Goal: Information Seeking & Learning: Learn about a topic

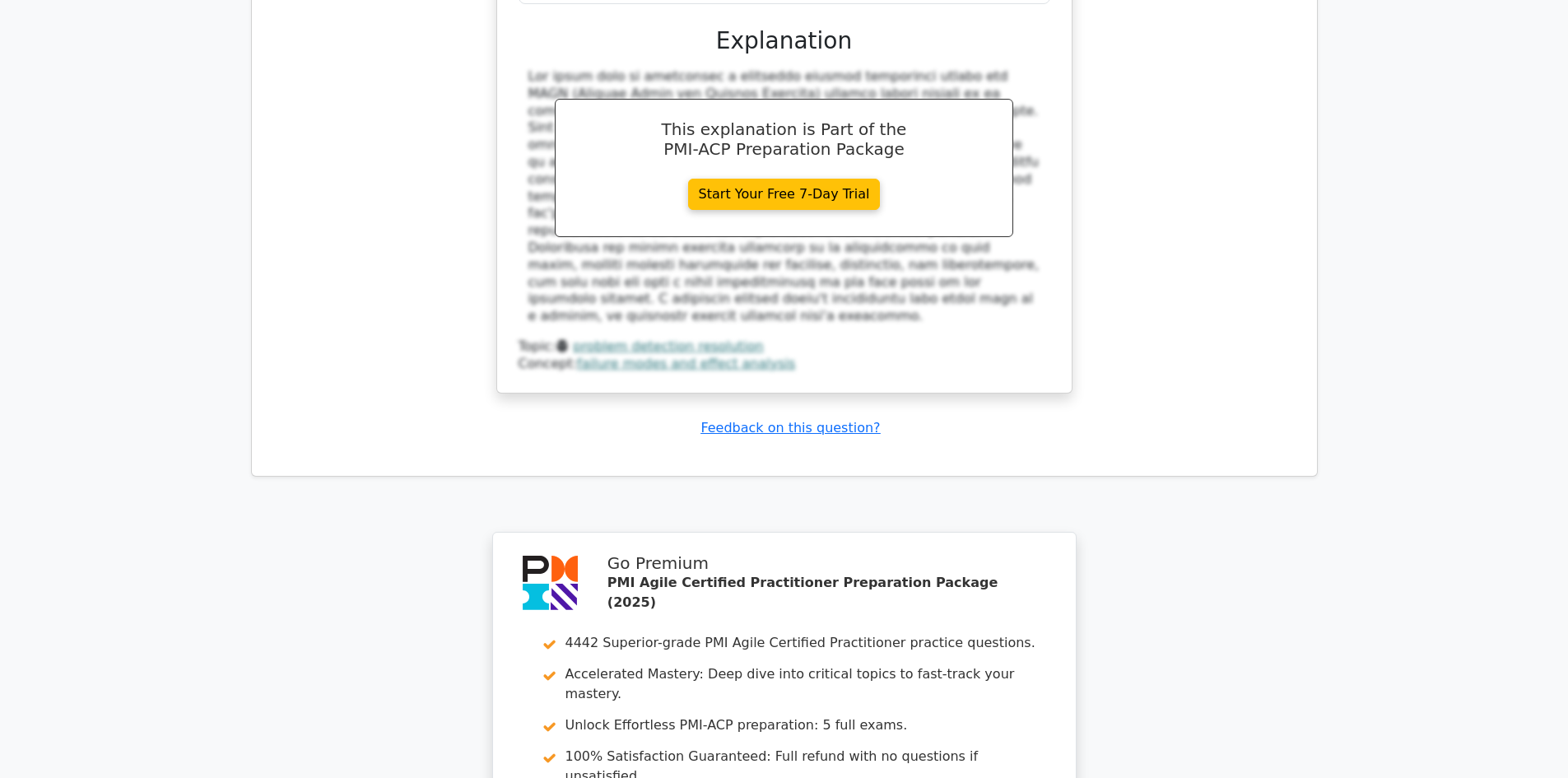
scroll to position [9612, 0]
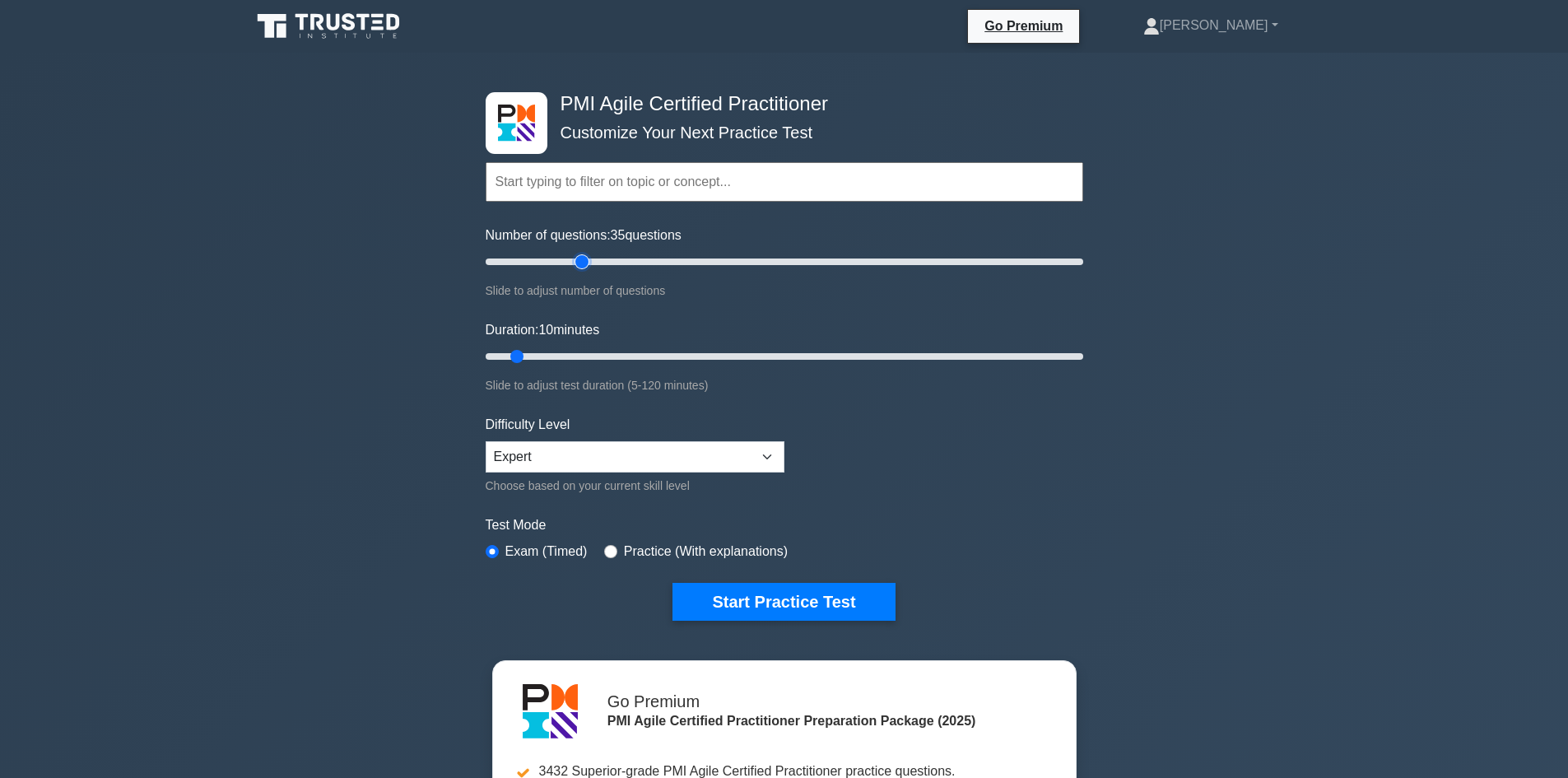
click at [588, 260] on input "Number of questions: 35 questions" at bounding box center [784, 262] width 597 height 20
type input "30"
click at [567, 258] on input "Number of questions: 30 questions" at bounding box center [784, 262] width 597 height 20
click at [575, 354] on input "Duration: 20 minutes" at bounding box center [784, 357] width 597 height 20
click at [585, 353] on input "Duration: 25 minutes" at bounding box center [784, 357] width 597 height 20
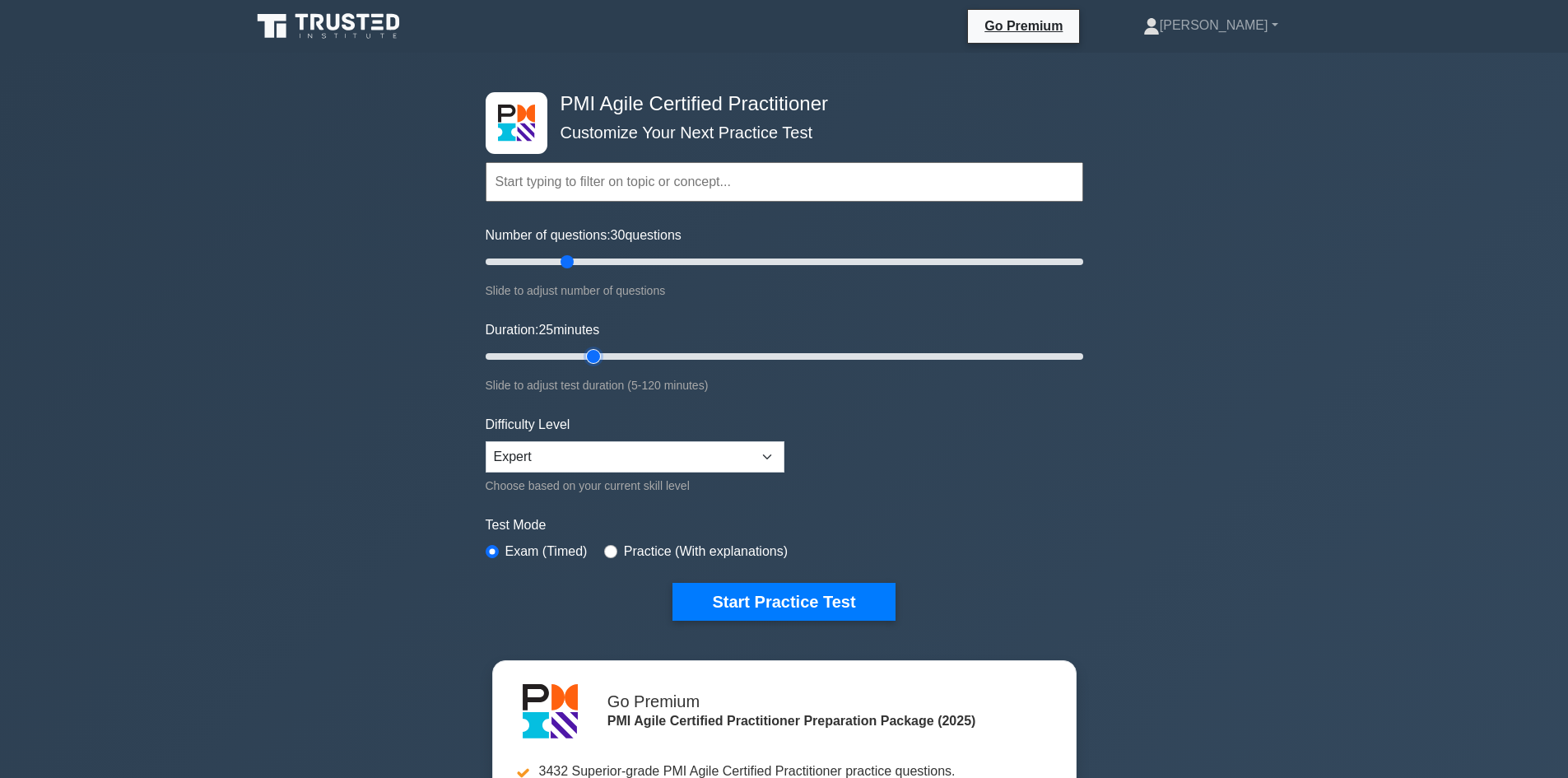
click at [604, 356] on input "Duration: 25 minutes" at bounding box center [784, 357] width 597 height 20
type input "30"
click at [607, 355] on input "Duration: 30 minutes" at bounding box center [784, 357] width 597 height 20
click at [767, 601] on button "Start Practice Test" at bounding box center [784, 602] width 222 height 38
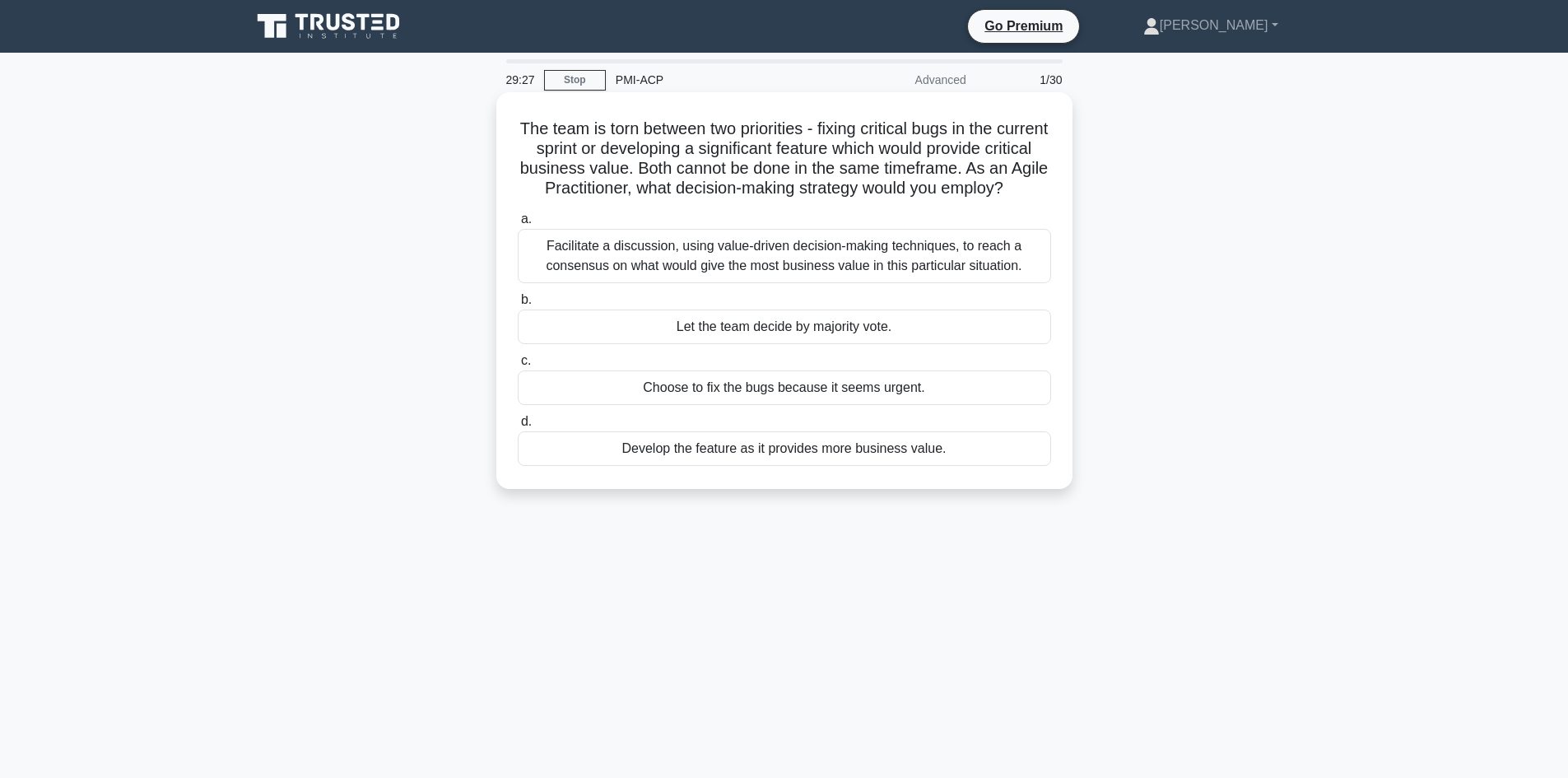
click at [737, 282] on div "Facilitate a discussion, using value-driven decision-making techniques, to reac…" at bounding box center [784, 256] width 533 height 55
click at [518, 224] on input "a. Facilitate a discussion, using value-driven decision-making techniques, to r…" at bounding box center [518, 220] width 0 height 11
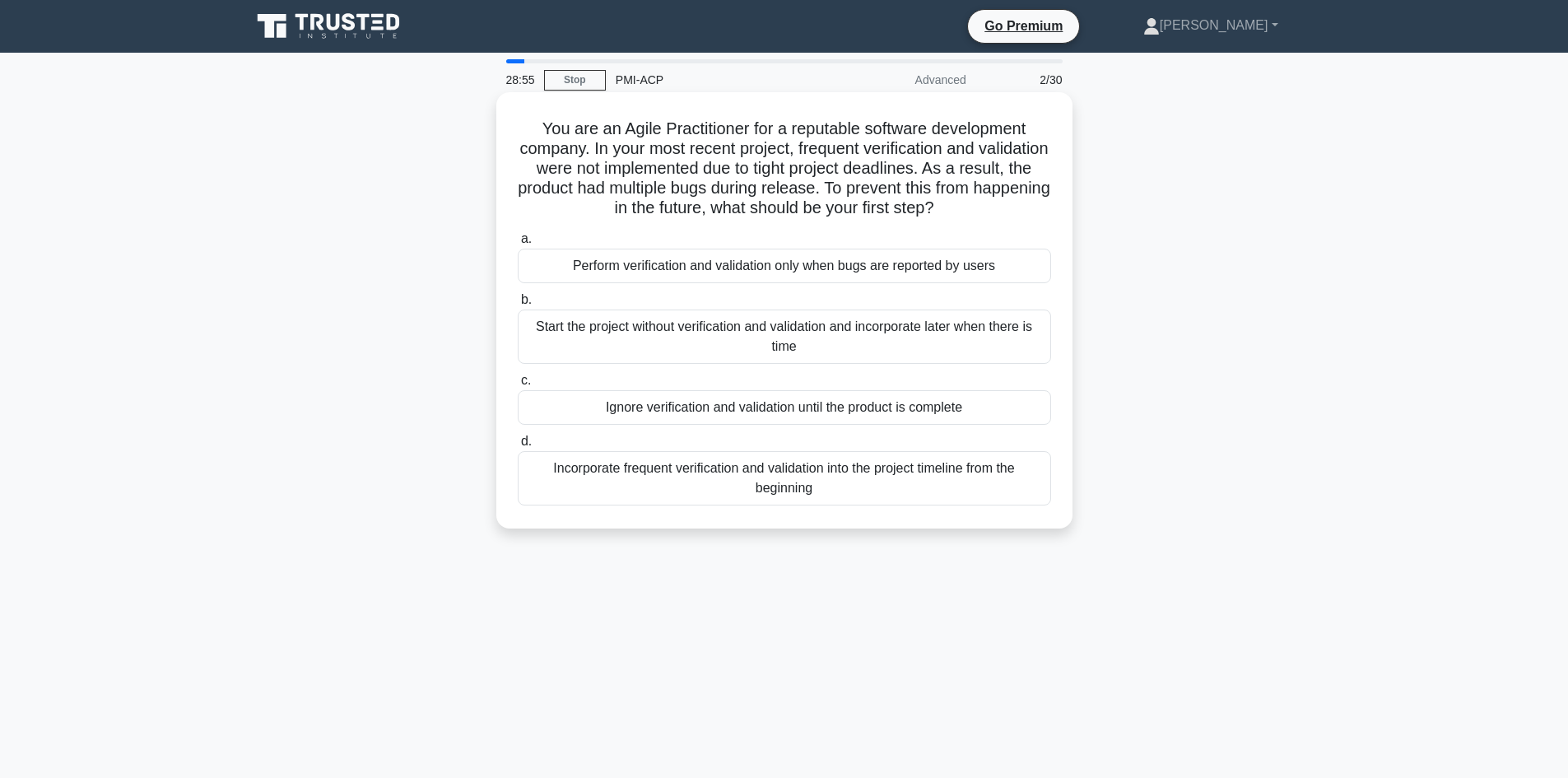
click at [769, 475] on div "Incorporate frequent verification and validation into the project timeline from…" at bounding box center [784, 479] width 533 height 55
click at [518, 447] on input "d. Incorporate frequent verification and validation into the project timeline f…" at bounding box center [518, 441] width 0 height 11
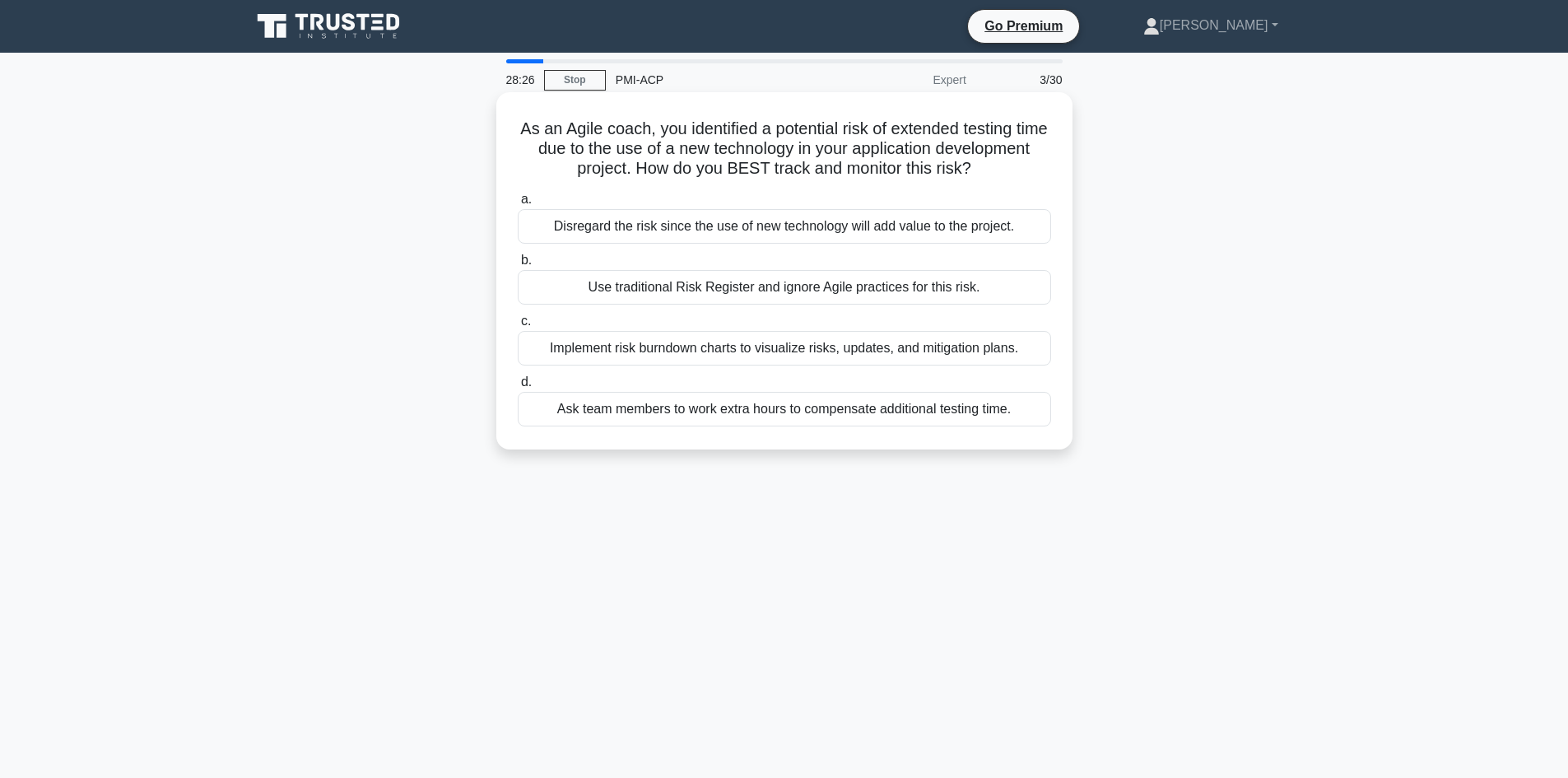
click at [636, 354] on div "Implement risk burndown charts to visualize risks, updates, and mitigation plan…" at bounding box center [784, 348] width 533 height 35
click at [518, 327] on input "c. Implement risk burndown charts to visualize risks, updates, and mitigation p…" at bounding box center [518, 322] width 0 height 11
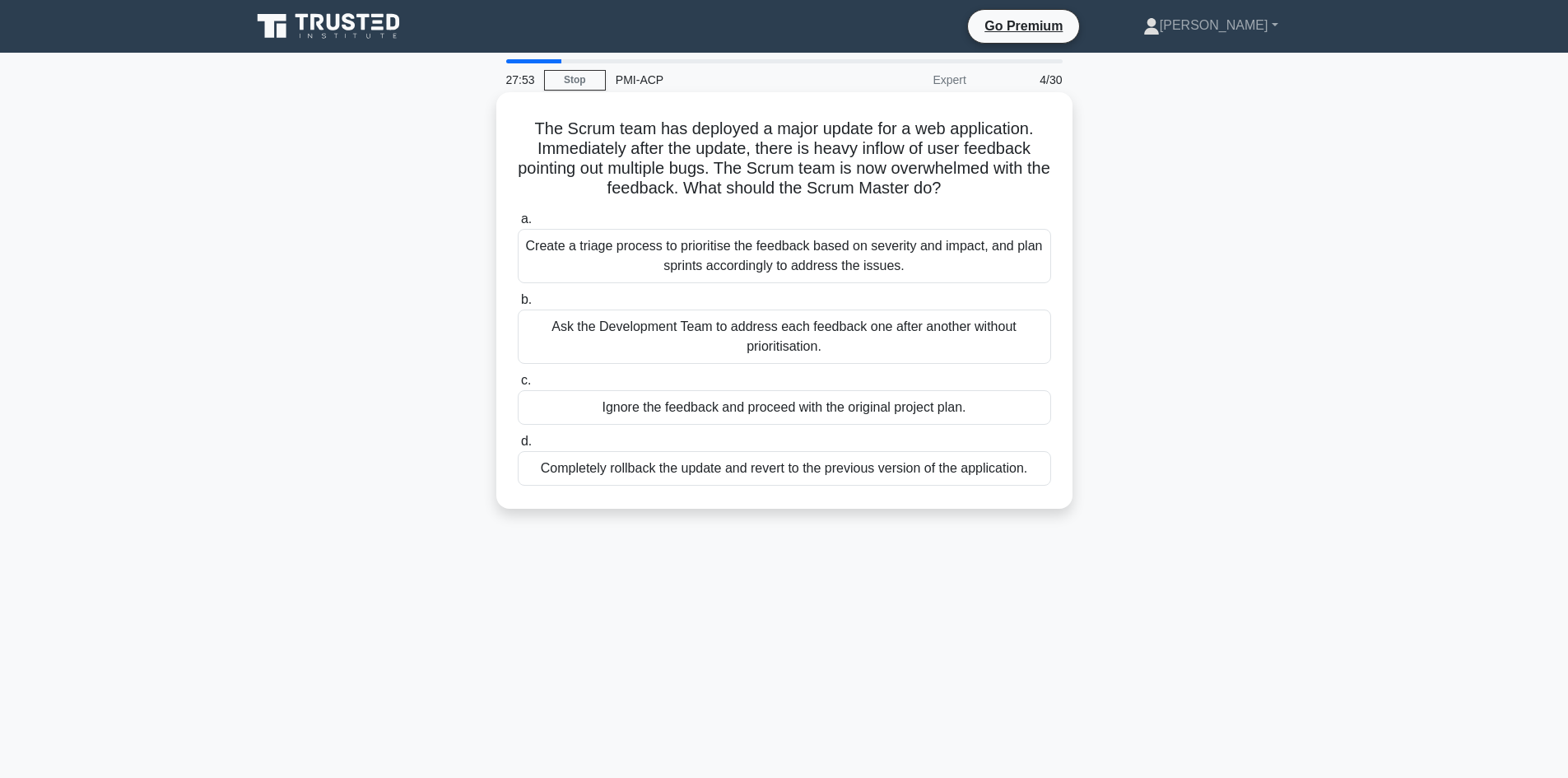
click at [732, 266] on div "Create a triage process to prioritise the feedback based on severity and impact…" at bounding box center [784, 256] width 533 height 55
click at [518, 224] on input "a. Create a triage process to prioritise the feedback based on severity and imp…" at bounding box center [518, 220] width 0 height 11
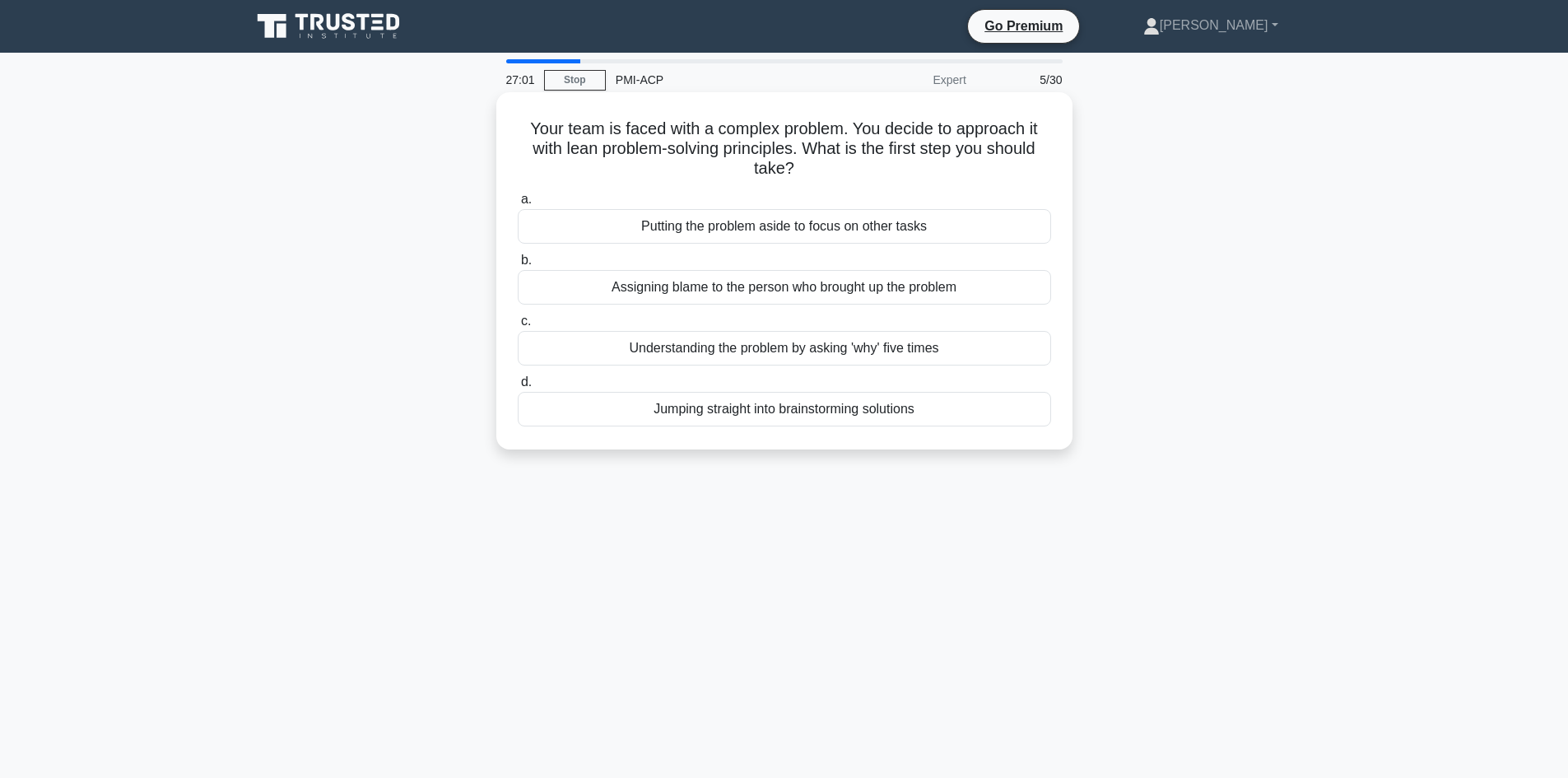
click at [696, 356] on div "Understanding the problem by asking 'why' five times" at bounding box center [784, 348] width 533 height 35
click at [518, 327] on input "c. Understanding the problem by asking 'why' five times" at bounding box center [518, 322] width 0 height 11
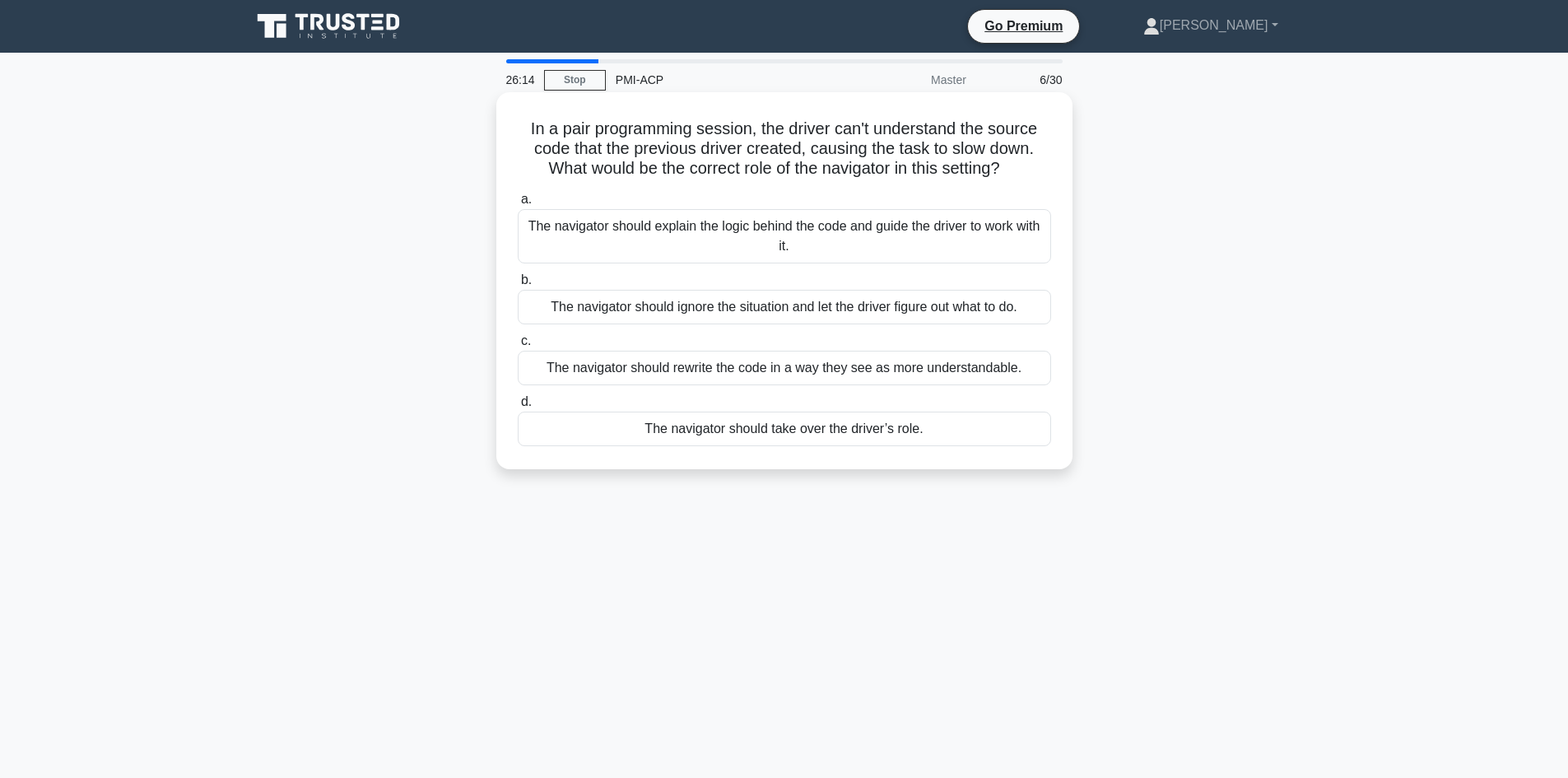
click at [760, 254] on div "The navigator should explain the logic behind the code and guide the driver to …" at bounding box center [784, 236] width 533 height 55
click at [518, 205] on input "a. The navigator should explain the logic behind the code and guide the driver …" at bounding box center [518, 200] width 0 height 11
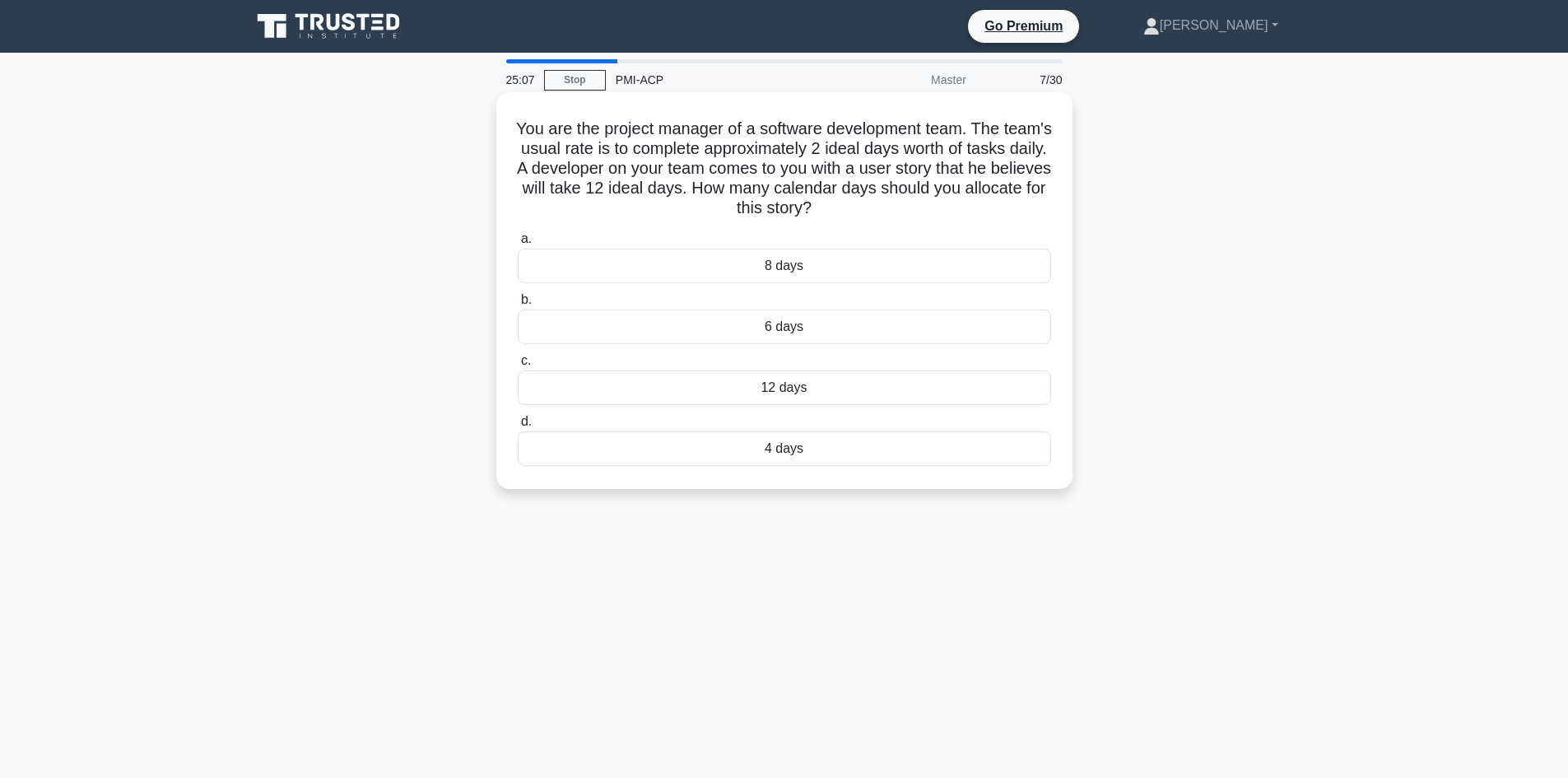
click at [812, 326] on div "6 days" at bounding box center [784, 327] width 533 height 35
click at [518, 306] on input "b. 6 days" at bounding box center [518, 300] width 0 height 11
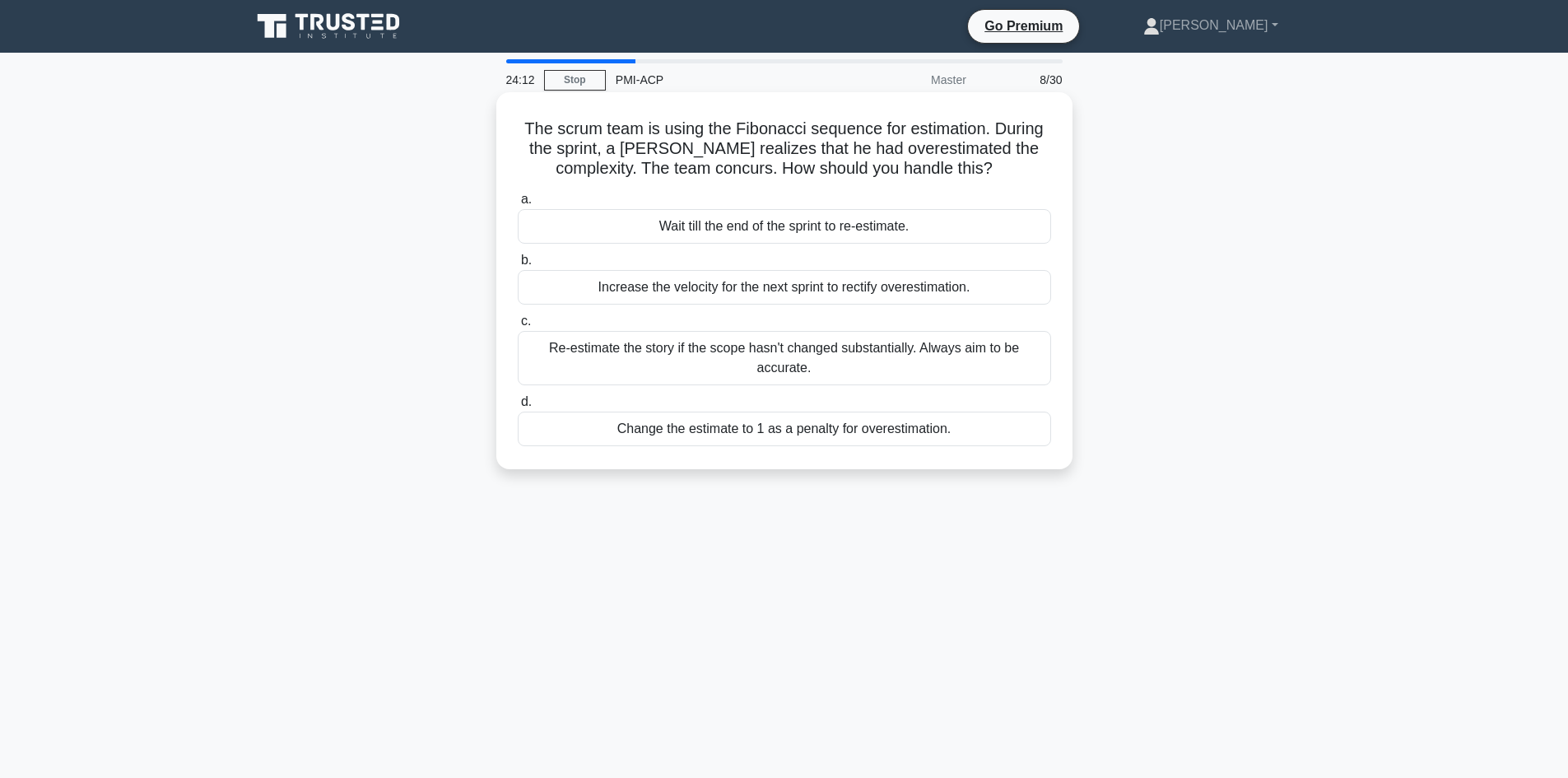
click at [800, 224] on div "Wait till the end of the sprint to re-estimate." at bounding box center [784, 226] width 533 height 35
click at [518, 205] on input "a. Wait till the end of the sprint to re-estimate." at bounding box center [518, 200] width 0 height 11
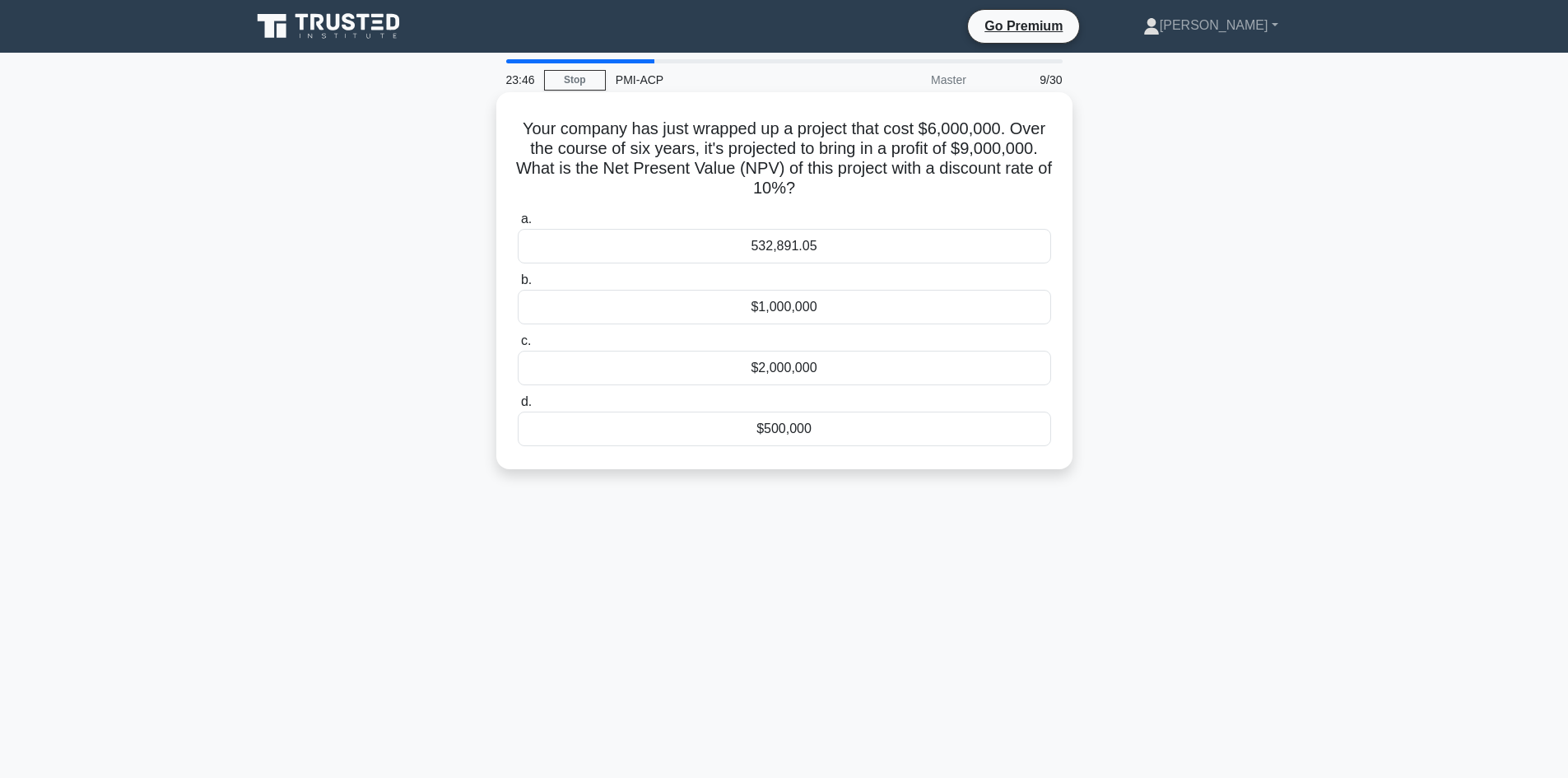
click at [798, 257] on div "532,891.05" at bounding box center [784, 246] width 533 height 35
click at [518, 224] on input "a. 532,891.05" at bounding box center [518, 220] width 0 height 11
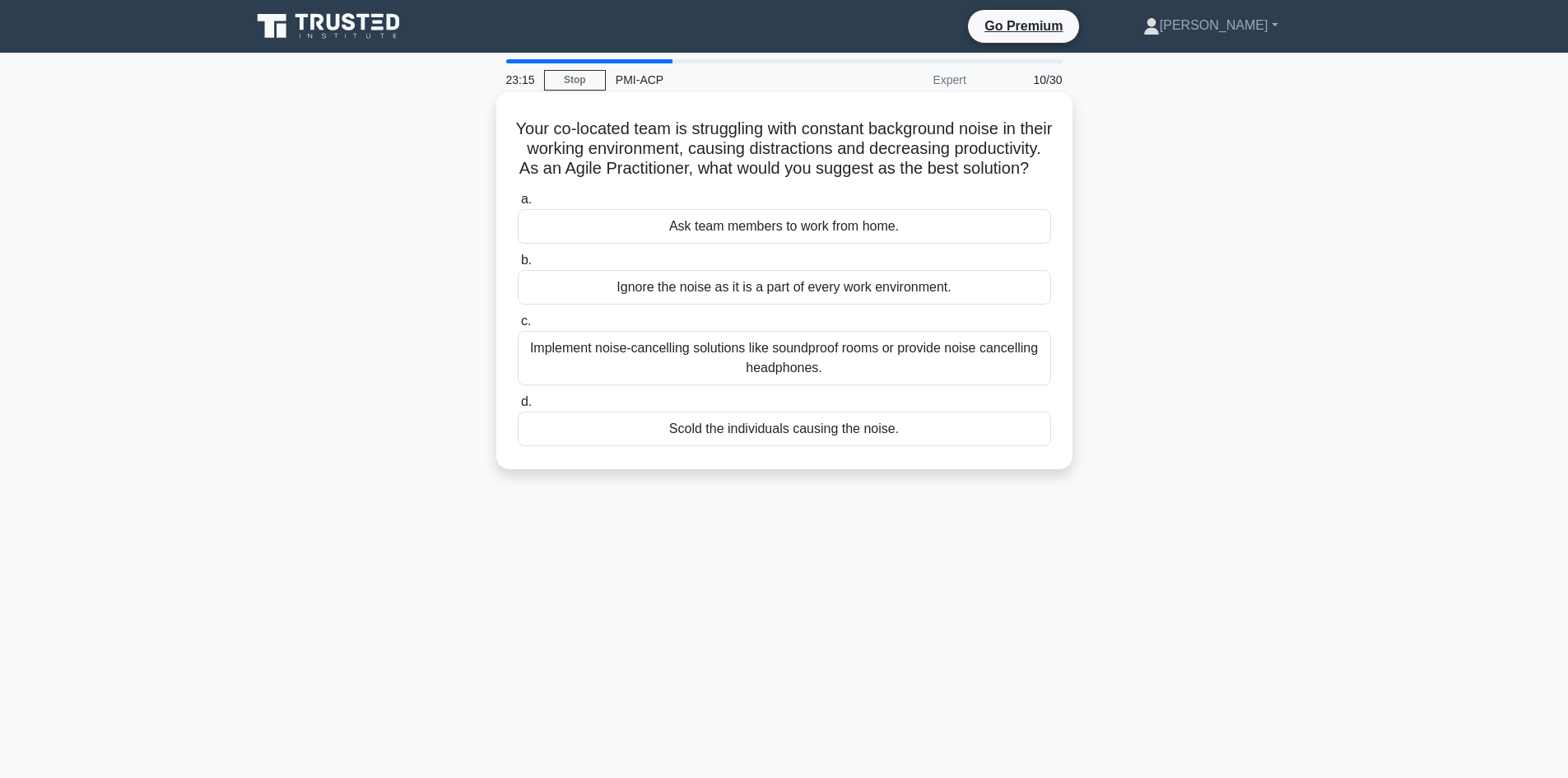
click at [676, 380] on div "Implement noise-cancelling solutions like soundproof rooms or provide noise can…" at bounding box center [784, 358] width 533 height 55
click at [518, 327] on input "c. Implement noise-cancelling solutions like soundproof rooms or provide noise …" at bounding box center [518, 322] width 0 height 11
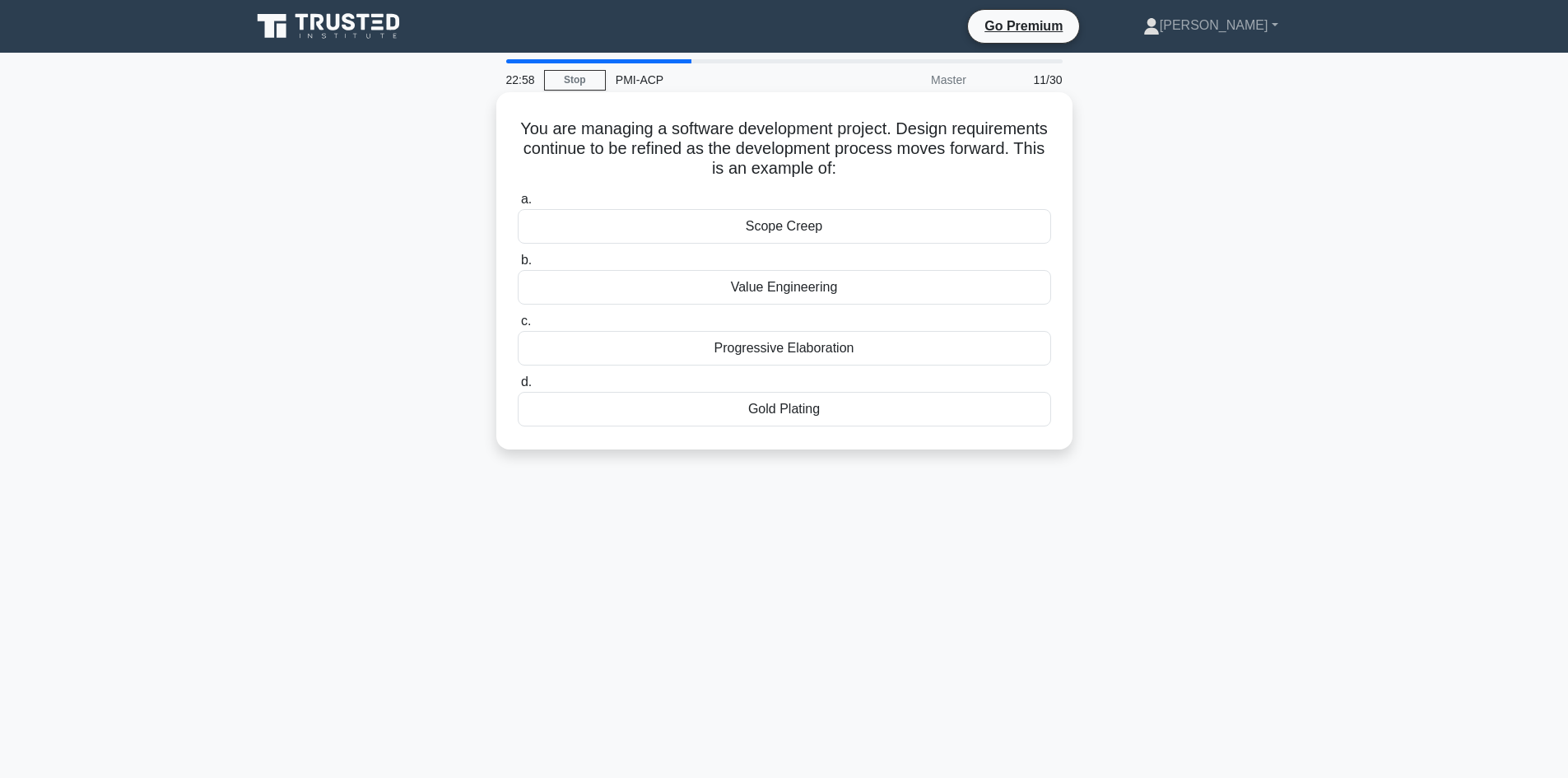
click at [852, 352] on div "Progressive Elaboration" at bounding box center [784, 348] width 533 height 35
click at [518, 327] on input "c. Progressive Elaboration" at bounding box center [518, 322] width 0 height 11
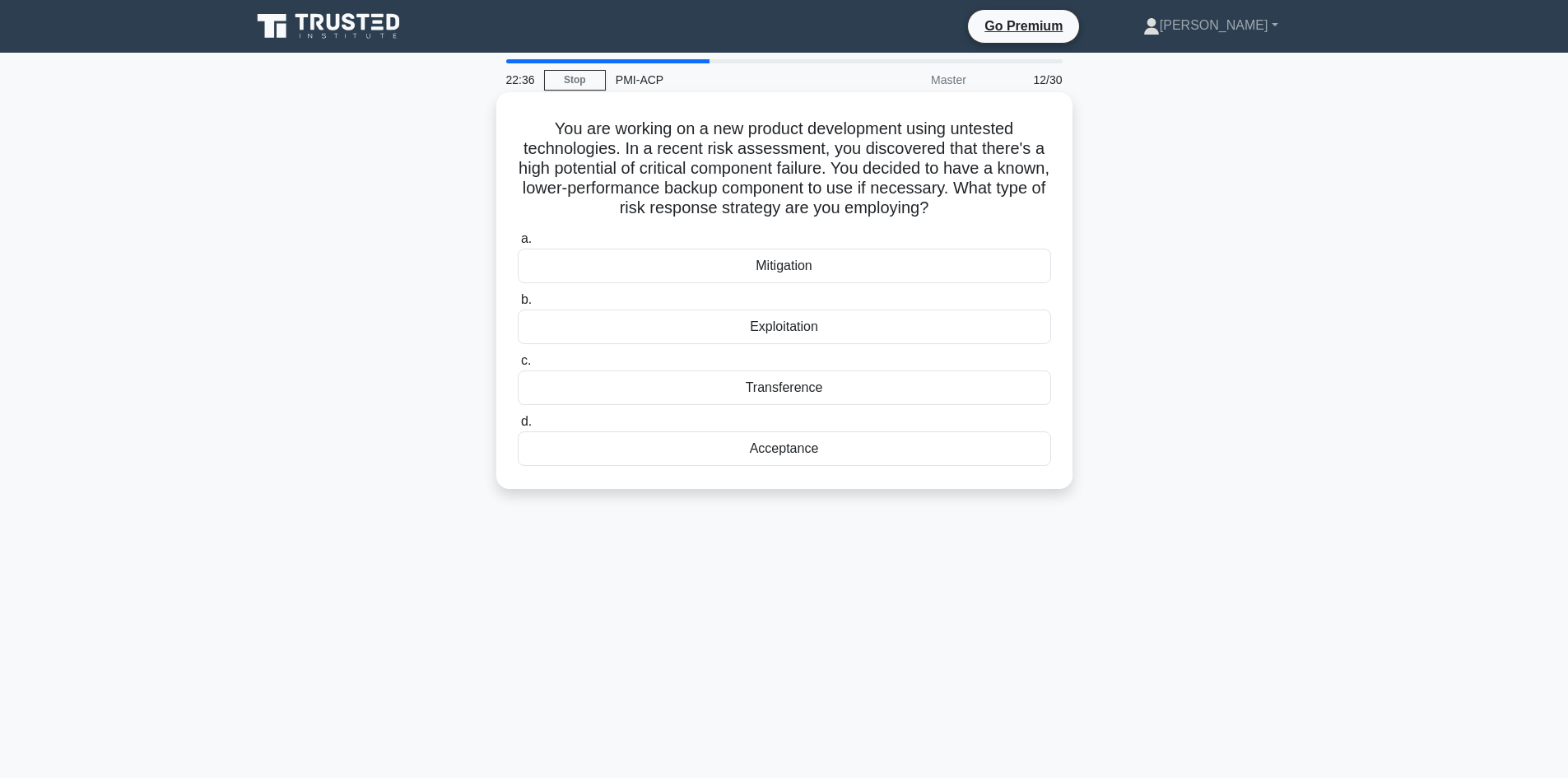
click at [781, 272] on div "Mitigation" at bounding box center [784, 266] width 533 height 35
click at [518, 244] on input "a. Mitigation" at bounding box center [518, 239] width 0 height 11
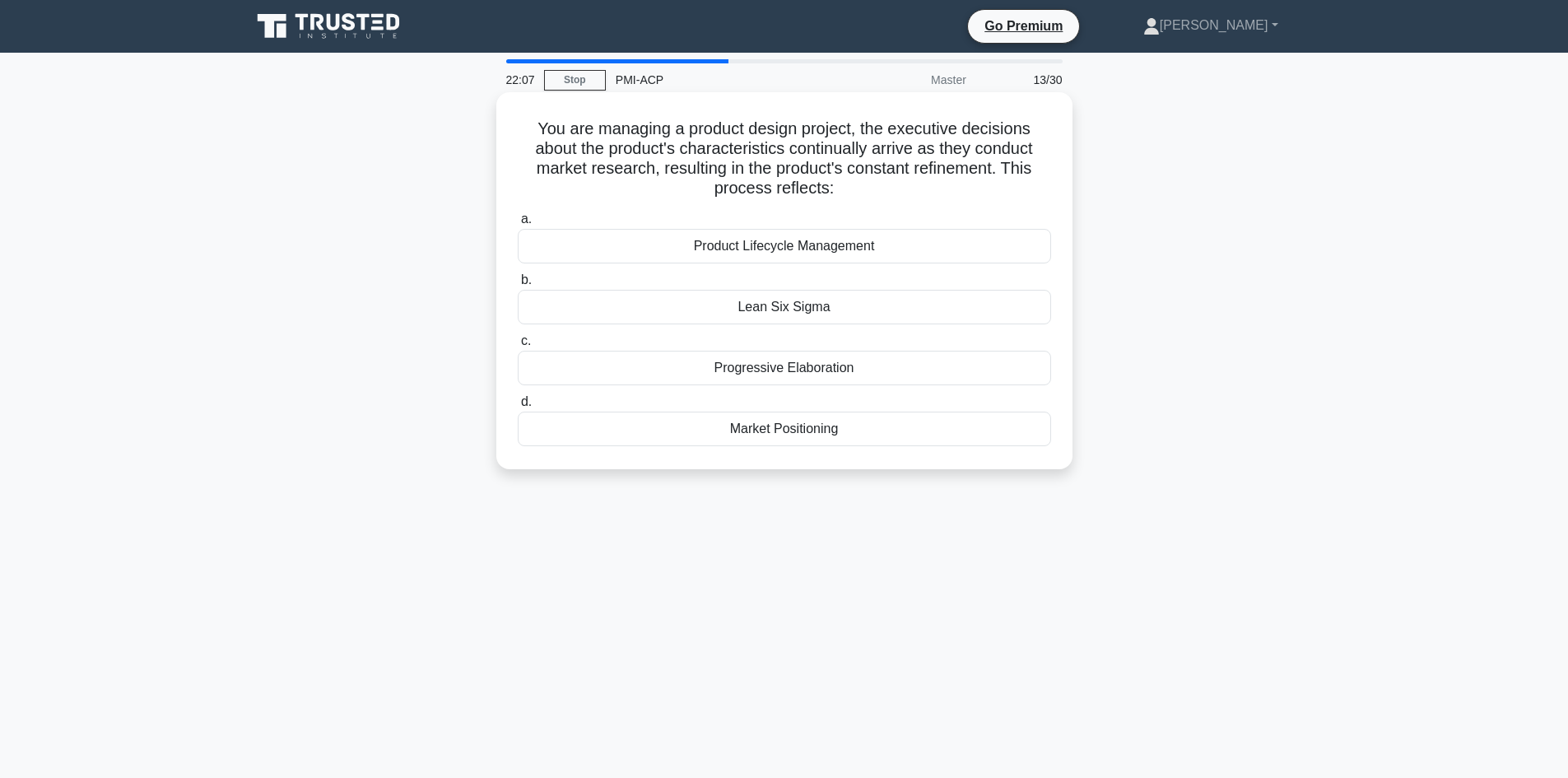
click at [757, 371] on div "Progressive Elaboration" at bounding box center [784, 368] width 533 height 35
click at [518, 347] on input "c. Progressive Elaboration" at bounding box center [518, 341] width 0 height 11
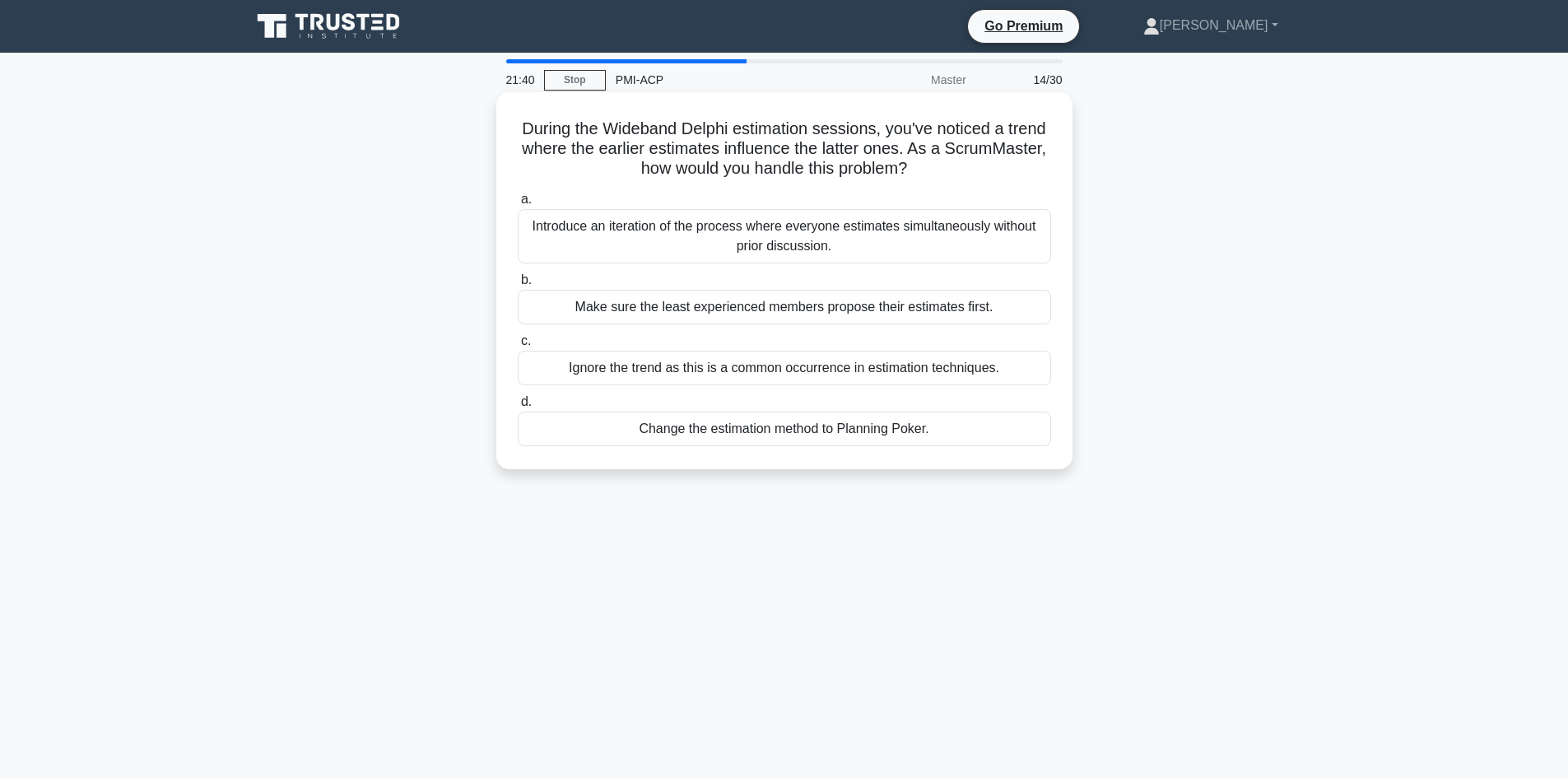
click at [707, 246] on div "Introduce an iteration of the process where everyone estimates simultaneously w…" at bounding box center [784, 236] width 533 height 55
click at [518, 205] on input "a. Introduce an iteration of the process where everyone estimates simultaneousl…" at bounding box center [518, 200] width 0 height 11
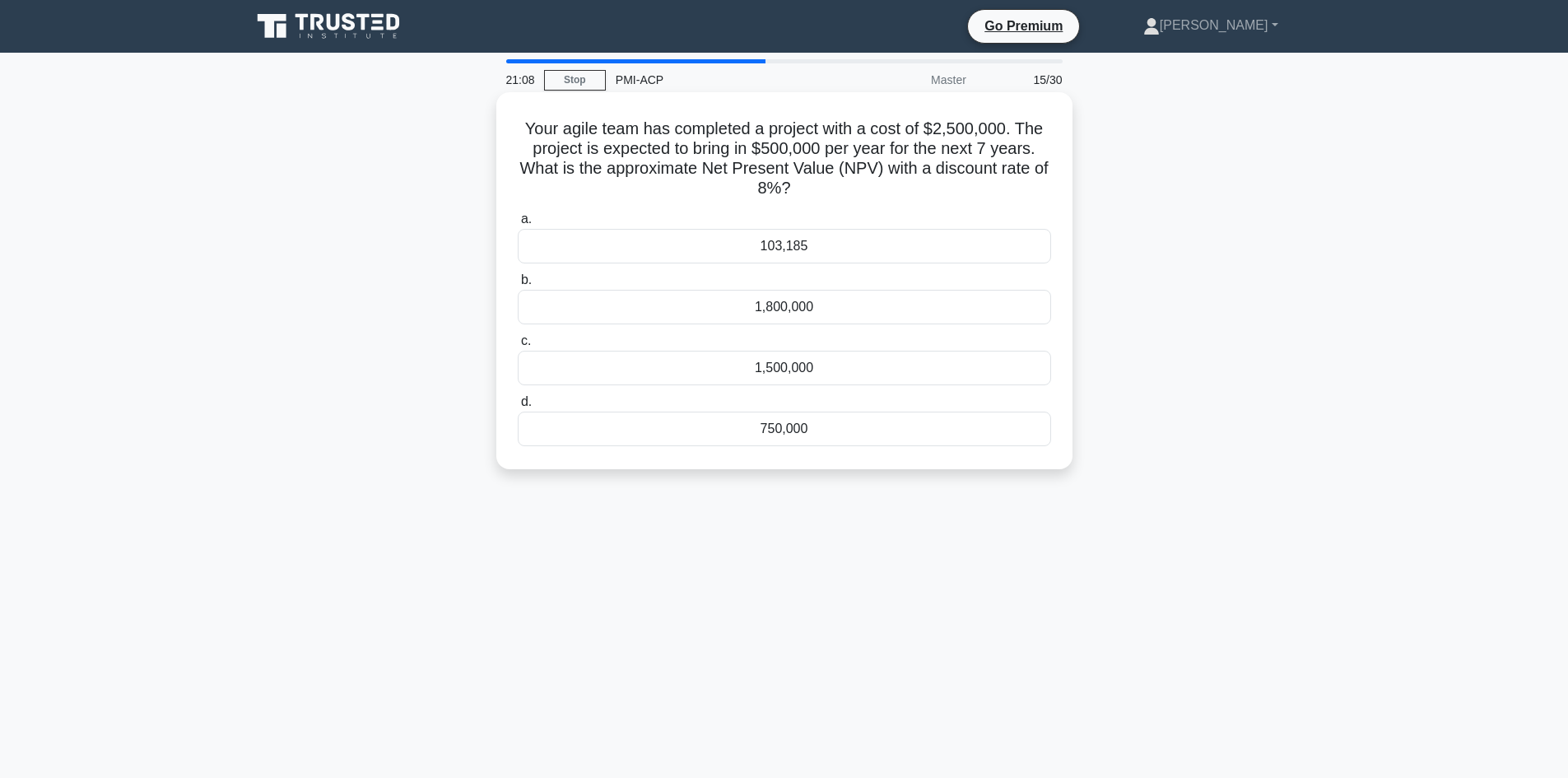
click at [785, 255] on div "103,185" at bounding box center [784, 246] width 533 height 35
click at [518, 224] on input "a. 103,185" at bounding box center [518, 220] width 0 height 11
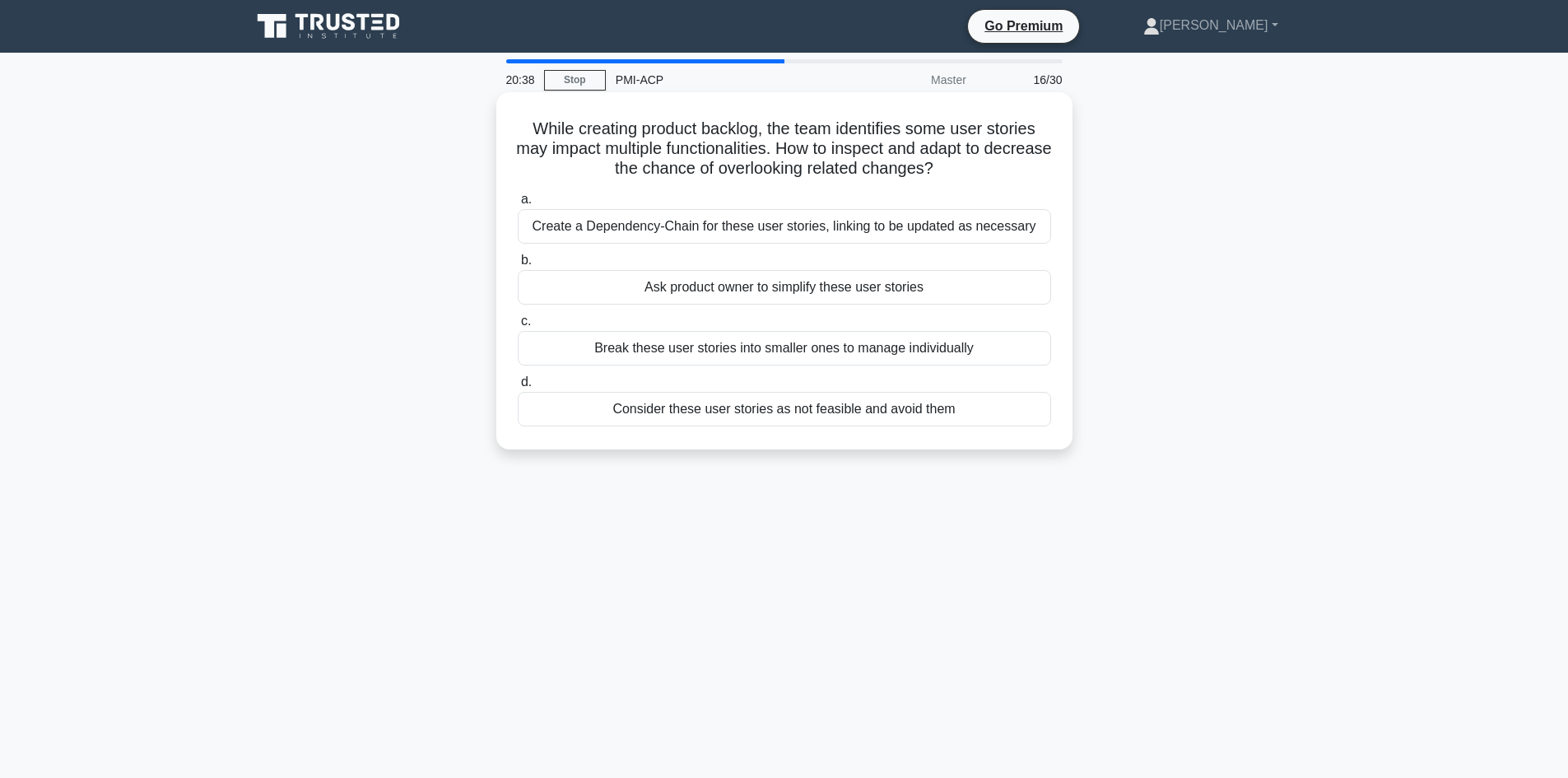
click at [681, 351] on div "Break these user stories into smaller ones to manage individually" at bounding box center [784, 348] width 533 height 35
click at [518, 327] on input "c. Break these user stories into smaller ones to manage individually" at bounding box center [518, 322] width 0 height 11
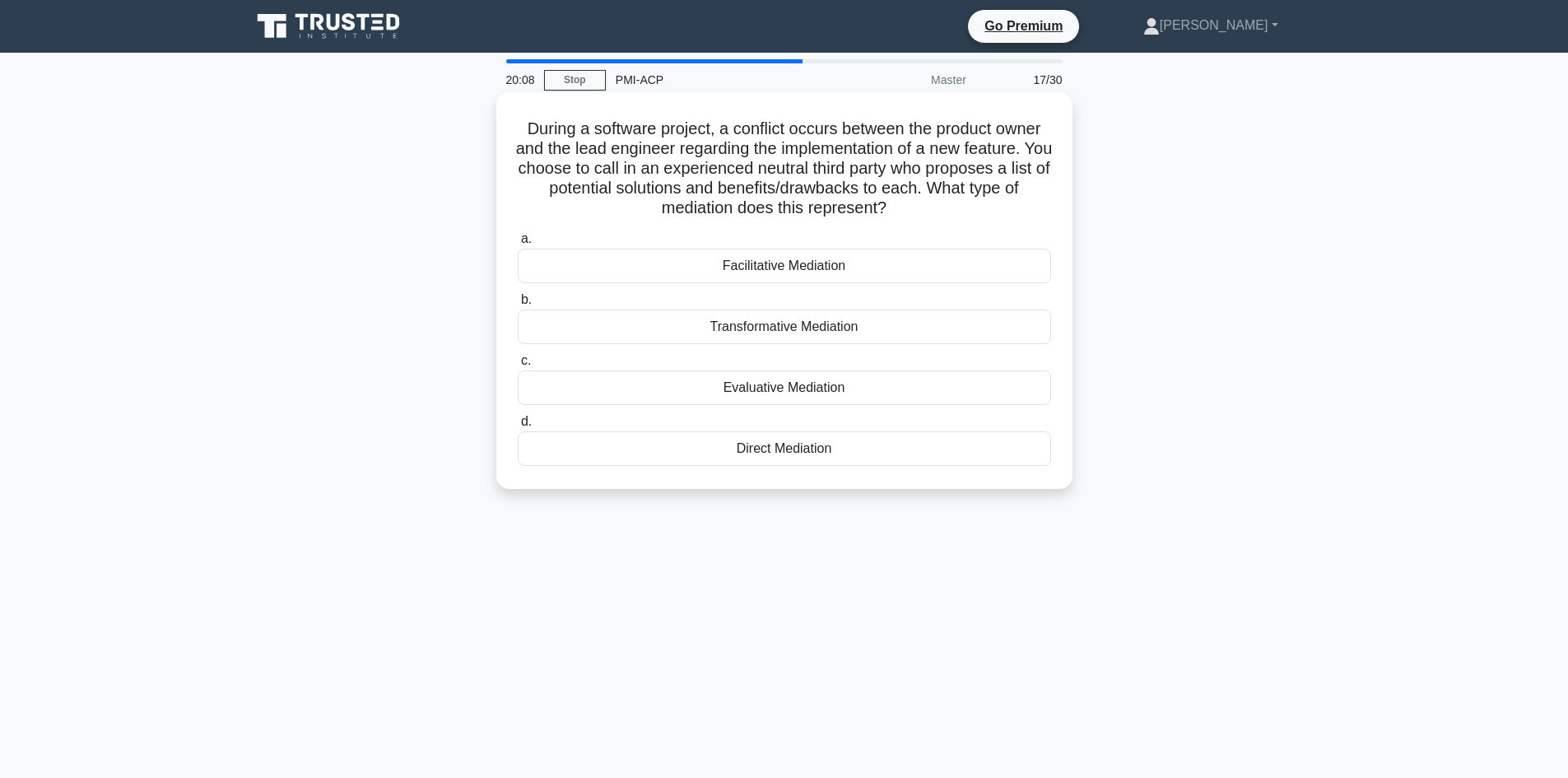
click at [760, 394] on div "Evaluative Mediation" at bounding box center [784, 388] width 533 height 35
click at [518, 367] on input "c. Evaluative Mediation" at bounding box center [518, 361] width 0 height 11
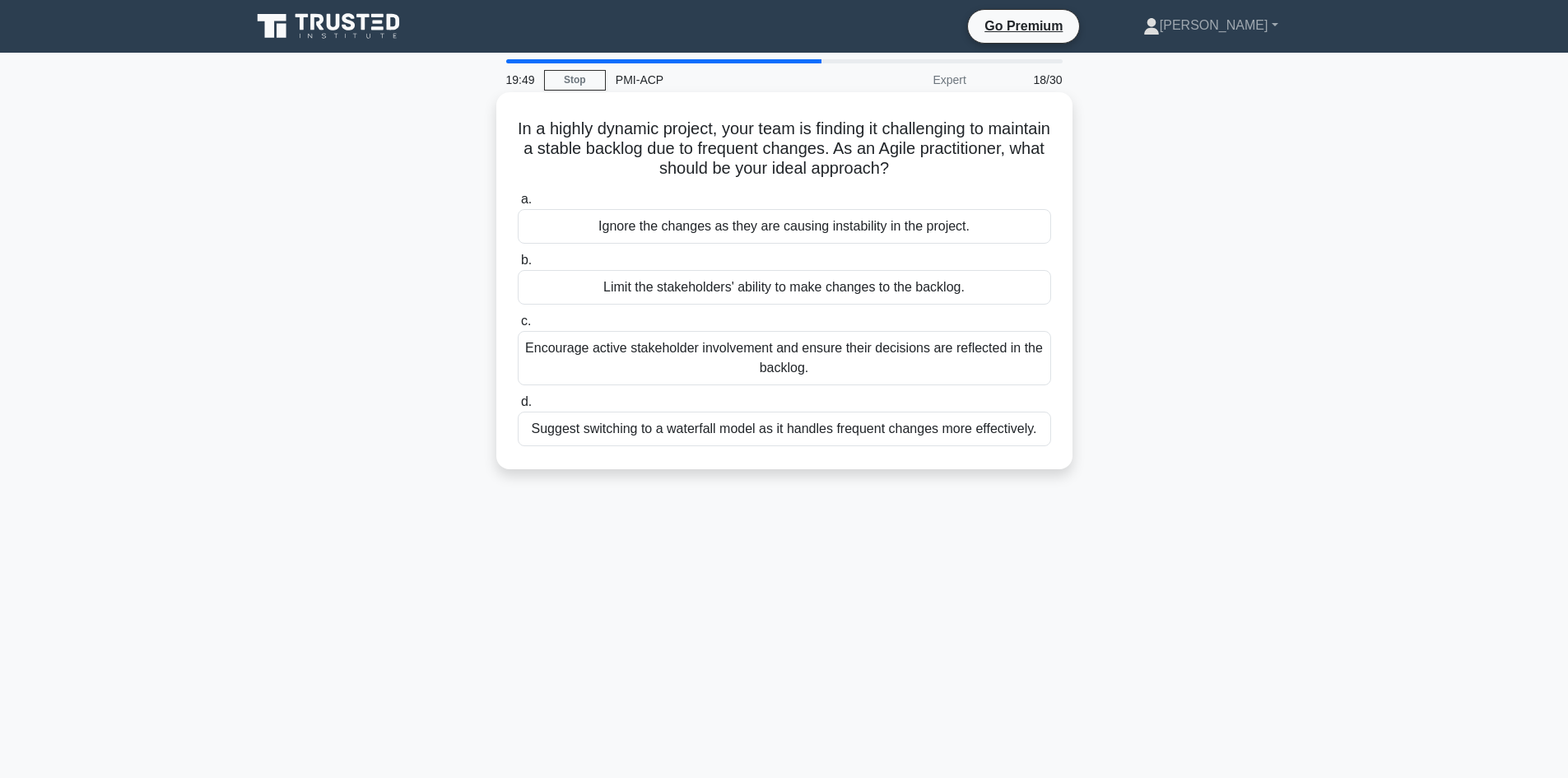
click at [570, 358] on div "Encourage active stakeholder involvement and ensure their decisions are reflect…" at bounding box center [784, 358] width 533 height 55
click at [518, 327] on input "c. Encourage active stakeholder involvement and ensure their decisions are refl…" at bounding box center [518, 322] width 0 height 11
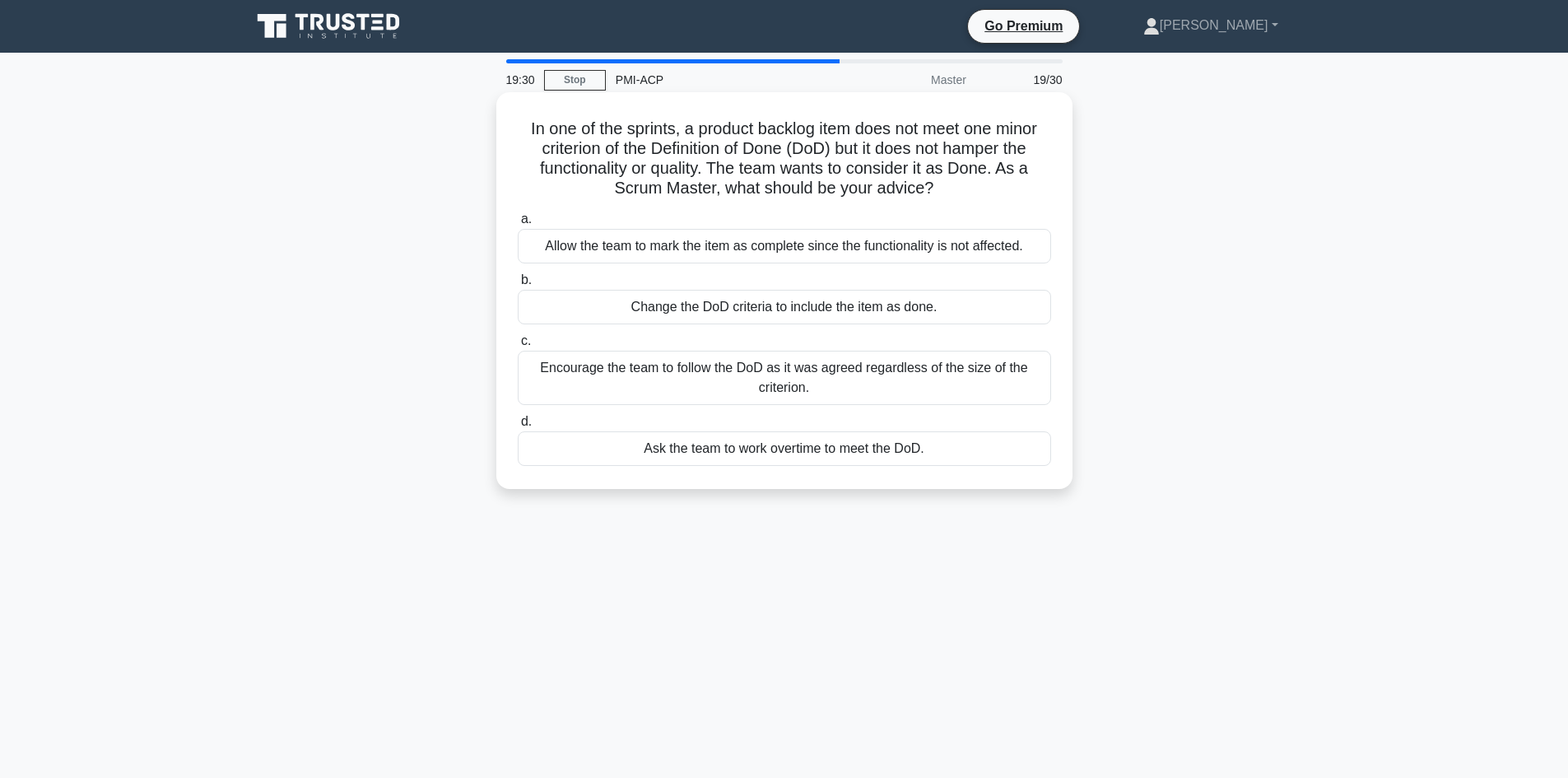
click at [646, 388] on div "Encourage the team to follow the DoD as it was agreed regardless of the size of…" at bounding box center [784, 379] width 533 height 55
click at [518, 347] on input "c. Encourage the team to follow the DoD as it was agreed regardless of the size…" at bounding box center [518, 341] width 0 height 11
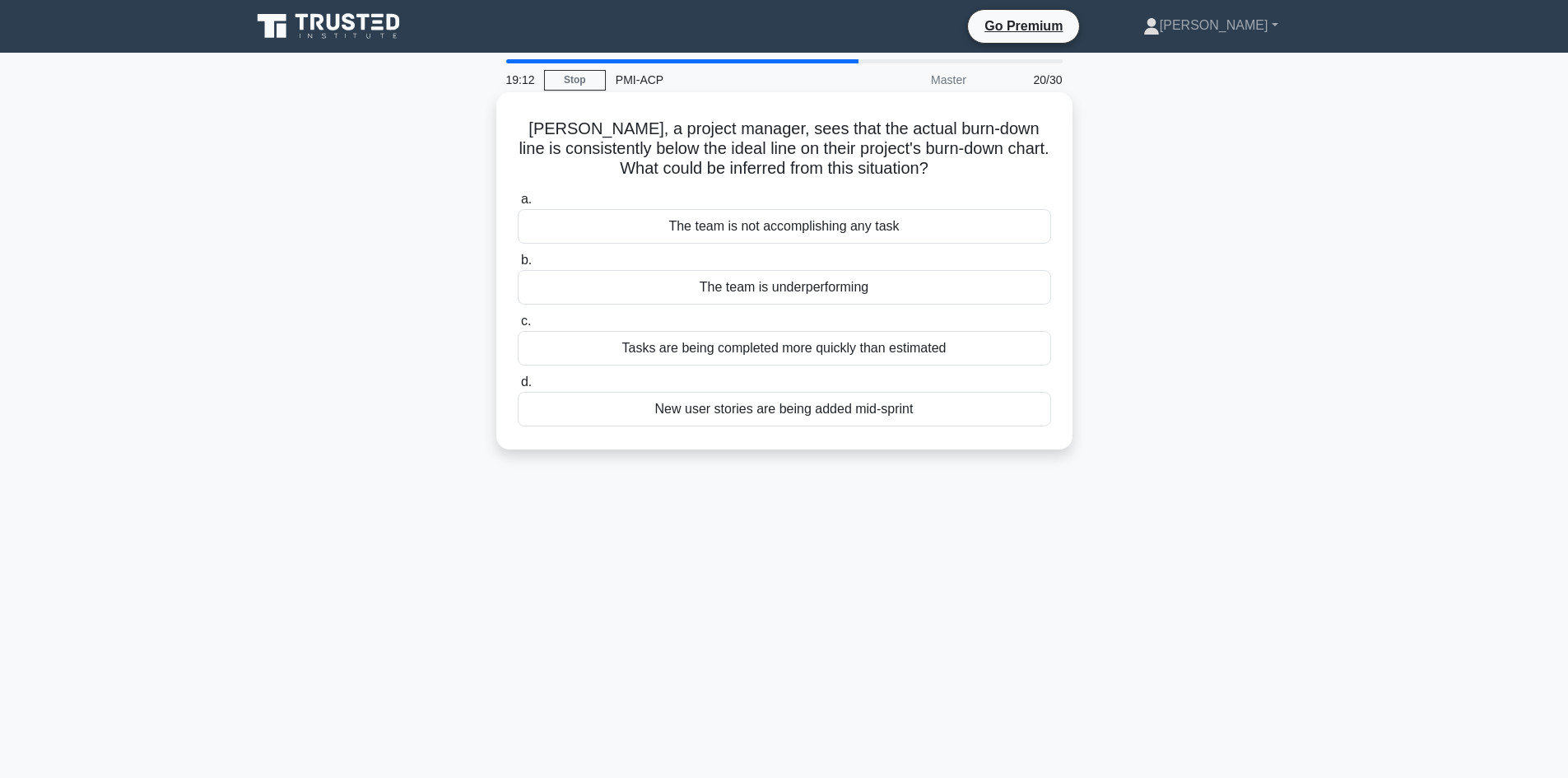
click at [668, 355] on div "Tasks are being completed more quickly than estimated" at bounding box center [784, 348] width 533 height 35
click at [518, 327] on input "c. Tasks are being completed more quickly than estimated" at bounding box center [518, 322] width 0 height 11
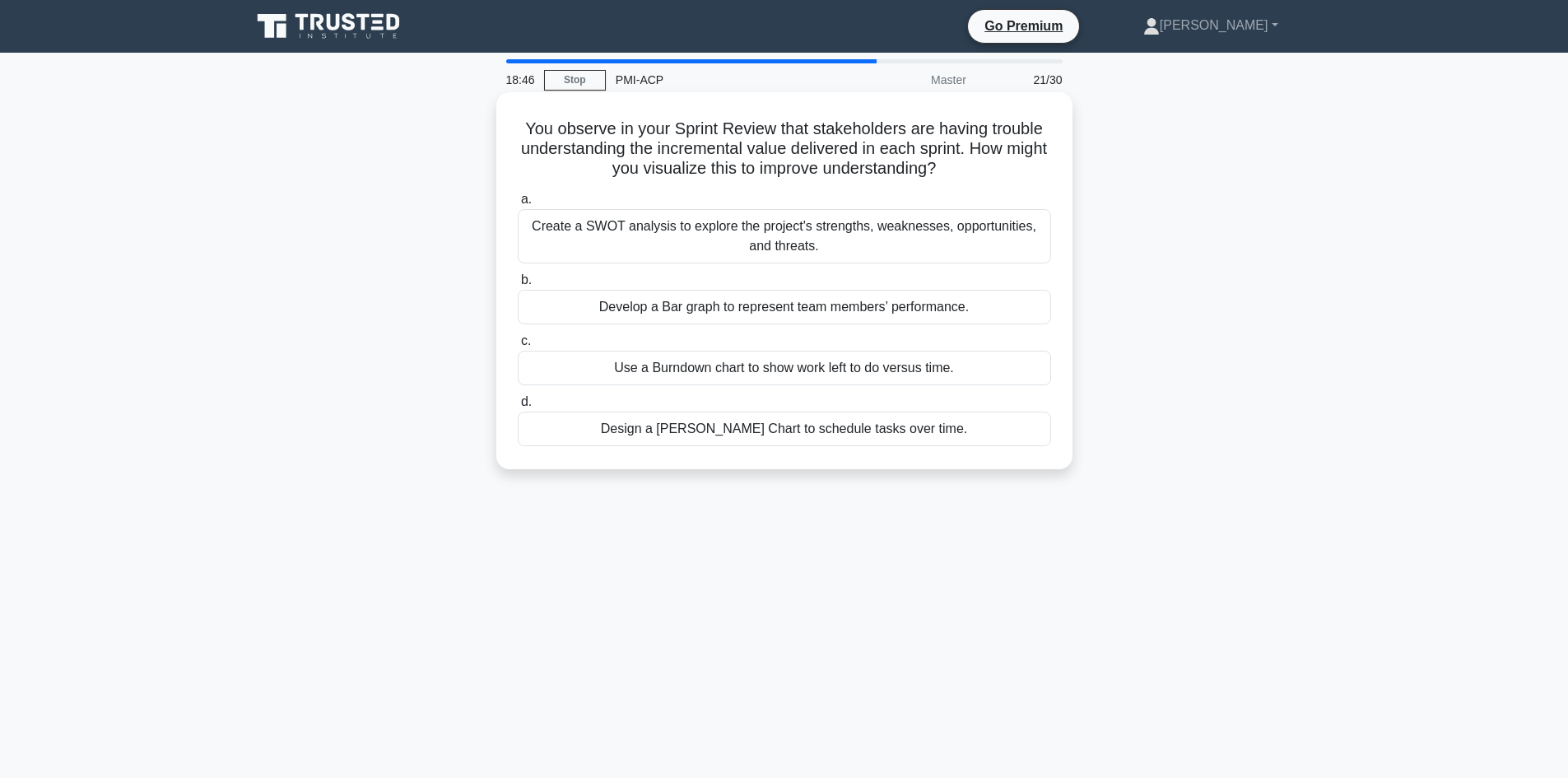
click at [681, 376] on div "Use a Burndown chart to show work left to do versus time." at bounding box center [784, 368] width 533 height 35
click at [518, 347] on input "c. Use a Burndown chart to show work left to do versus time." at bounding box center [518, 341] width 0 height 11
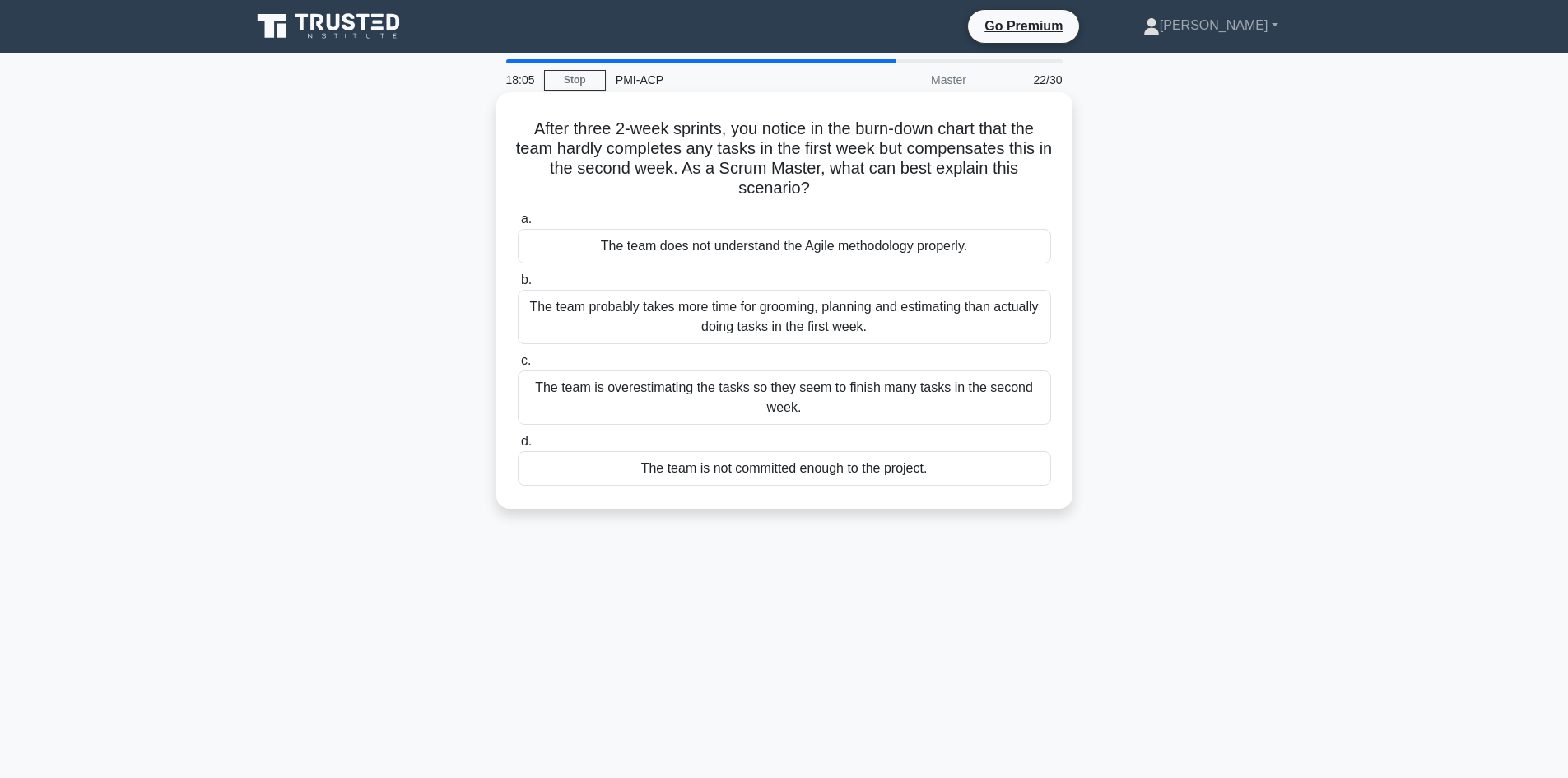
click at [661, 334] on div "The team probably takes more time for grooming, planning and estimating than ac…" at bounding box center [784, 317] width 533 height 55
click at [518, 285] on input "b. The team probably takes more time for grooming, planning and estimating than…" at bounding box center [518, 281] width 0 height 11
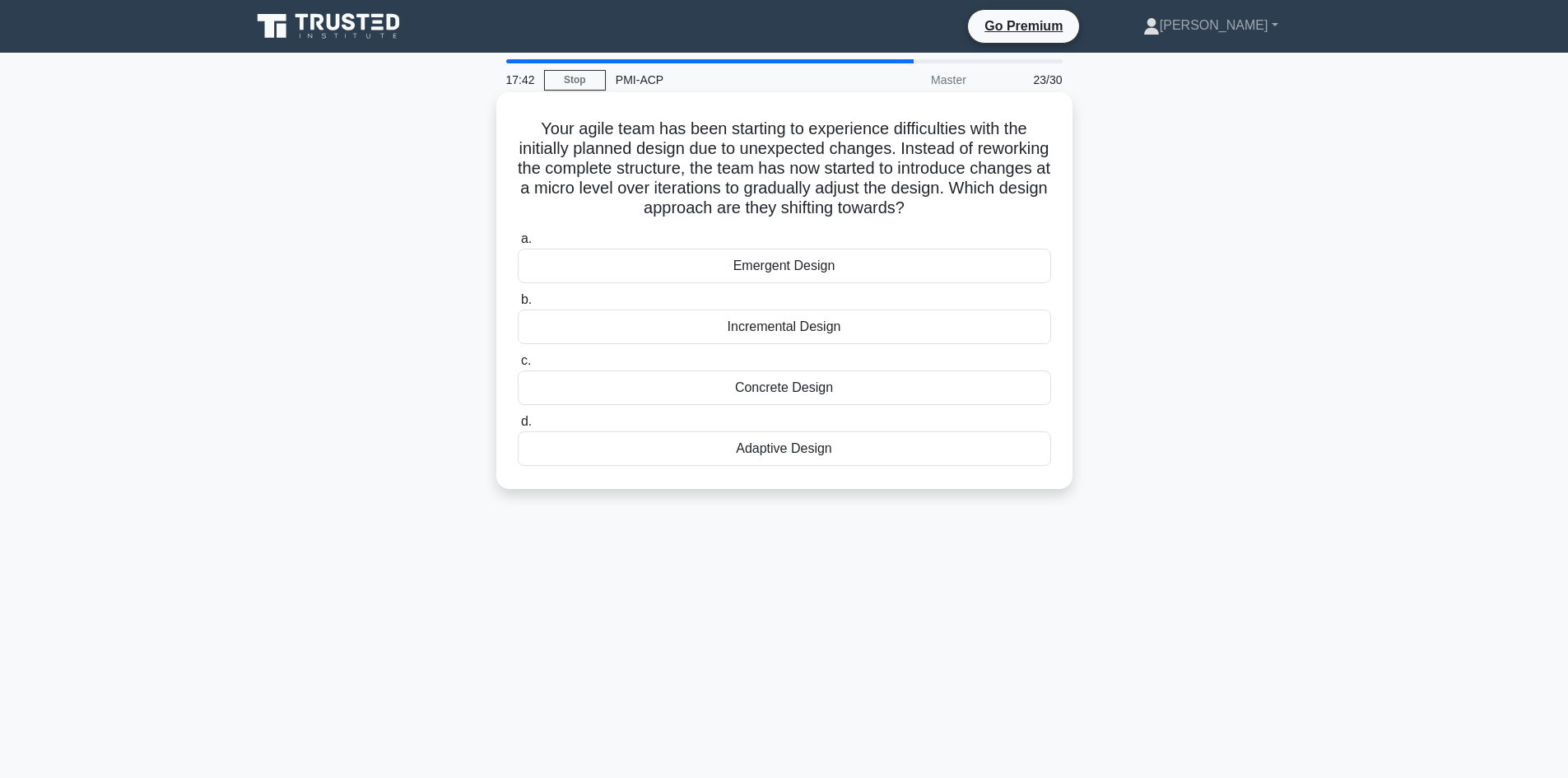
click at [762, 458] on div "Adaptive Design" at bounding box center [784, 449] width 533 height 35
click at [518, 428] on input "d. Adaptive Design" at bounding box center [518, 422] width 0 height 11
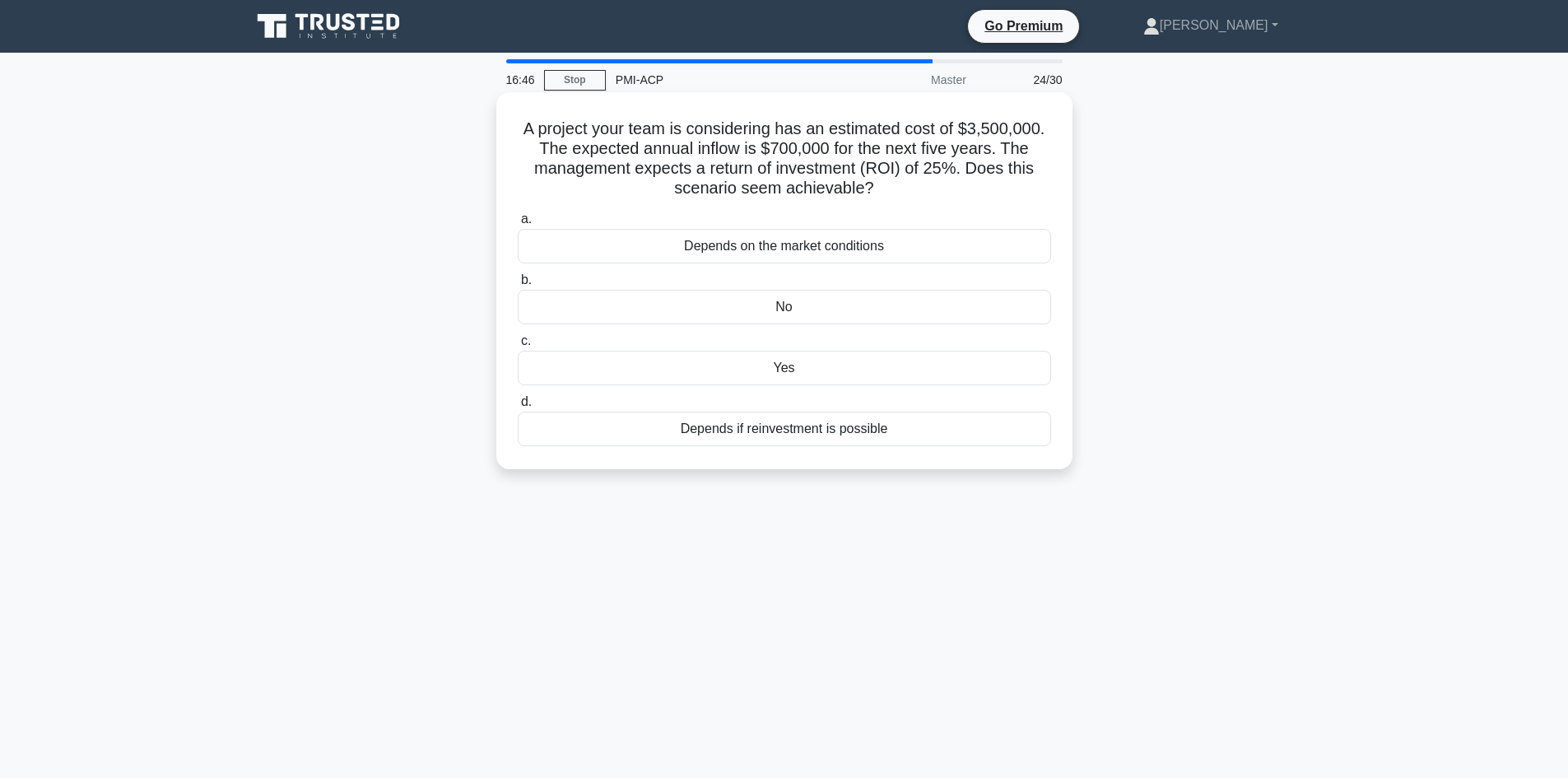
click at [785, 314] on div "No" at bounding box center [784, 307] width 533 height 35
click at [518, 285] on input "b. No" at bounding box center [518, 281] width 0 height 11
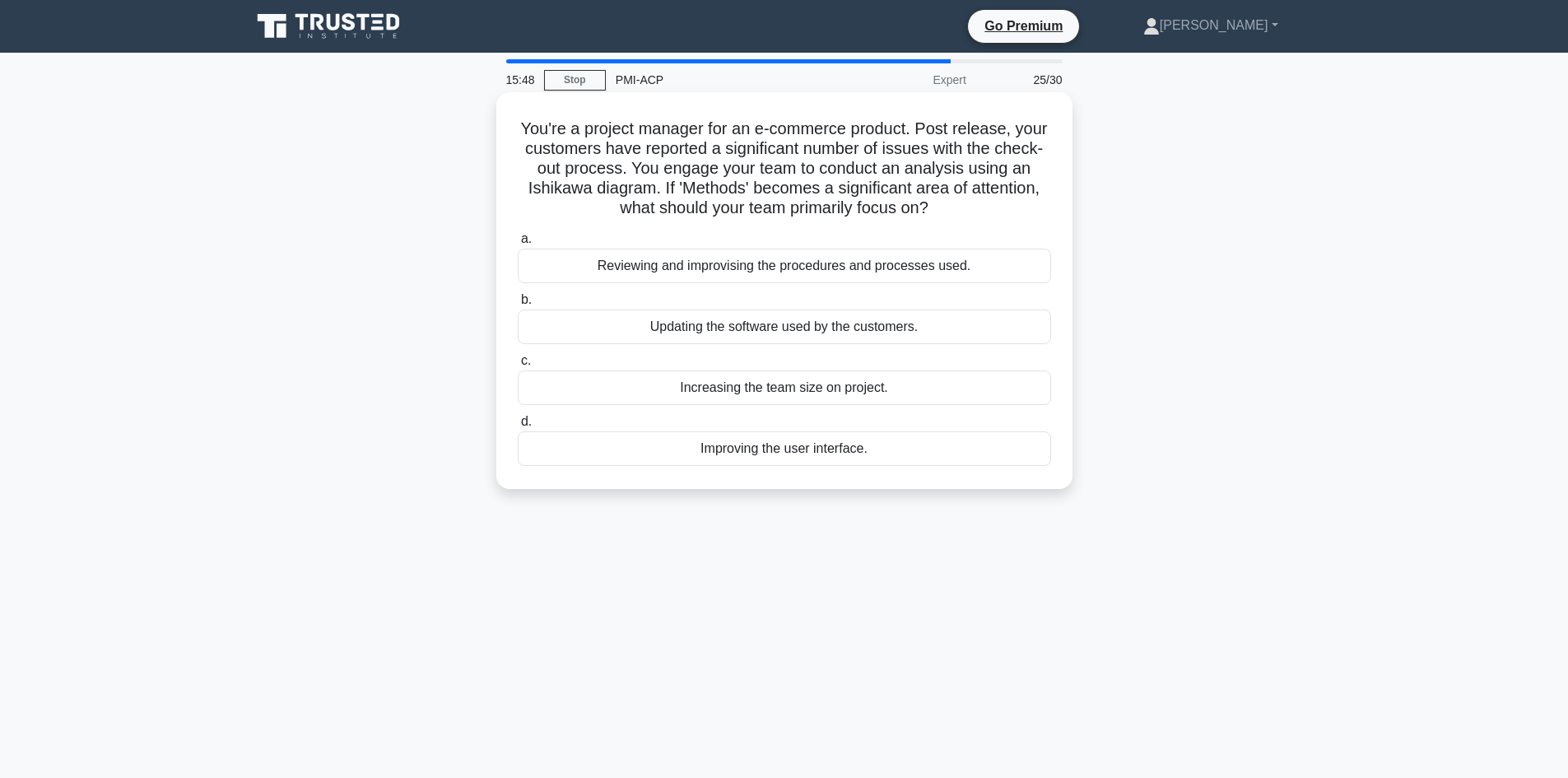
click at [827, 272] on div "Reviewing and improvising the procedures and processes used." at bounding box center [784, 266] width 533 height 35
click at [518, 244] on input "a. Reviewing and improvising the procedures and processes used." at bounding box center [518, 239] width 0 height 11
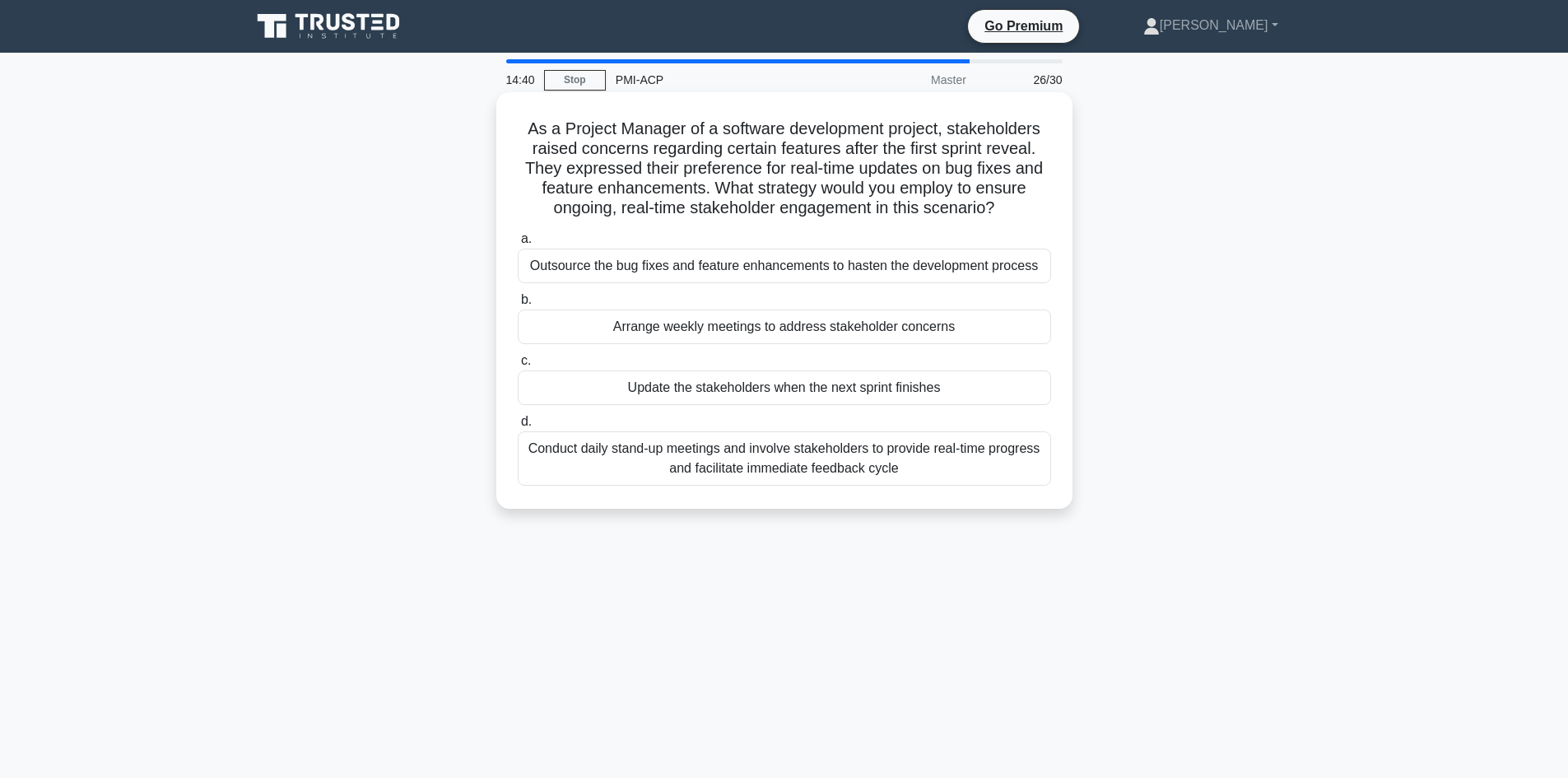
click at [698, 332] on div "Arrange weekly meetings to address stakeholder concerns" at bounding box center [784, 327] width 533 height 35
click at [518, 306] on input "b. Arrange weekly meetings to address stakeholder concerns" at bounding box center [518, 300] width 0 height 11
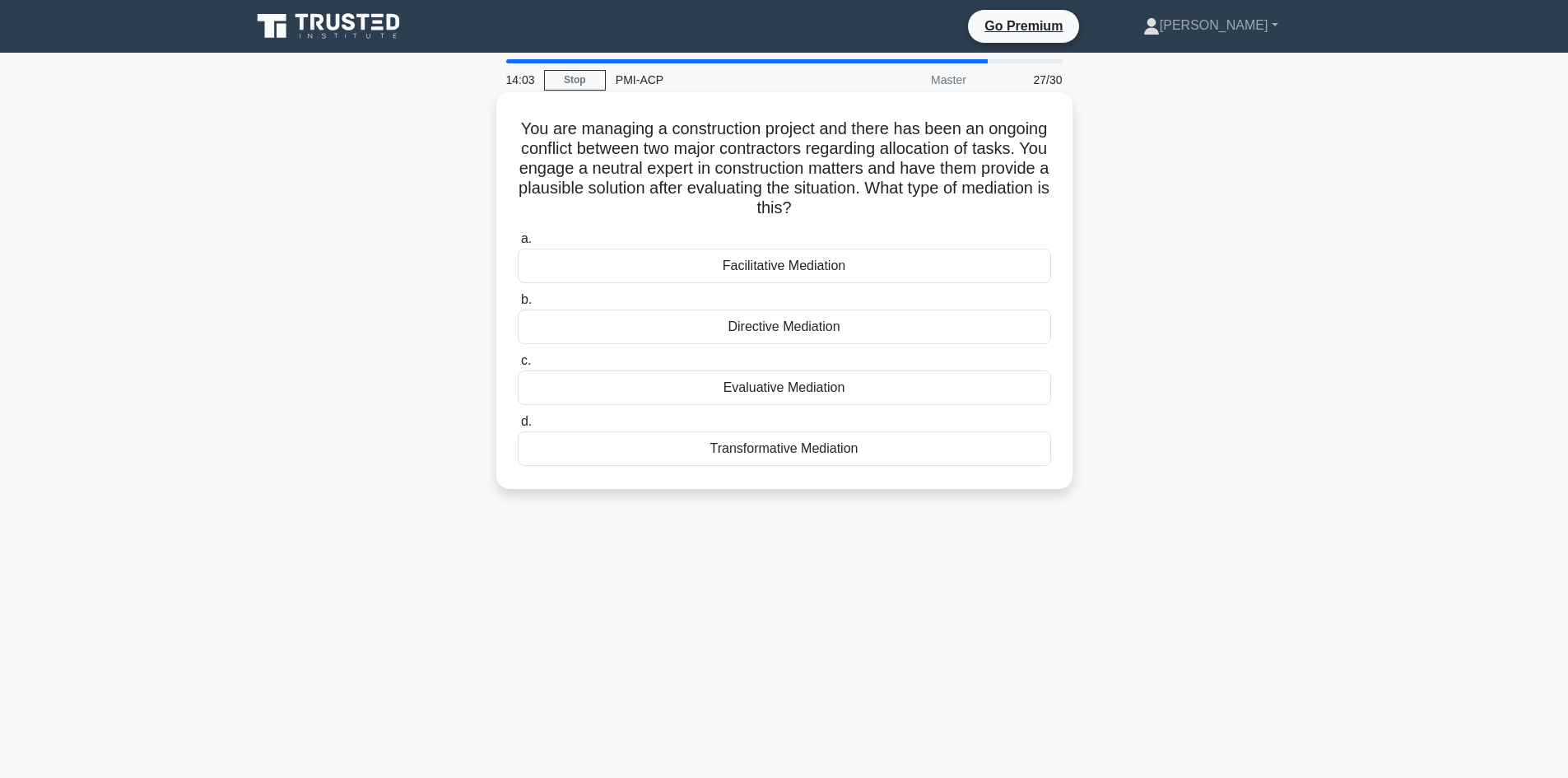
click at [789, 392] on div "Evaluative Mediation" at bounding box center [784, 388] width 533 height 35
click at [518, 367] on input "c. Evaluative Mediation" at bounding box center [518, 361] width 0 height 11
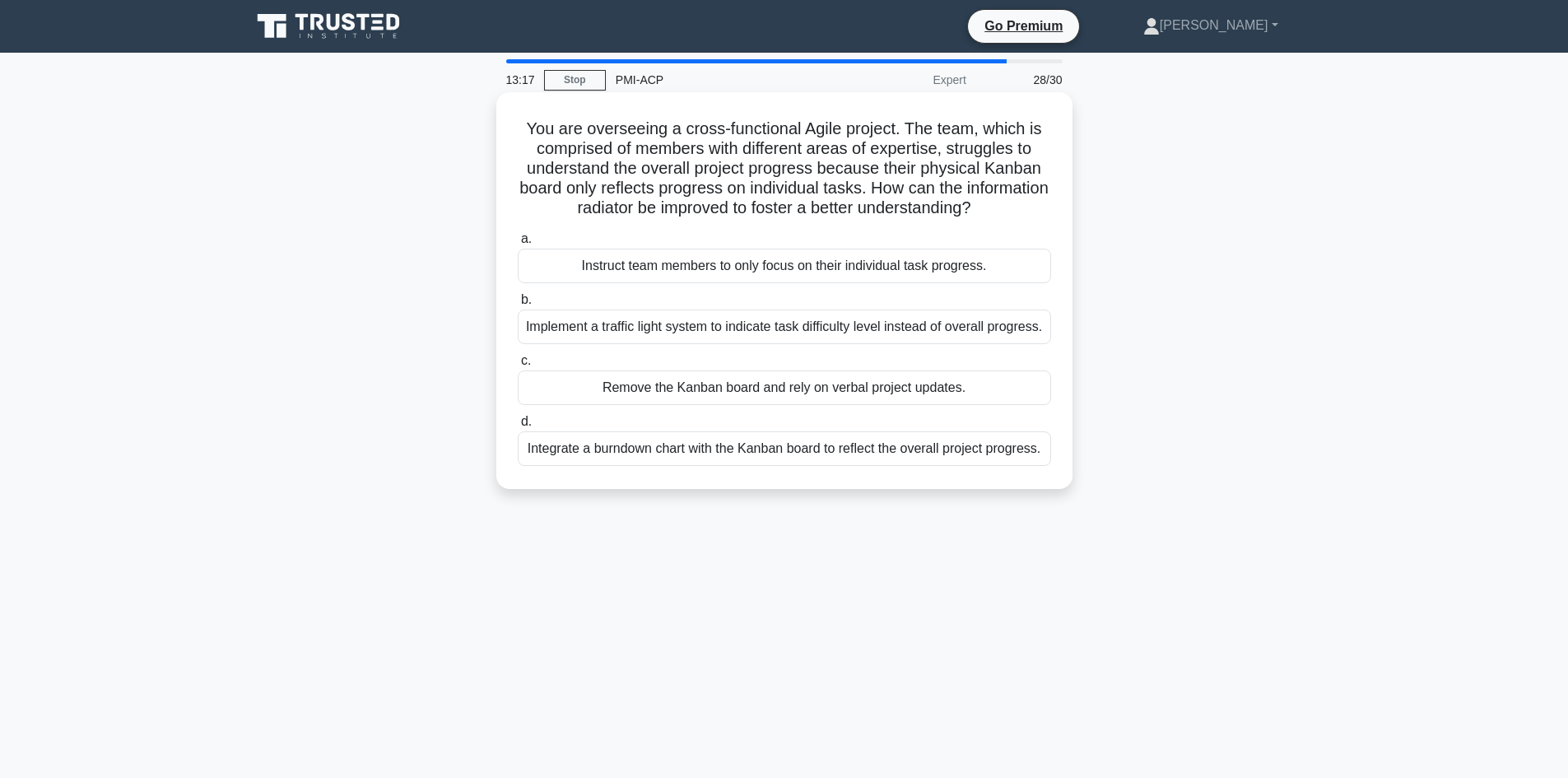
click at [614, 466] on div "Integrate a burndown chart with the Kanban board to reflect the overall project…" at bounding box center [784, 449] width 533 height 35
click at [518, 428] on input "d. Integrate a burndown chart with the Kanban board to reflect the overall proj…" at bounding box center [518, 422] width 0 height 11
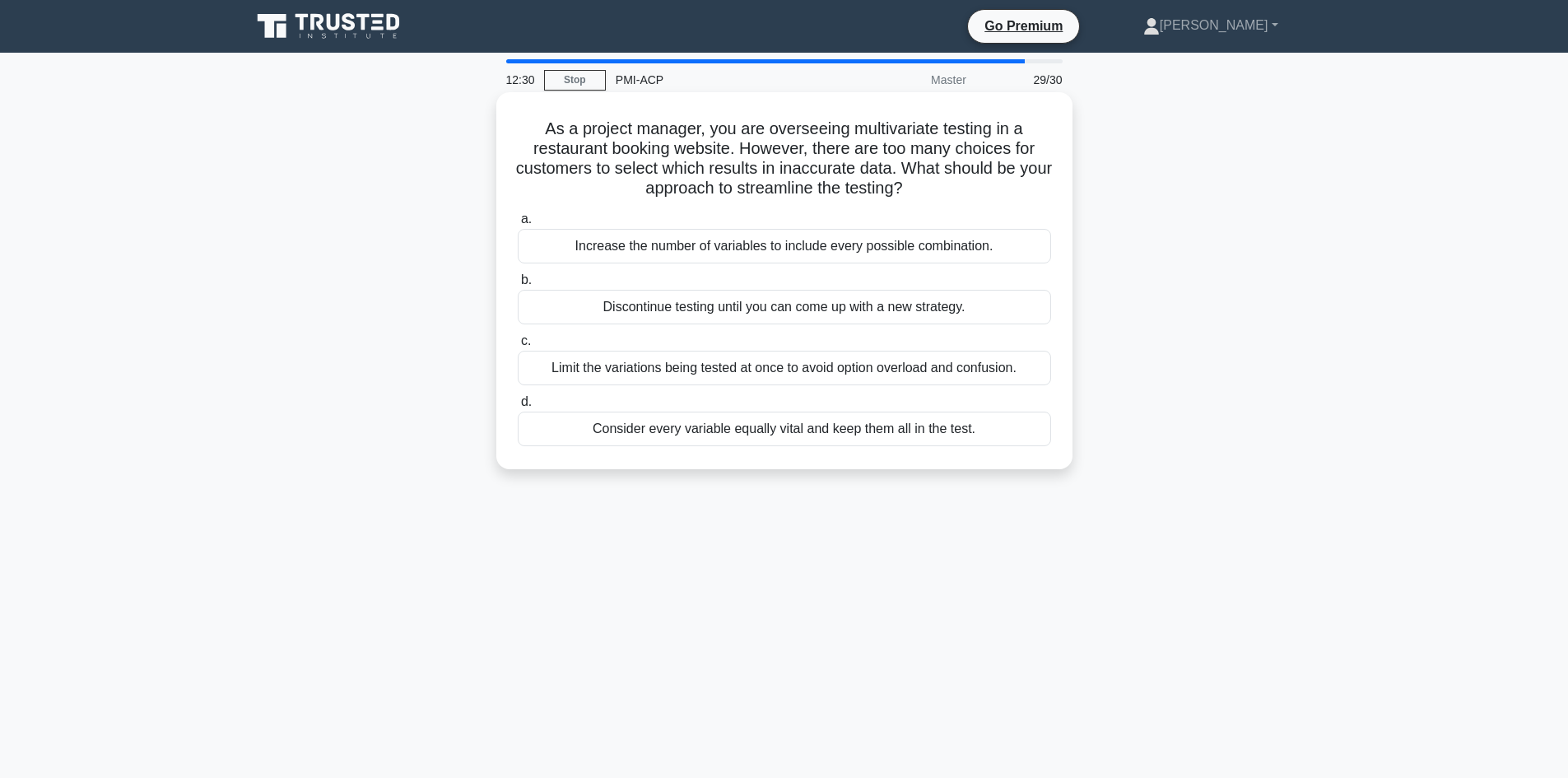
click at [742, 437] on div "Consider every variable equally vital and keep them all in the test." at bounding box center [784, 429] width 533 height 35
click at [518, 408] on input "d. Consider every variable equally vital and keep them all in the test." at bounding box center [518, 402] width 0 height 11
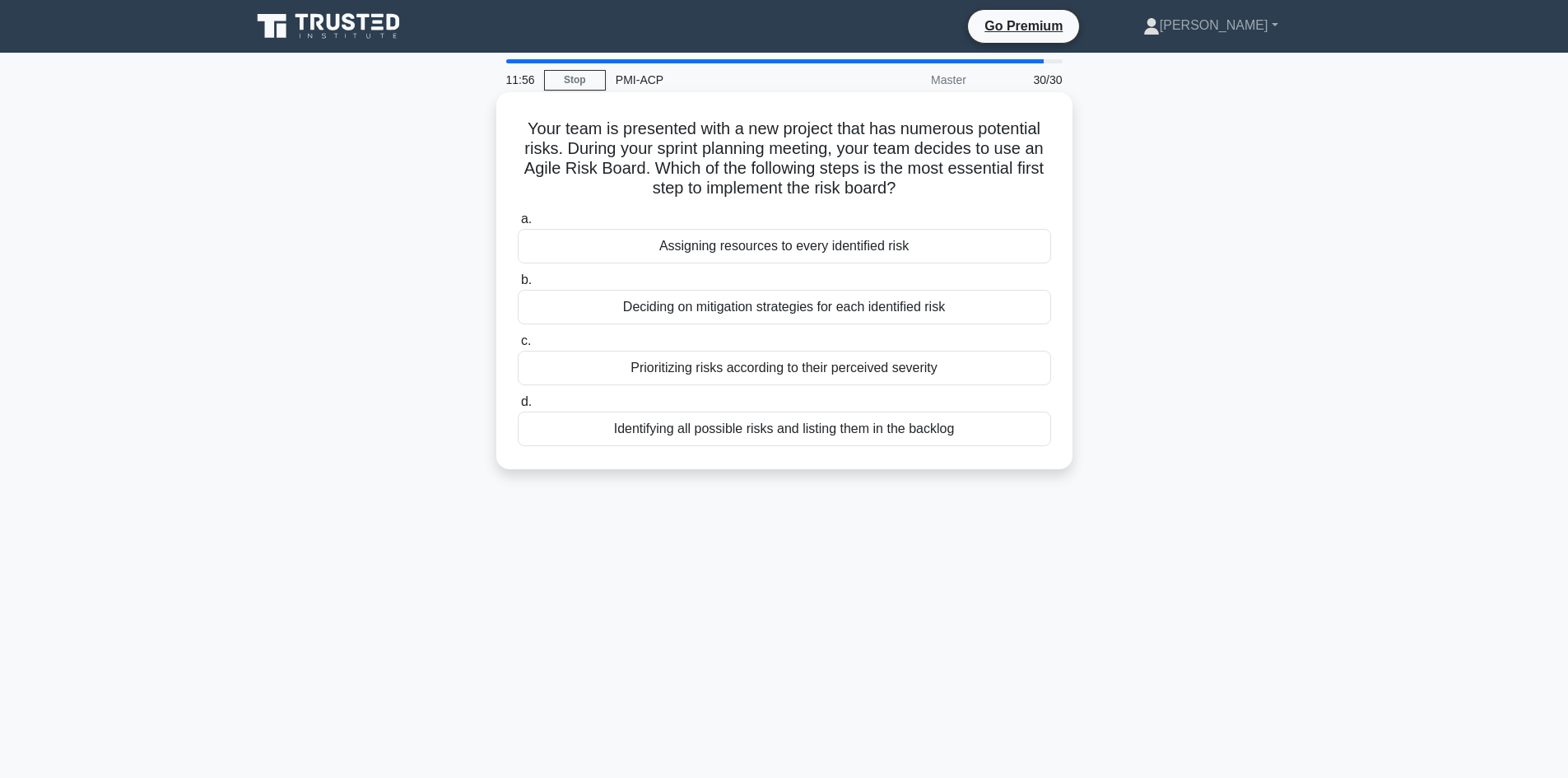
click at [632, 433] on div "Identifying all possible risks and listing them in the backlog" at bounding box center [784, 429] width 533 height 35
click at [518, 408] on input "d. Identifying all possible risks and listing them in the backlog" at bounding box center [518, 402] width 0 height 11
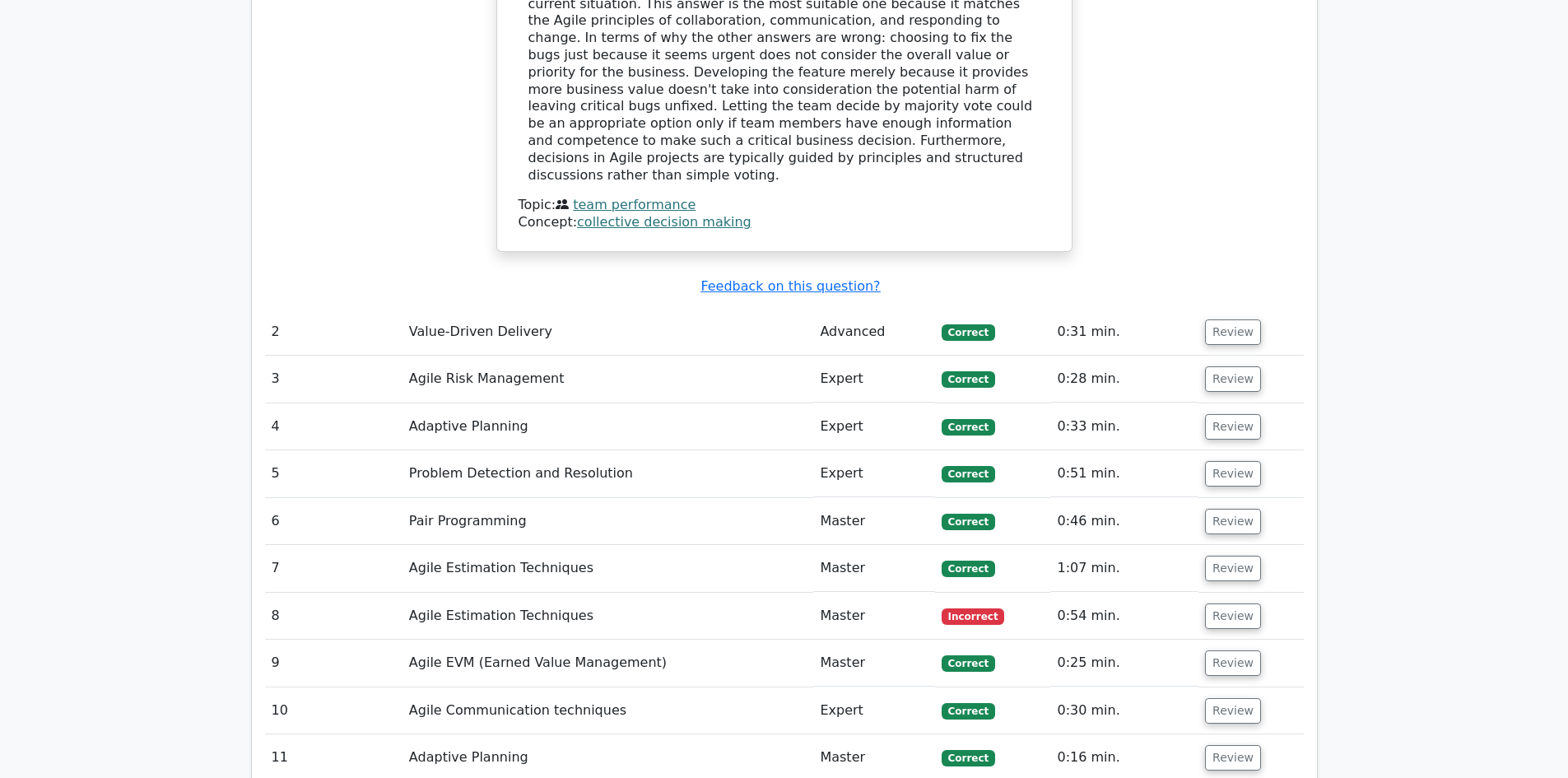
scroll to position [2388, 0]
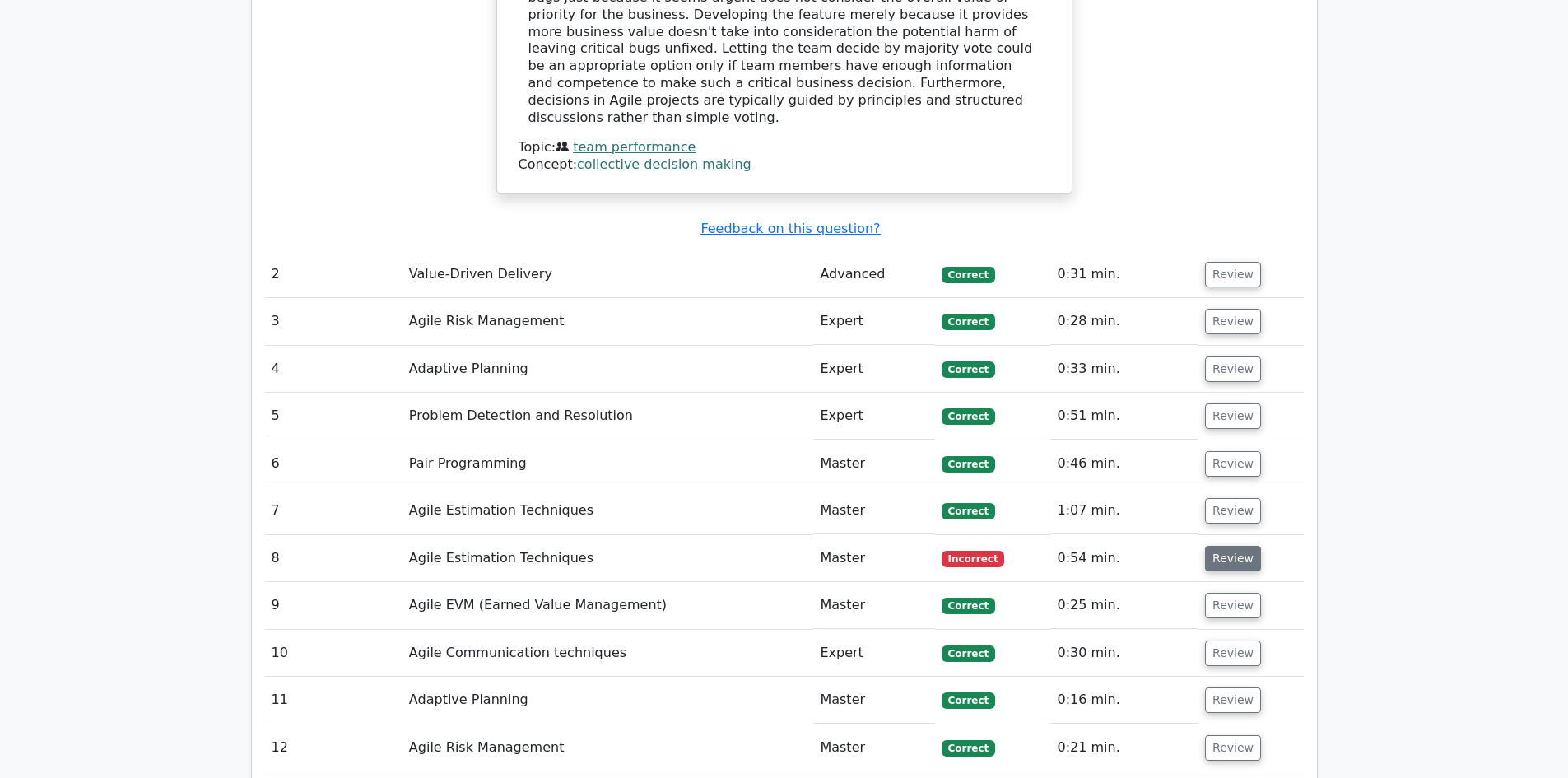
click at [1222, 546] on button "Review" at bounding box center [1233, 559] width 56 height 26
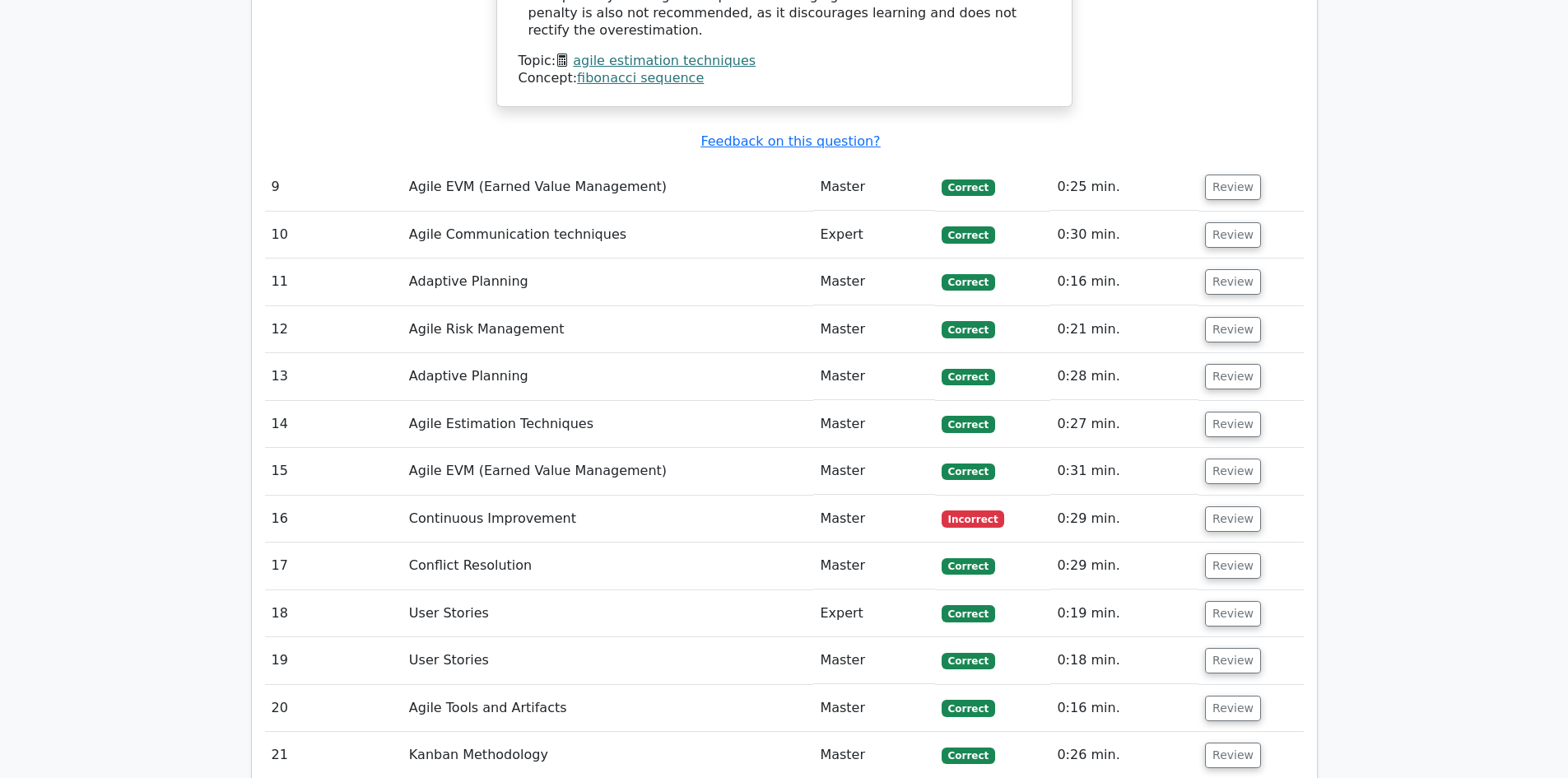
scroll to position [3541, 0]
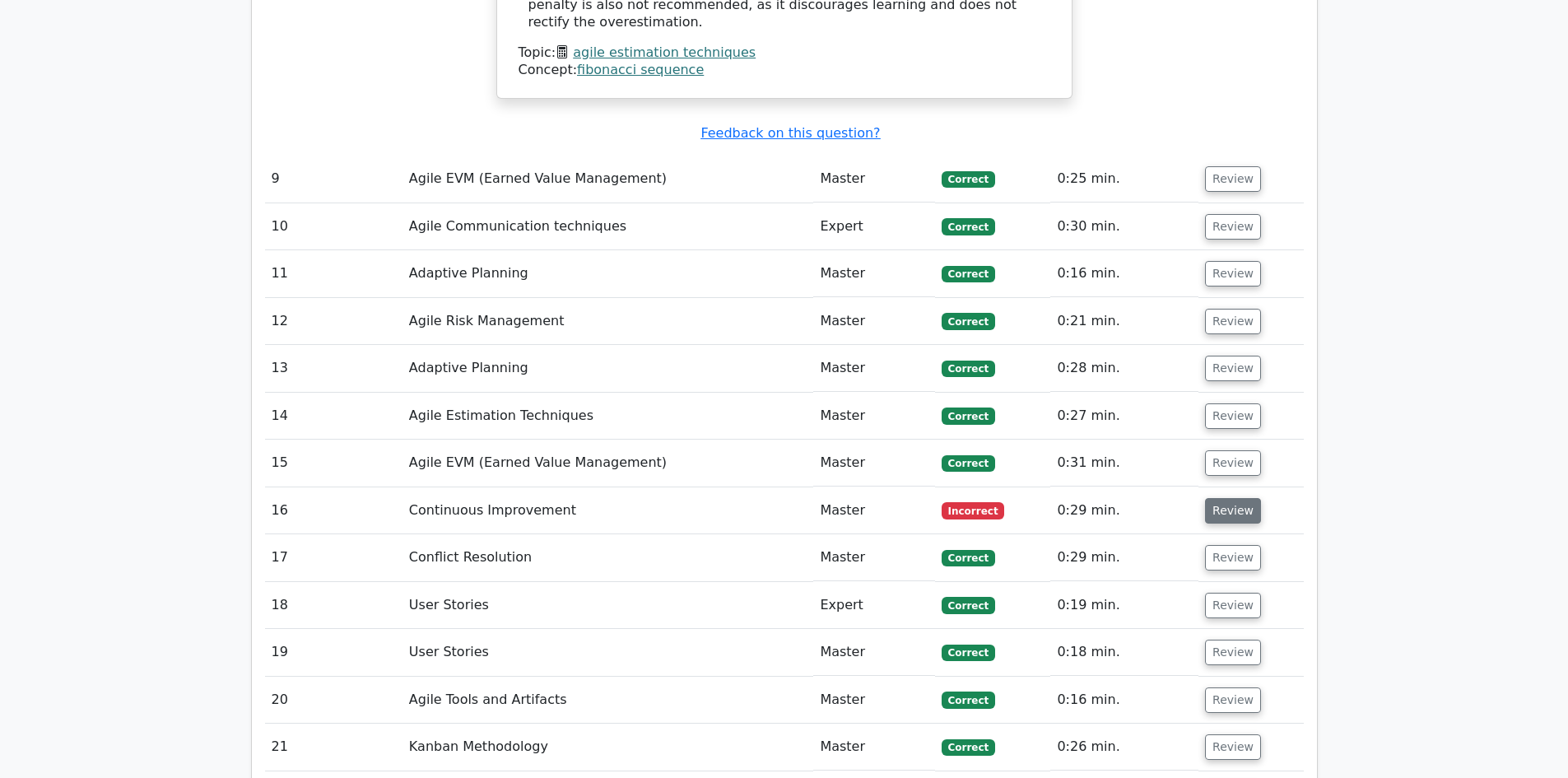
click at [1243, 498] on button "Review" at bounding box center [1233, 511] width 56 height 26
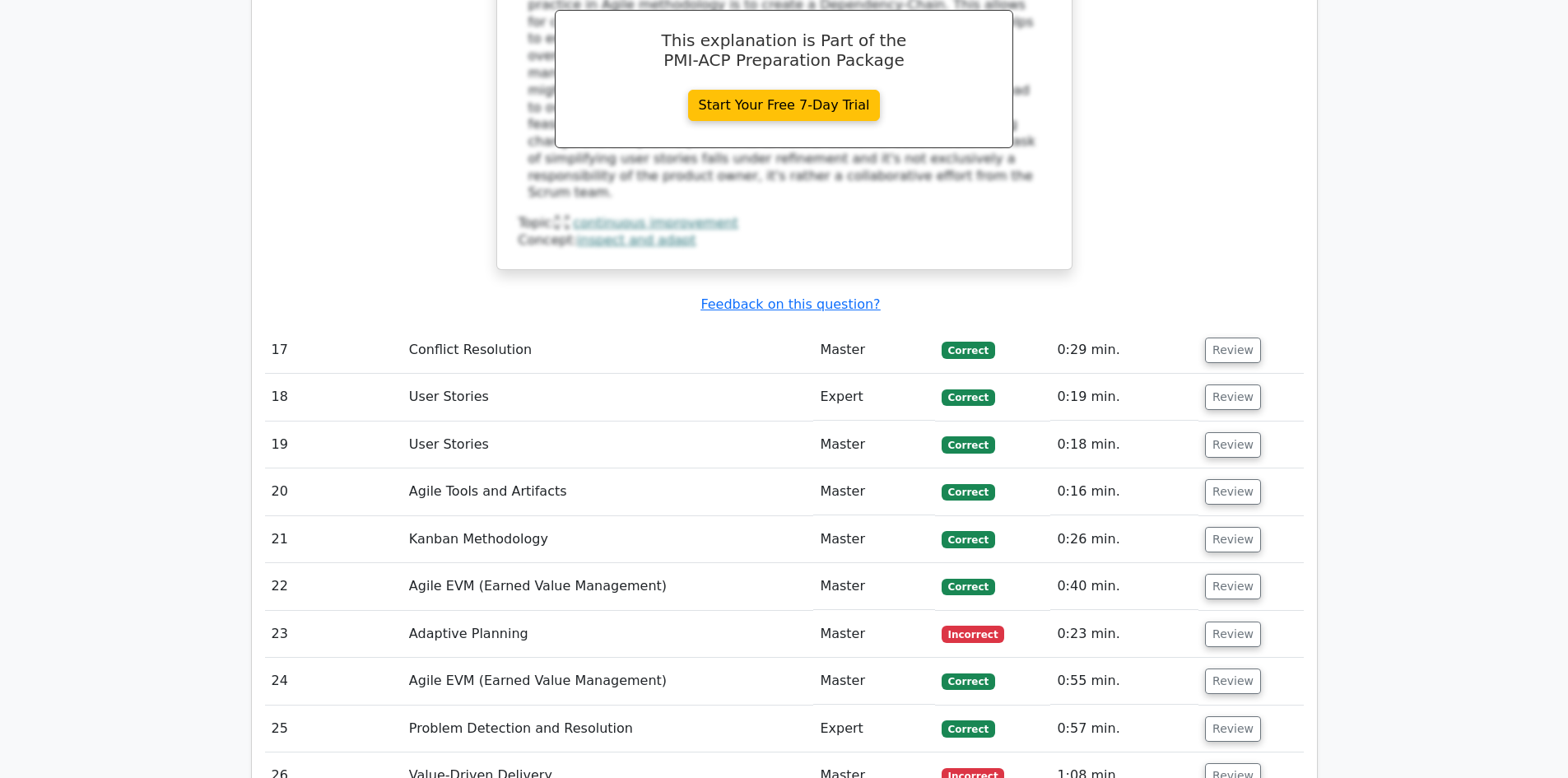
scroll to position [4528, 0]
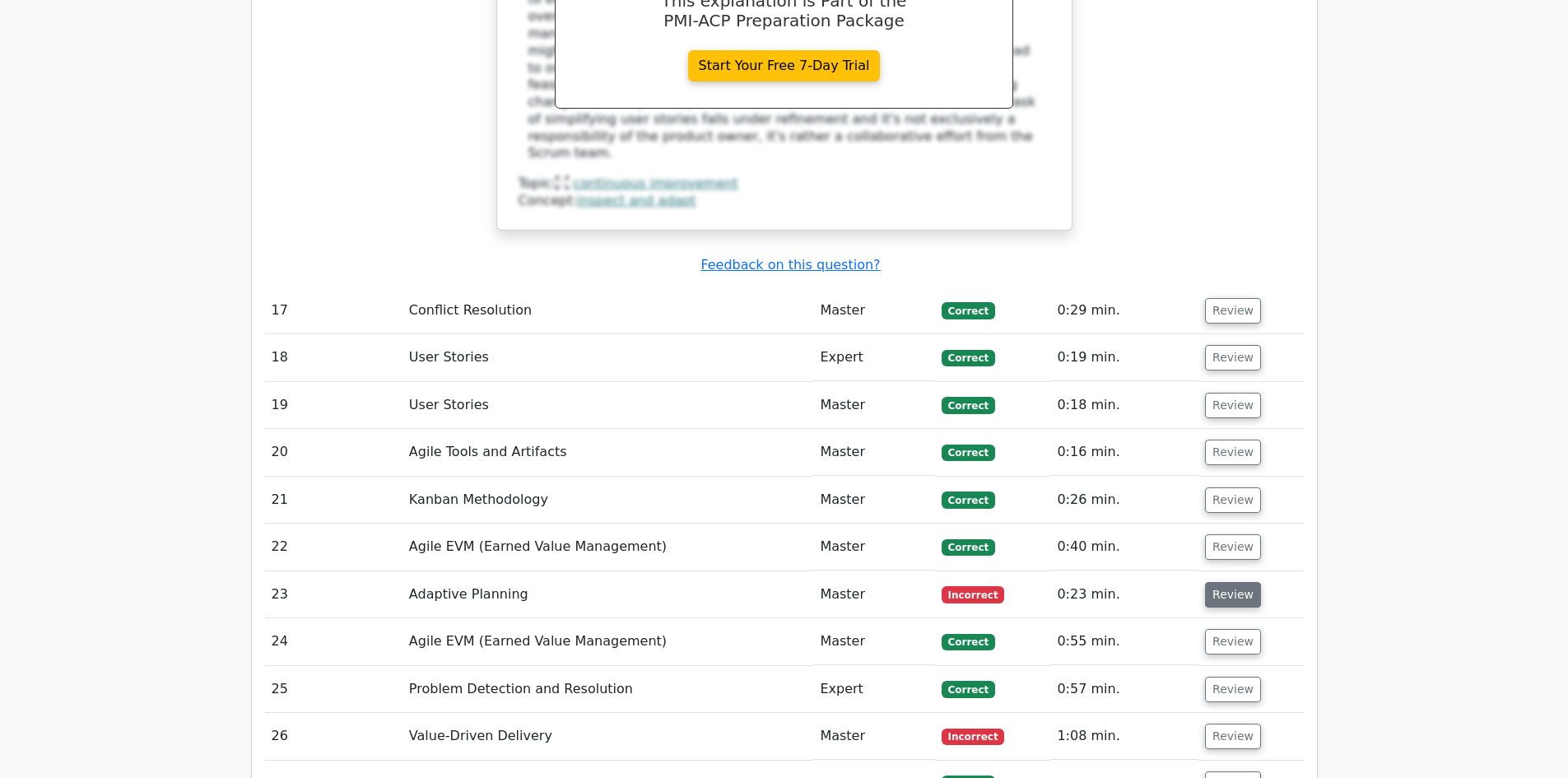
click at [1225, 582] on button "Review" at bounding box center [1233, 595] width 56 height 26
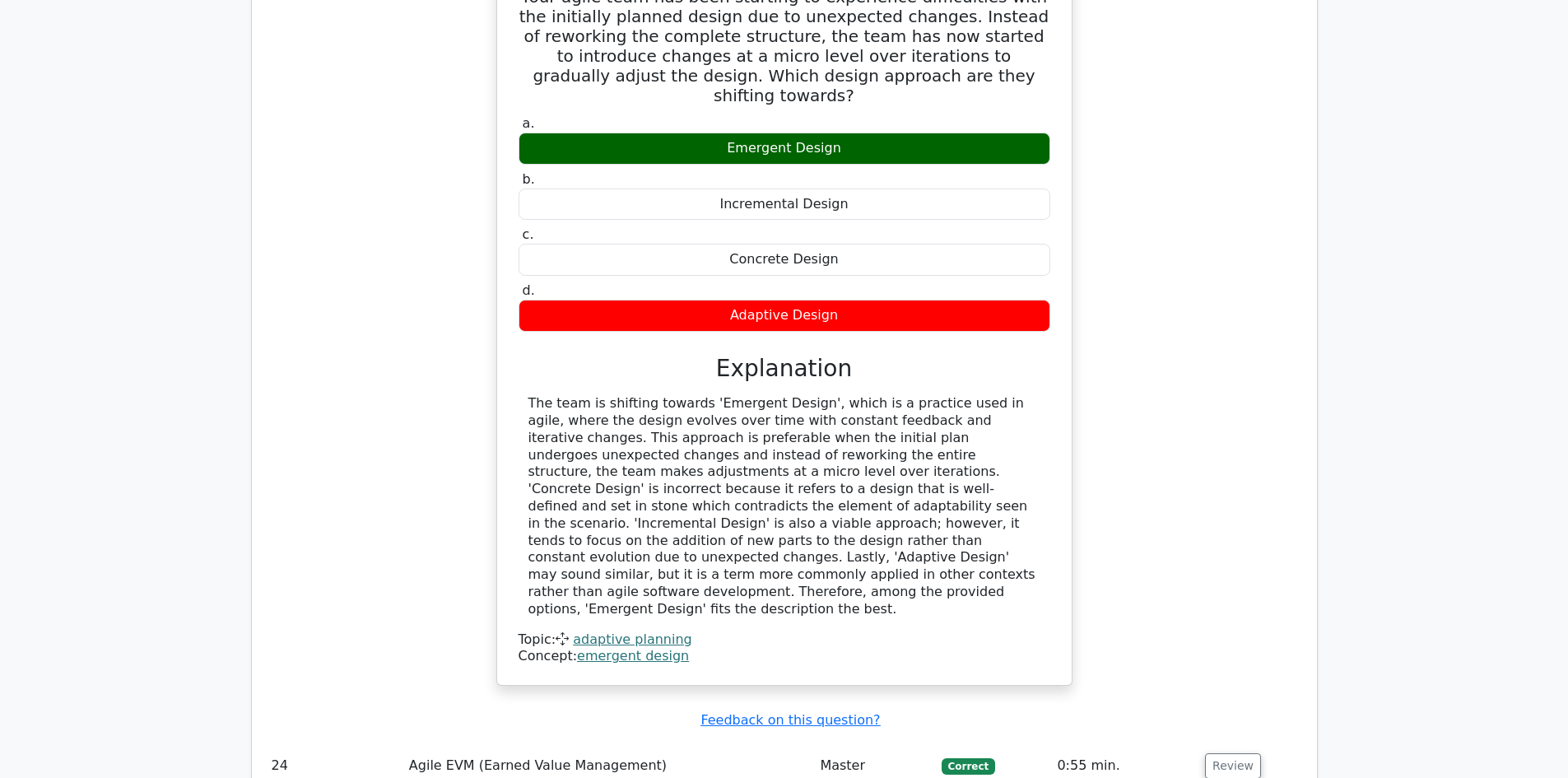
scroll to position [5434, 0]
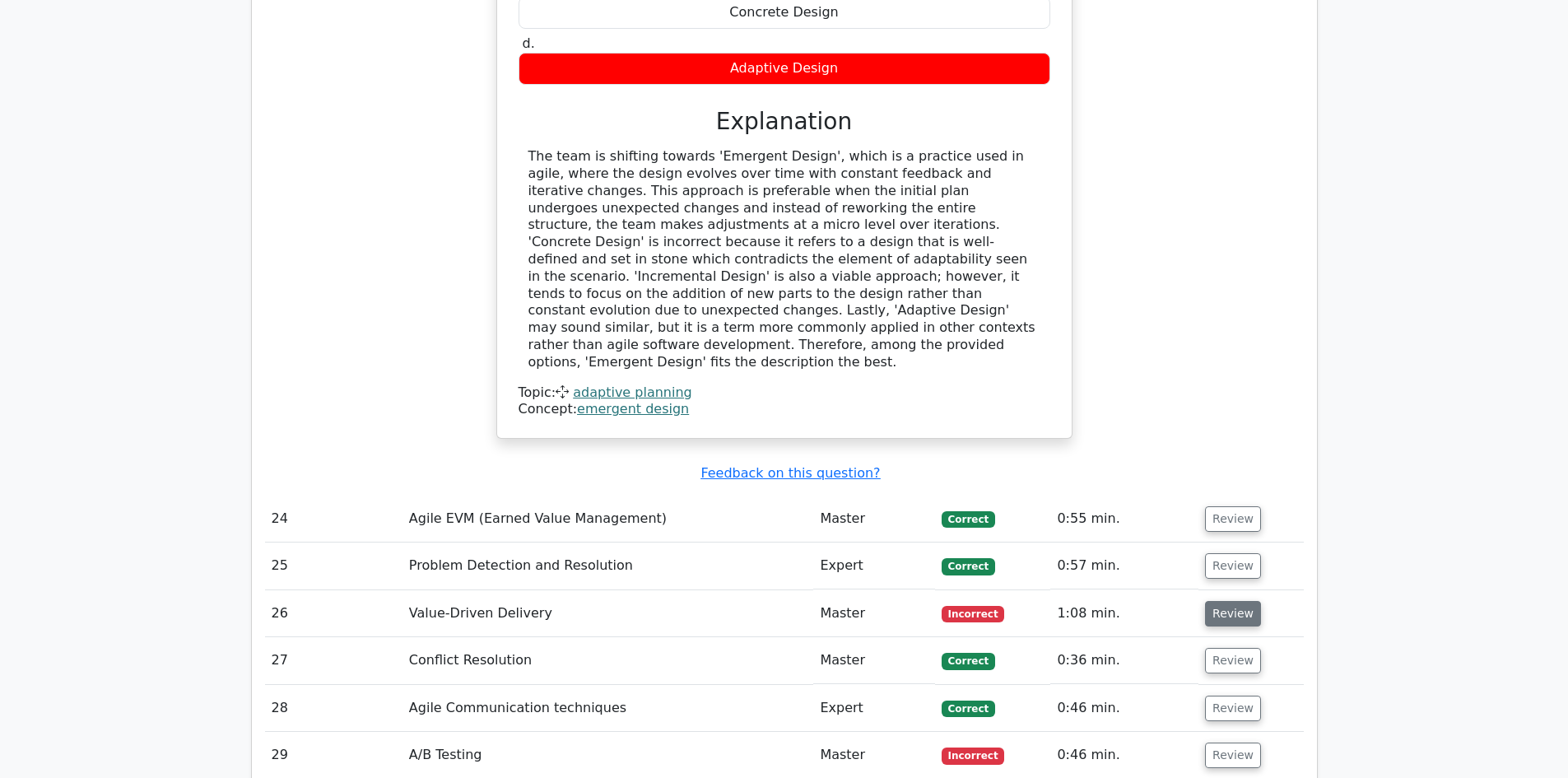
click at [1240, 601] on button "Review" at bounding box center [1233, 614] width 56 height 26
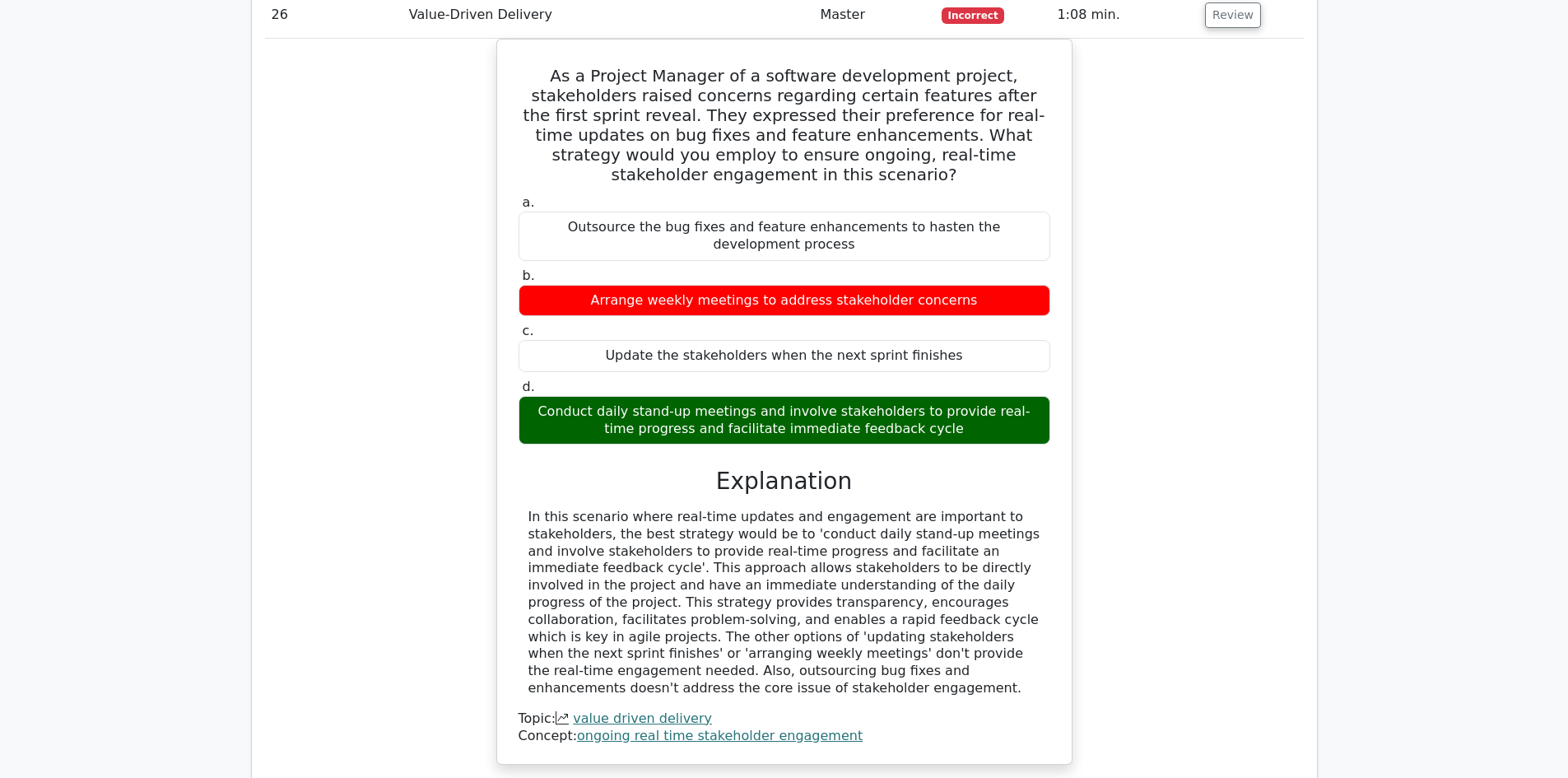
scroll to position [6175, 0]
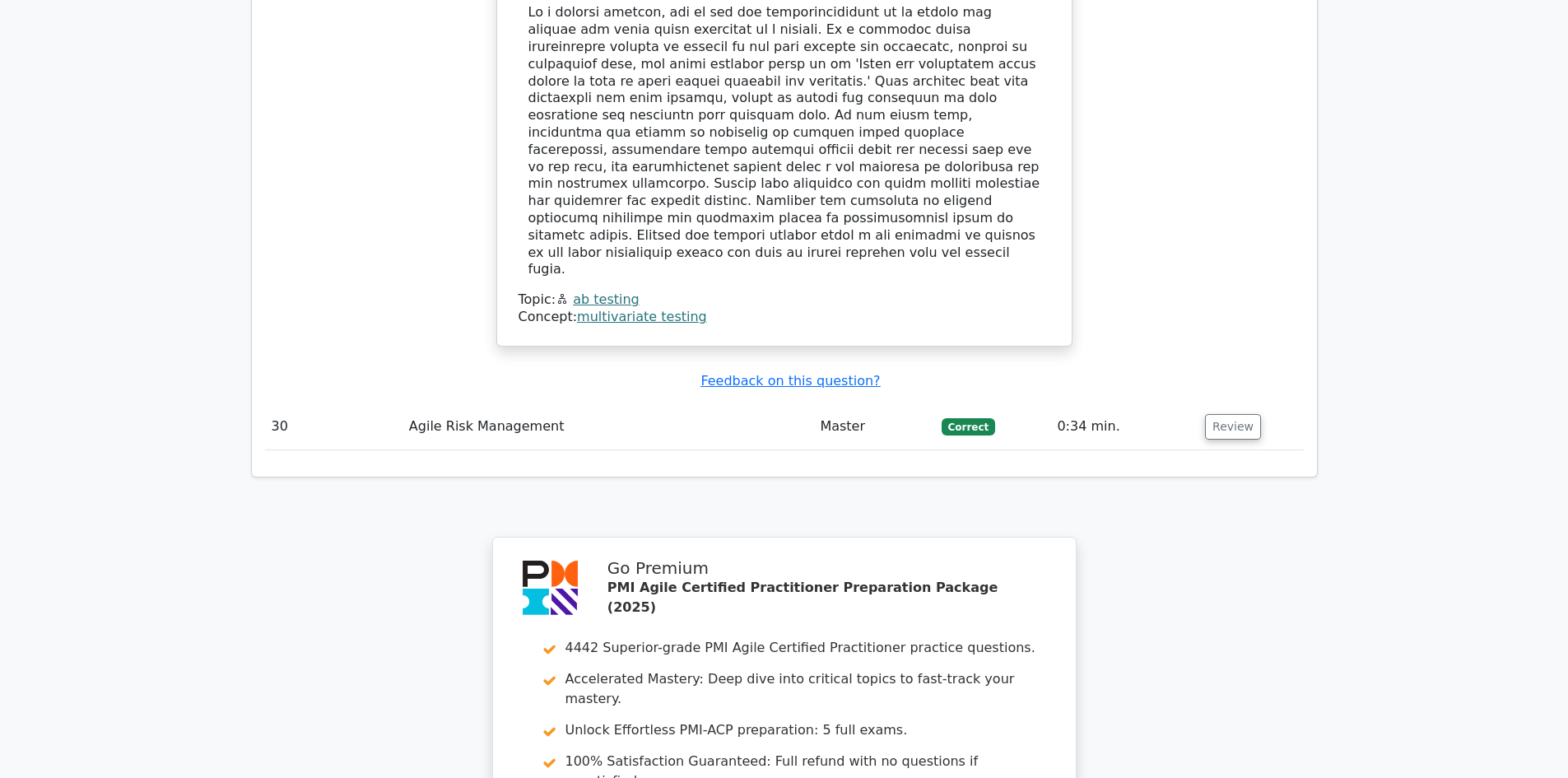
scroll to position [7411, 0]
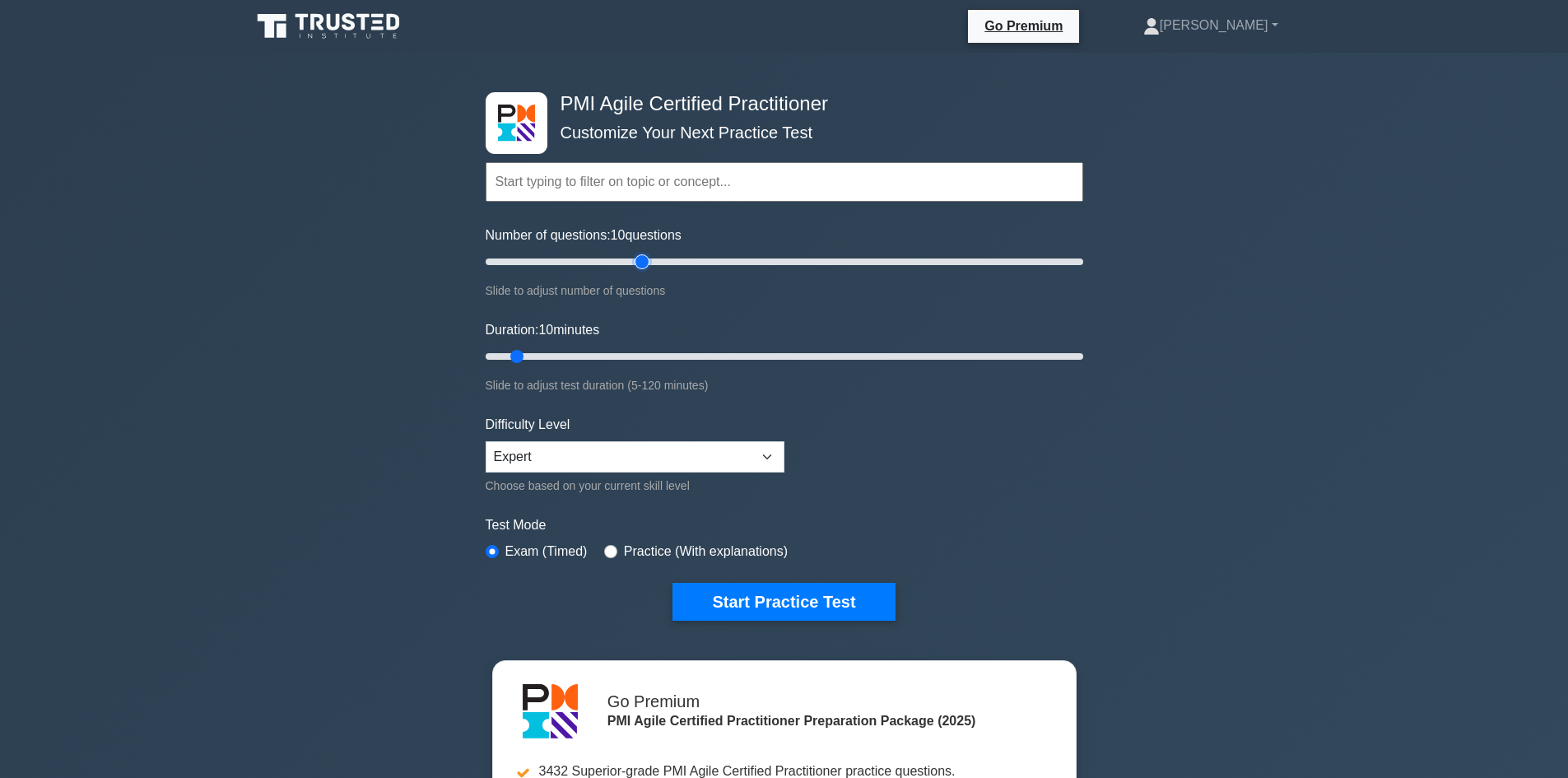
click at [647, 257] on input "Number of questions: 10 questions" at bounding box center [784, 262] width 597 height 20
type input "50"
click at [631, 259] on input "Number of questions: 50 questions" at bounding box center [784, 262] width 597 height 20
click at [627, 352] on input "Duration: 30 minutes" at bounding box center [784, 357] width 597 height 20
click at [637, 351] on input "Duration: 30 minutes" at bounding box center [784, 357] width 597 height 20
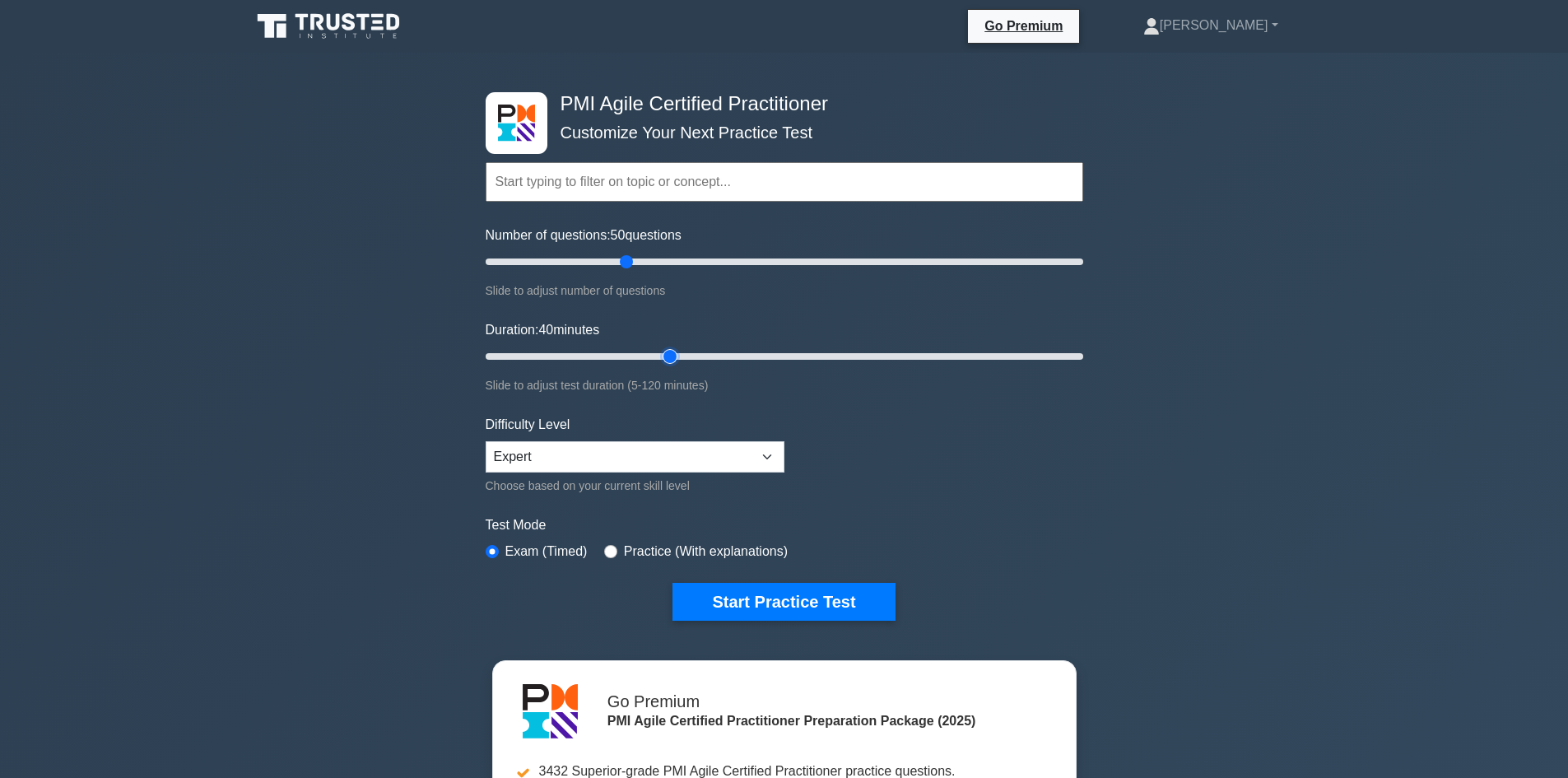
click at [657, 350] on input "Duration: 40 minutes" at bounding box center [784, 357] width 597 height 20
click at [673, 350] on input "Duration: 40 minutes" at bounding box center [784, 357] width 597 height 20
click at [681, 350] on input "Duration: 40 minutes" at bounding box center [784, 357] width 597 height 20
click at [691, 350] on input "Duration: 40 minutes" at bounding box center [784, 357] width 597 height 20
click at [704, 354] on input "Duration: 45 minutes" at bounding box center [784, 357] width 597 height 20
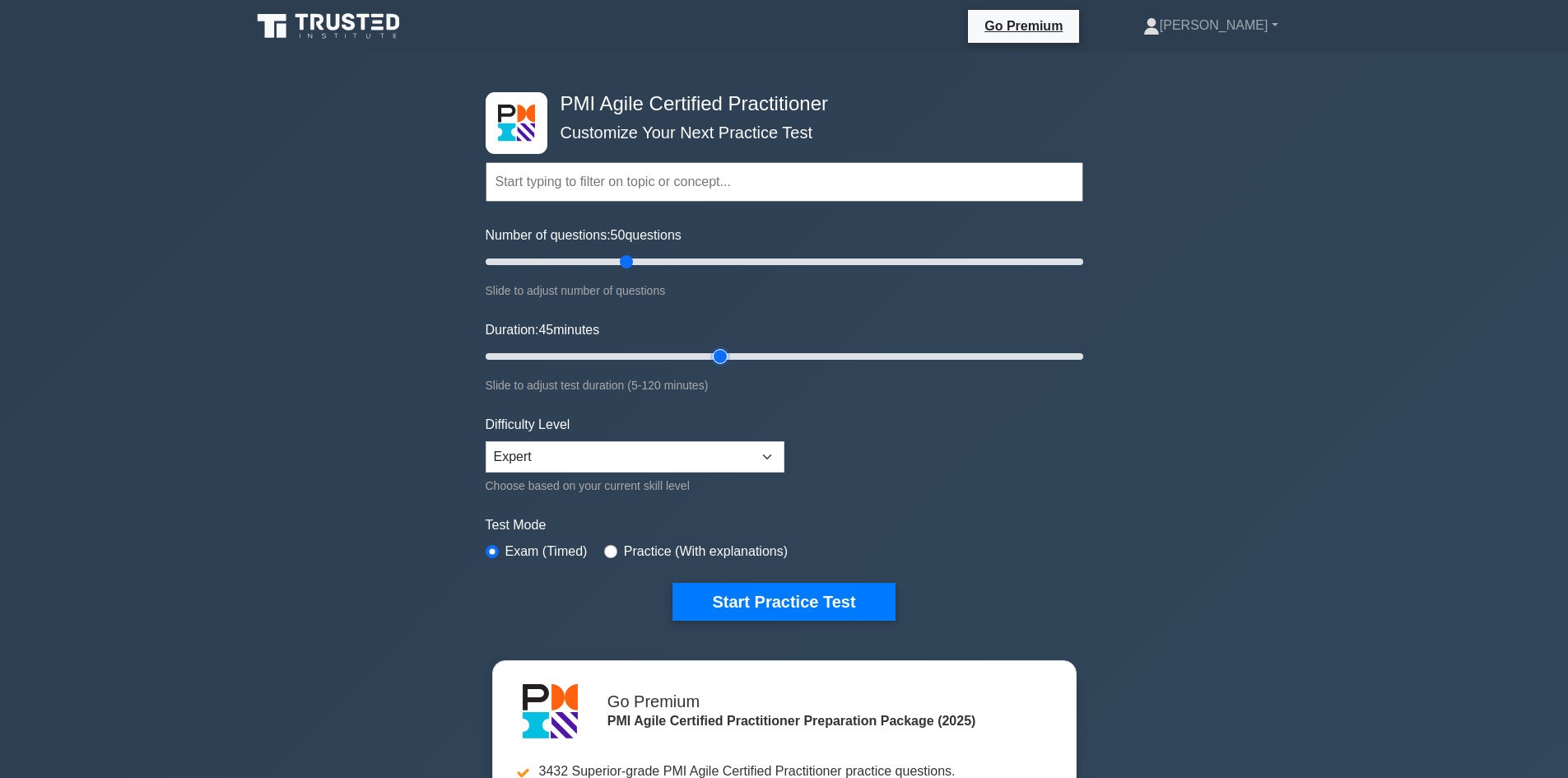
type input "50"
click at [729, 355] on input "Duration: 45 minutes" at bounding box center [784, 357] width 597 height 20
click at [754, 596] on button "Start Practice Test" at bounding box center [784, 602] width 222 height 38
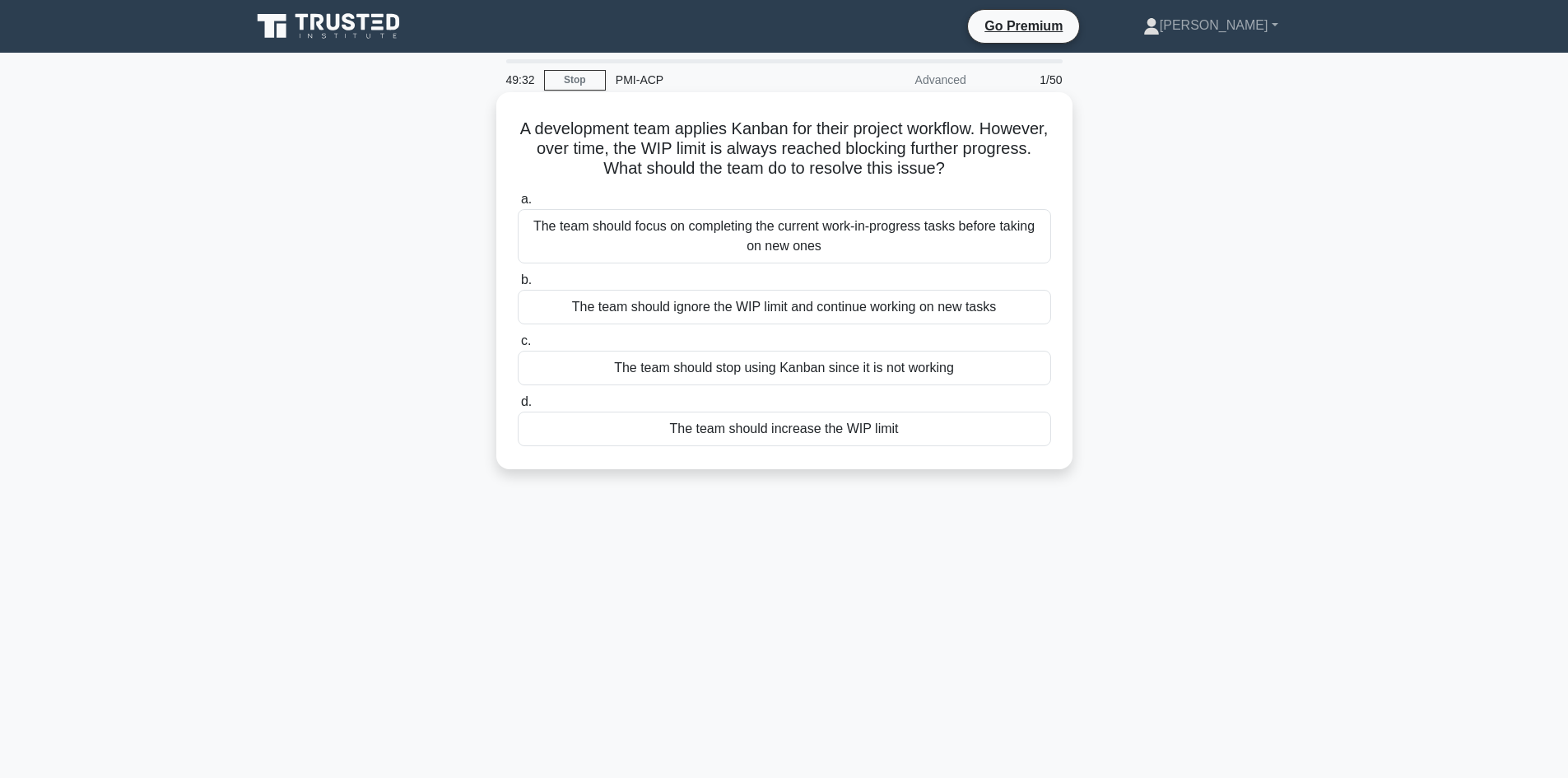
click at [696, 243] on div "The team should focus on completing the current work-in-progress tasks before t…" at bounding box center [784, 236] width 533 height 55
click at [518, 205] on input "a. The team should focus on completing the current work-in-progress tasks befor…" at bounding box center [518, 200] width 0 height 11
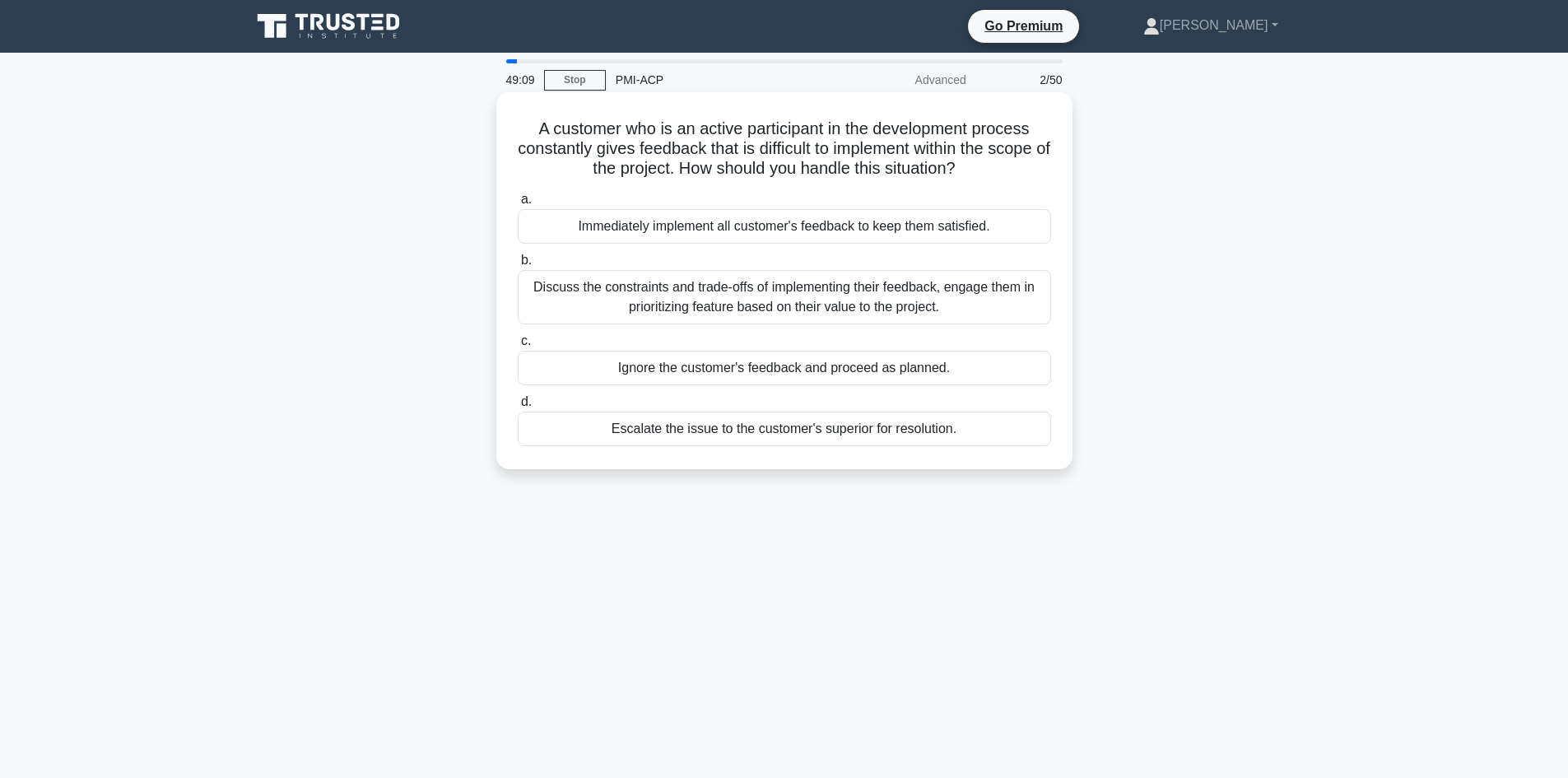
click at [655, 287] on div "Discuss the constraints and trade-offs of implementing their feedback, engage t…" at bounding box center [784, 297] width 533 height 55
click at [518, 266] on input "b. Discuss the constraints and trade-offs of implementing their feedback, engag…" at bounding box center [518, 261] width 0 height 11
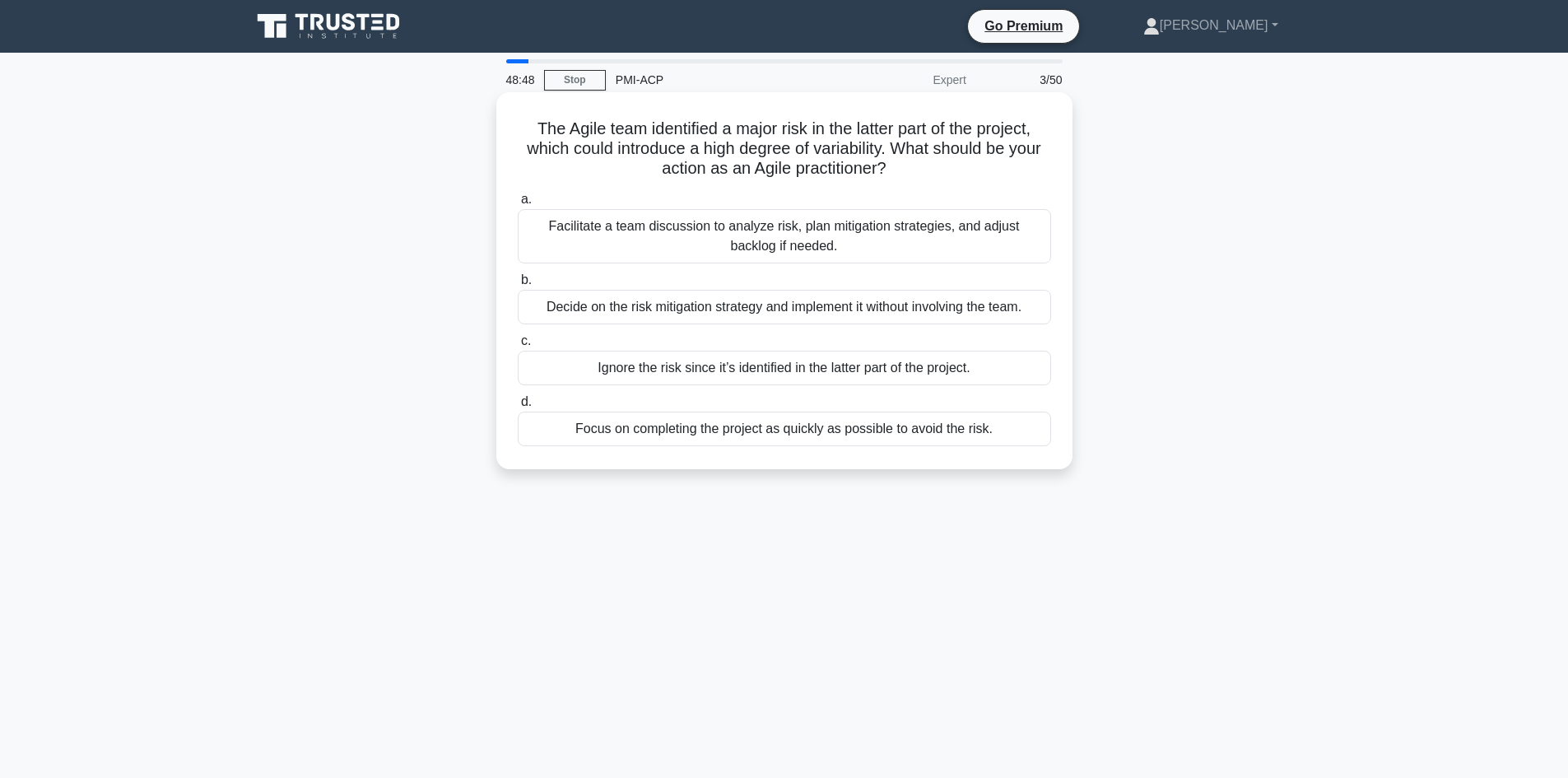
click at [681, 231] on div "Facilitate a team discussion to analyze risk, plan mitigation strategies, and a…" at bounding box center [784, 236] width 533 height 55
click at [518, 205] on input "a. Facilitate a team discussion to analyze risk, plan mitigation strategies, an…" at bounding box center [518, 200] width 0 height 11
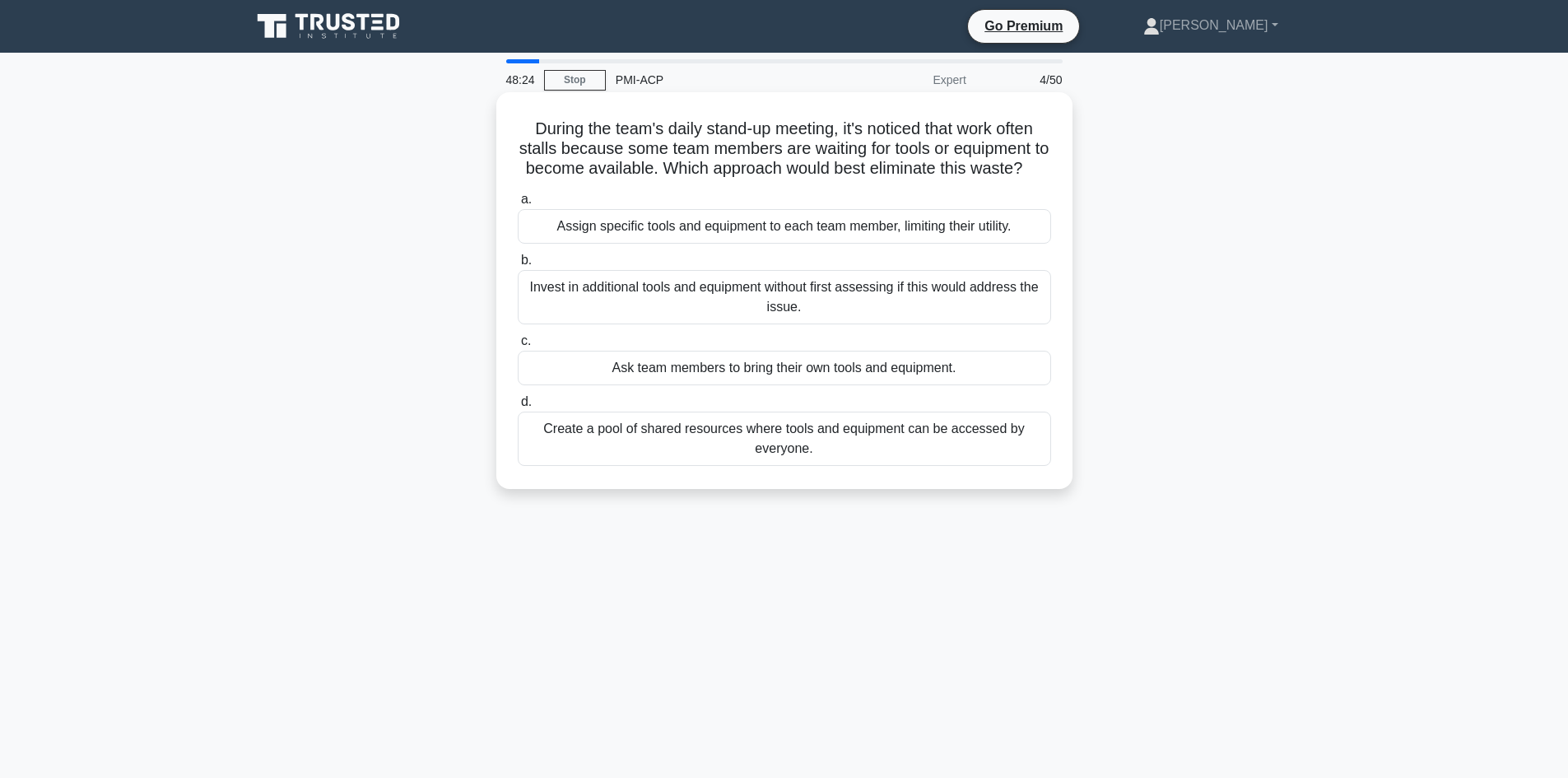
click at [684, 455] on div "Create a pool of shared resources where tools and equipment can be accessed by …" at bounding box center [784, 439] width 533 height 55
click at [518, 408] on input "d. Create a pool of shared resources where tools and equipment can be accessed …" at bounding box center [518, 402] width 0 height 11
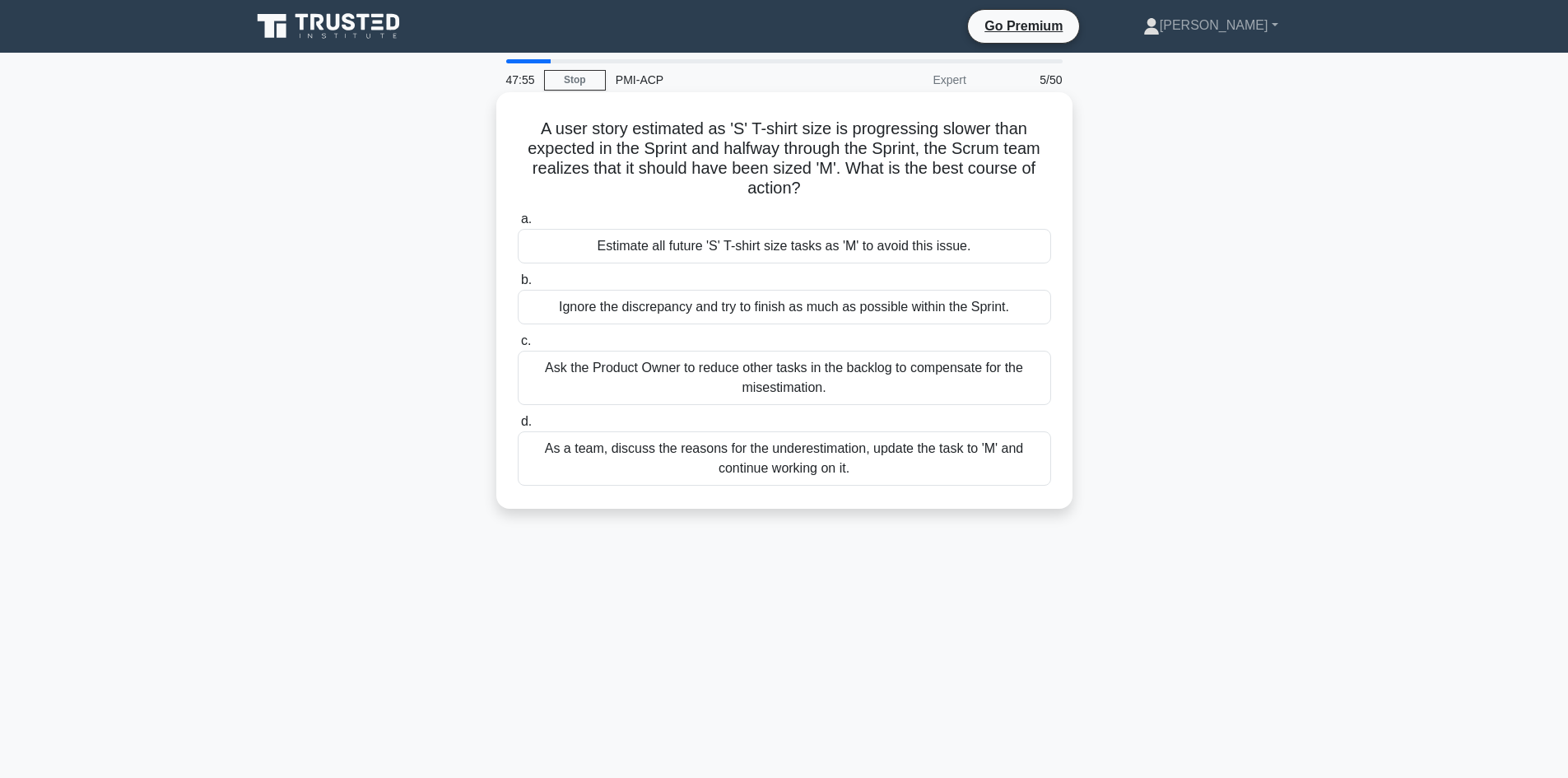
click at [616, 461] on div "As a team, discuss the reasons for the underestimation, update the task to 'M' …" at bounding box center [784, 459] width 533 height 55
click at [518, 428] on input "d. As a team, discuss the reasons for the underestimation, update the task to '…" at bounding box center [518, 422] width 0 height 11
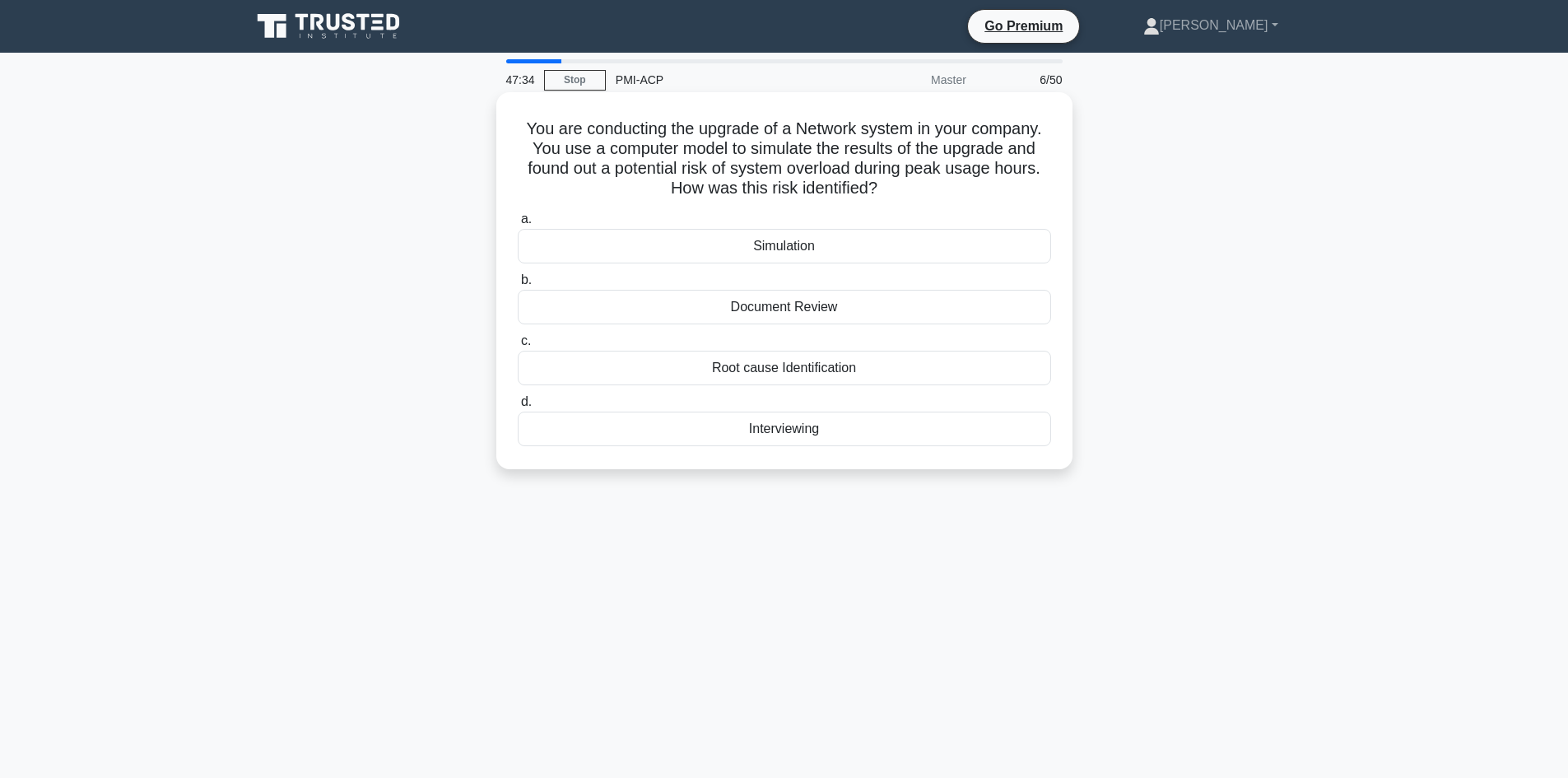
click at [794, 253] on div "Simulation" at bounding box center [784, 246] width 533 height 35
click at [518, 224] on input "a. Simulation" at bounding box center [518, 220] width 0 height 11
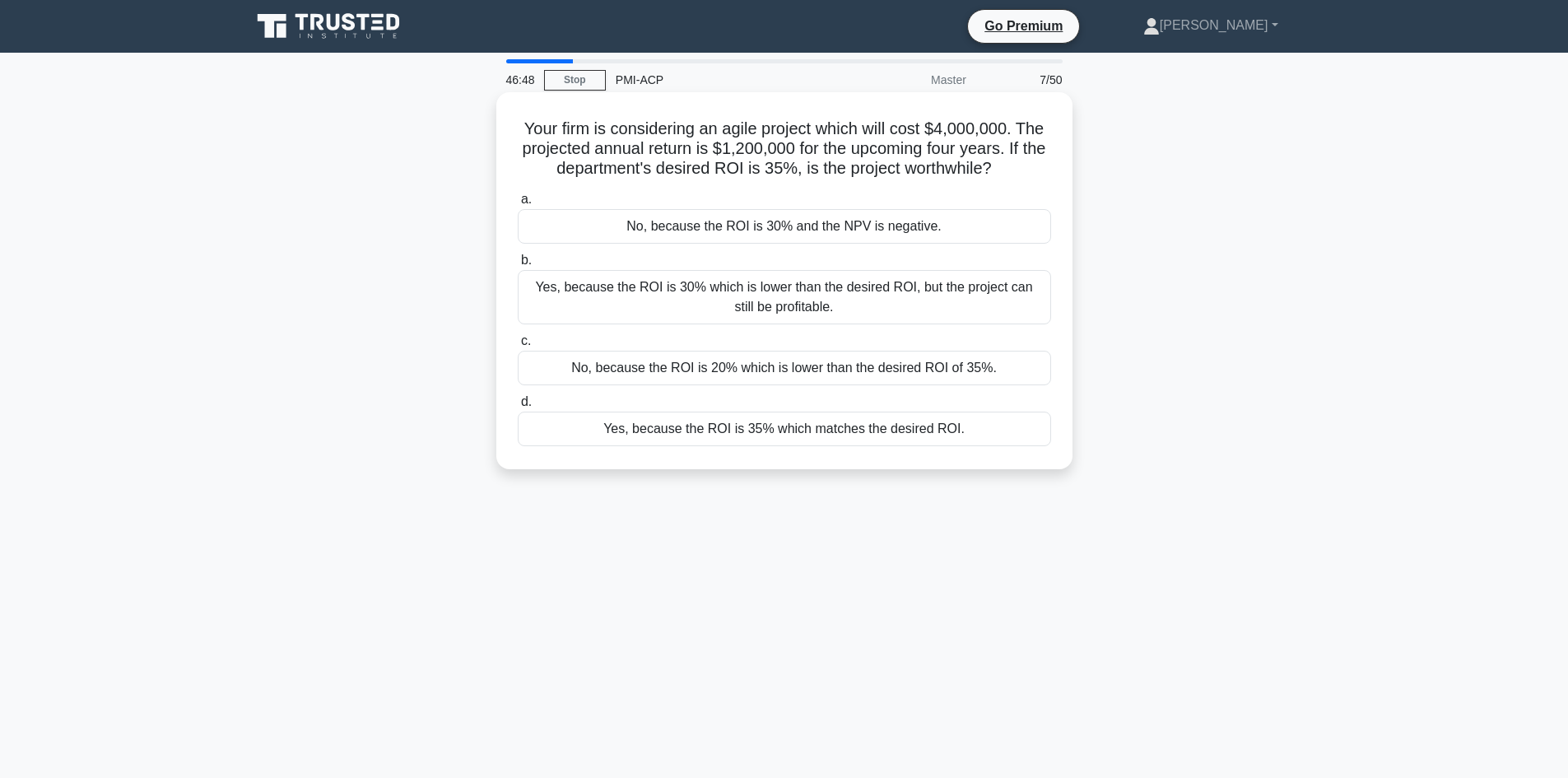
click at [758, 226] on div "No, because the ROI is 30% and the NPV is negative." at bounding box center [784, 226] width 533 height 35
click at [518, 205] on input "a. No, because the ROI is 30% and the NPV is negative." at bounding box center [518, 200] width 0 height 11
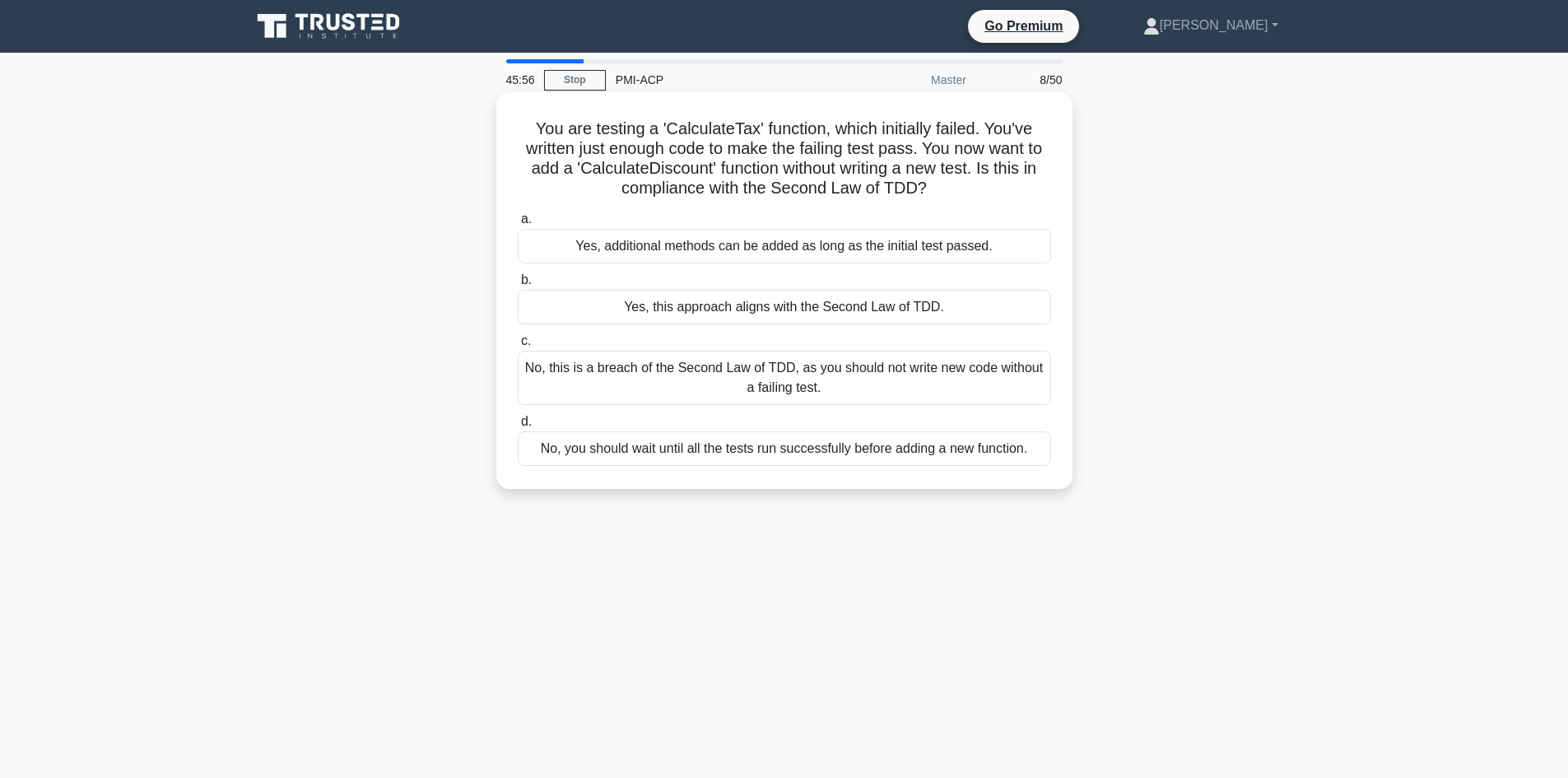
click at [751, 394] on div "No, this is a breach of the Second Law of TDD, as you should not write new code…" at bounding box center [784, 379] width 533 height 55
click at [518, 347] on input "c. No, this is a breach of the Second Law of TDD, as you should not write new c…" at bounding box center [518, 341] width 0 height 11
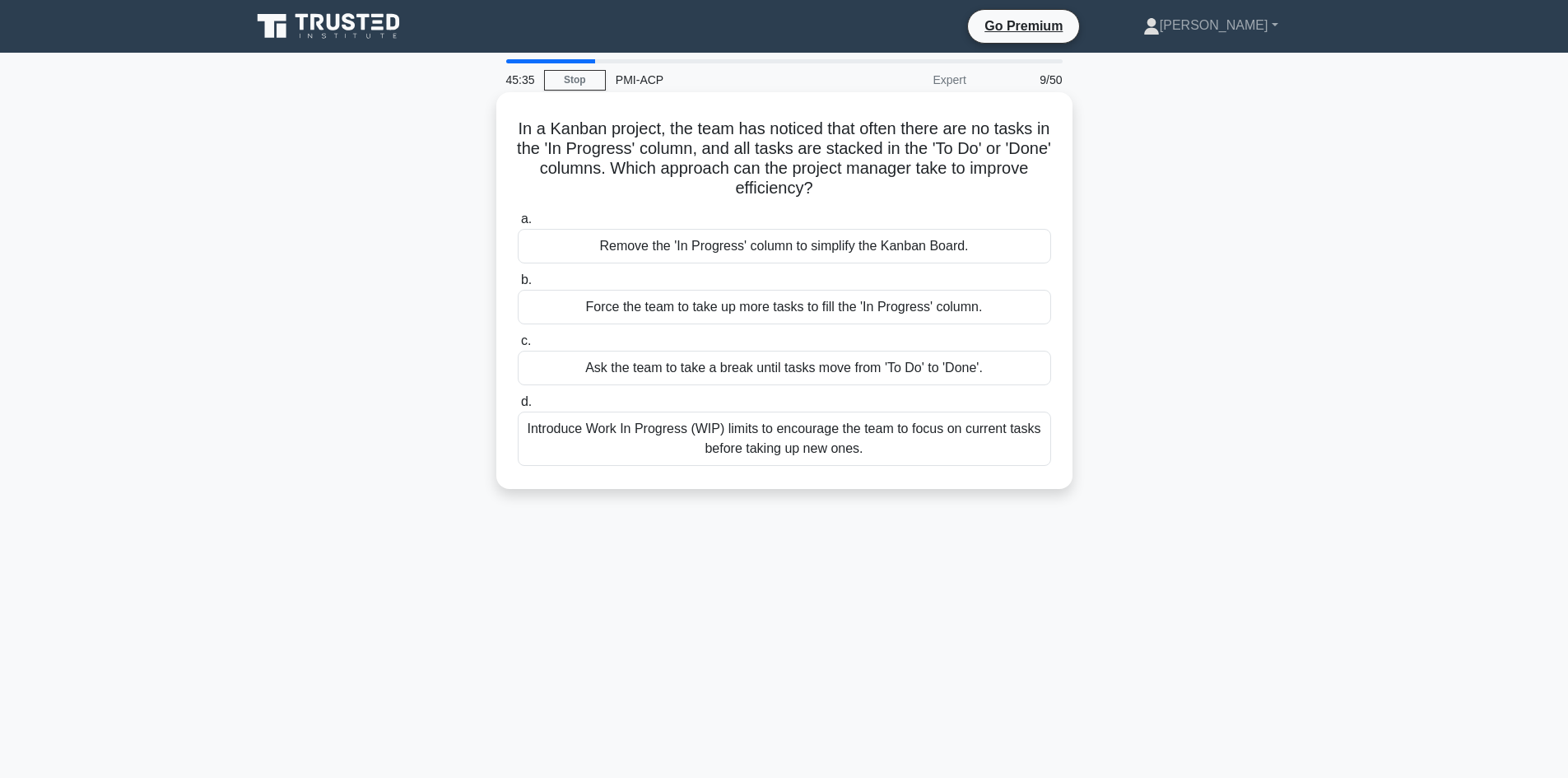
click at [655, 428] on div "Introduce Work In Progress (WIP) limits to encourage the team to focus on curre…" at bounding box center [784, 439] width 533 height 55
click at [518, 408] on input "d. Introduce Work In Progress (WIP) limits to encourage the team to focus on cu…" at bounding box center [518, 402] width 0 height 11
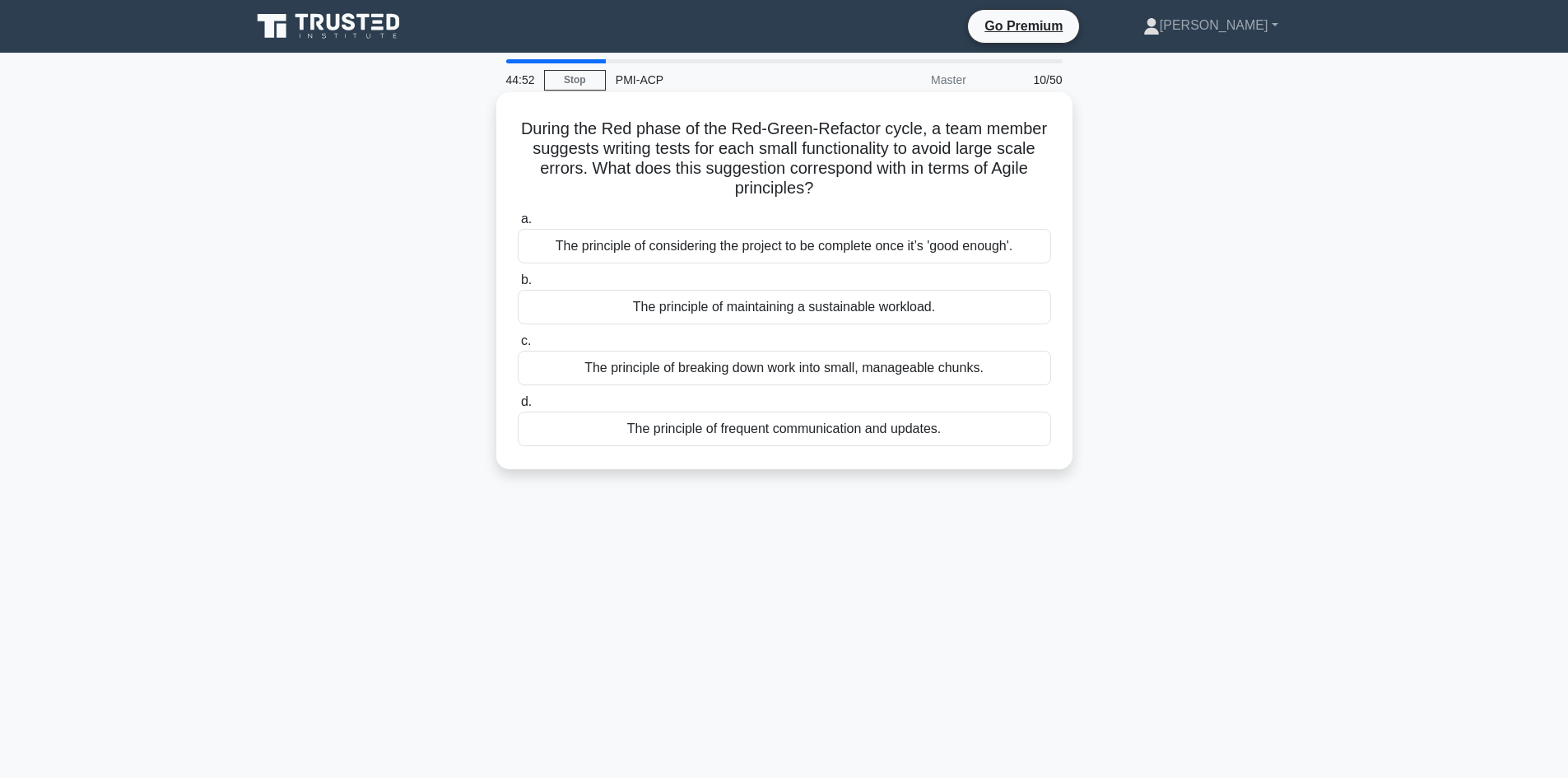
click at [635, 370] on div "The principle of breaking down work into small, manageable chunks." at bounding box center [784, 368] width 533 height 35
click at [518, 347] on input "c. The principle of breaking down work into small, manageable chunks." at bounding box center [518, 341] width 0 height 11
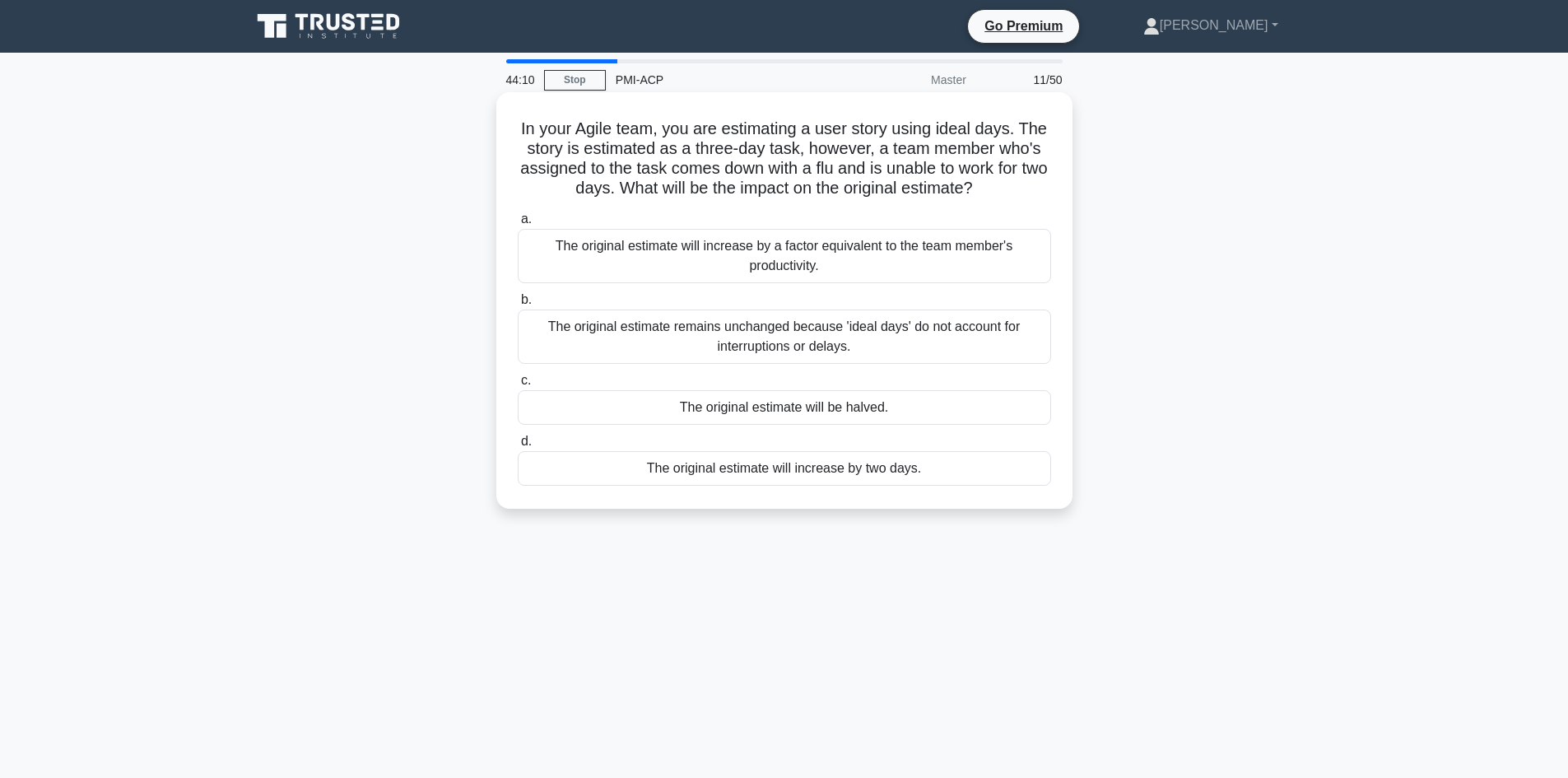
click at [644, 326] on div "The original estimate remains unchanged because 'ideal days' do not account for…" at bounding box center [784, 337] width 533 height 55
click at [518, 306] on input "b. The original estimate remains unchanged because 'ideal days' do not account …" at bounding box center [518, 300] width 0 height 11
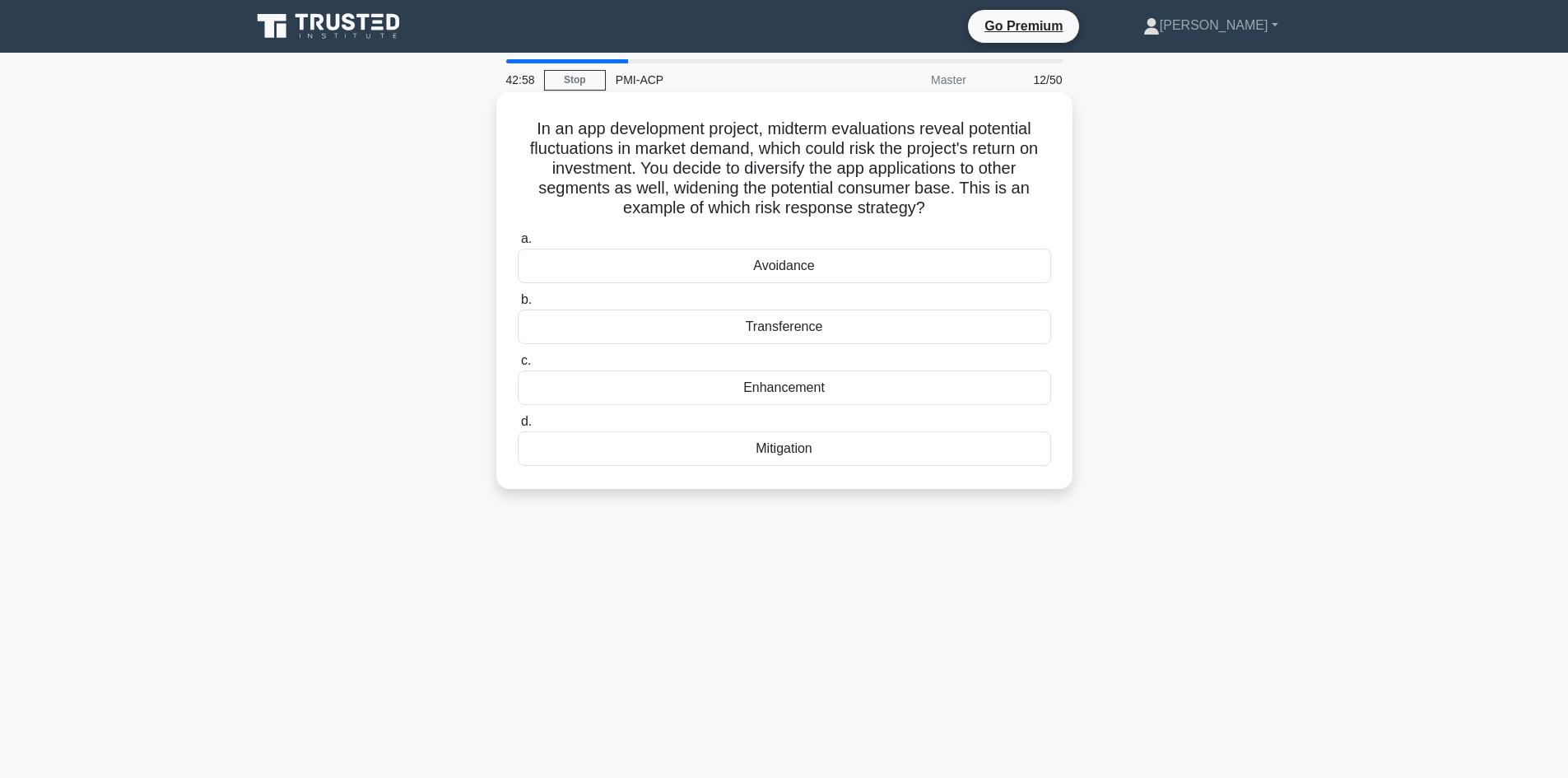
click at [769, 451] on div "Mitigation" at bounding box center [784, 449] width 533 height 35
click at [518, 428] on input "d. Mitigation" at bounding box center [518, 422] width 0 height 11
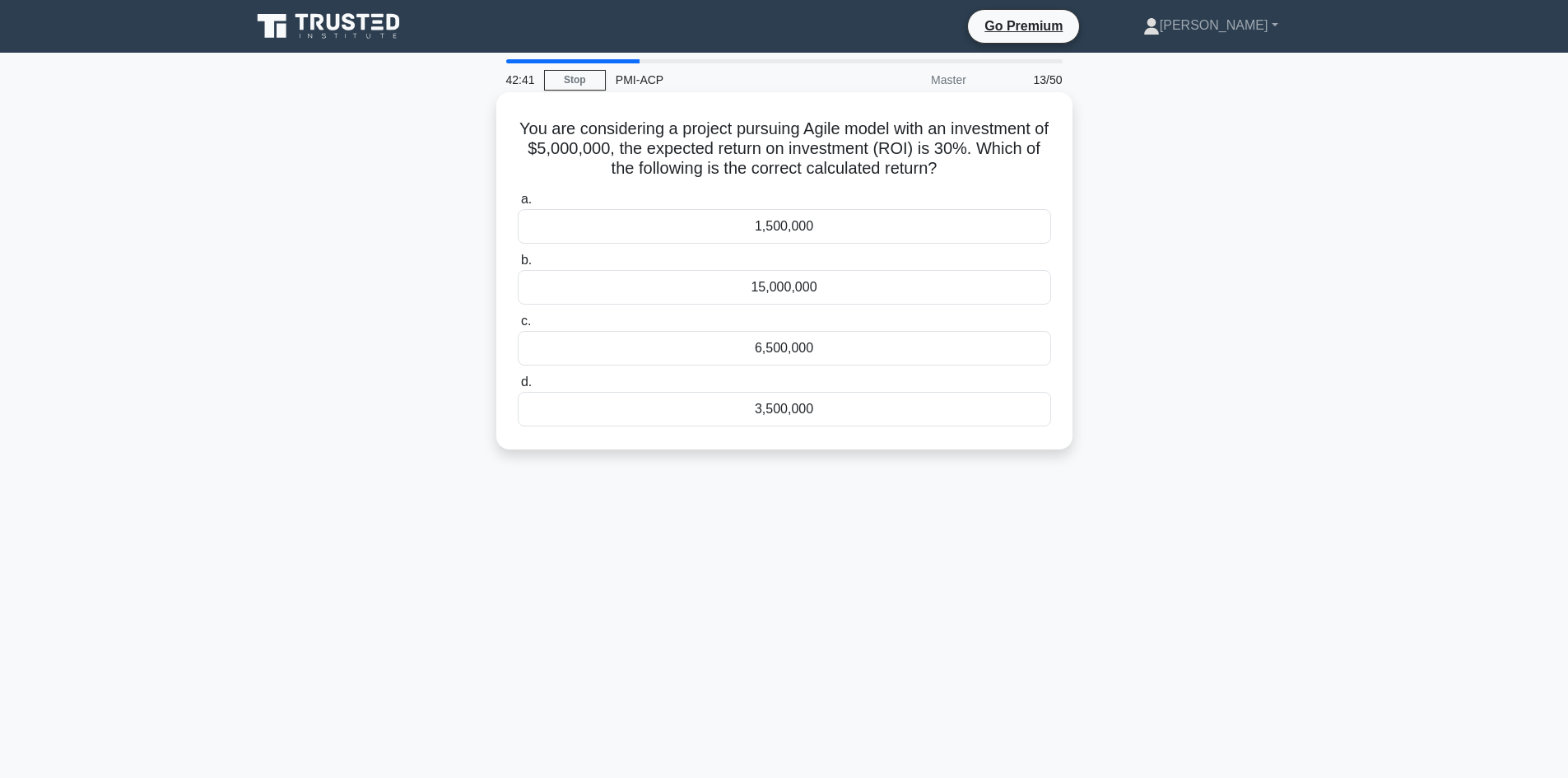
click at [779, 233] on div "1,500,000" at bounding box center [784, 226] width 533 height 35
click at [518, 205] on input "a. 1,500,000" at bounding box center [518, 200] width 0 height 11
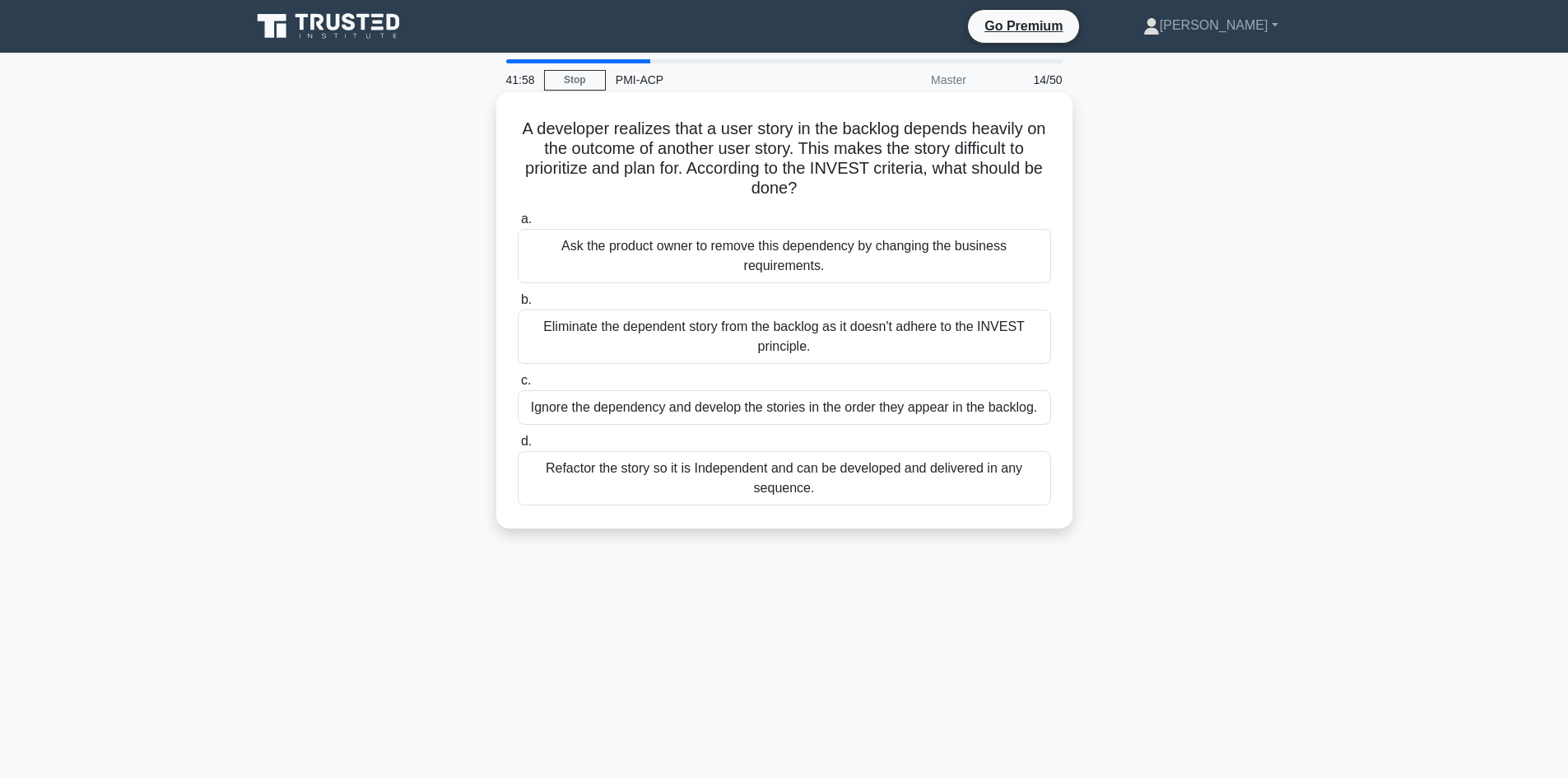
click at [660, 476] on div "Refactor the story so it is Independent and can be developed and delivered in a…" at bounding box center [784, 479] width 533 height 55
click at [518, 447] on input "d. Refactor the story so it is Independent and can be developed and delivered i…" at bounding box center [518, 441] width 0 height 11
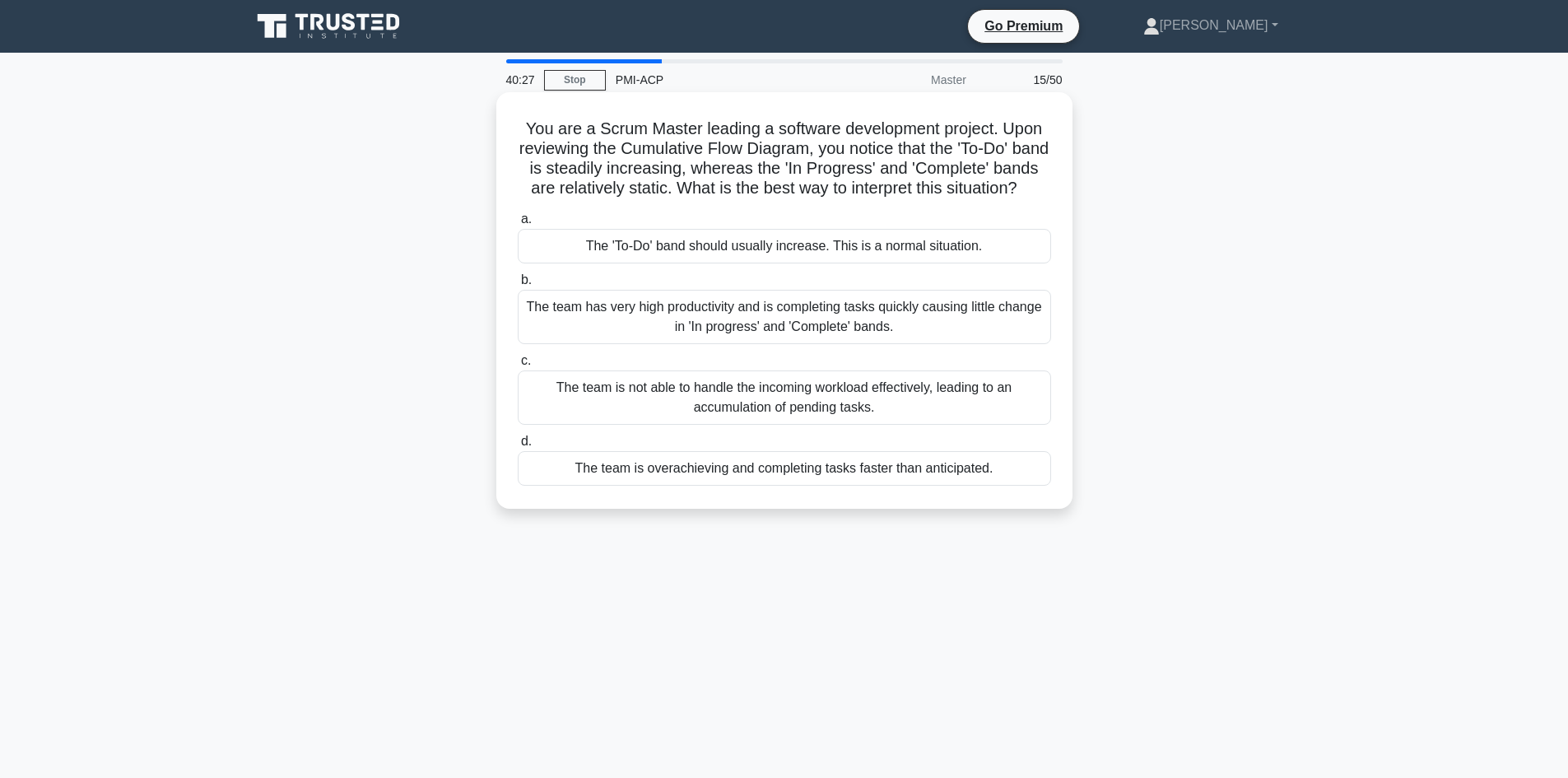
click at [738, 264] on div "The 'To-Do' band should usually increase. This is a normal situation." at bounding box center [784, 246] width 533 height 35
click at [518, 224] on input "a. The 'To-Do' band should usually increase. This is a normal situation." at bounding box center [518, 220] width 0 height 11
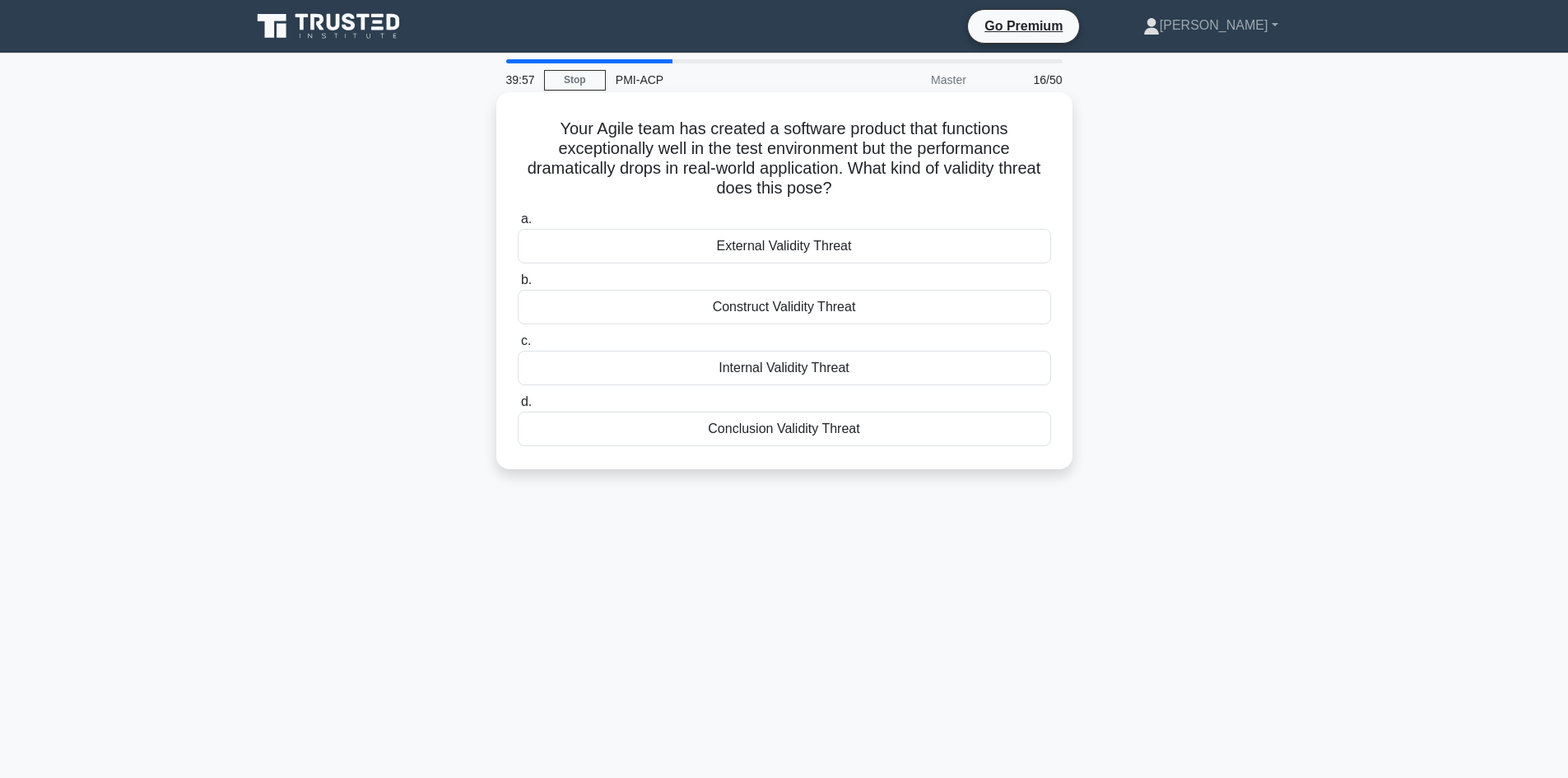
click at [741, 430] on div "Conclusion Validity Threat" at bounding box center [784, 429] width 533 height 35
click at [518, 408] on input "d. Conclusion Validity Threat" at bounding box center [518, 402] width 0 height 11
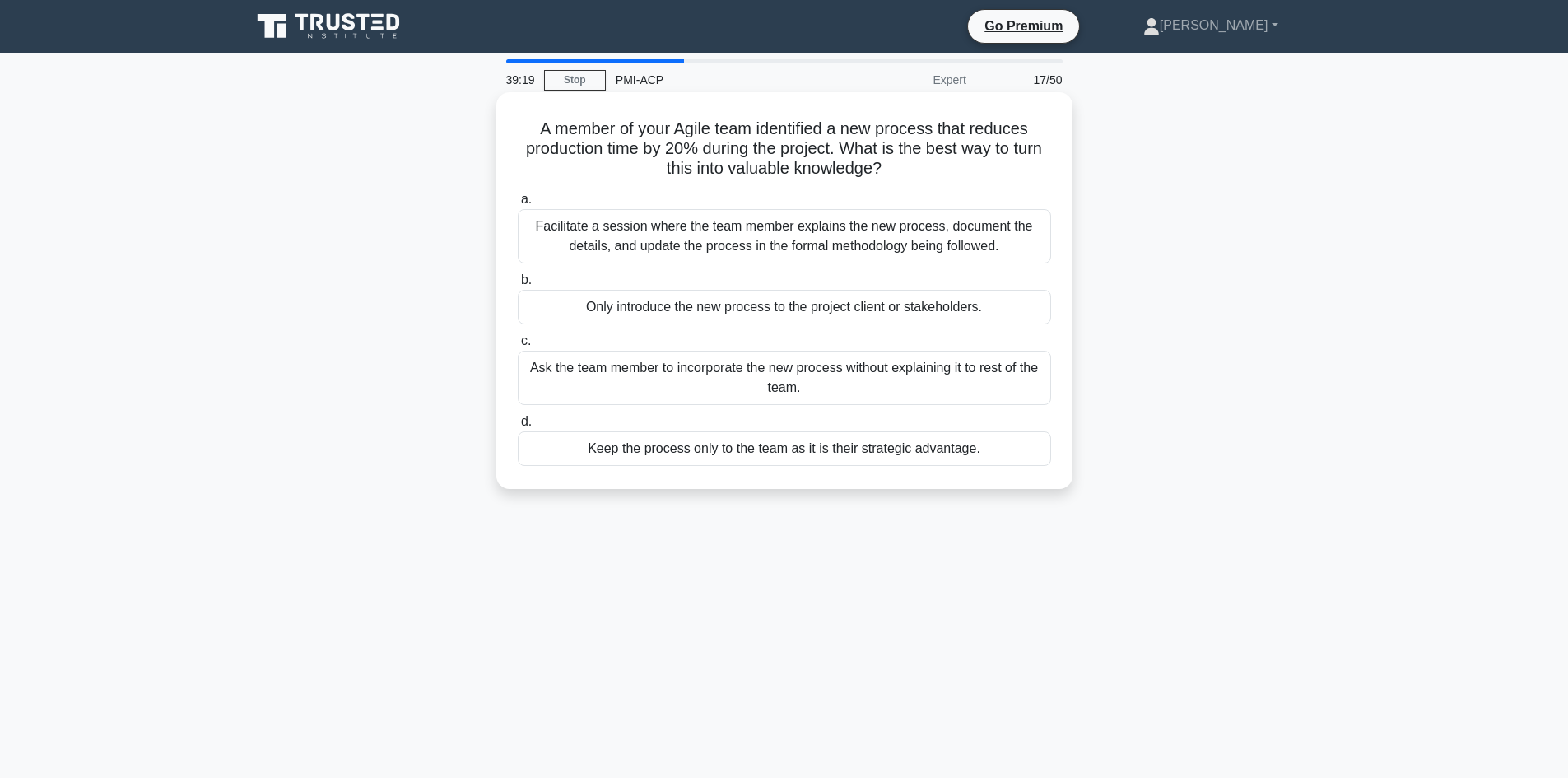
click at [655, 245] on div "Facilitate a session where the team member explains the new process, document t…" at bounding box center [784, 236] width 533 height 55
click at [518, 205] on input "a. Facilitate a session where the team member explains the new process, documen…" at bounding box center [518, 200] width 0 height 11
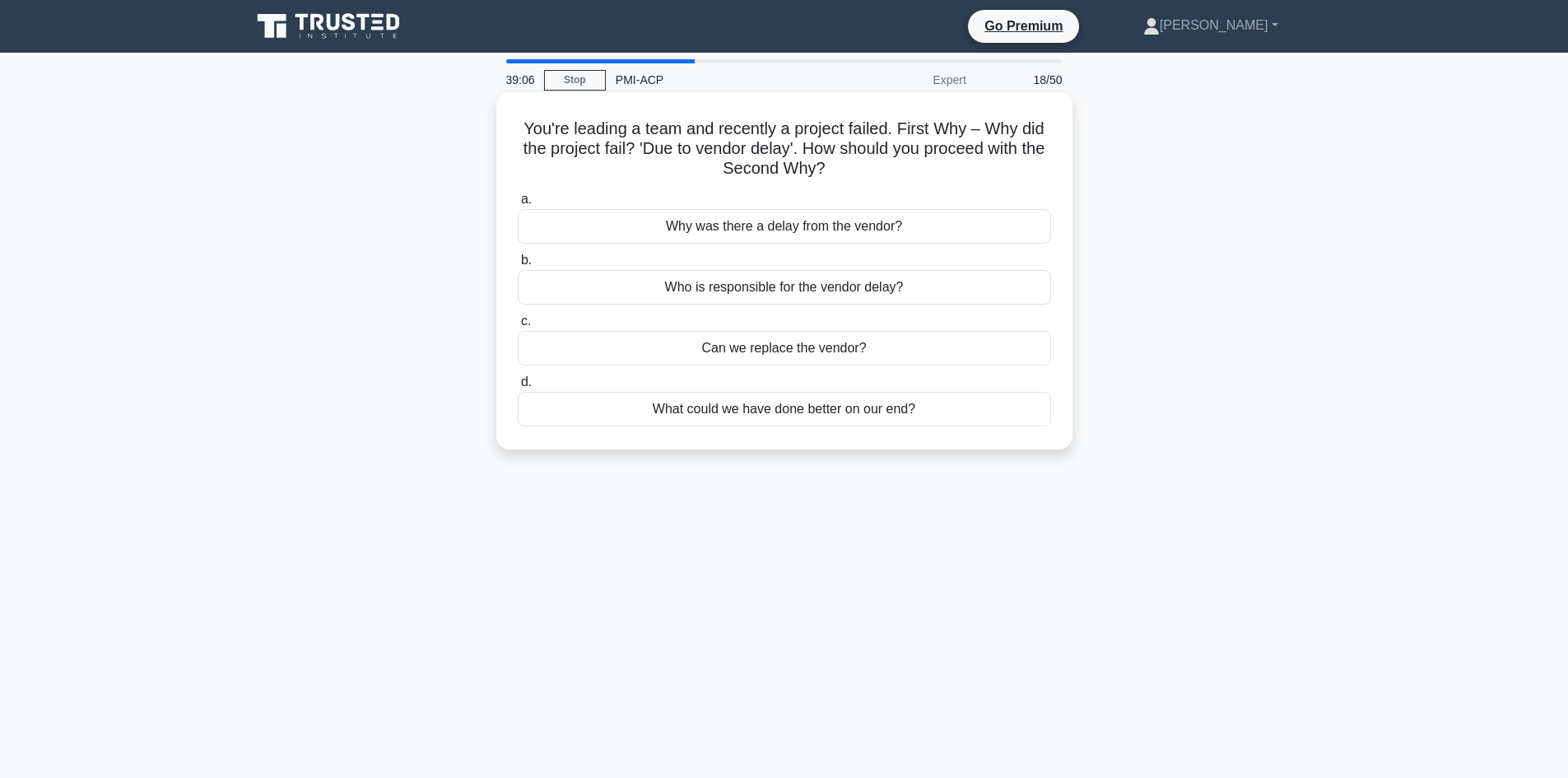
click at [711, 232] on div "Why was there a delay from the vendor?" at bounding box center [784, 226] width 533 height 35
click at [518, 205] on input "a. Why was there a delay from the vendor?" at bounding box center [518, 200] width 0 height 11
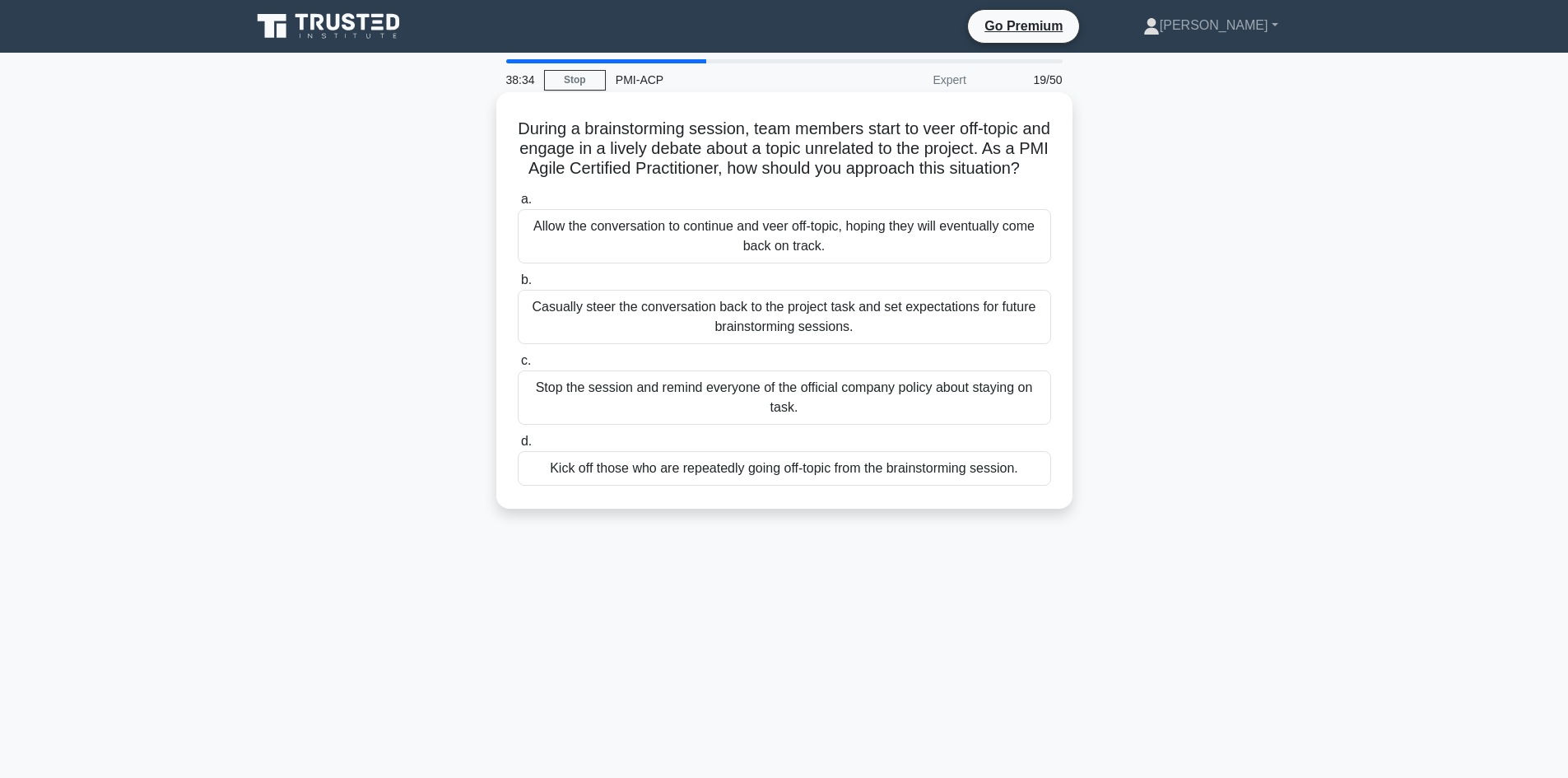
click at [714, 339] on div "Casually steer the conversation back to the project task and set expectations f…" at bounding box center [784, 317] width 533 height 55
click at [518, 285] on input "b. Casually steer the conversation back to the project task and set expectation…" at bounding box center [518, 281] width 0 height 11
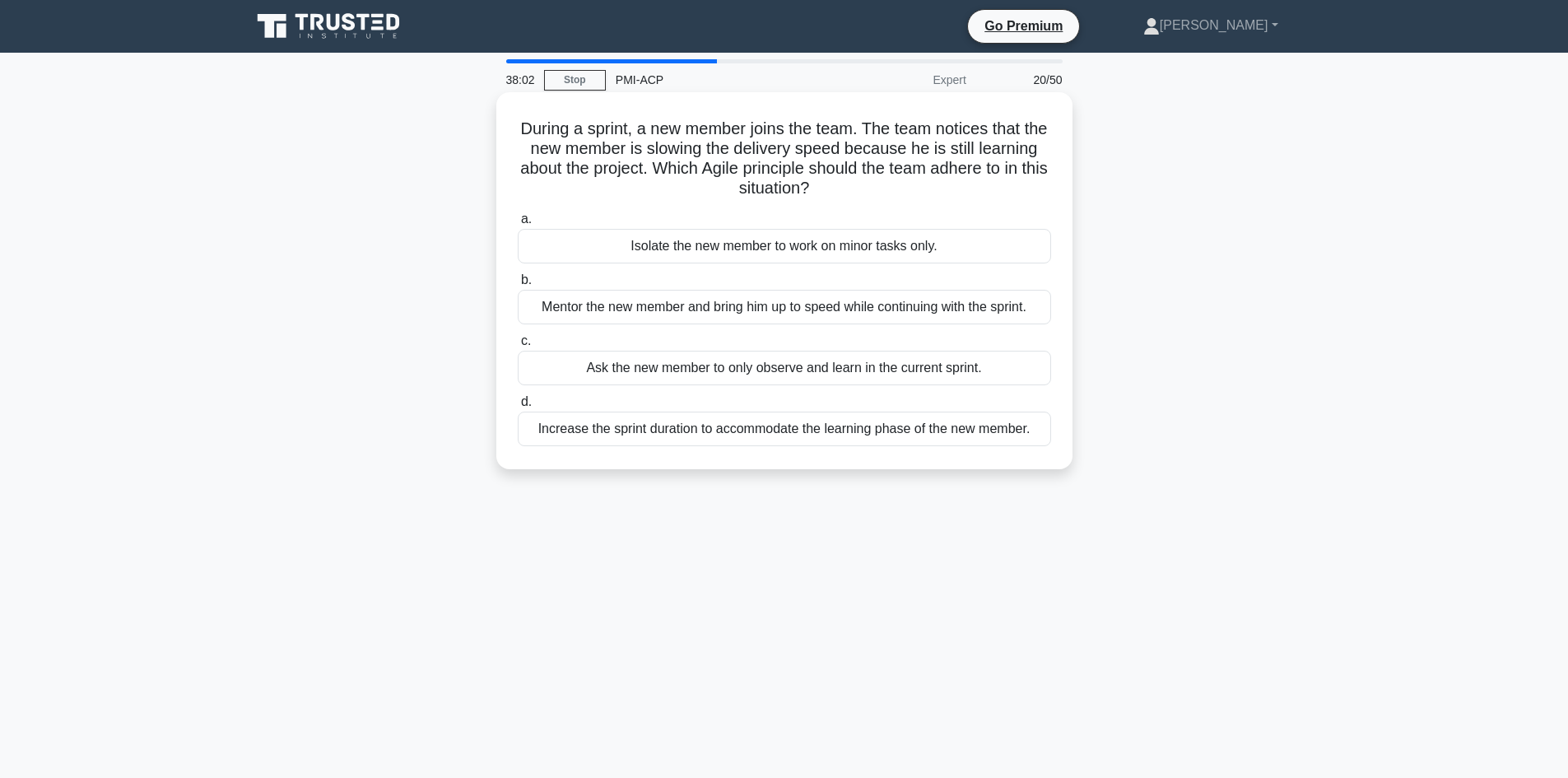
click at [639, 312] on div "Mentor the new member and bring him up to speed while continuing with the sprin…" at bounding box center [784, 307] width 533 height 35
click at [518, 285] on input "b. Mentor the new member and bring him up to speed while continuing with the sp…" at bounding box center [518, 281] width 0 height 11
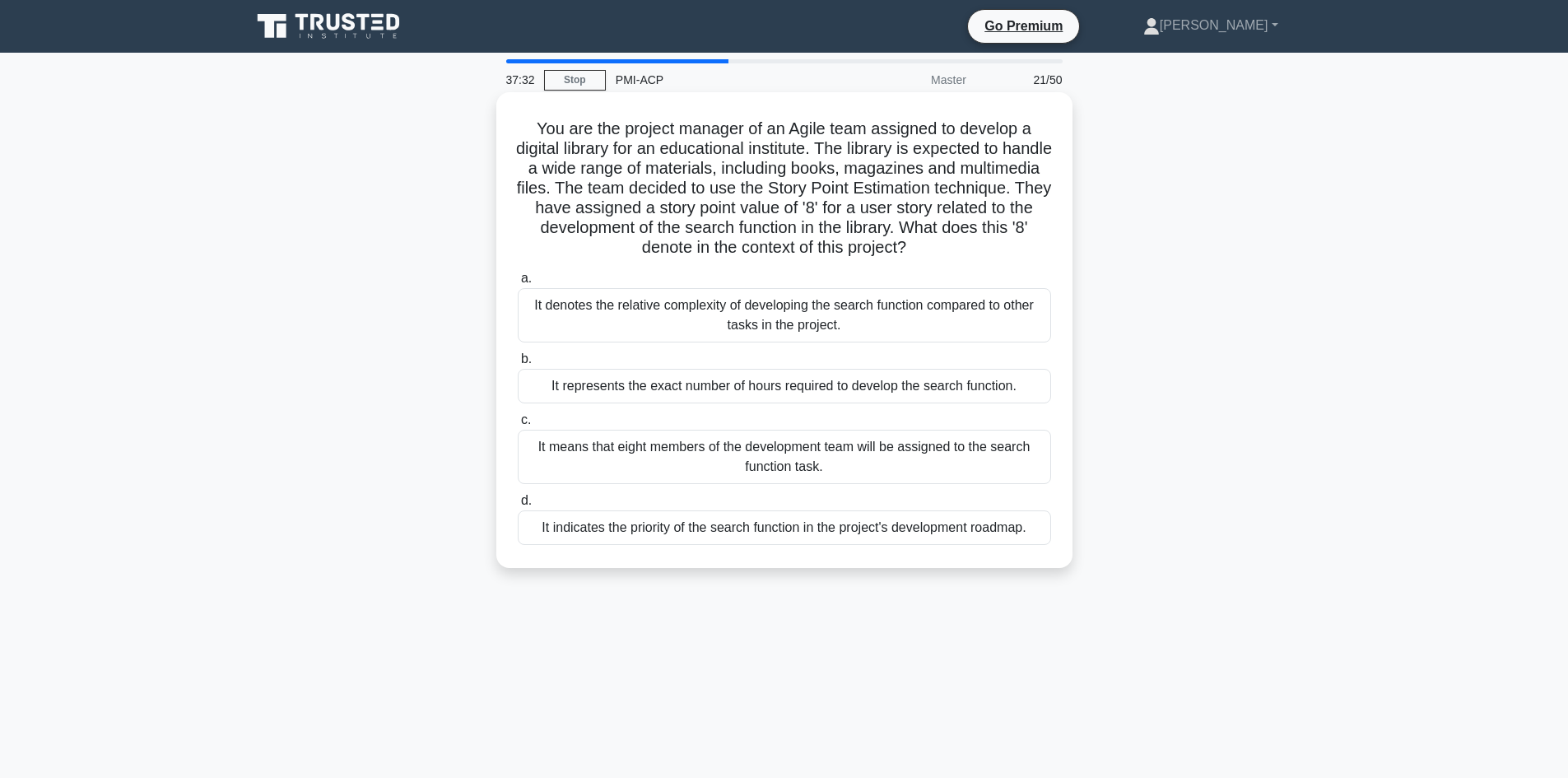
click at [734, 325] on div "It denotes the relative complexity of developing the search function compared t…" at bounding box center [784, 316] width 533 height 55
click at [518, 284] on input "a. It denotes the relative complexity of developing the search function compare…" at bounding box center [518, 279] width 0 height 11
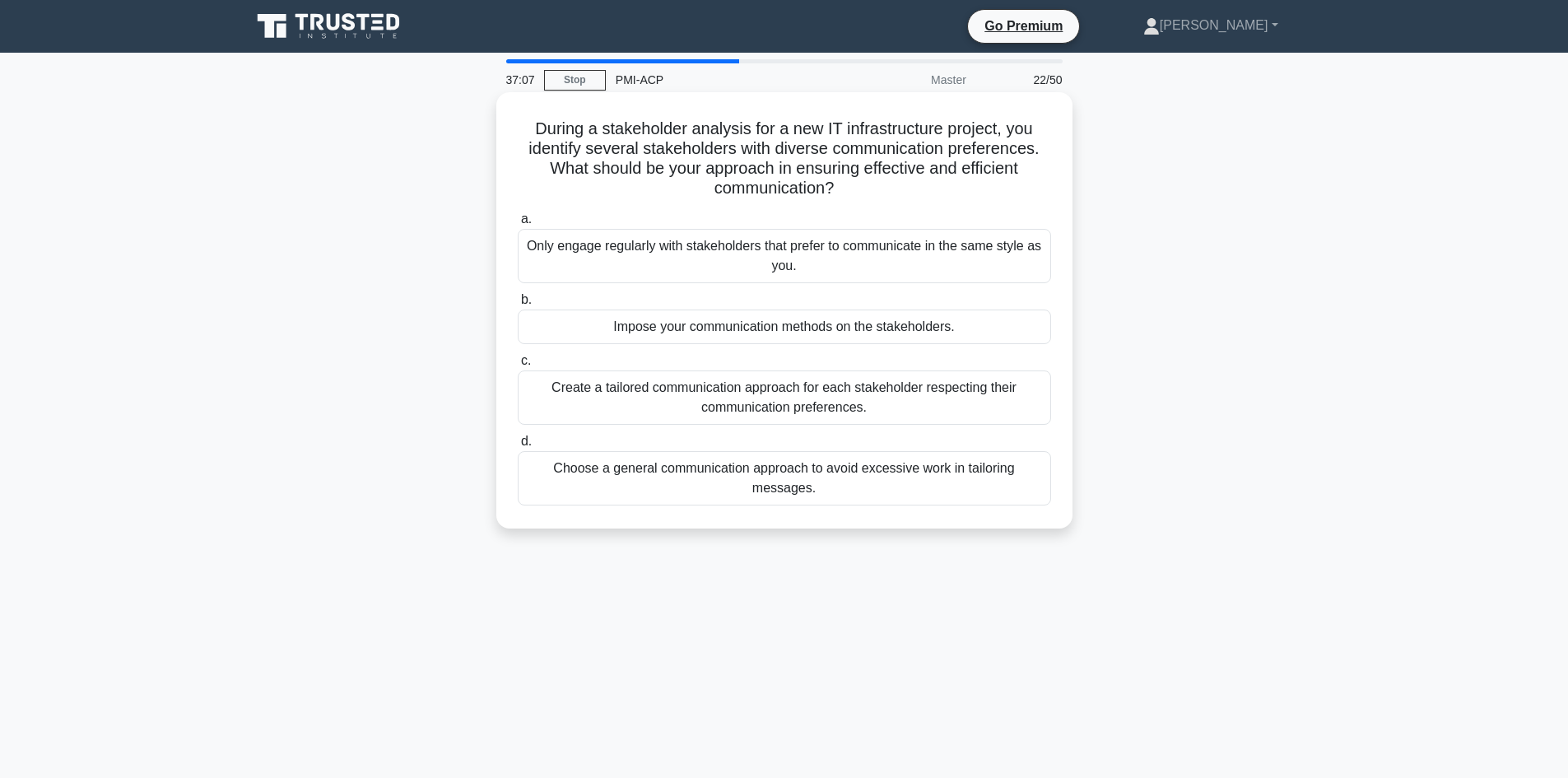
click at [830, 410] on div "Create a tailored communication approach for each stakeholder respecting their …" at bounding box center [784, 398] width 533 height 55
click at [518, 367] on input "c. Create a tailored communication approach for each stakeholder respecting the…" at bounding box center [518, 361] width 0 height 11
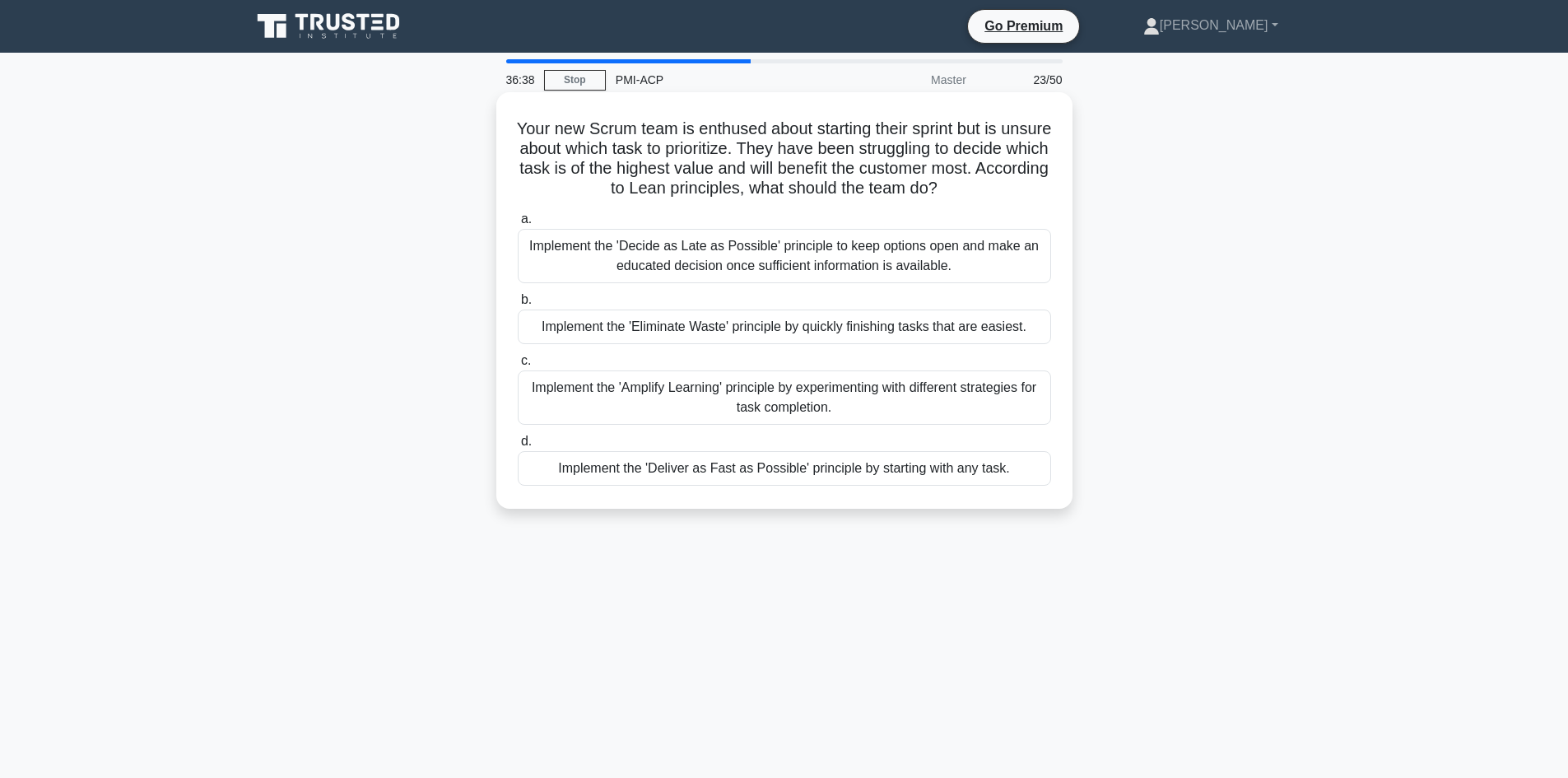
click at [639, 266] on div "Implement the 'Decide as Late as Possible' principle to keep options open and m…" at bounding box center [784, 256] width 533 height 55
click at [518, 224] on input "a. Implement the 'Decide as Late as Possible' principle to keep options open an…" at bounding box center [518, 220] width 0 height 11
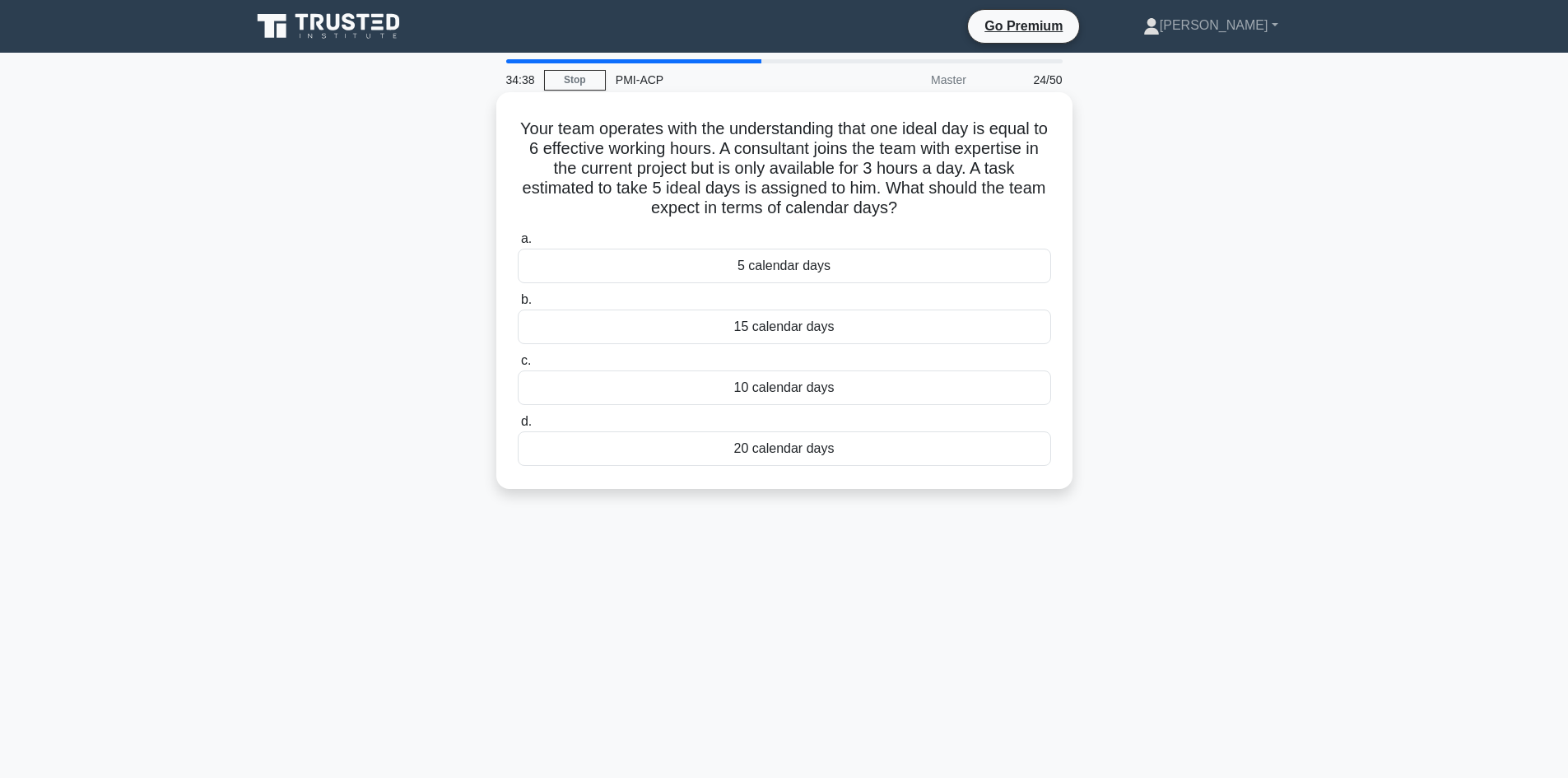
click at [766, 266] on div "5 calendar days" at bounding box center [784, 266] width 533 height 35
click at [518, 244] on input "a. 5 calendar days" at bounding box center [518, 239] width 0 height 11
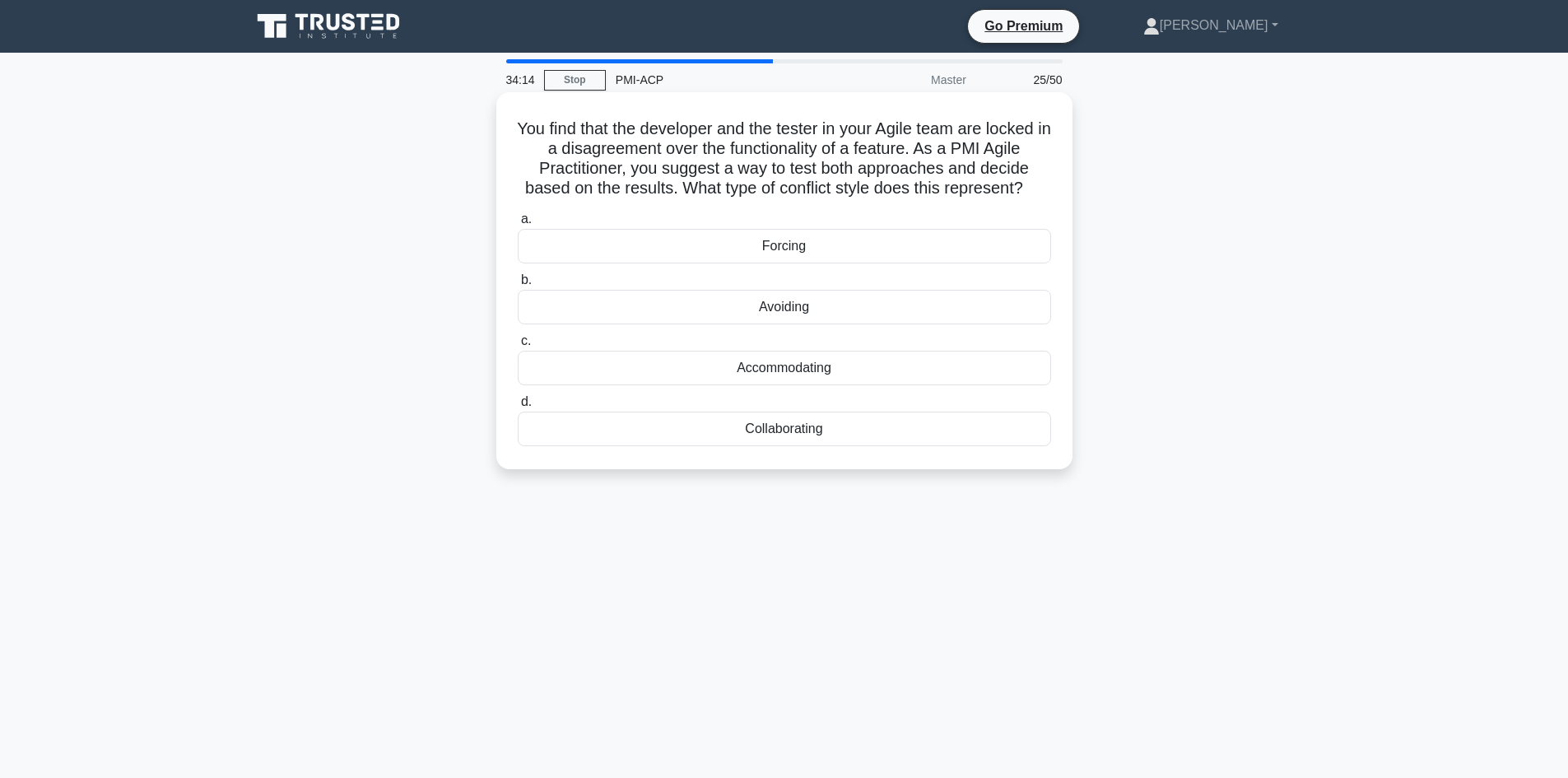
click at [779, 424] on div "Collaborating" at bounding box center [784, 429] width 533 height 35
click at [518, 408] on input "d. Collaborating" at bounding box center [518, 402] width 0 height 11
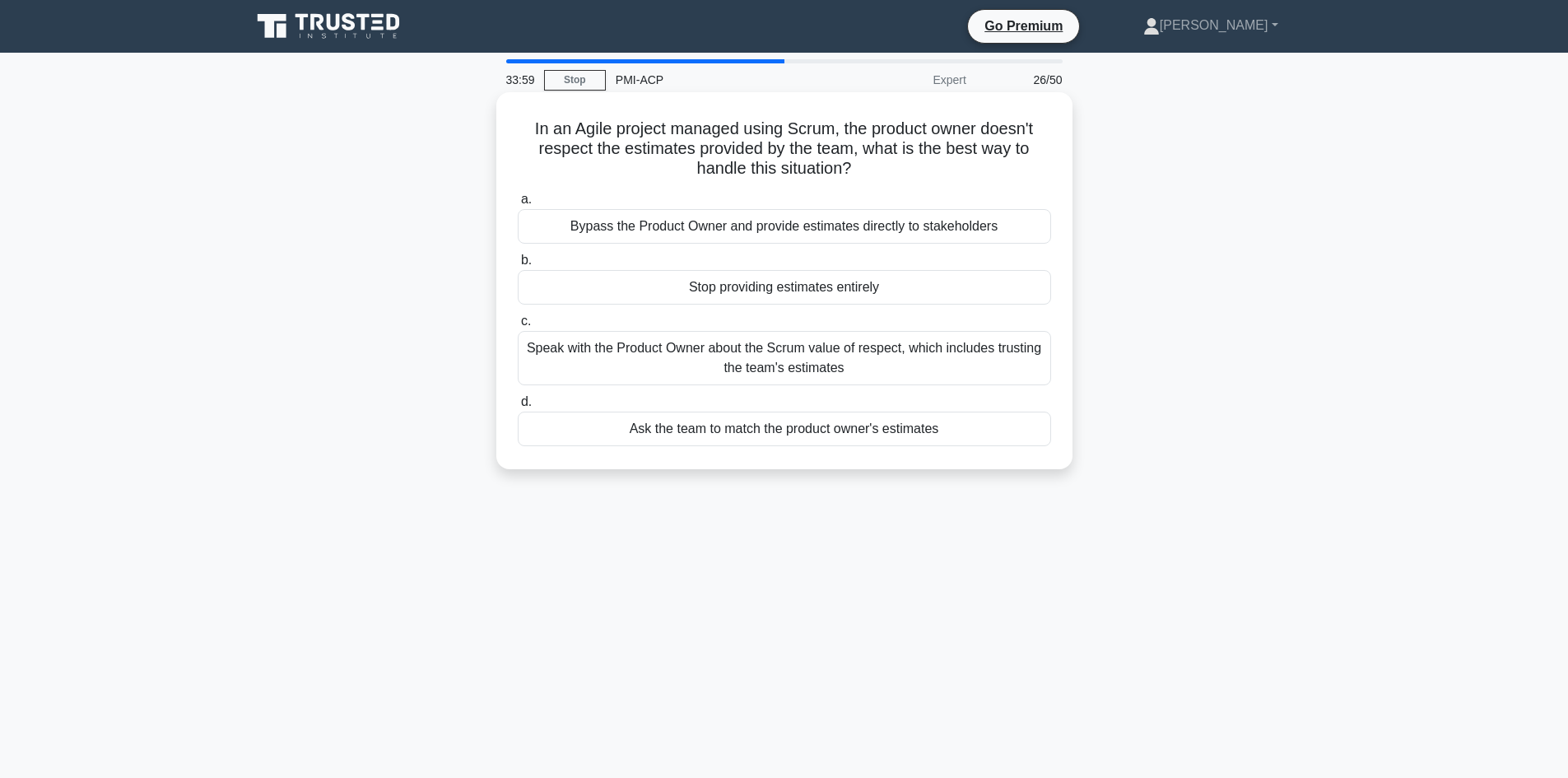
click at [740, 365] on div "Speak with the Product Owner about the Scrum value of respect, which includes t…" at bounding box center [784, 358] width 533 height 55
click at [518, 327] on input "c. Speak with the Product Owner about the Scrum value of respect, which include…" at bounding box center [518, 322] width 0 height 11
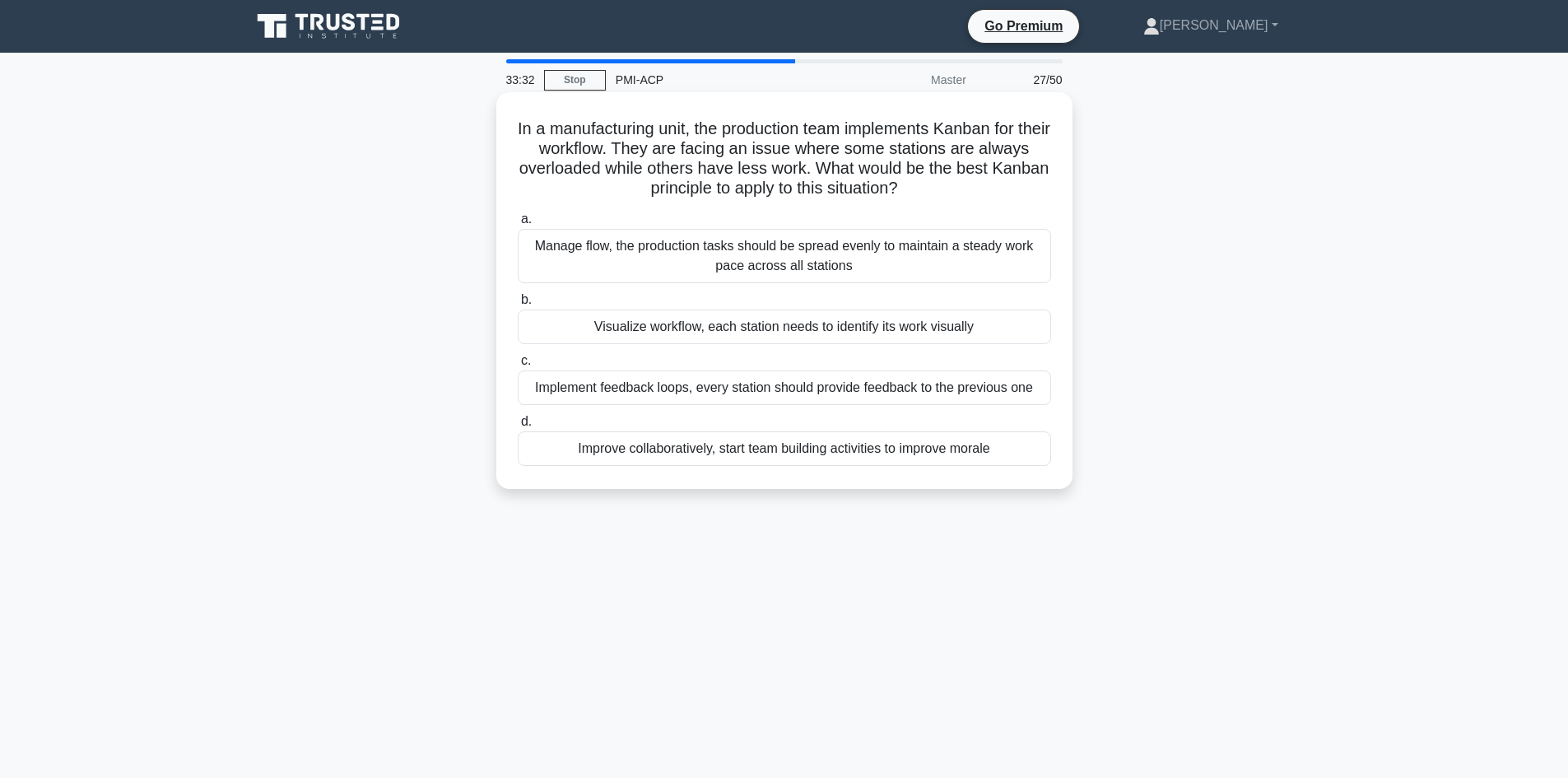
click at [679, 335] on div "Visualize workflow, each station needs to identify its work visually" at bounding box center [784, 327] width 533 height 35
click at [518, 306] on input "b. Visualize workflow, each station needs to identify its work visually" at bounding box center [518, 300] width 0 height 11
click at [666, 455] on div "Implement user feedback and simplify the design to enhance user experience." at bounding box center [784, 449] width 533 height 35
click at [518, 428] on input "d. Implement user feedback and simplify the design to enhance user experience." at bounding box center [518, 422] width 0 height 11
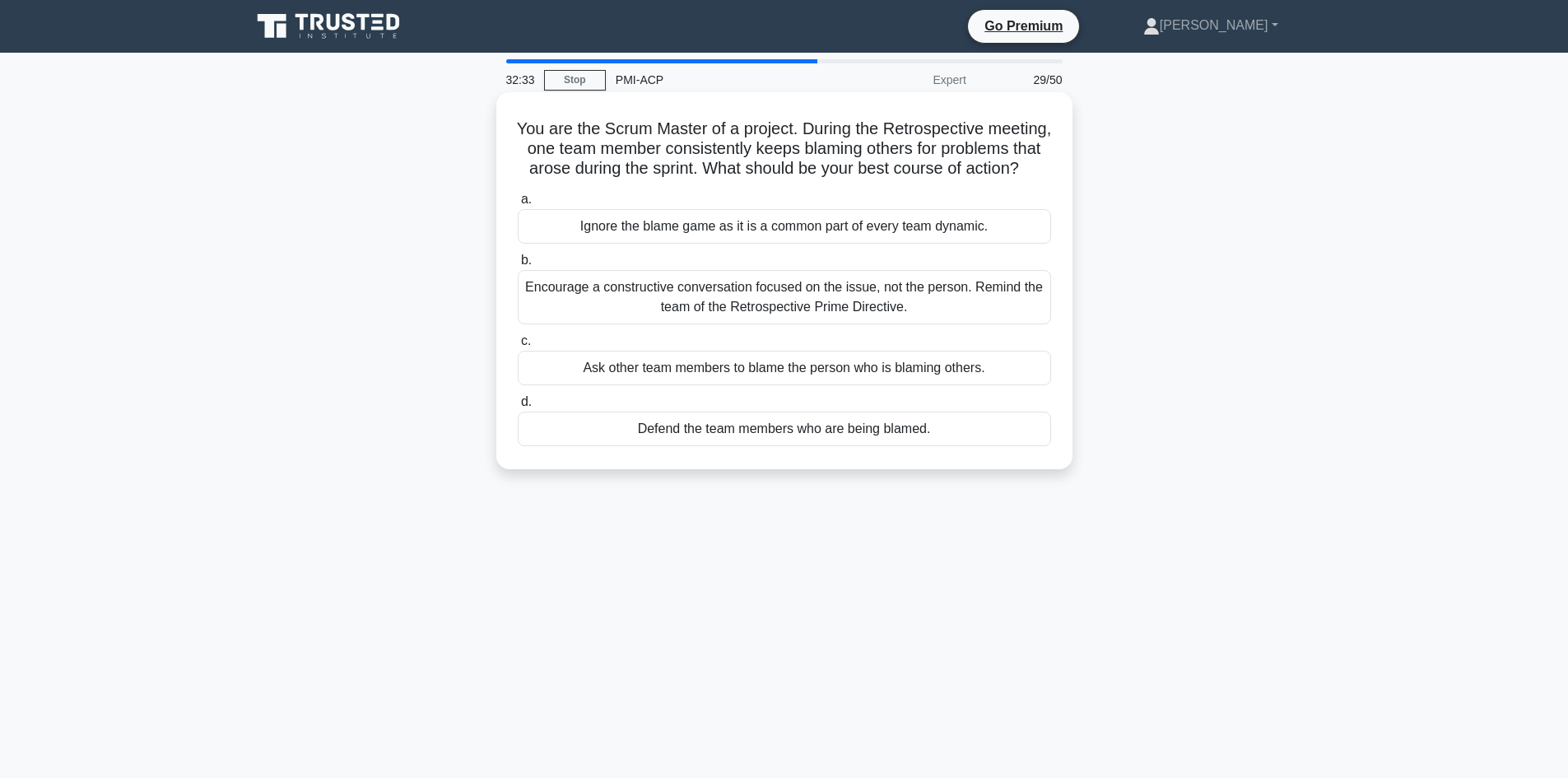
click at [730, 325] on div "Encourage a constructive conversation focused on the issue, not the person. Rem…" at bounding box center [784, 297] width 533 height 55
click at [518, 266] on input "b. Encourage a constructive conversation focused on the issue, not the person. …" at bounding box center [518, 261] width 0 height 11
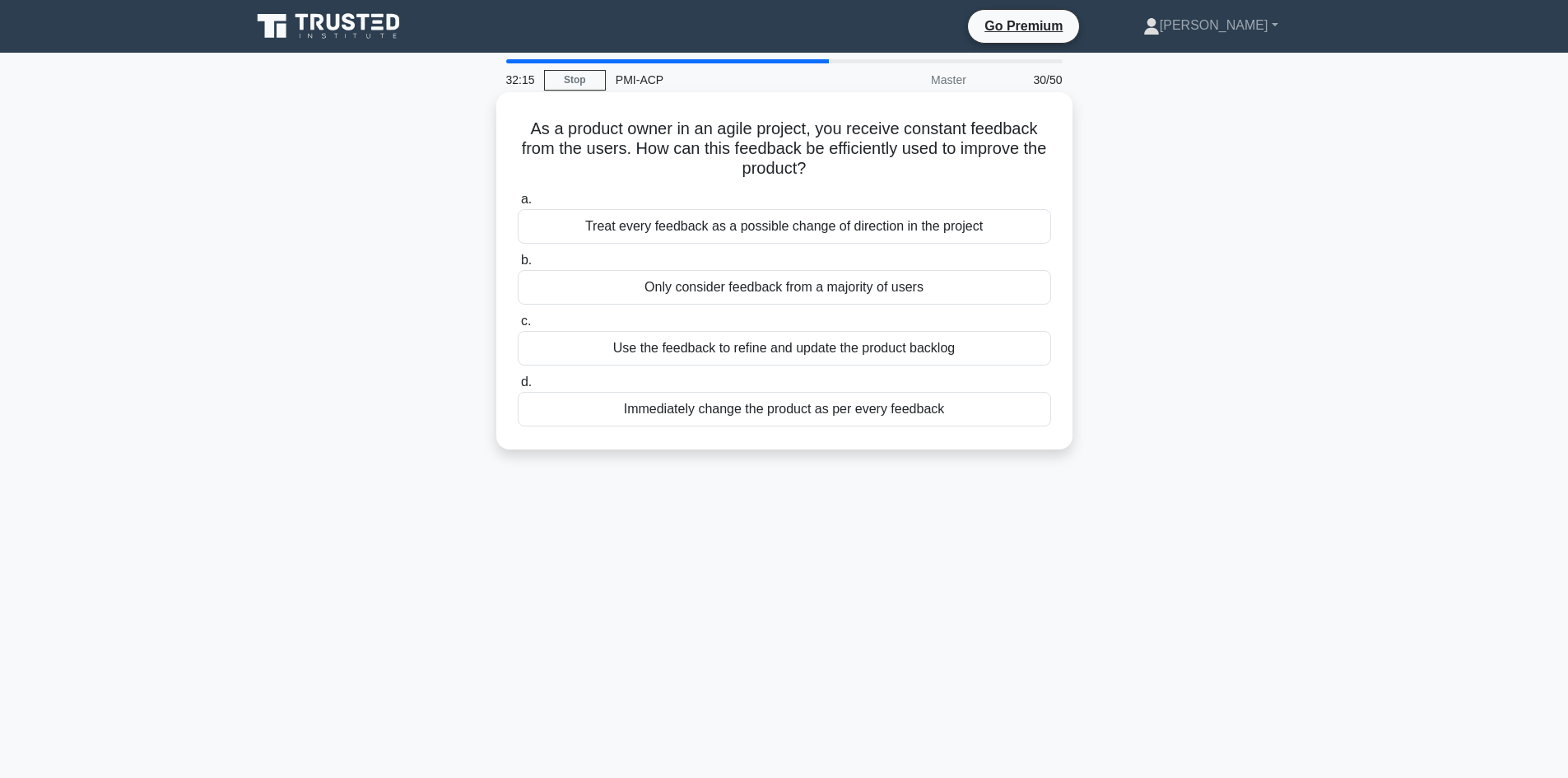
click at [830, 350] on div "Use the feedback to refine and update the product backlog" at bounding box center [784, 348] width 533 height 35
click at [518, 327] on input "c. Use the feedback to refine and update the product backlog" at bounding box center [518, 322] width 0 height 11
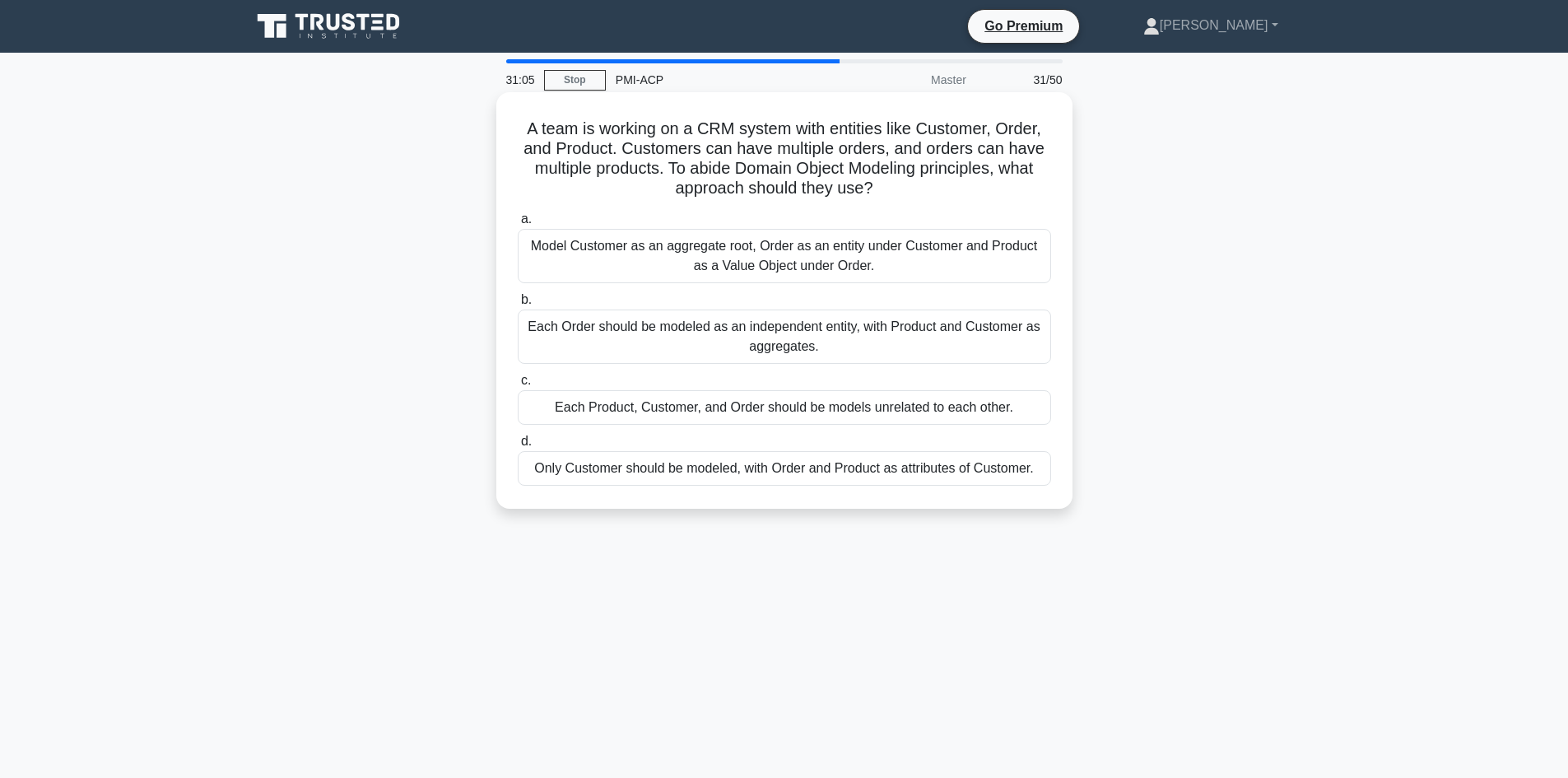
click at [725, 258] on div "Model Customer as an aggregate root, Order as an entity under Customer and Prod…" at bounding box center [784, 256] width 533 height 55
click at [518, 224] on input "a. Model Customer as an aggregate root, Order as an entity under Customer and P…" at bounding box center [518, 220] width 0 height 11
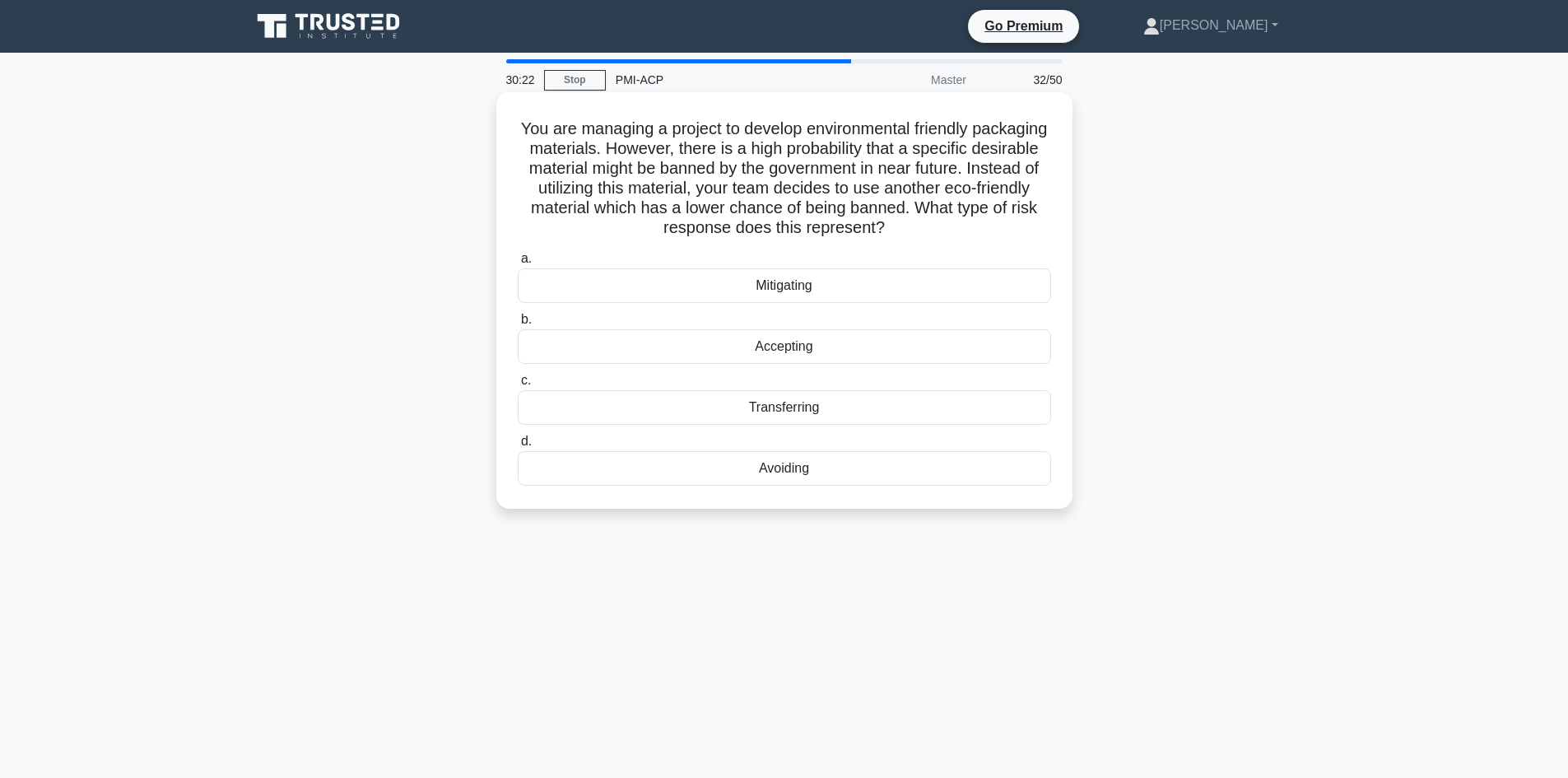
click at [773, 289] on div "Mitigating" at bounding box center [784, 285] width 533 height 35
click at [518, 265] on input "a. Mitigating" at bounding box center [518, 259] width 0 height 11
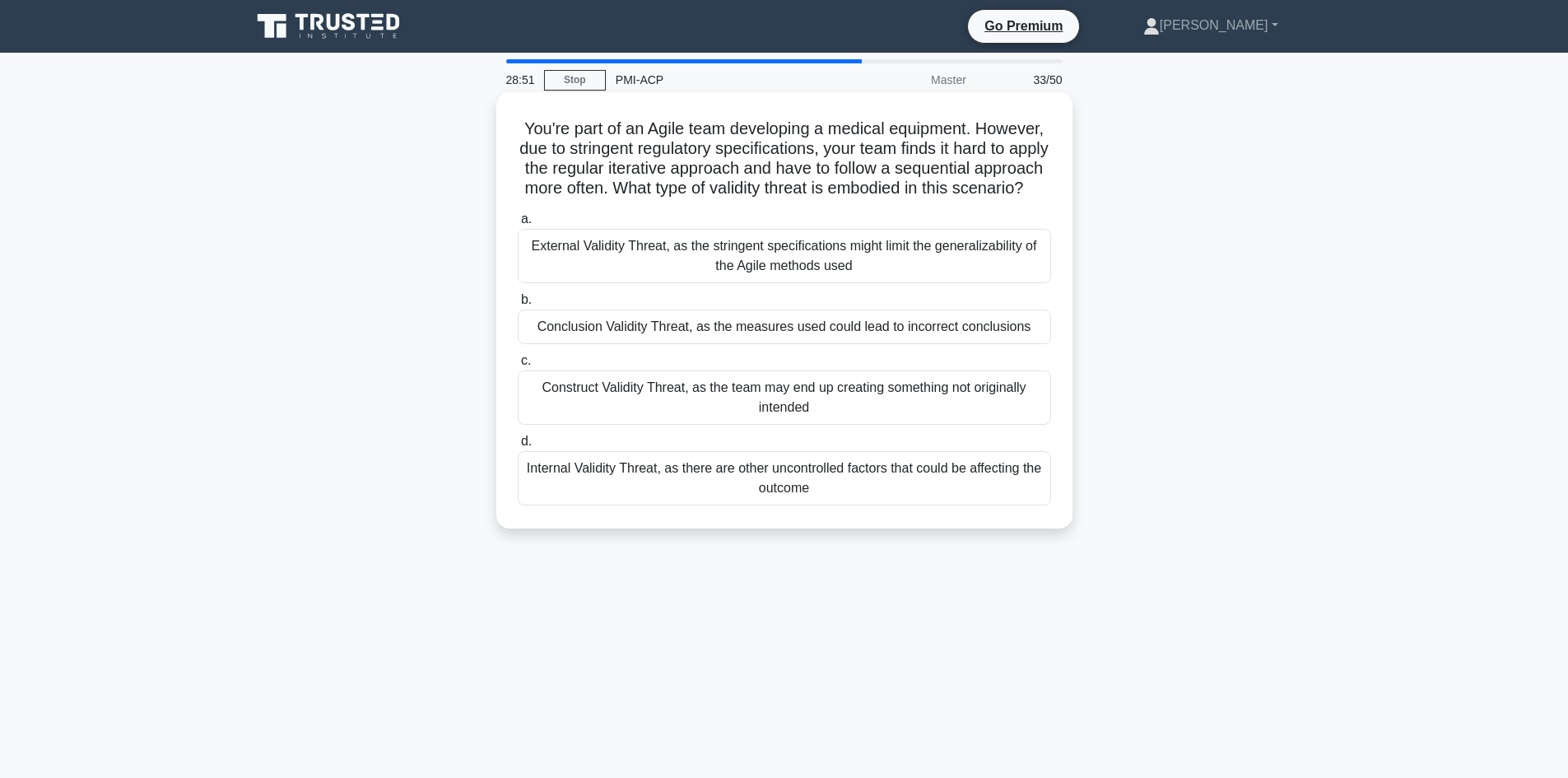
click at [717, 491] on div "Internal Validity Threat, as there are other uncontrolled factors that could be…" at bounding box center [784, 479] width 533 height 55
click at [518, 447] on input "d. Internal Validity Threat, as there are other uncontrolled factors that could…" at bounding box center [518, 441] width 0 height 11
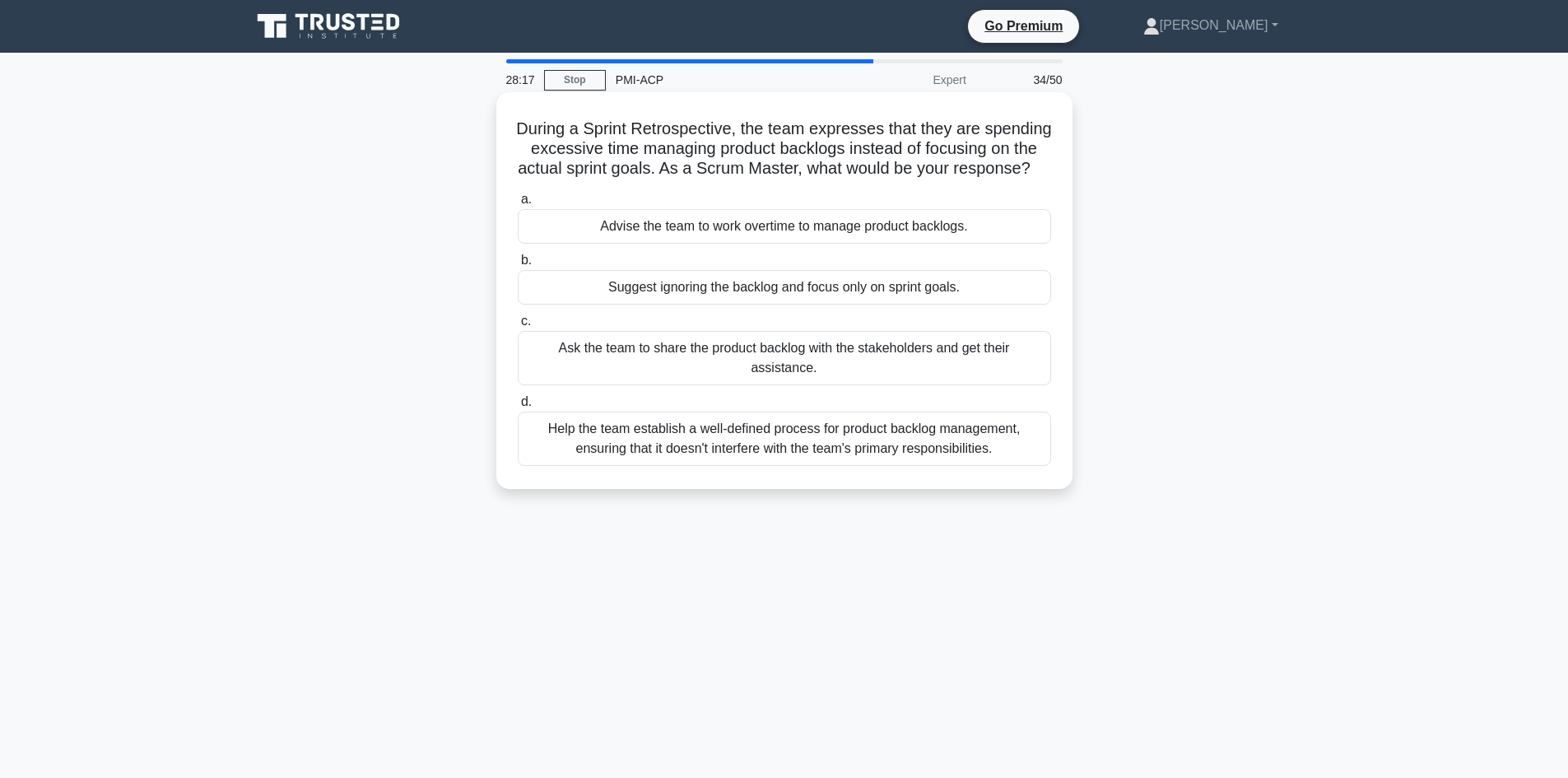
click at [686, 444] on div "Help the team establish a well-defined process for product backlog management, …" at bounding box center [784, 439] width 533 height 55
click at [518, 408] on input "d. Help the team establish a well-defined process for product backlog managemen…" at bounding box center [518, 402] width 0 height 11
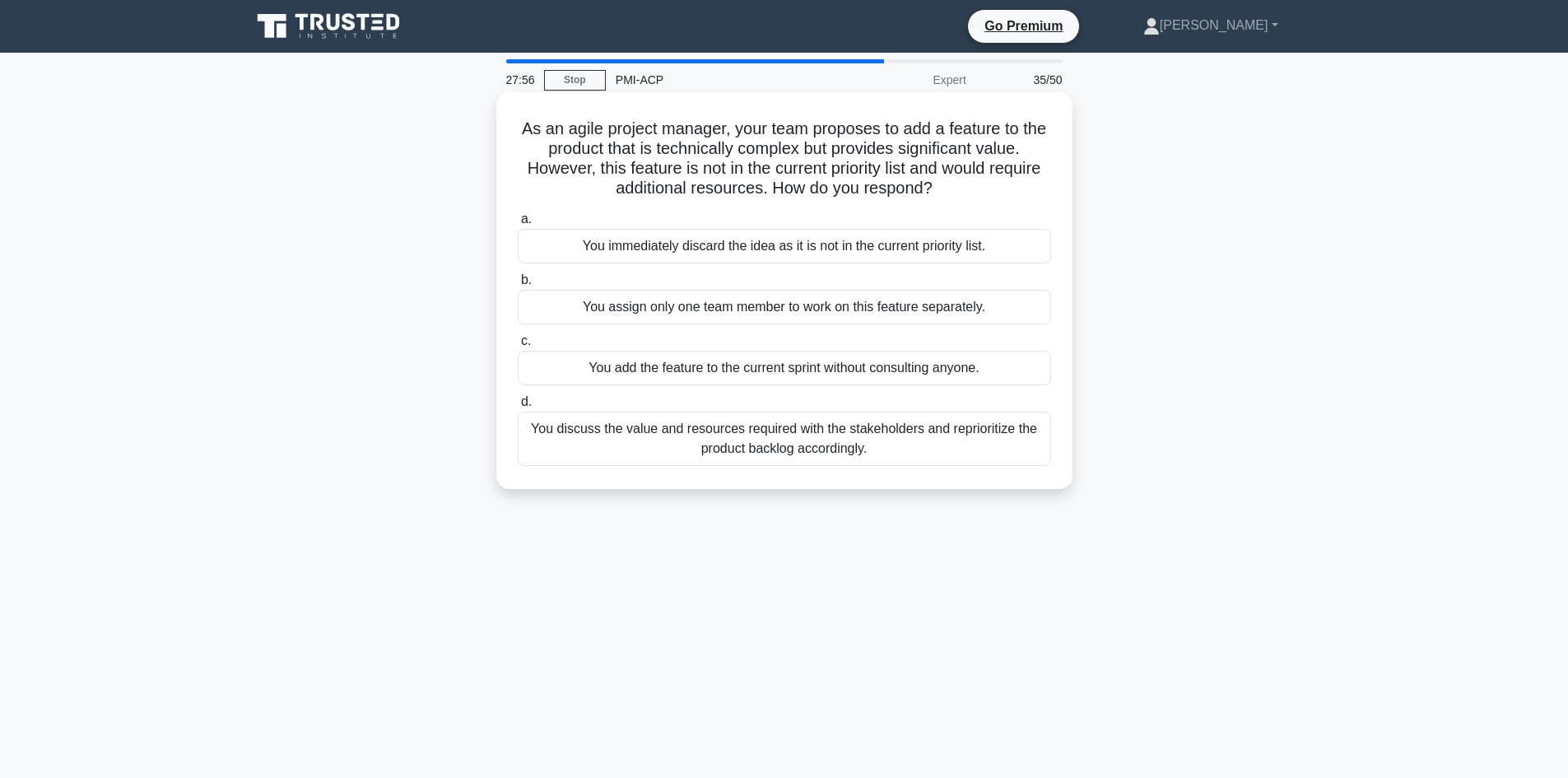
click at [679, 453] on div "You discuss the value and resources required with the stakeholders and repriori…" at bounding box center [784, 439] width 533 height 55
click at [518, 408] on input "d. You discuss the value and resources required with the stakeholders and repri…" at bounding box center [518, 402] width 0 height 11
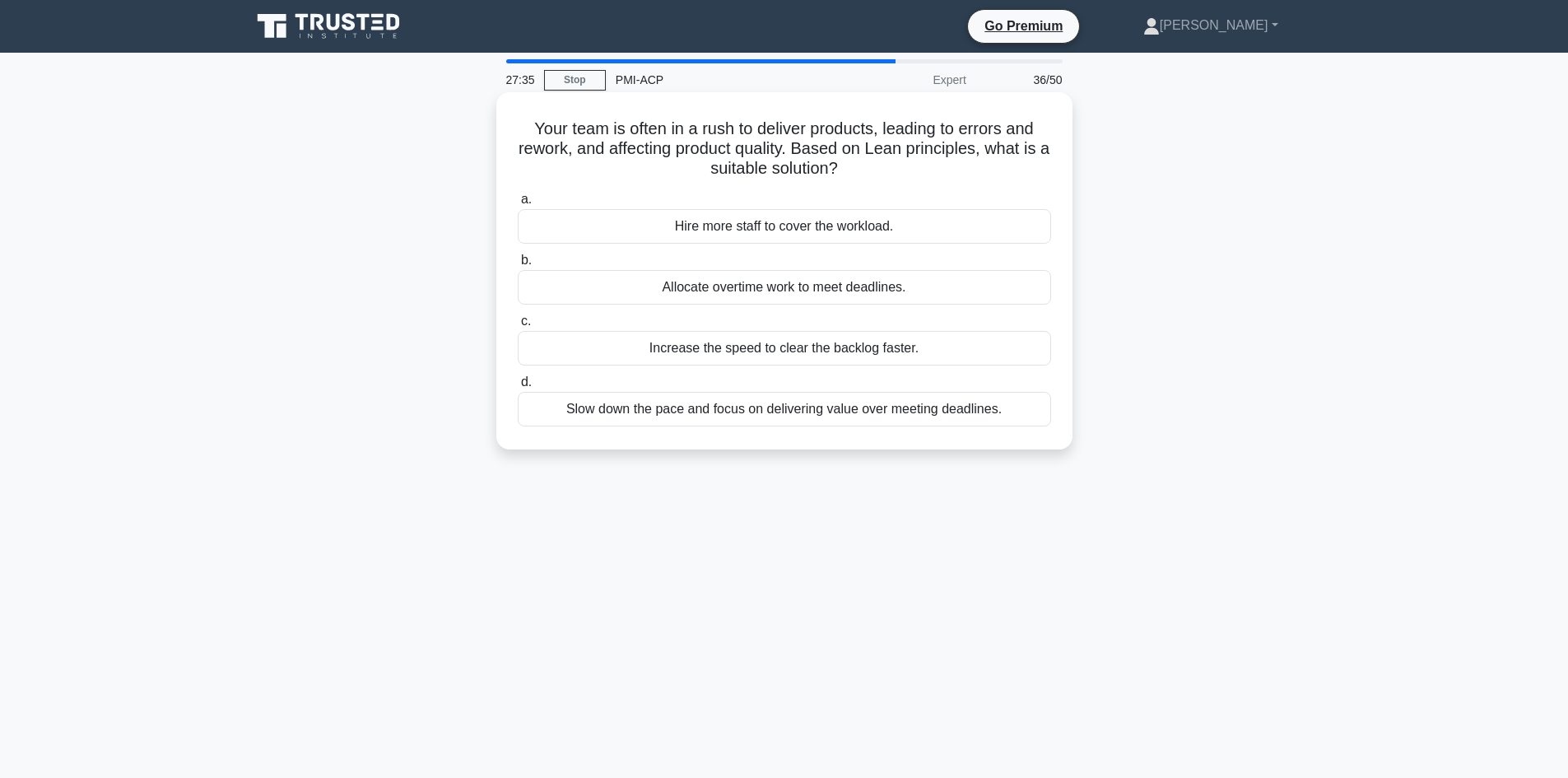
click at [689, 409] on div "Slow down the pace and focus on delivering value over meeting deadlines." at bounding box center [784, 410] width 533 height 35
click at [518, 388] on input "d. Slow down the pace and focus on delivering value over meeting deadlines." at bounding box center [518, 382] width 0 height 11
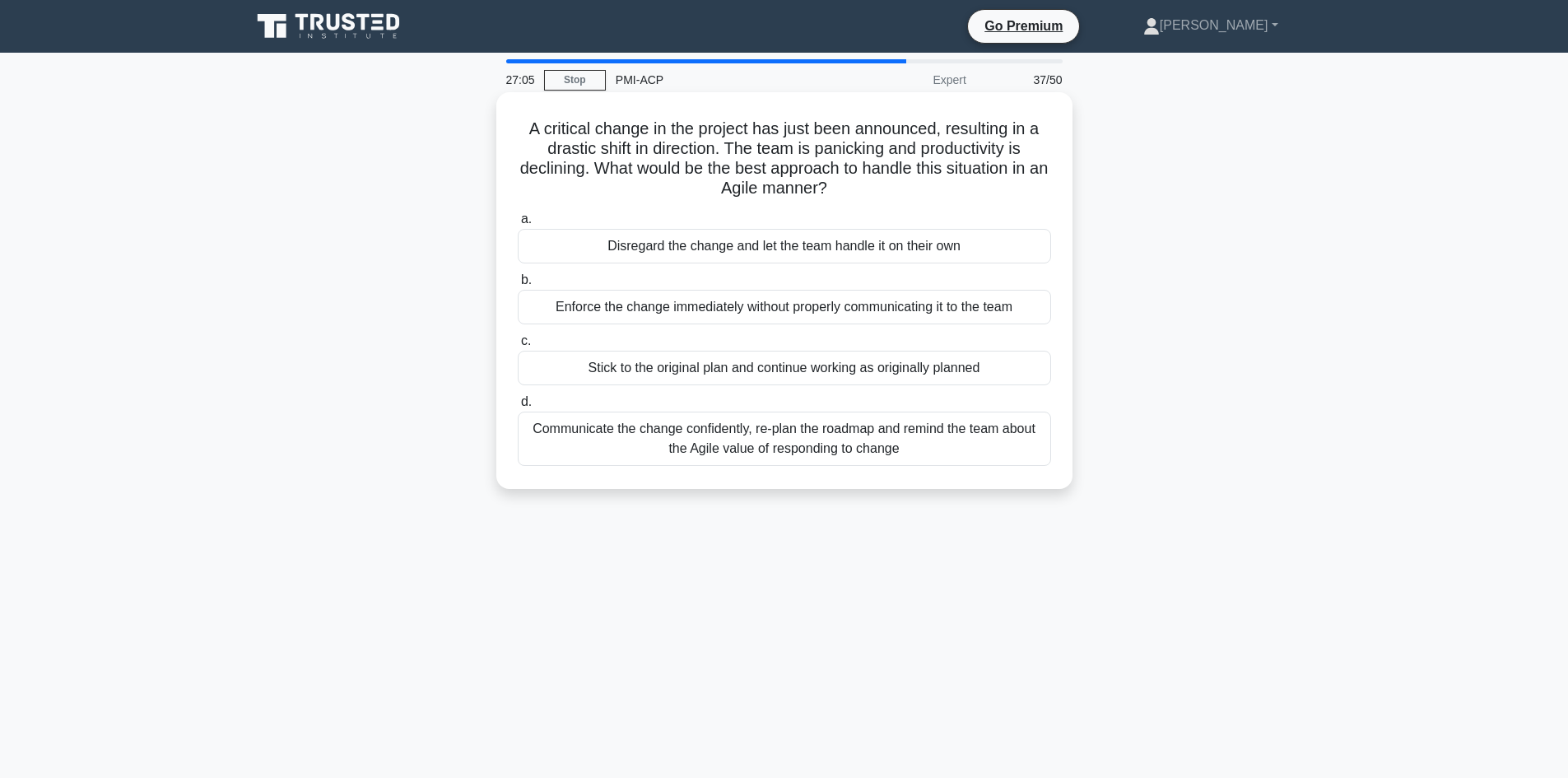
click at [659, 436] on div "Communicate the change confidently, re-plan the roadmap and remind the team abo…" at bounding box center [784, 439] width 533 height 55
click at [518, 408] on input "d. Communicate the change confidently, re-plan the roadmap and remind the team …" at bounding box center [518, 402] width 0 height 11
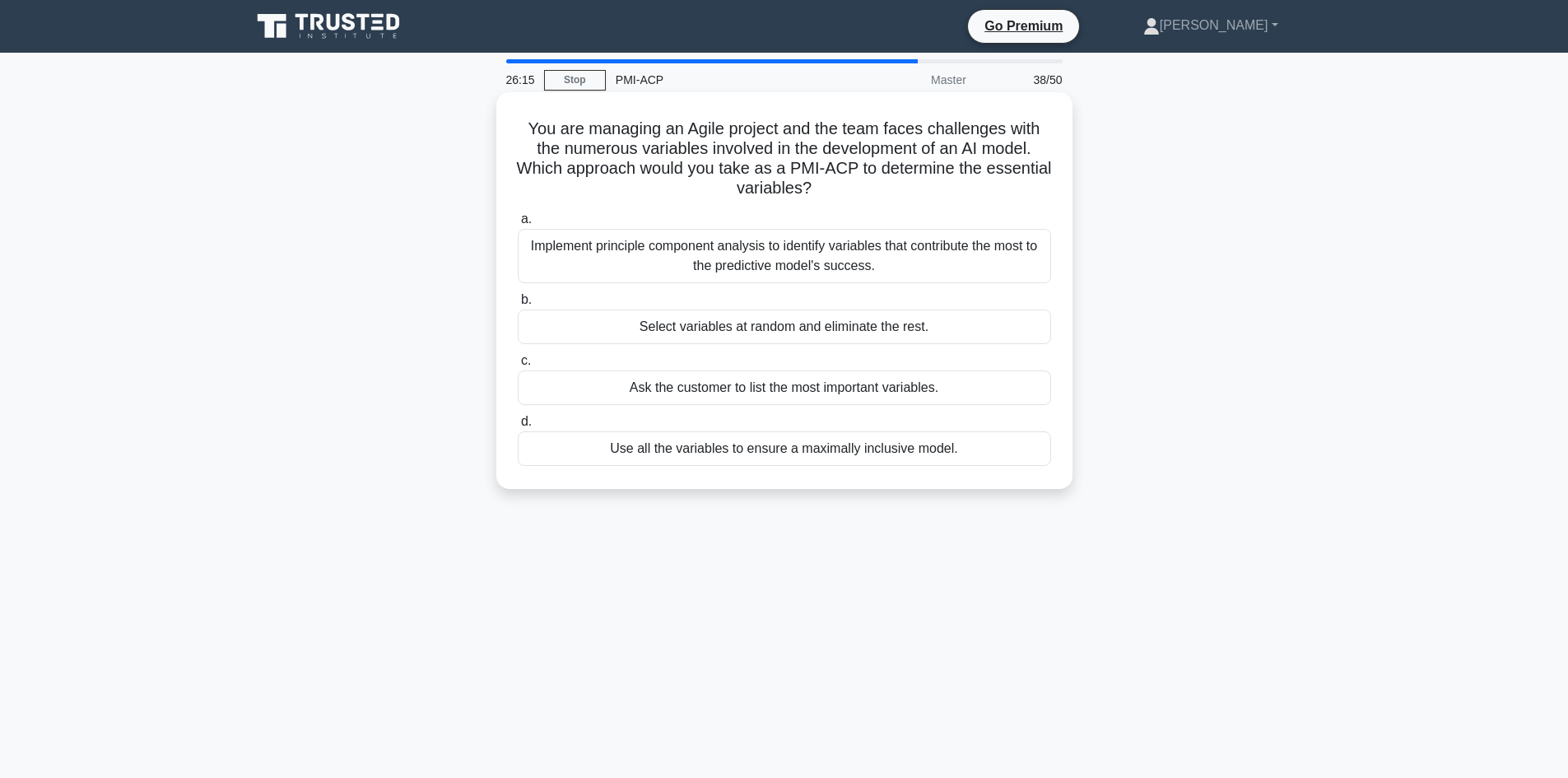
click at [739, 456] on div "Use all the variables to ensure a maximally inclusive model." at bounding box center [784, 449] width 533 height 35
click at [518, 428] on input "d. Use all the variables to ensure a maximally inclusive model." at bounding box center [518, 422] width 0 height 11
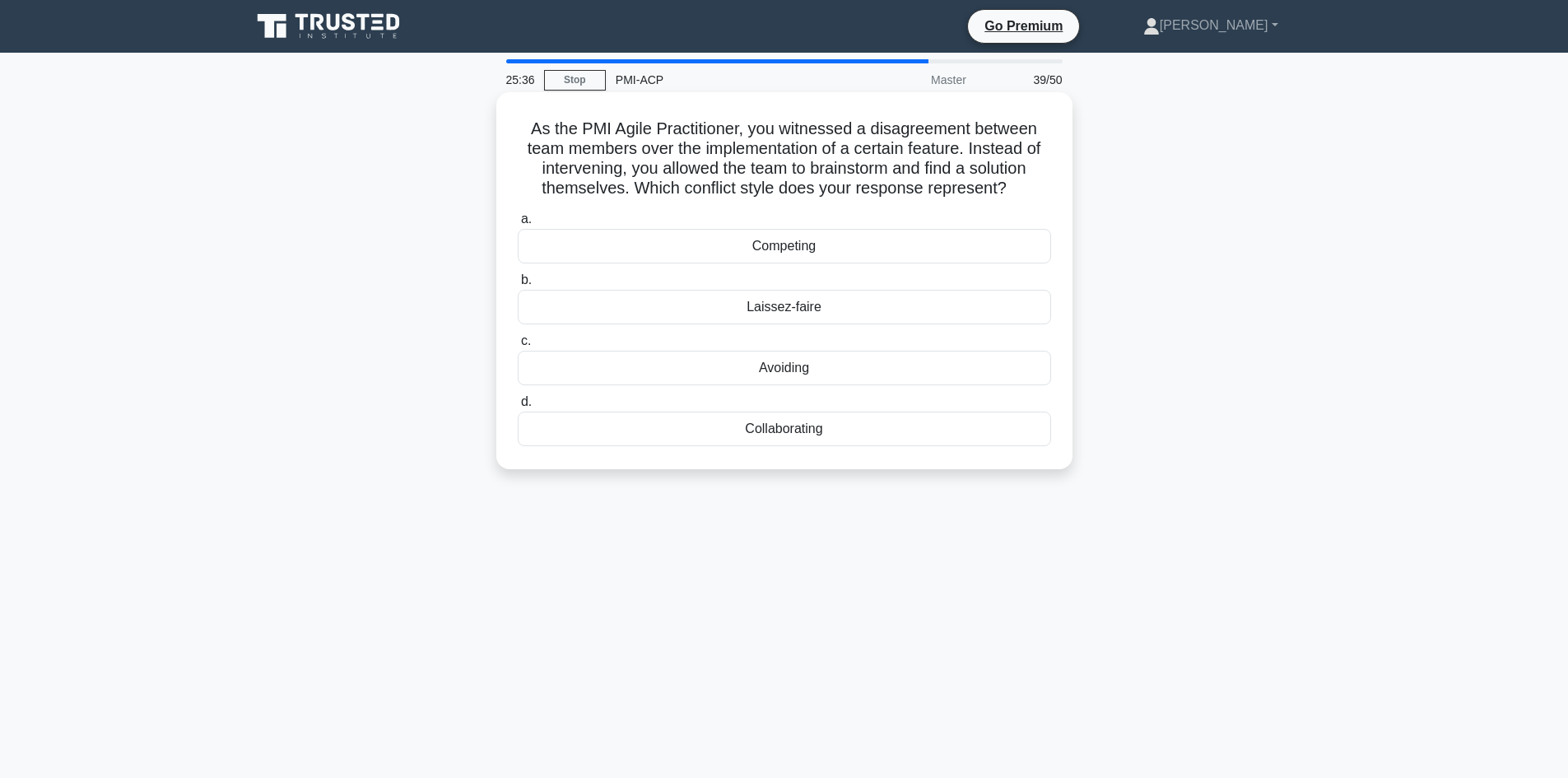
click at [771, 315] on div "Laissez-faire" at bounding box center [784, 307] width 533 height 35
click at [518, 285] on input "b. Laissez-faire" at bounding box center [518, 281] width 0 height 11
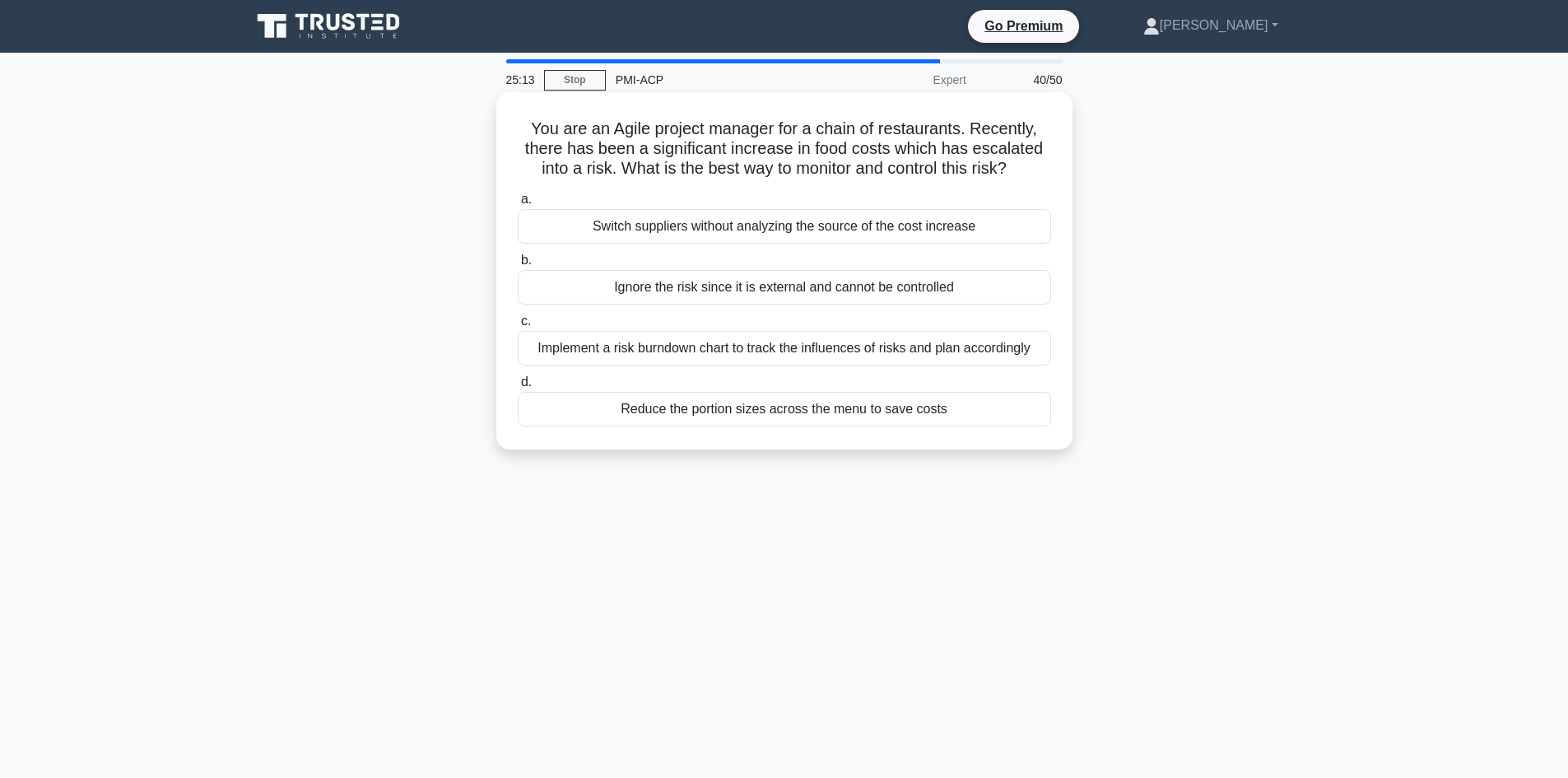
click at [717, 351] on div "Implement a risk burndown chart to track the influences of risks and plan accor…" at bounding box center [784, 348] width 533 height 35
click at [518, 327] on input "c. Implement a risk burndown chart to track the influences of risks and plan ac…" at bounding box center [518, 322] width 0 height 11
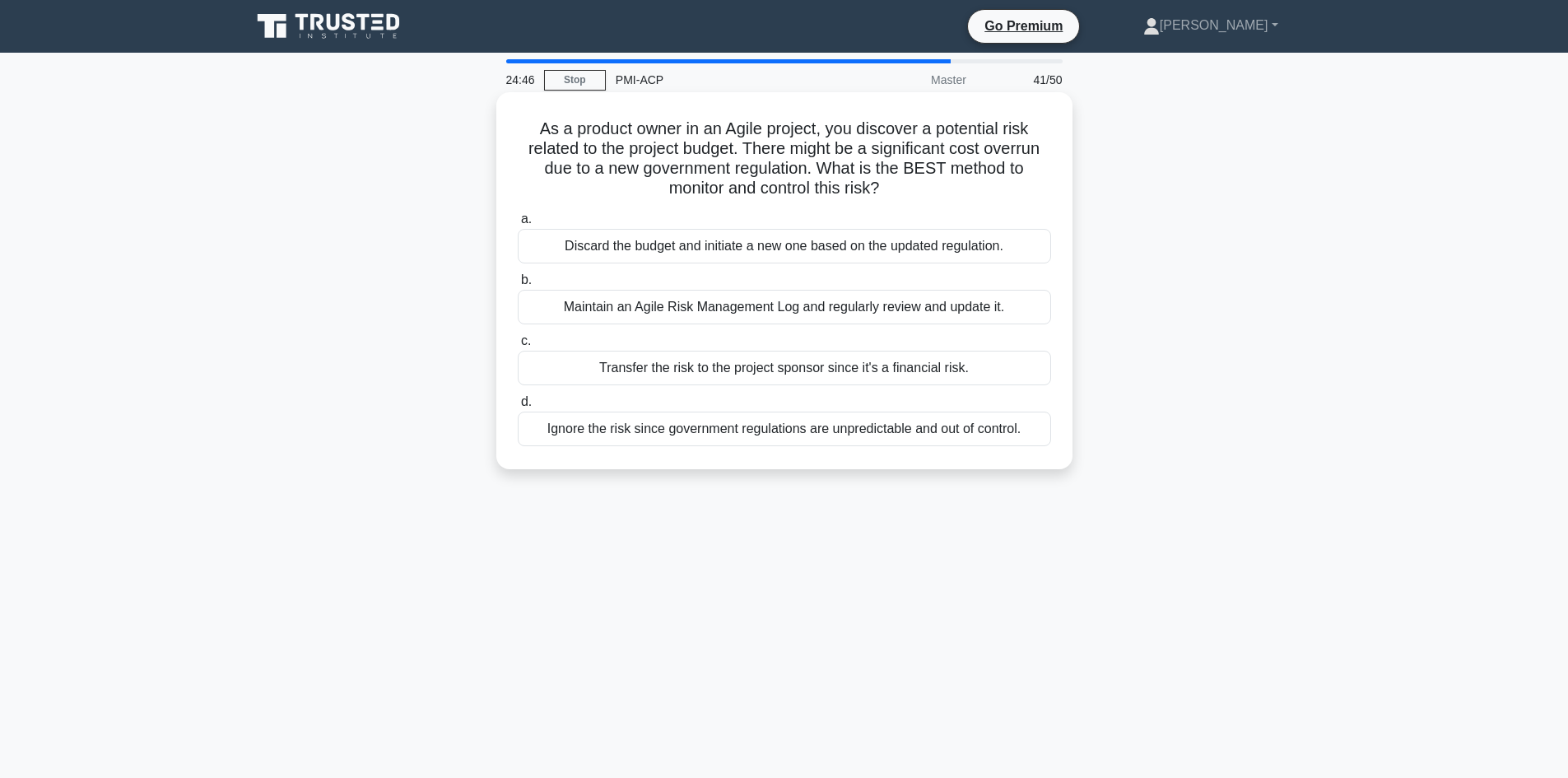
click at [758, 316] on div "Maintain an Agile Risk Management Log and regularly review and update it." at bounding box center [784, 307] width 533 height 35
click at [518, 285] on input "b. Maintain an Agile Risk Management Log and regularly review and update it." at bounding box center [518, 281] width 0 height 11
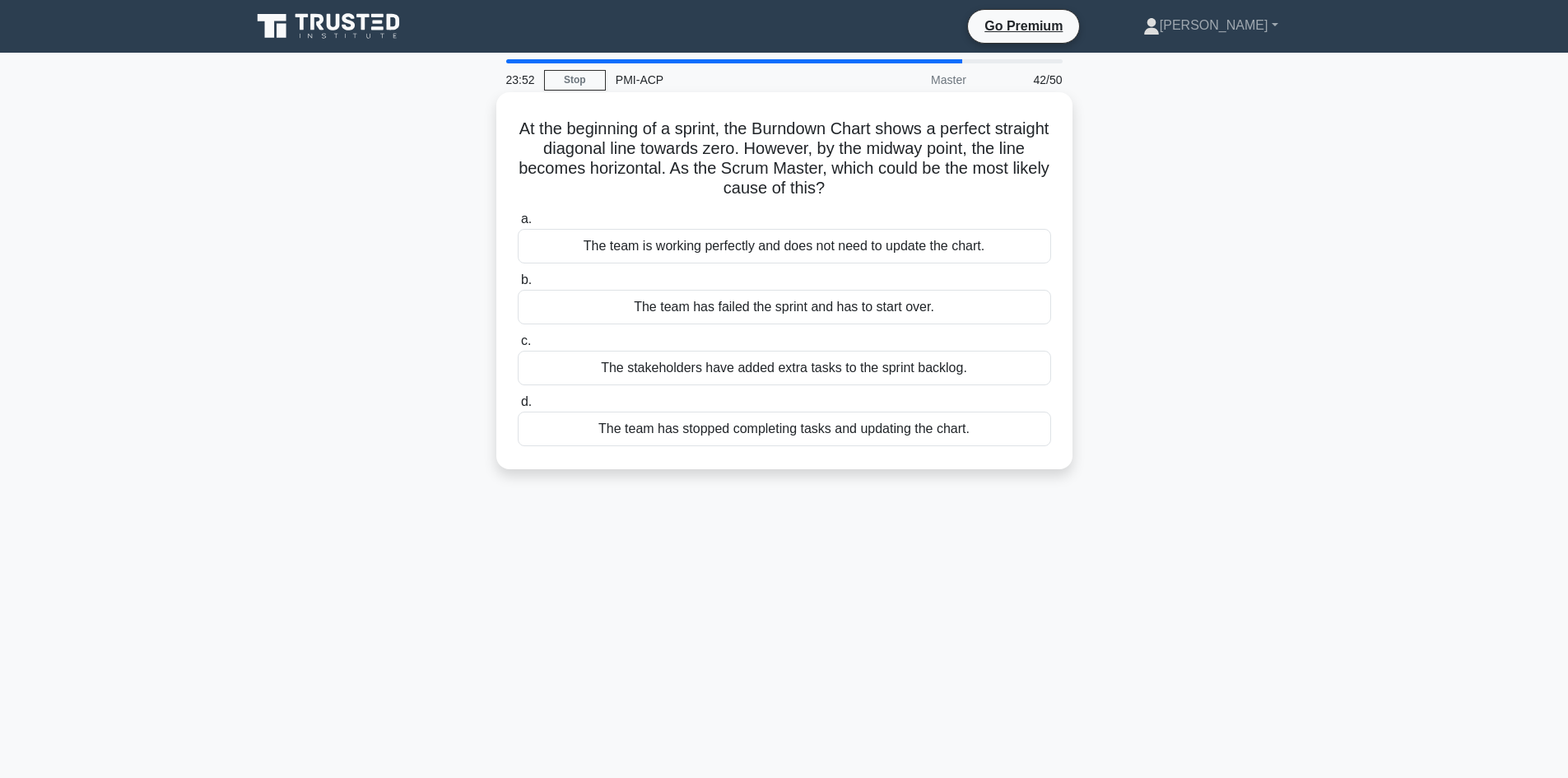
click at [689, 316] on div "The team has failed the sprint and has to start over." at bounding box center [784, 307] width 533 height 35
click at [518, 285] on input "b. The team has failed the sprint and has to start over." at bounding box center [518, 281] width 0 height 11
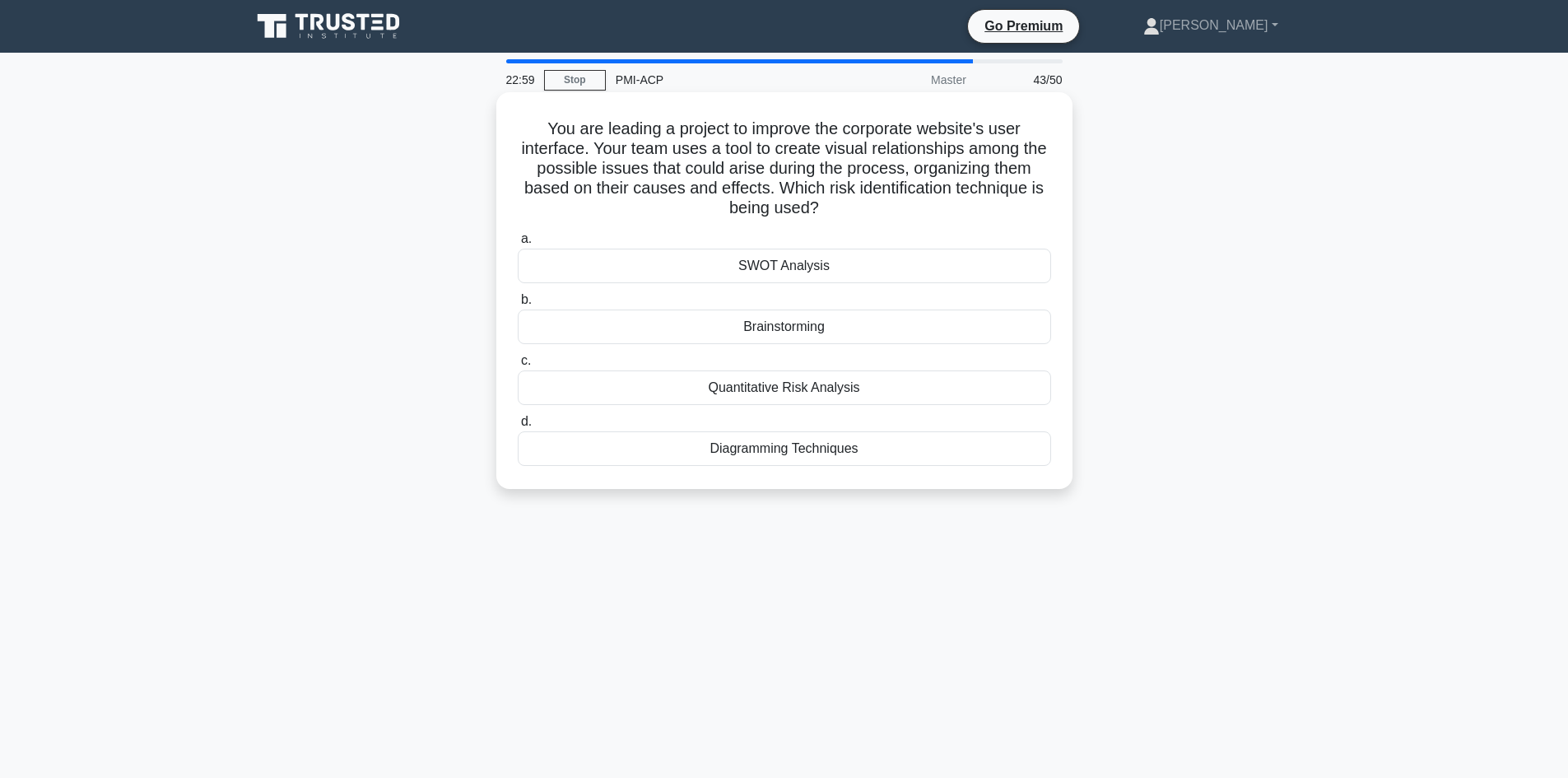
click at [766, 451] on div "Diagramming Techniques" at bounding box center [784, 449] width 533 height 35
click at [518, 428] on input "d. Diagramming Techniques" at bounding box center [518, 422] width 0 height 11
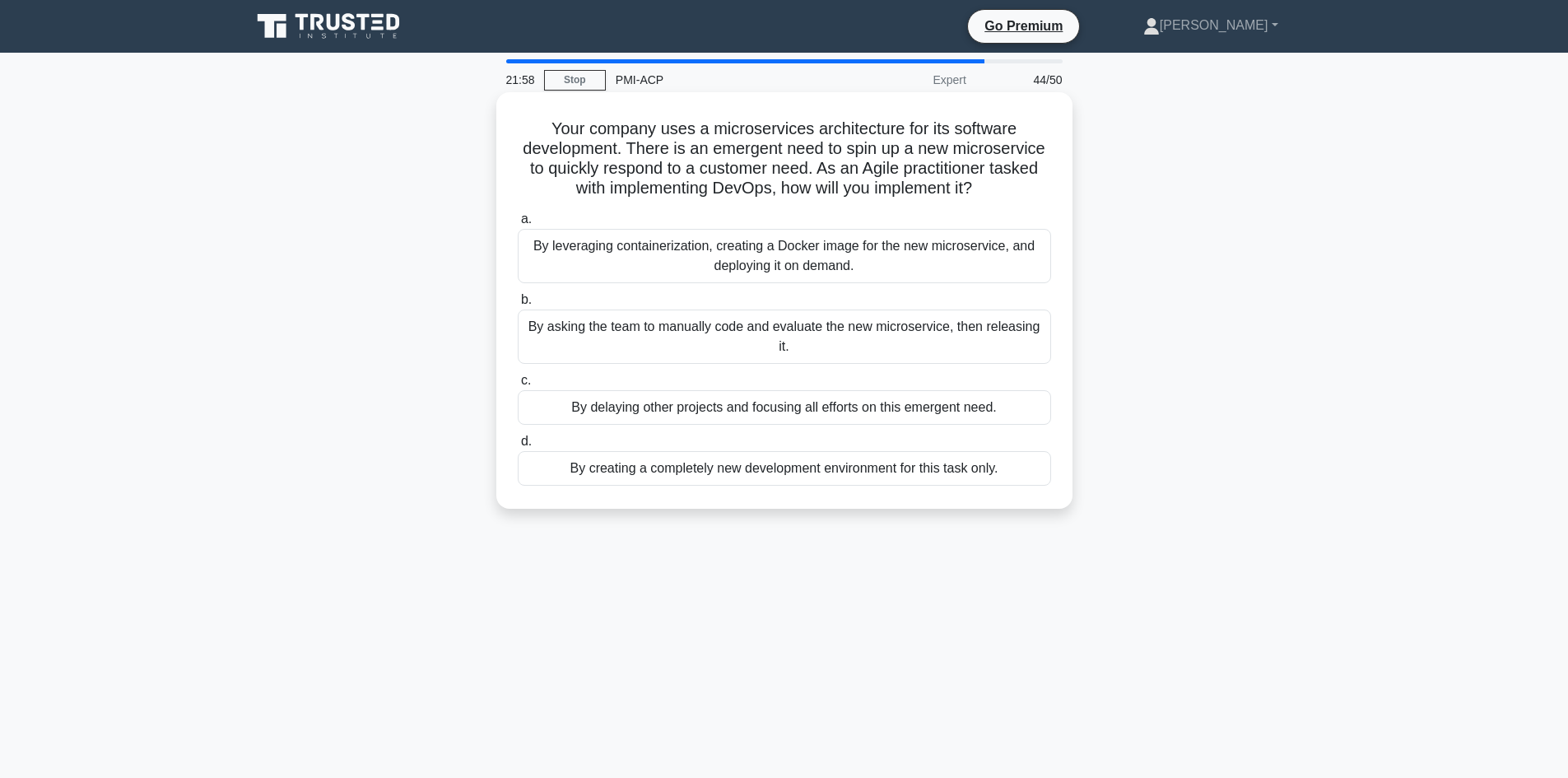
click at [632, 345] on div "By asking the team to manually code and evaluate the new microservice, then rel…" at bounding box center [784, 337] width 533 height 55
click at [518, 306] on input "b. By asking the team to manually code and evaluate the new microservice, then …" at bounding box center [518, 300] width 0 height 11
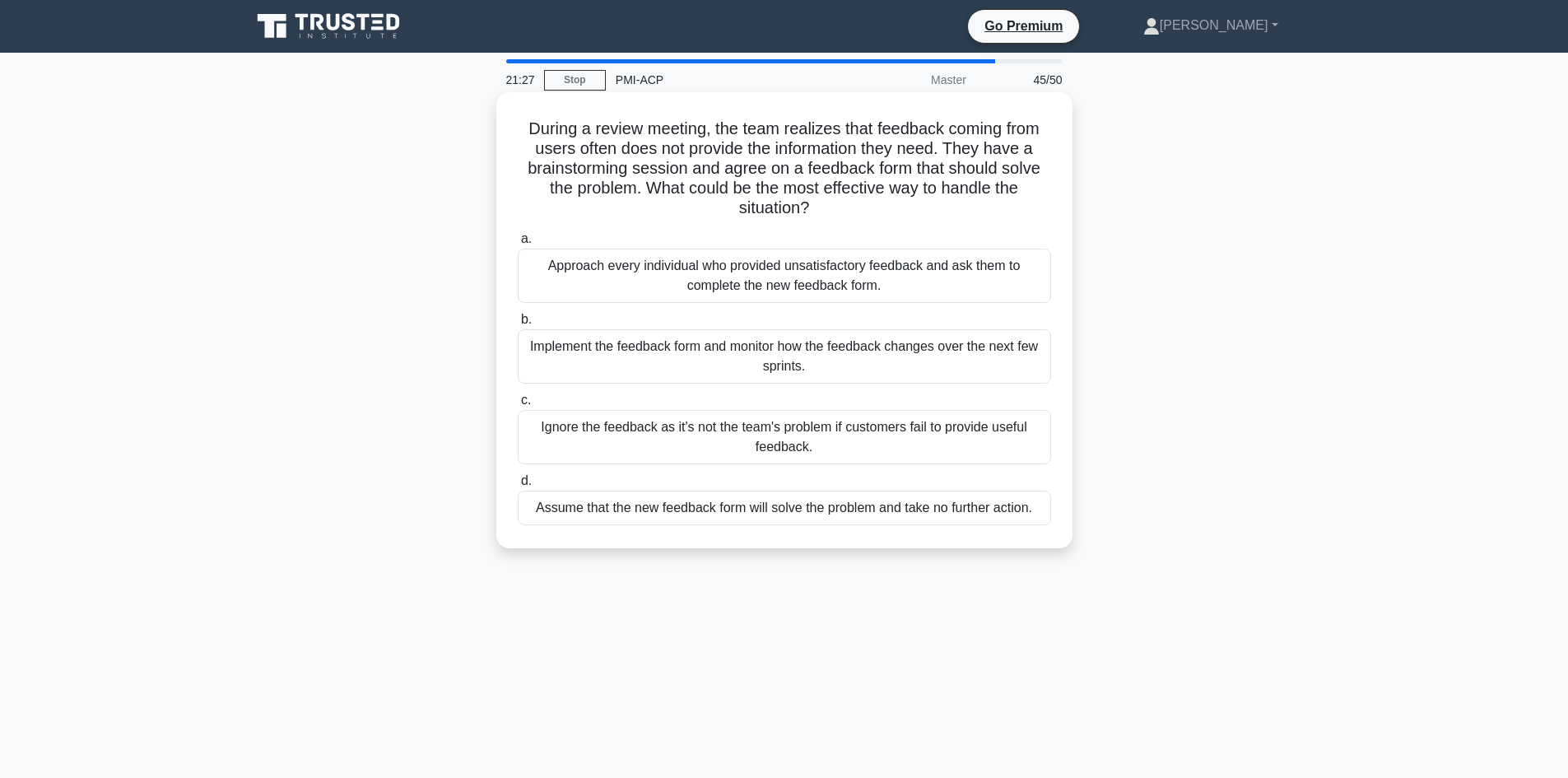
click at [684, 346] on div "Implement the feedback form and monitor how the feedback changes over the next …" at bounding box center [784, 357] width 533 height 55
click at [518, 326] on input "b. Implement the feedback form and monitor how the feedback changes over the ne…" at bounding box center [518, 320] width 0 height 11
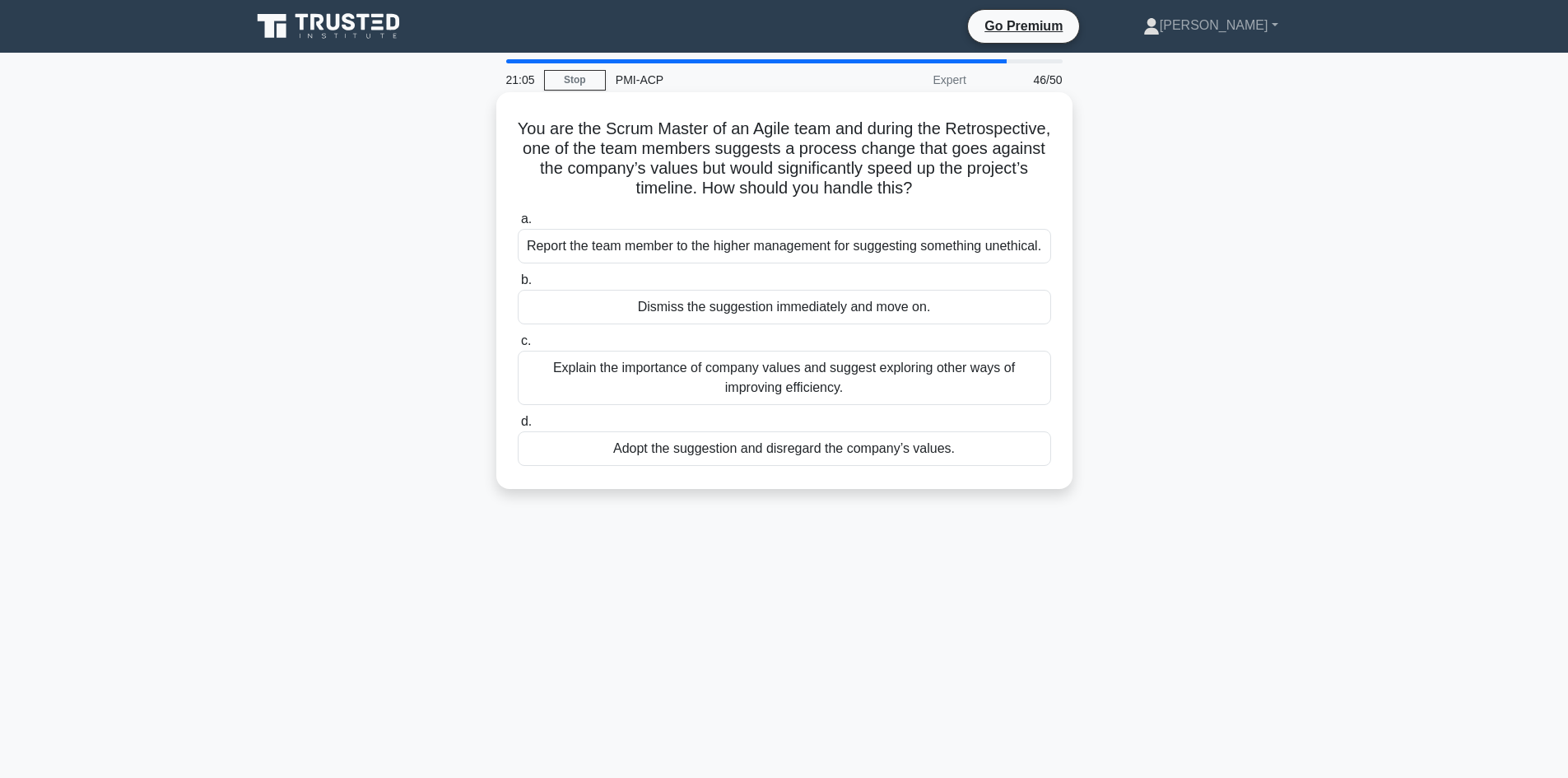
click at [768, 394] on div "Explain the importance of company values and suggest exploring other ways of im…" at bounding box center [784, 379] width 533 height 55
click at [518, 347] on input "c. Explain the importance of company values and suggest exploring other ways of…" at bounding box center [518, 341] width 0 height 11
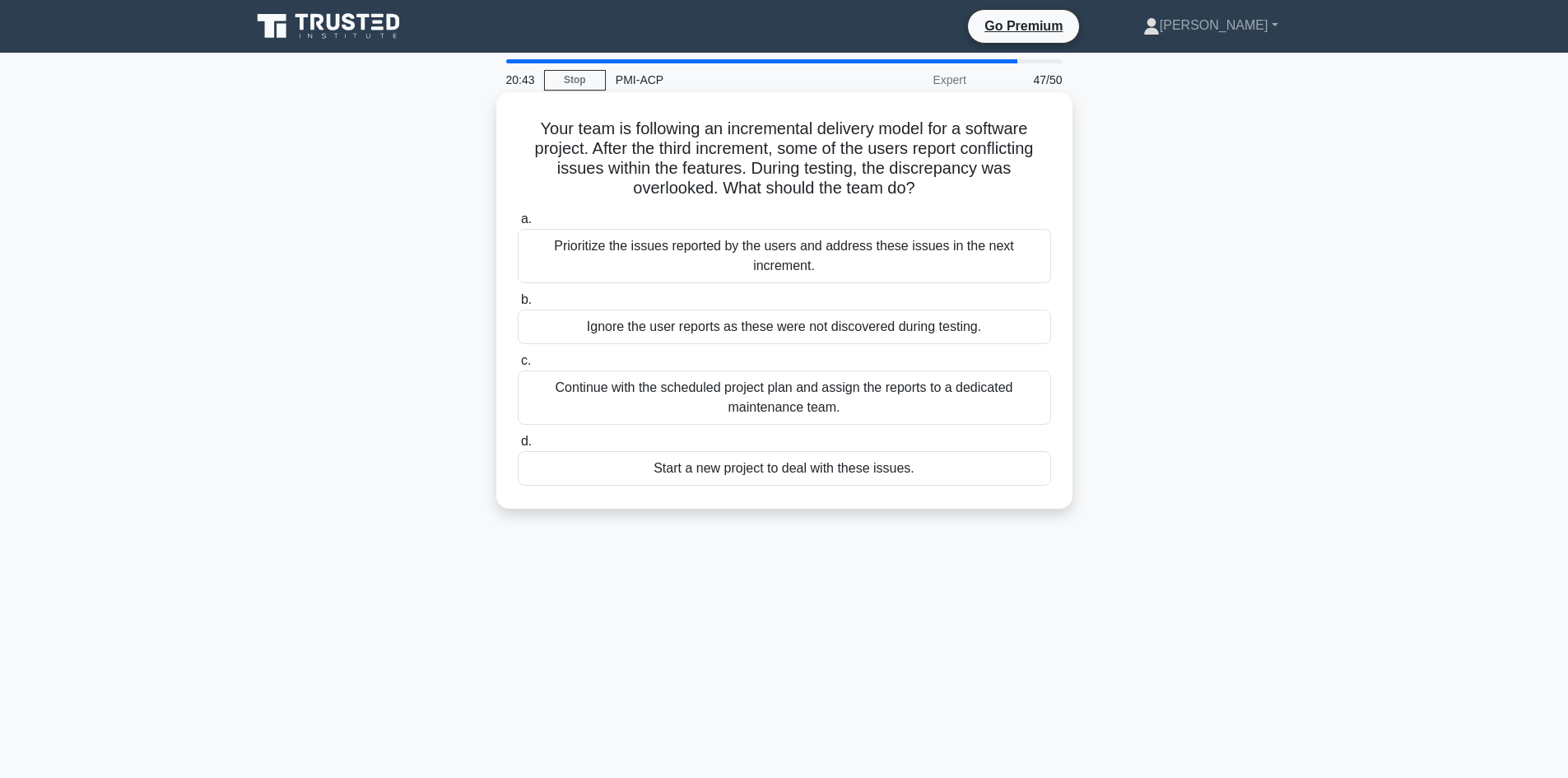
click at [605, 254] on div "Prioritize the issues reported by the users and address these issues in the nex…" at bounding box center [784, 256] width 533 height 55
click at [518, 224] on input "a. Prioritize the issues reported by the users and address these issues in the …" at bounding box center [518, 220] width 0 height 11
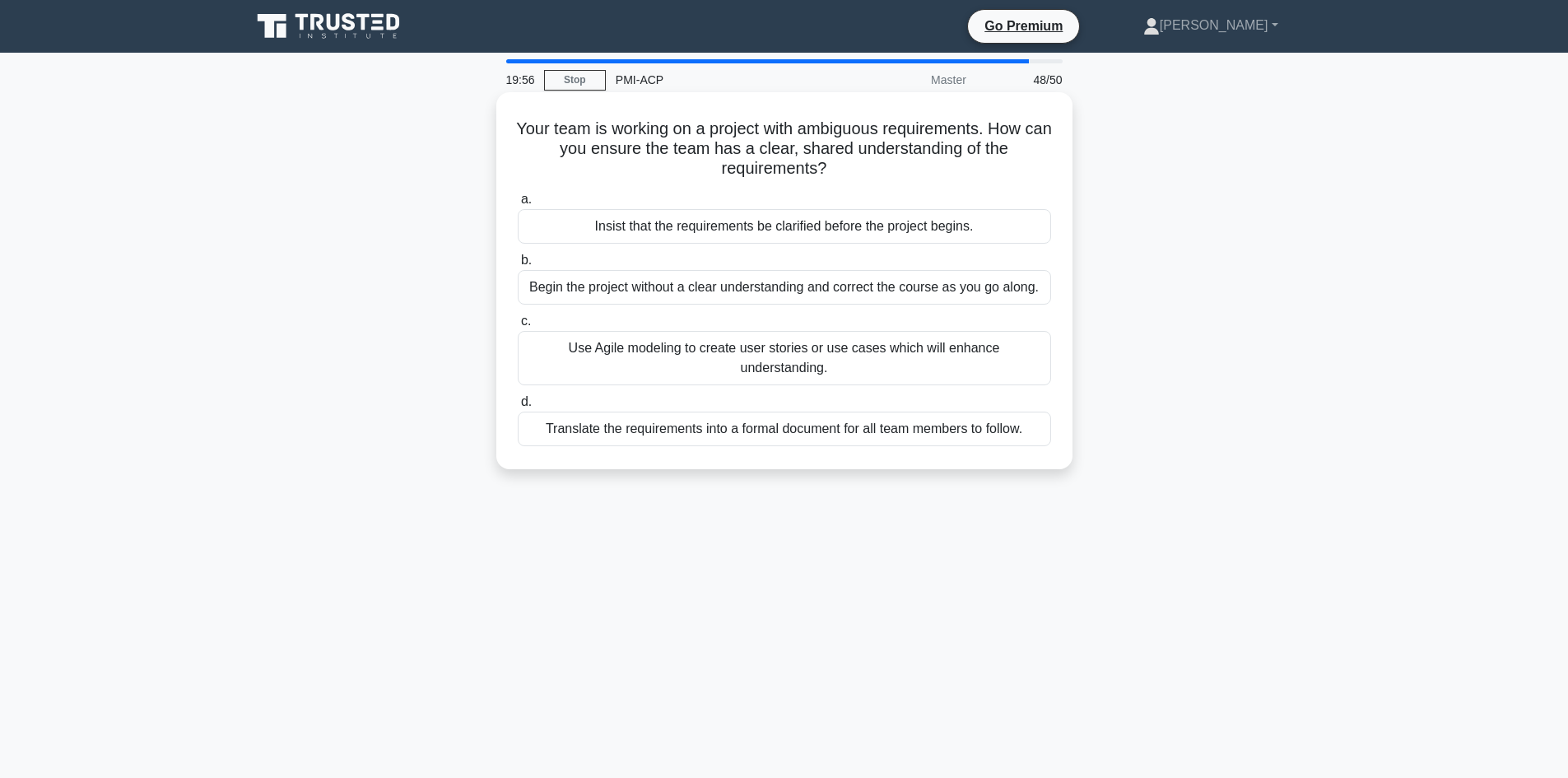
click at [627, 350] on div "Use Agile modeling to create user stories or use cases which will enhance under…" at bounding box center [784, 358] width 533 height 55
click at [518, 327] on input "c. Use Agile modeling to create user stories or use cases which will enhance un…" at bounding box center [518, 322] width 0 height 11
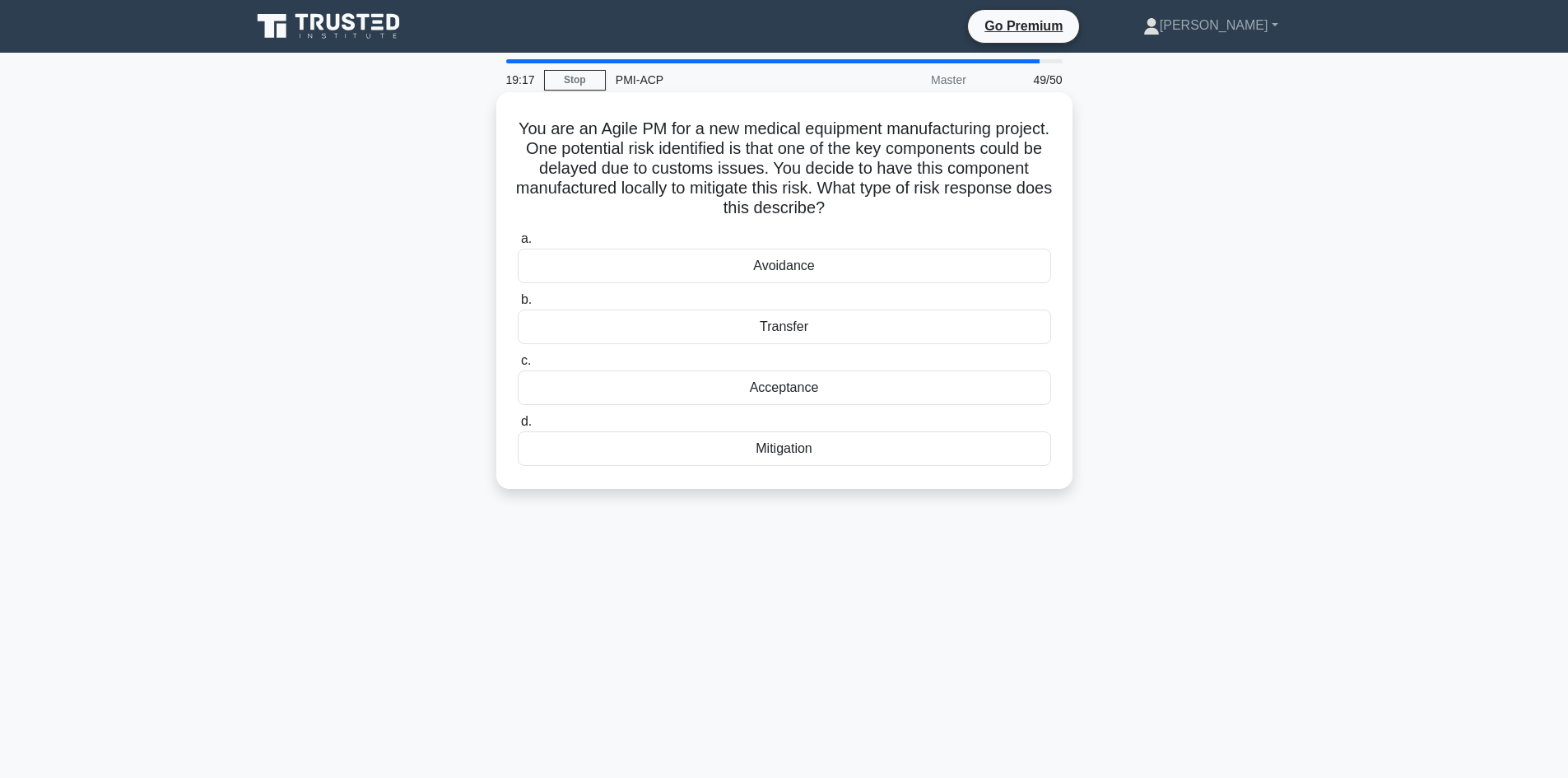
click at [813, 387] on div "Acceptance" at bounding box center [784, 388] width 533 height 35
click at [518, 367] on input "c. Acceptance" at bounding box center [518, 361] width 0 height 11
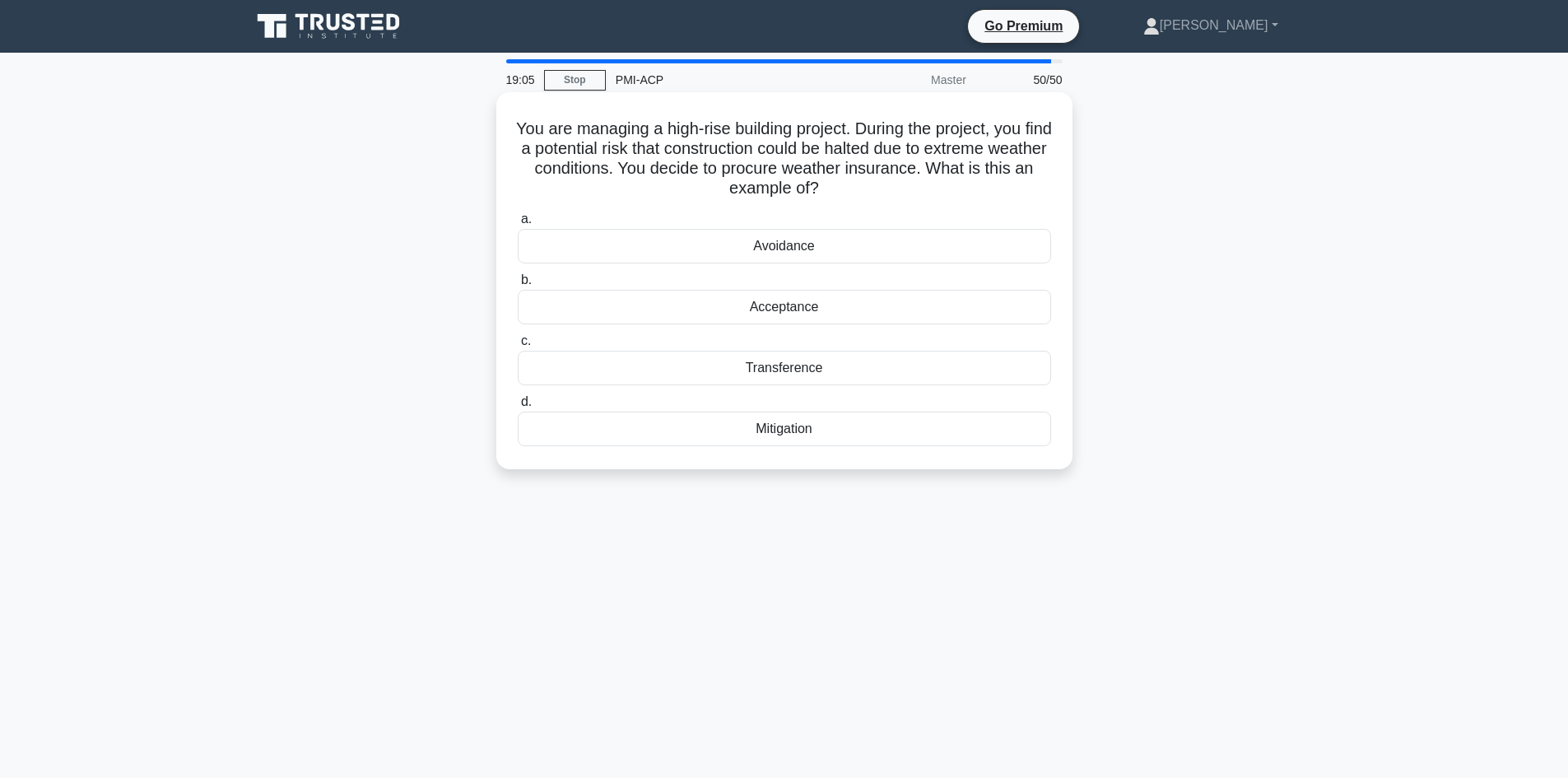
click at [771, 372] on div "Transference" at bounding box center [784, 368] width 533 height 35
click at [518, 347] on input "c. Transference" at bounding box center [518, 341] width 0 height 11
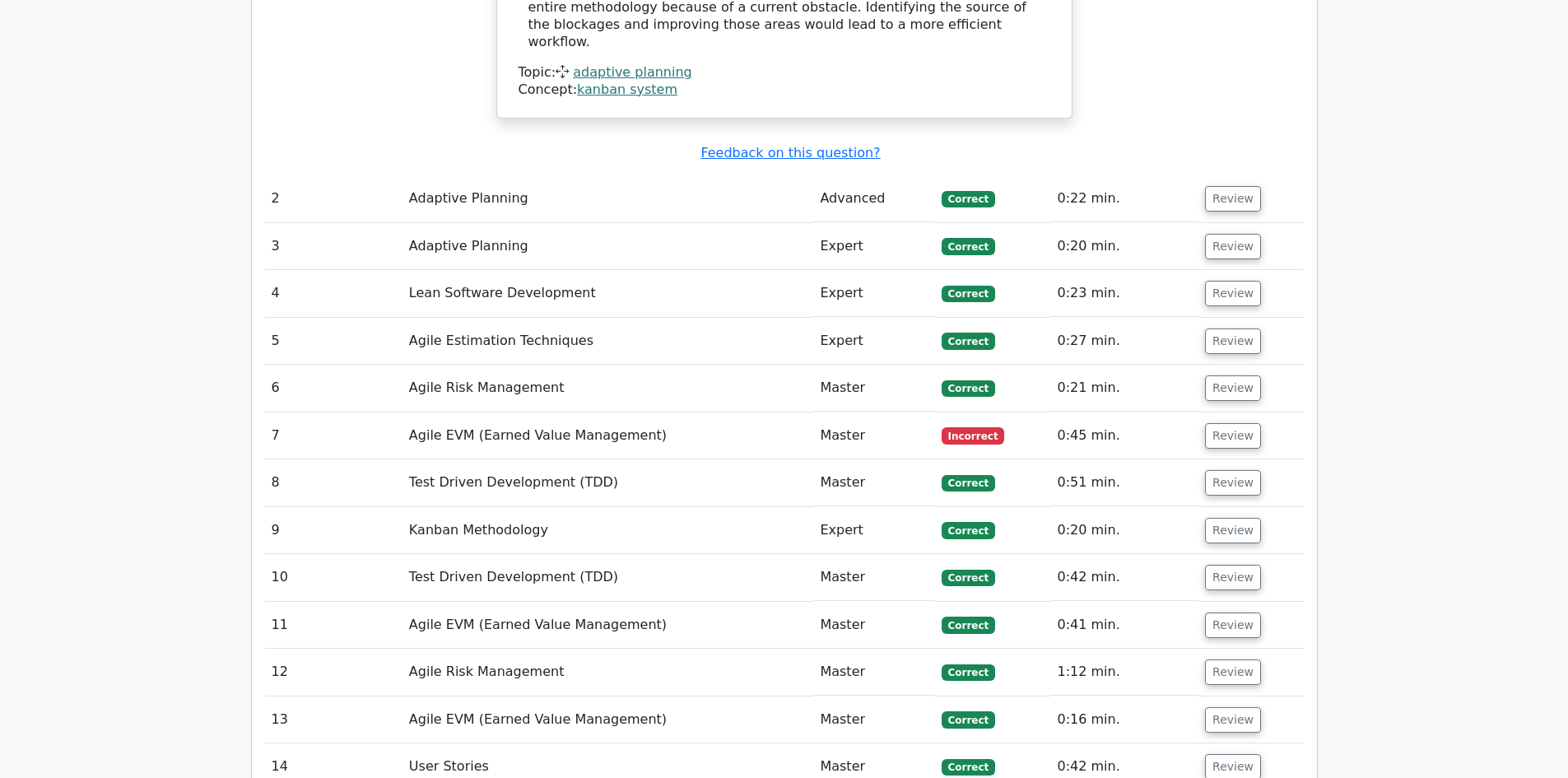
scroll to position [2799, 0]
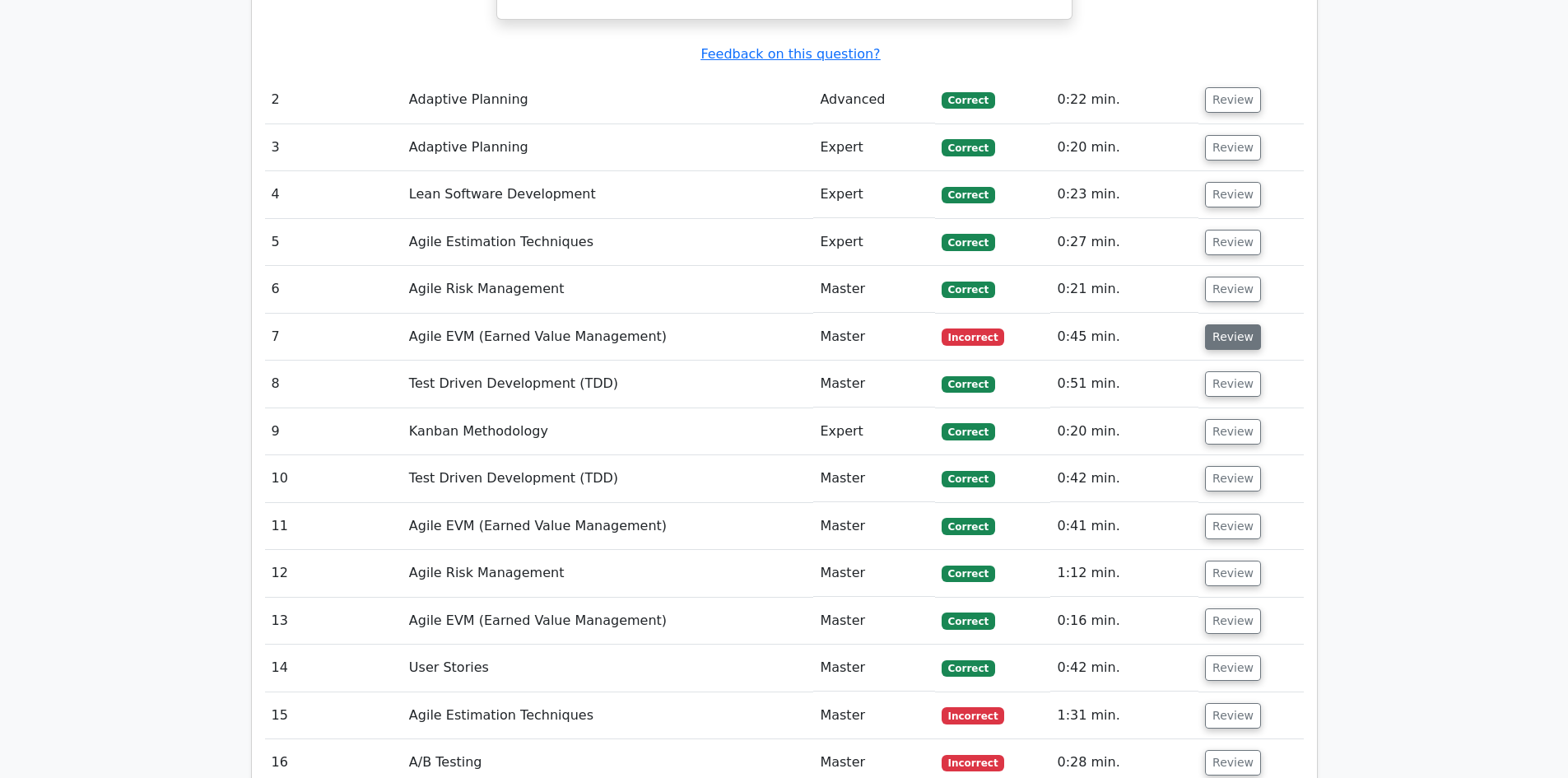
click at [1225, 325] on button "Review" at bounding box center [1233, 337] width 56 height 26
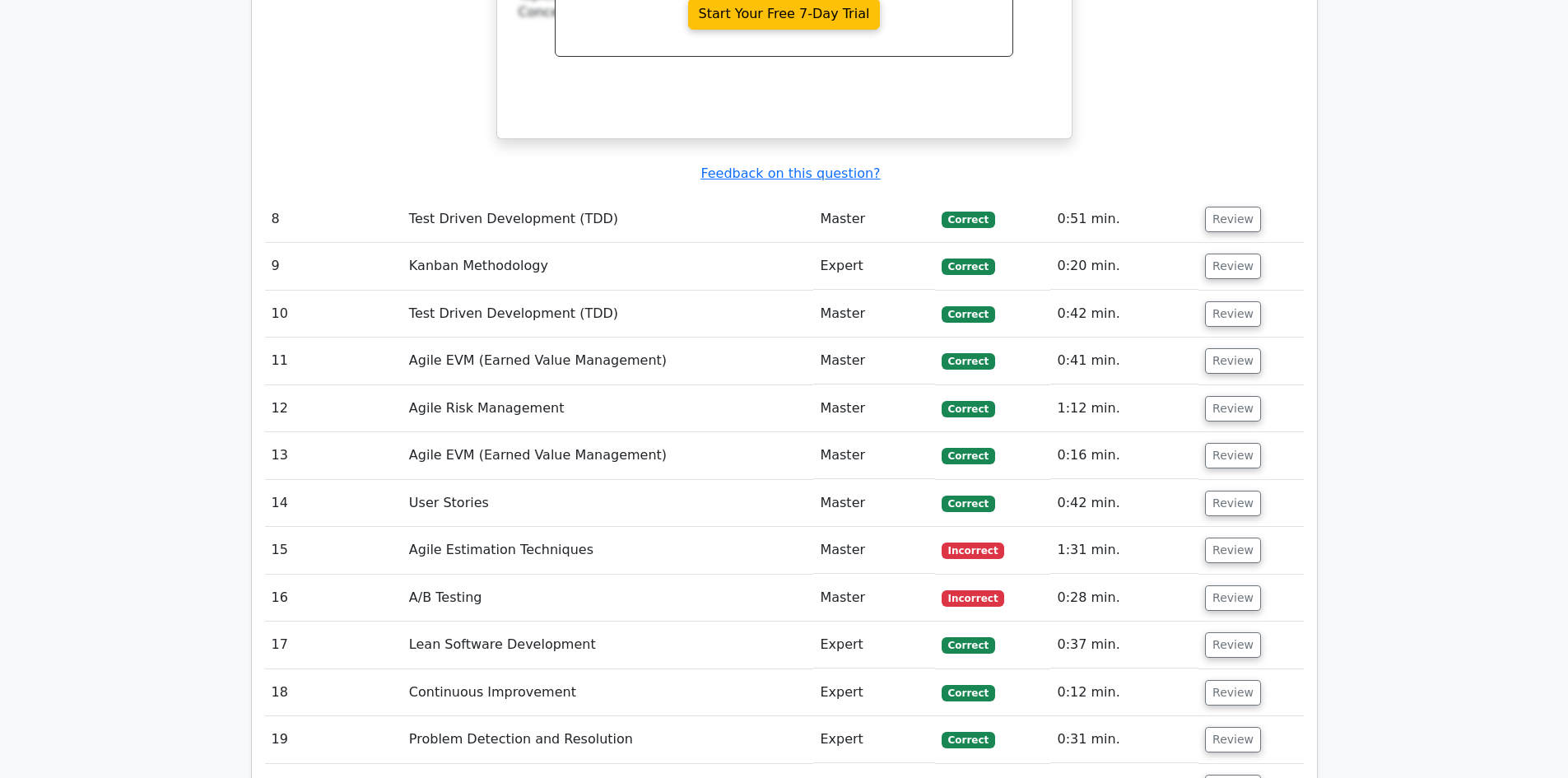
scroll to position [3705, 0]
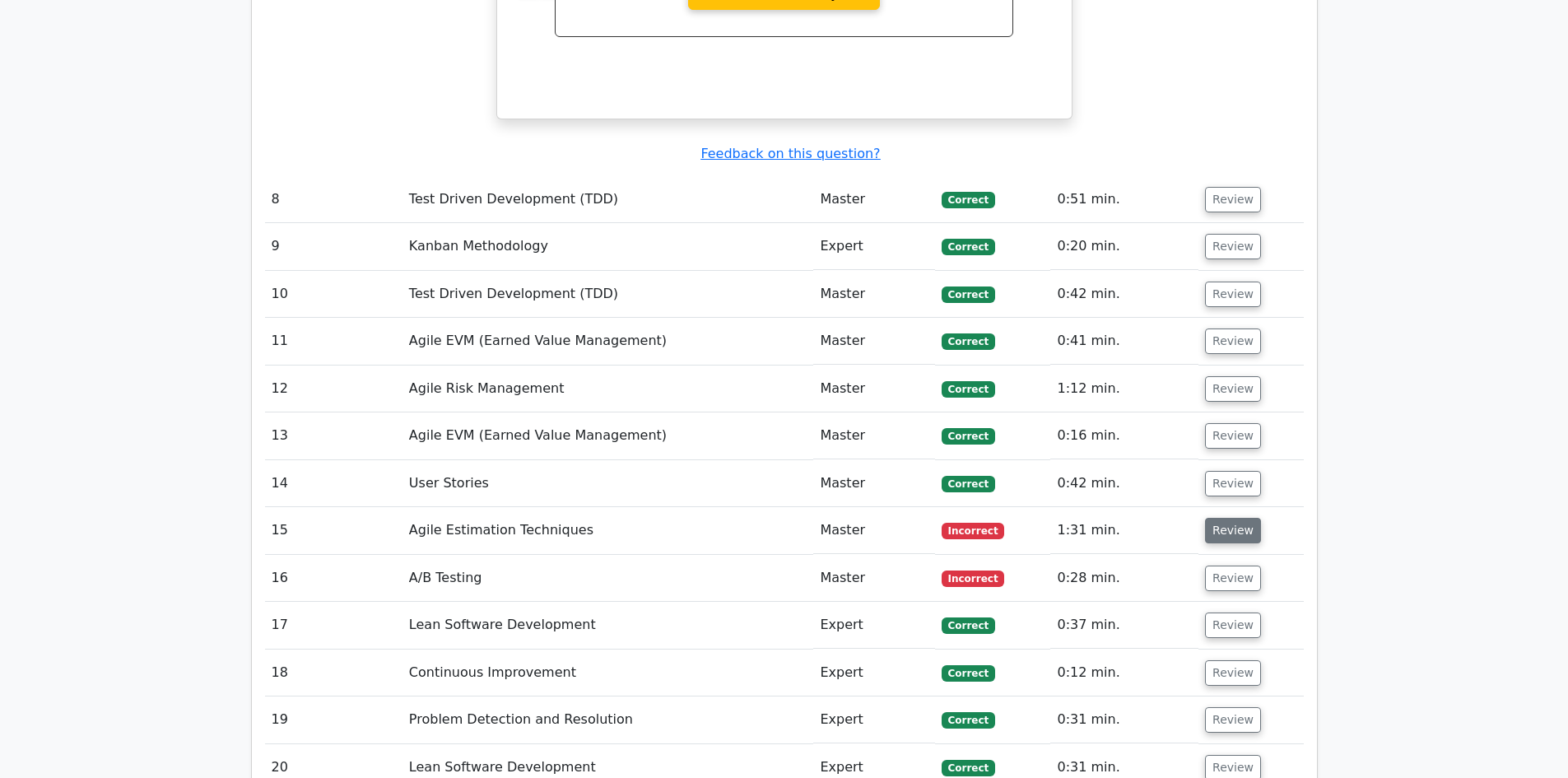
click at [1233, 518] on button "Review" at bounding box center [1233, 531] width 56 height 26
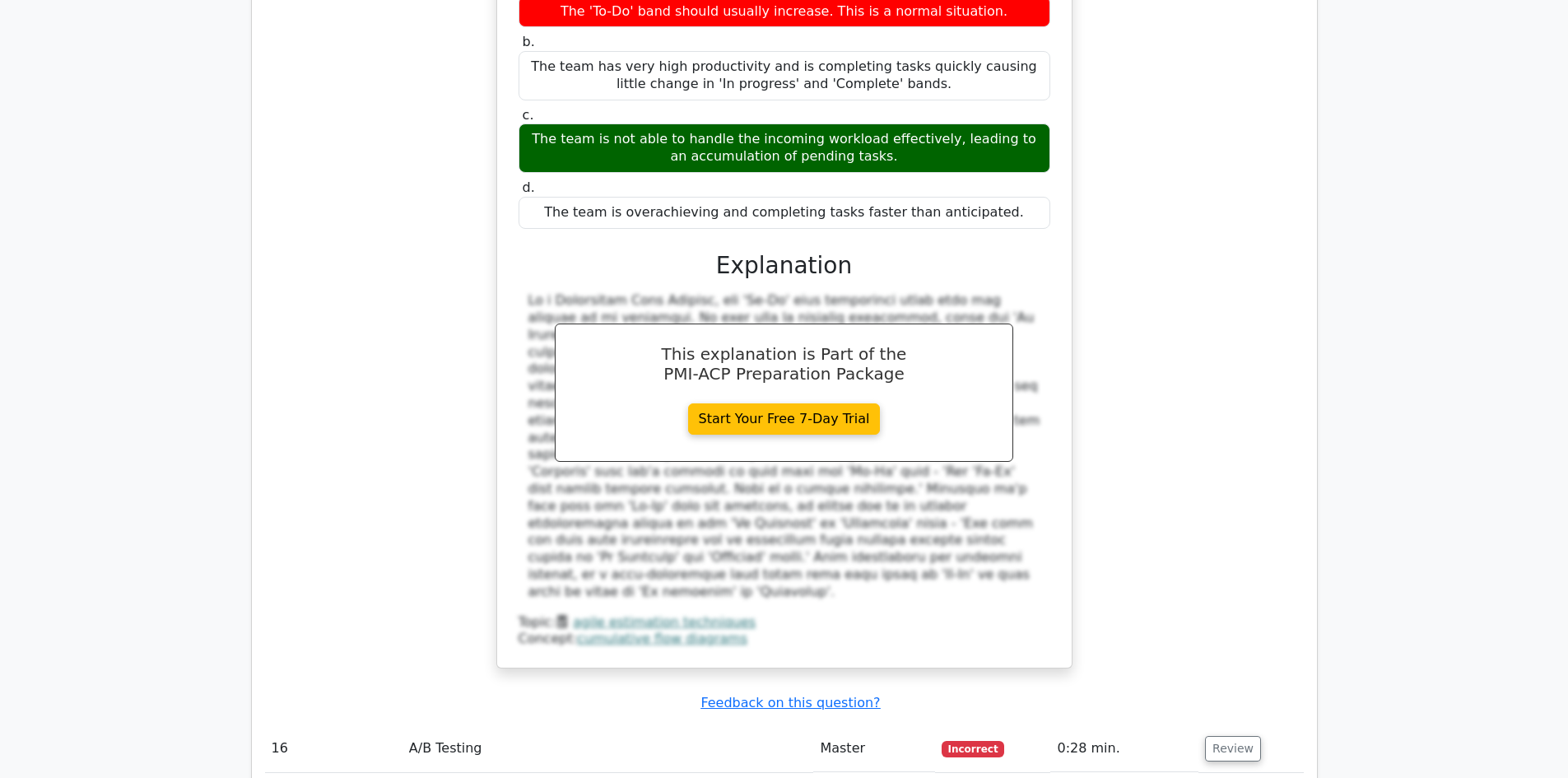
scroll to position [4611, 0]
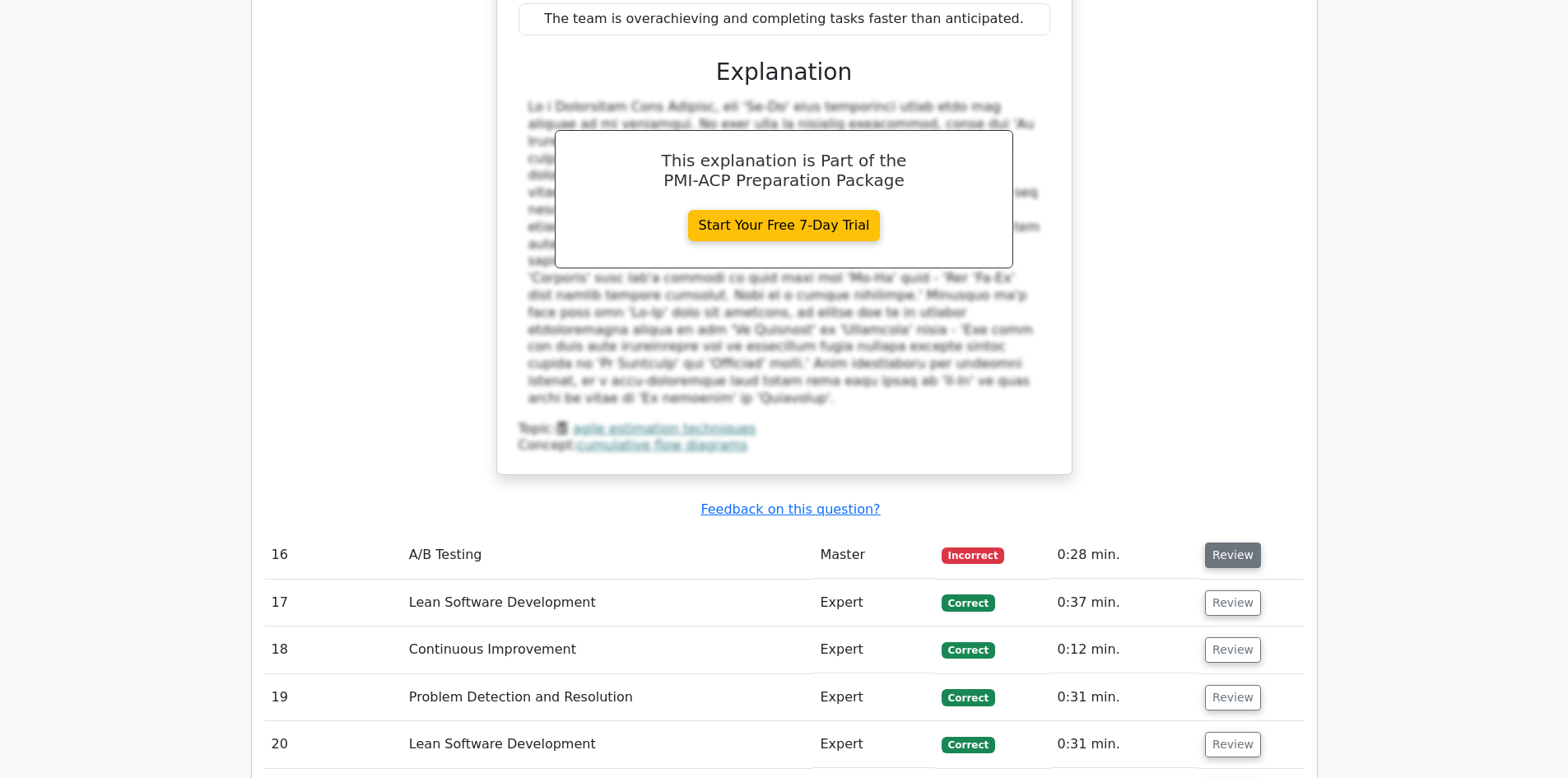
click at [1221, 543] on button "Review" at bounding box center [1233, 555] width 56 height 26
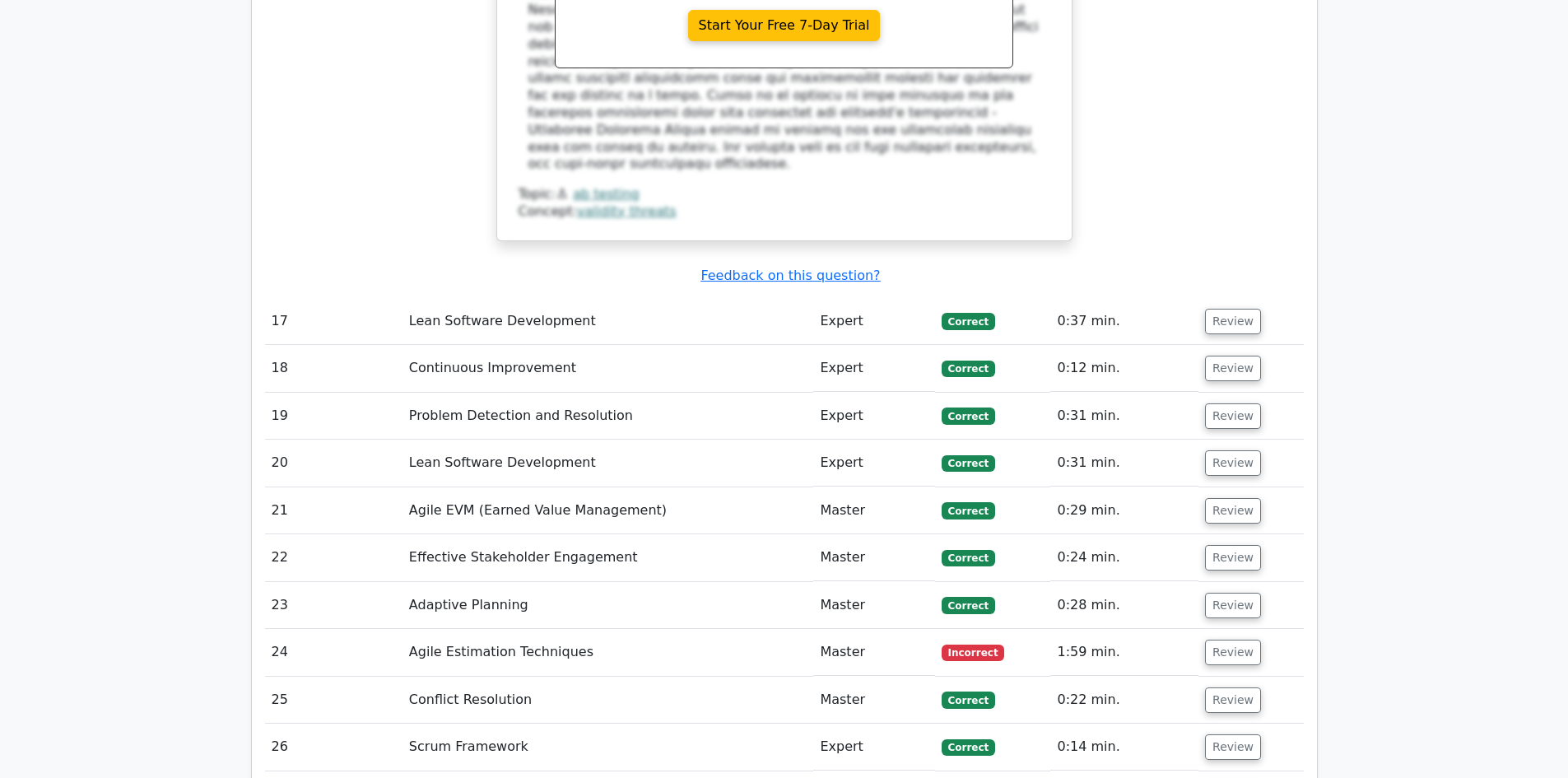
scroll to position [5763, 0]
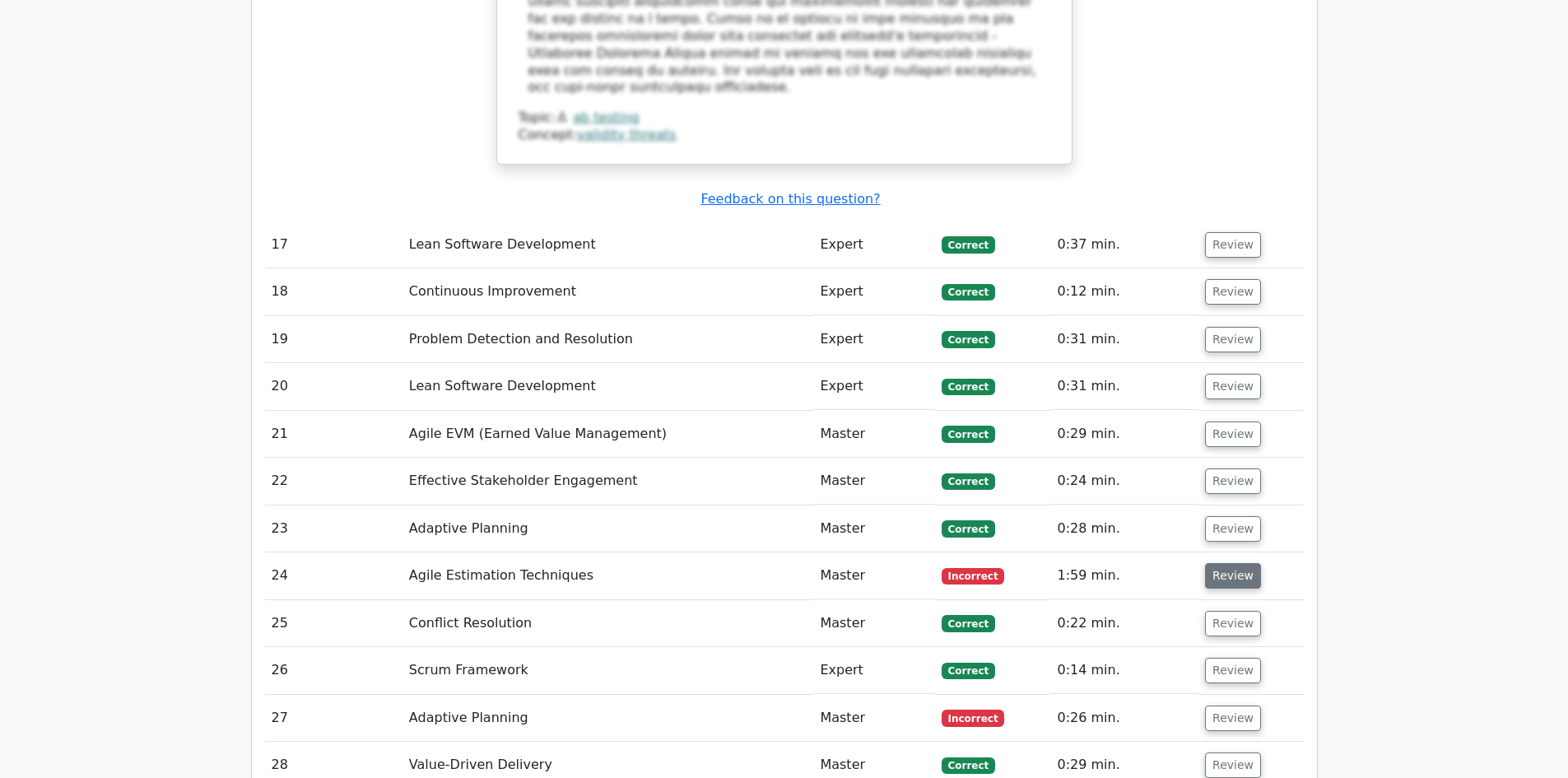
click at [1221, 563] on button "Review" at bounding box center [1233, 576] width 56 height 26
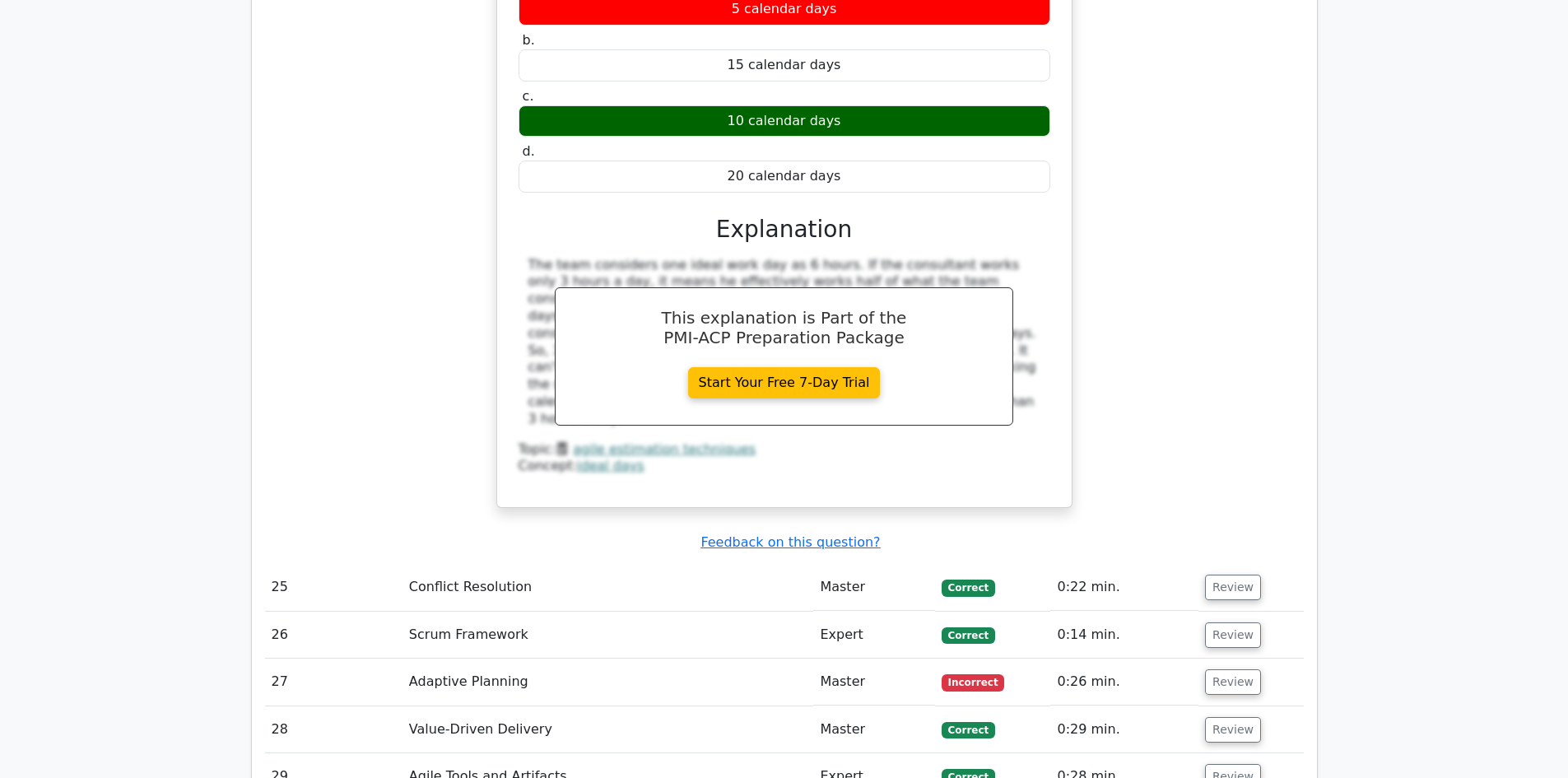
scroll to position [6669, 0]
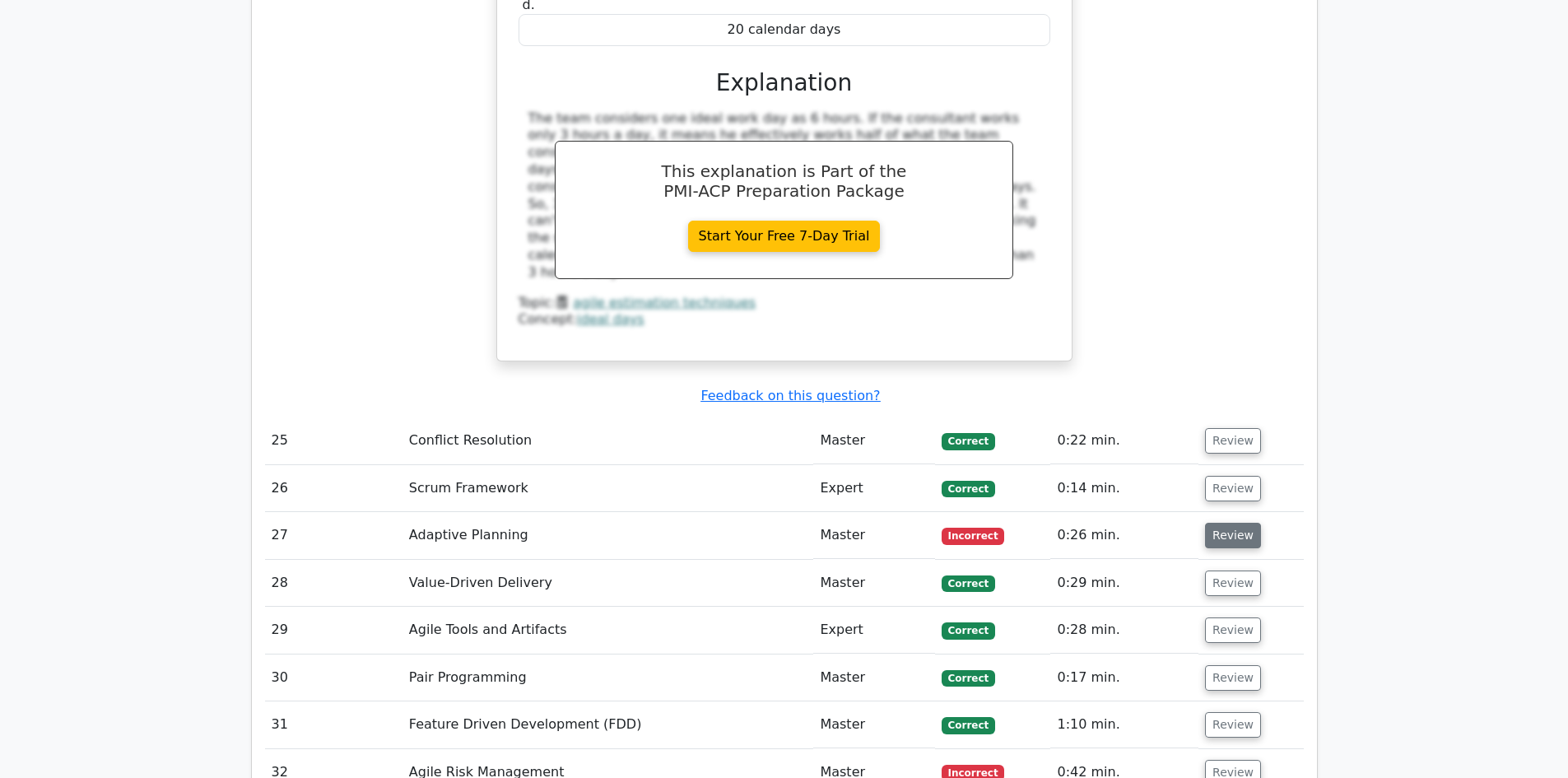
click at [1220, 523] on button "Review" at bounding box center [1233, 535] width 56 height 26
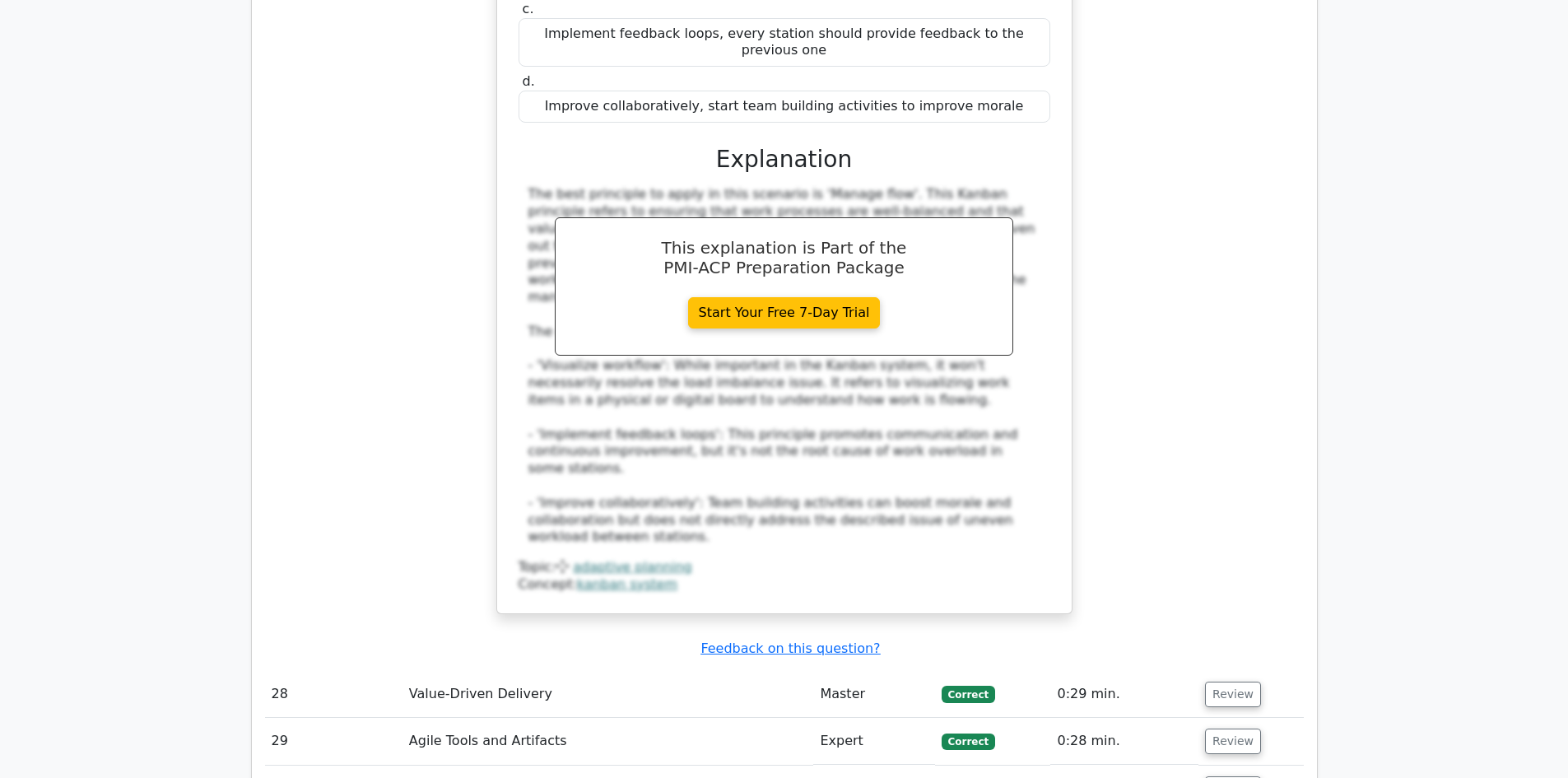
scroll to position [7740, 0]
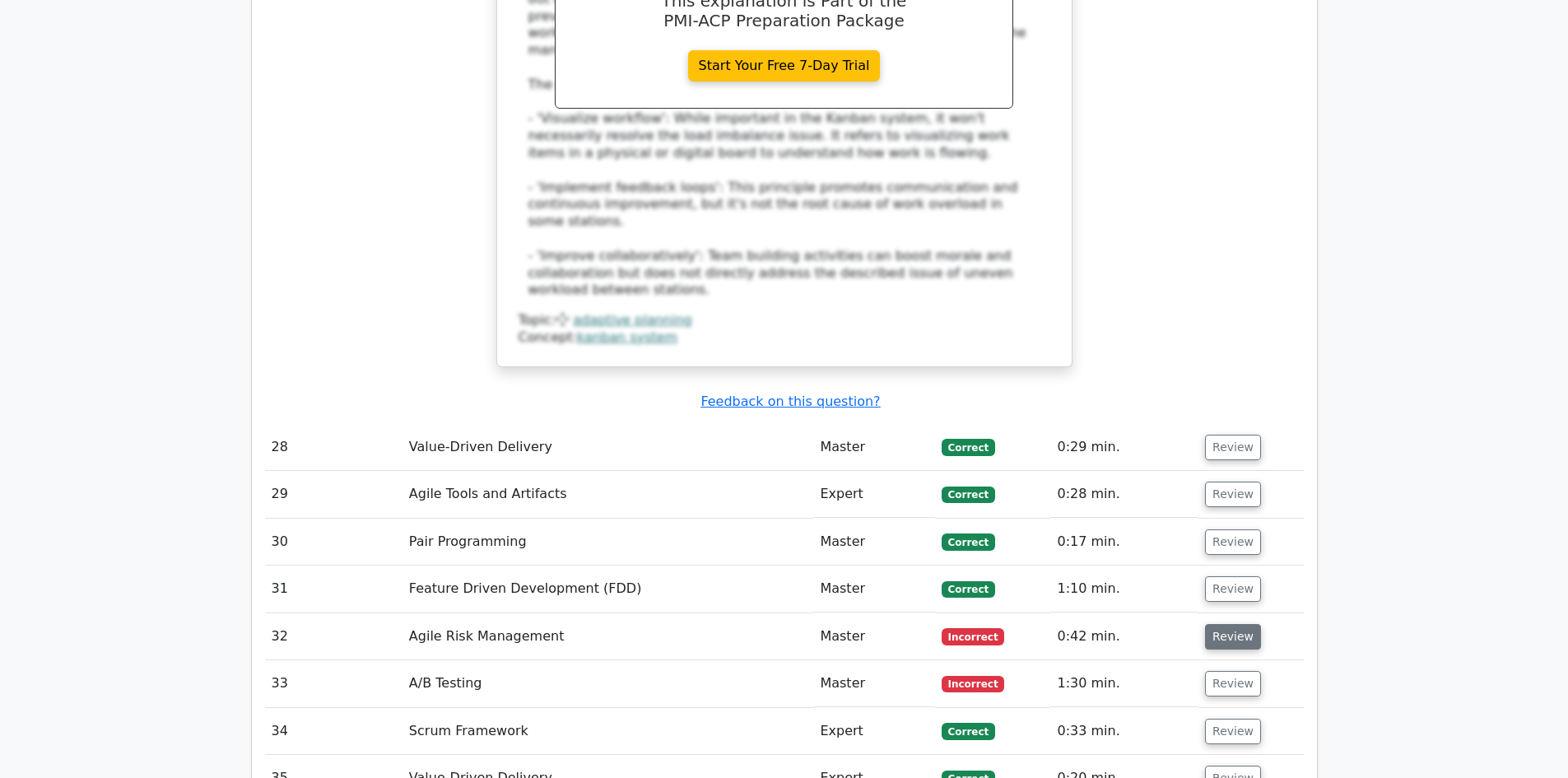
click at [1221, 624] on button "Review" at bounding box center [1233, 637] width 56 height 26
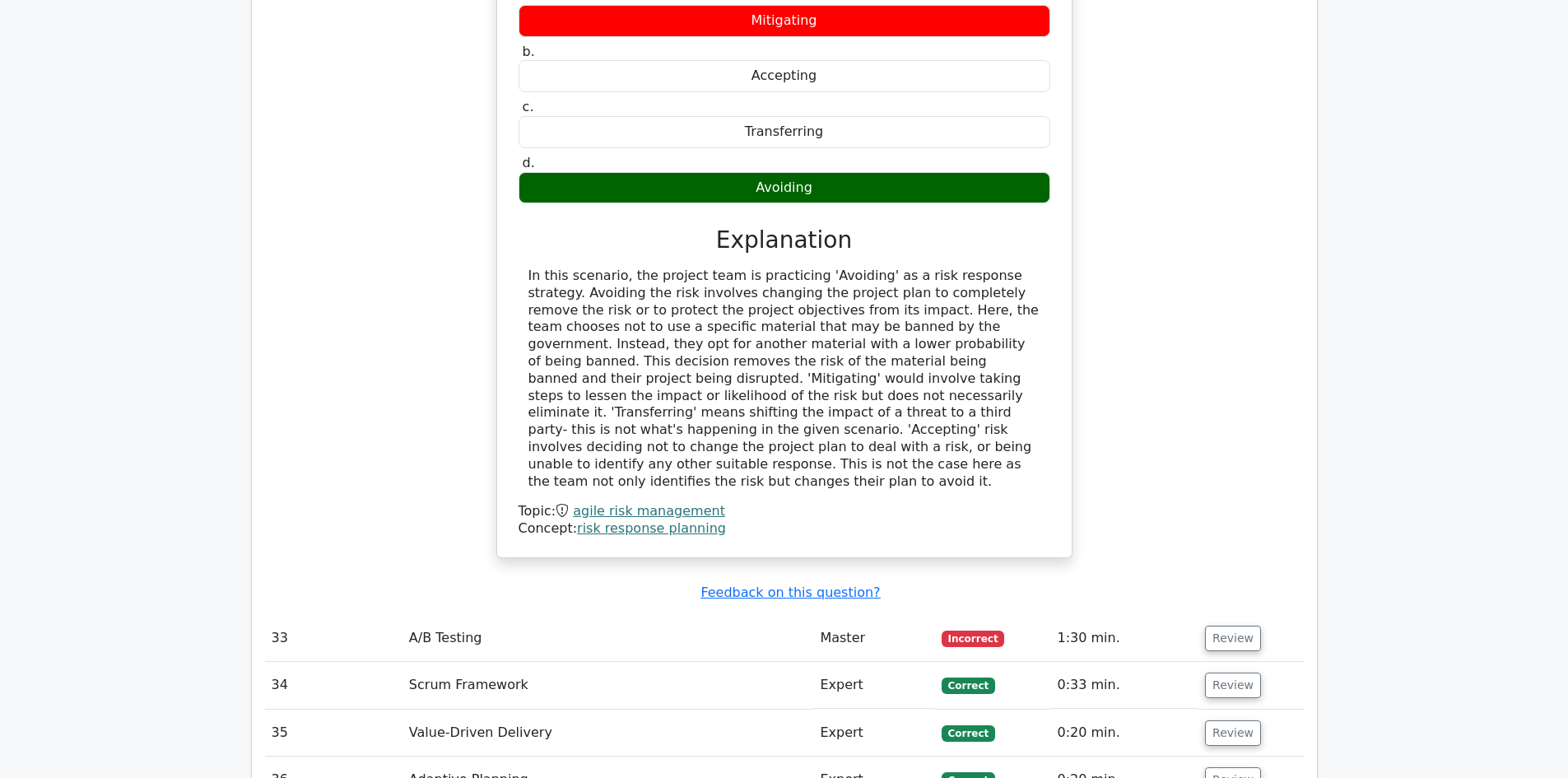
scroll to position [8646, 0]
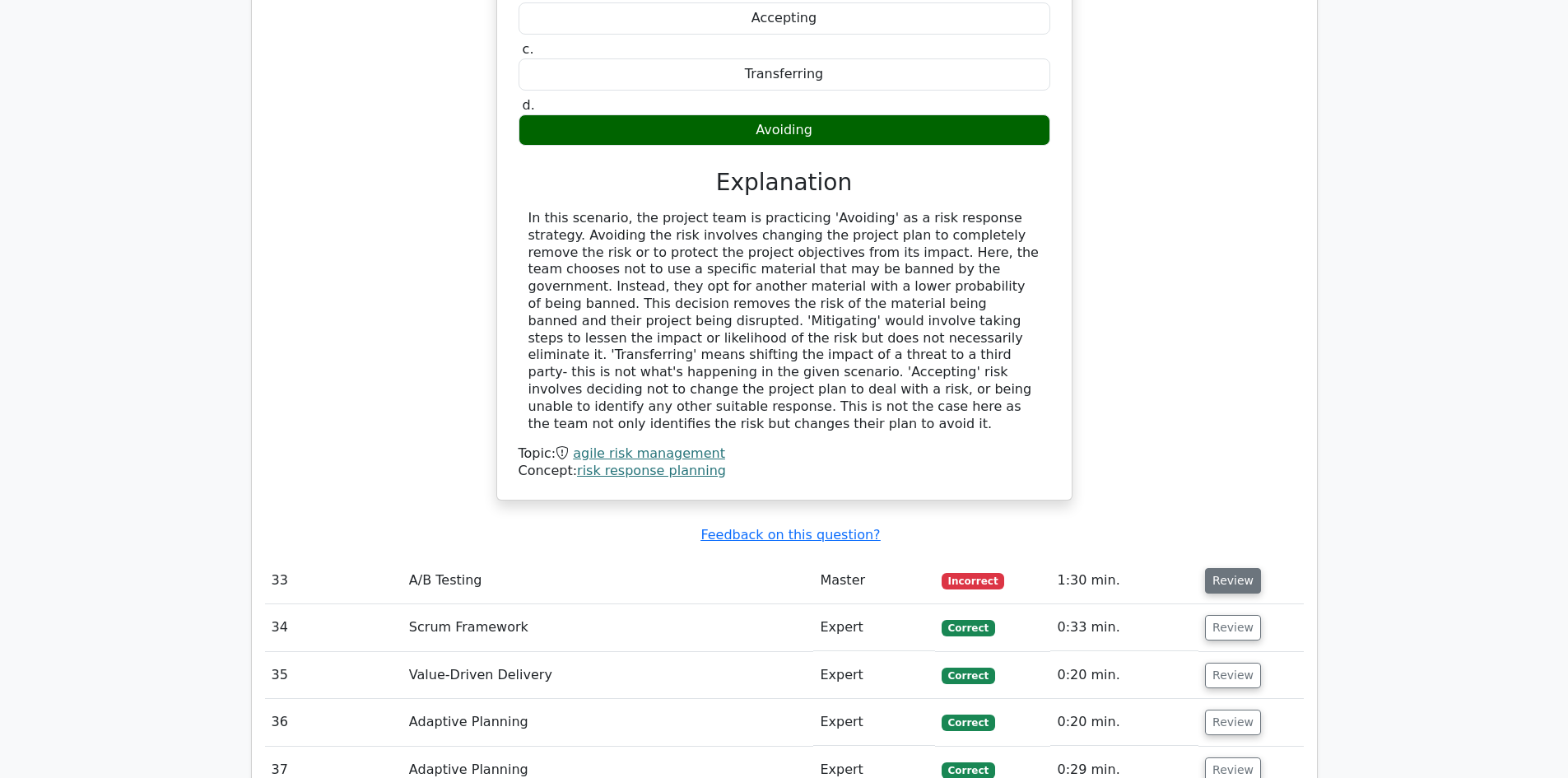
click at [1220, 568] on button "Review" at bounding box center [1233, 581] width 56 height 26
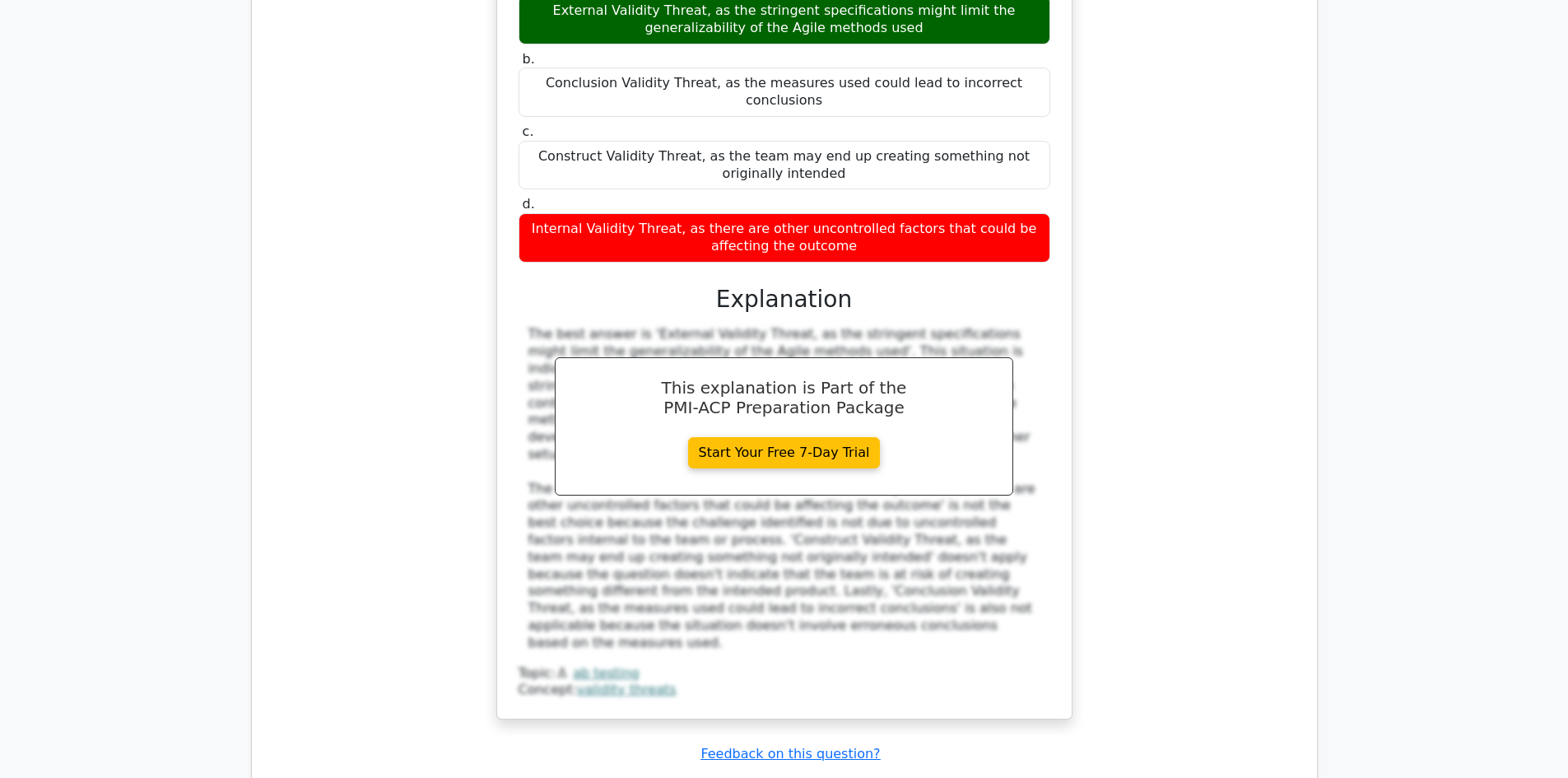
scroll to position [9551, 0]
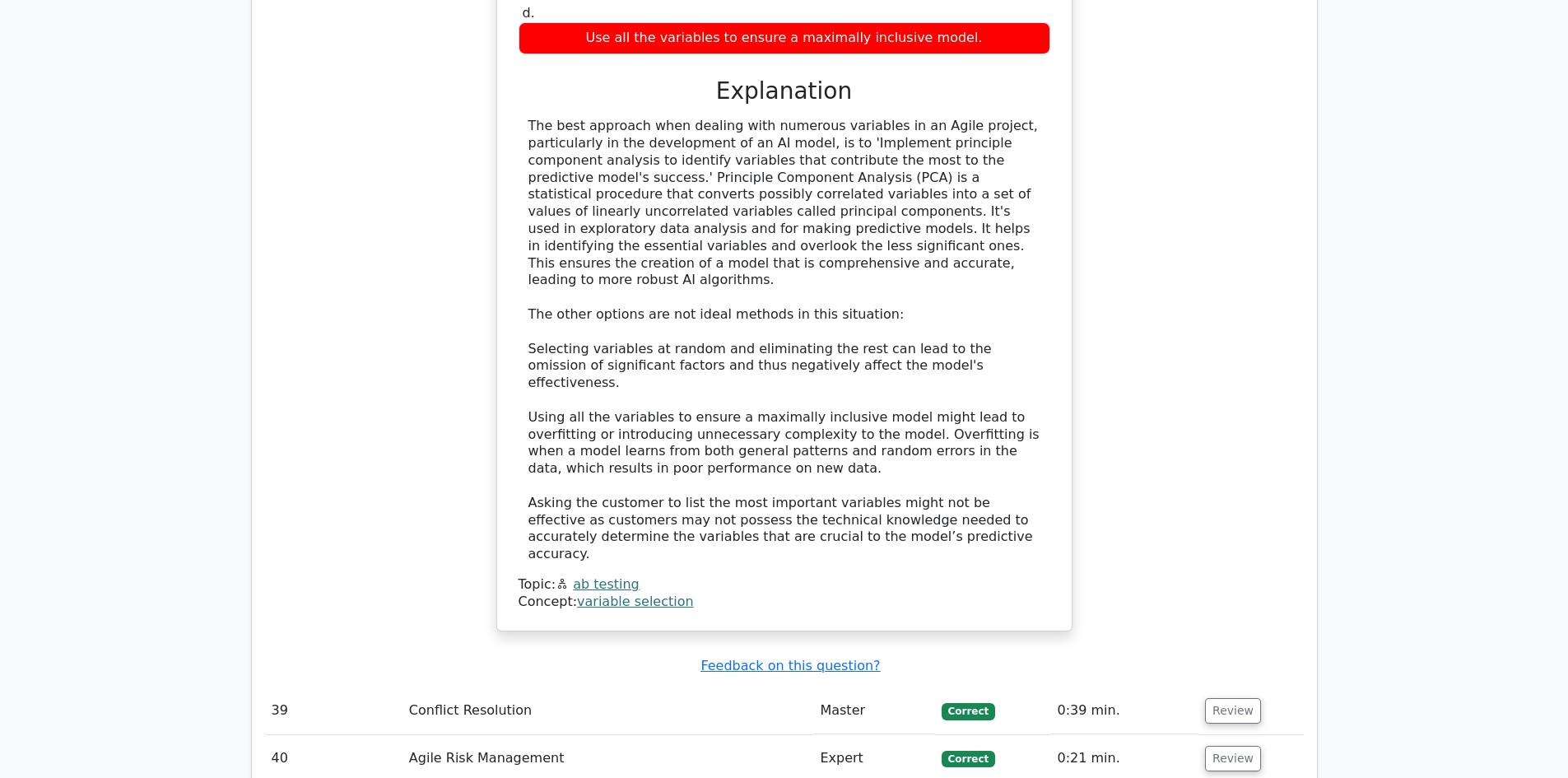
scroll to position [10868, 0]
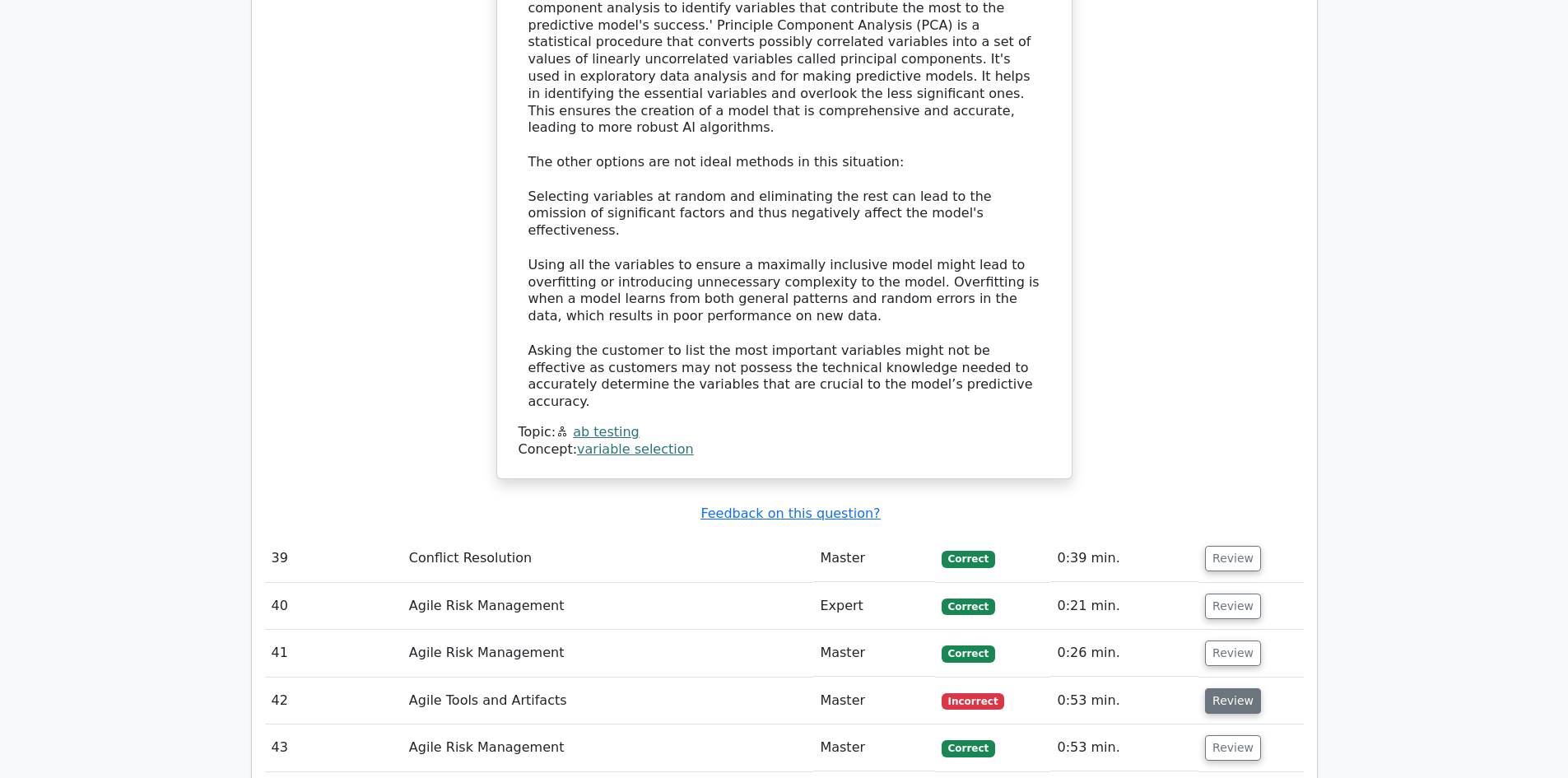
click at [1218, 689] on button "Review" at bounding box center [1233, 701] width 56 height 26
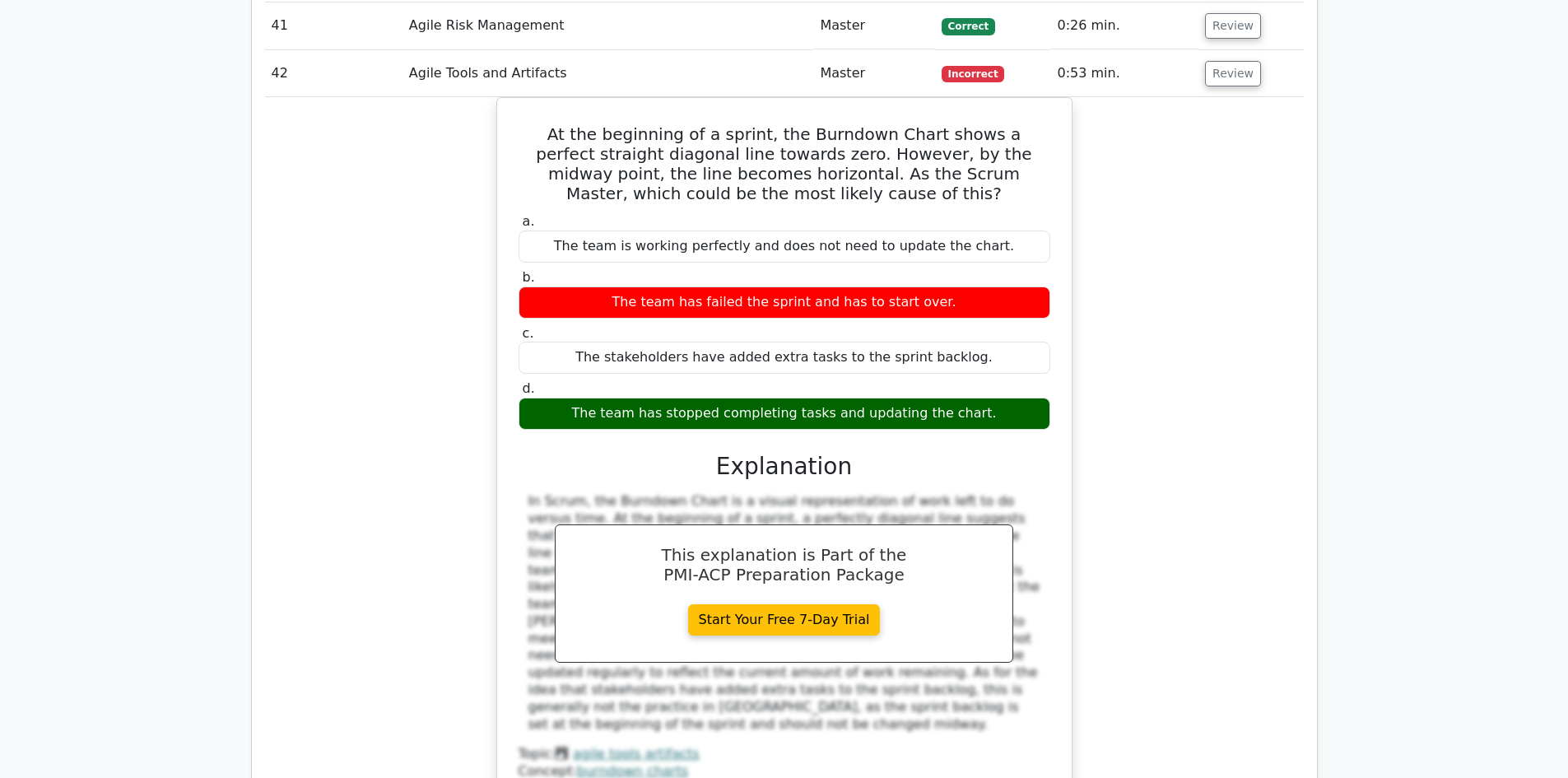
scroll to position [11692, 0]
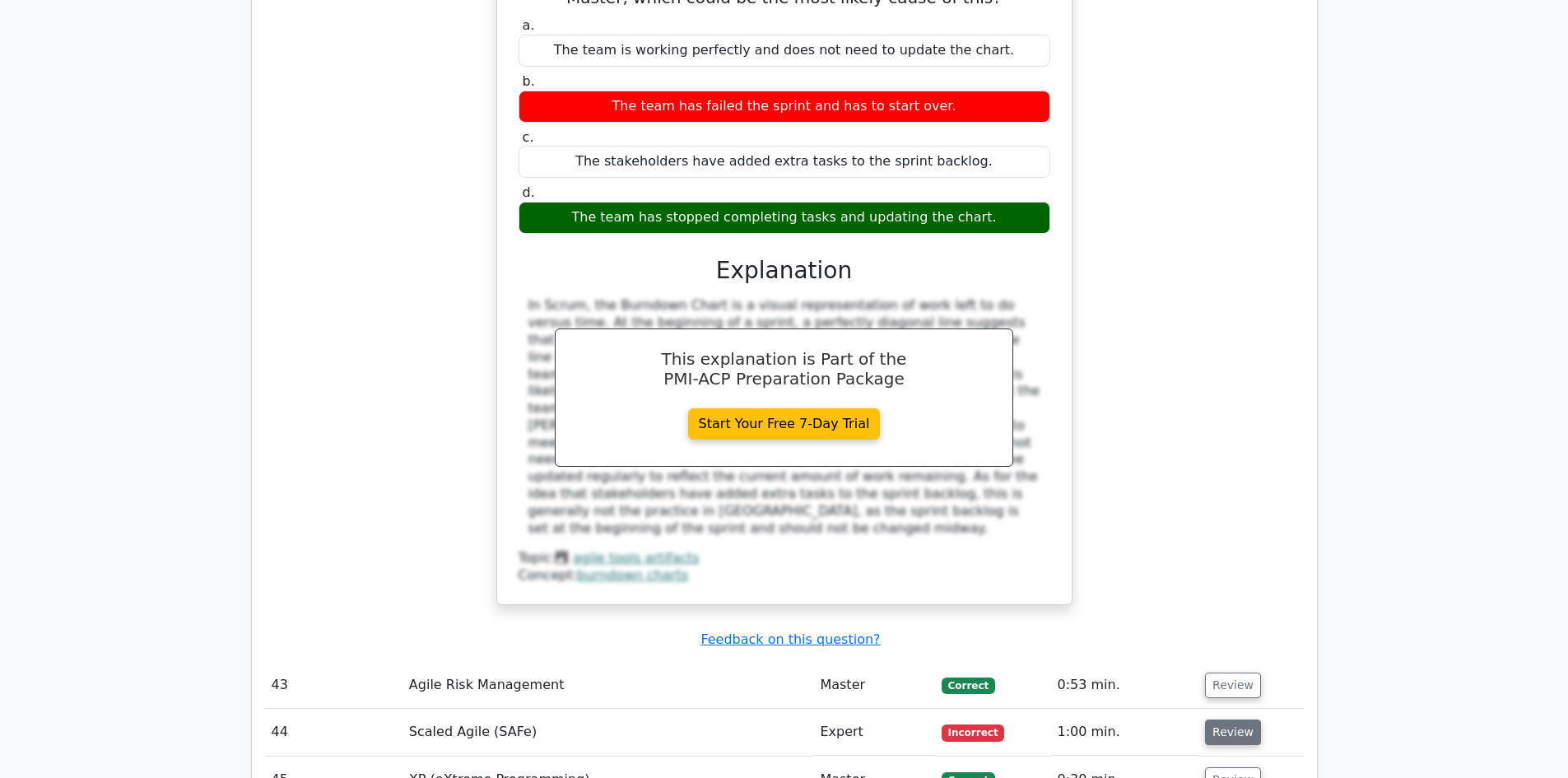
click at [1217, 720] on button "Review" at bounding box center [1233, 732] width 56 height 26
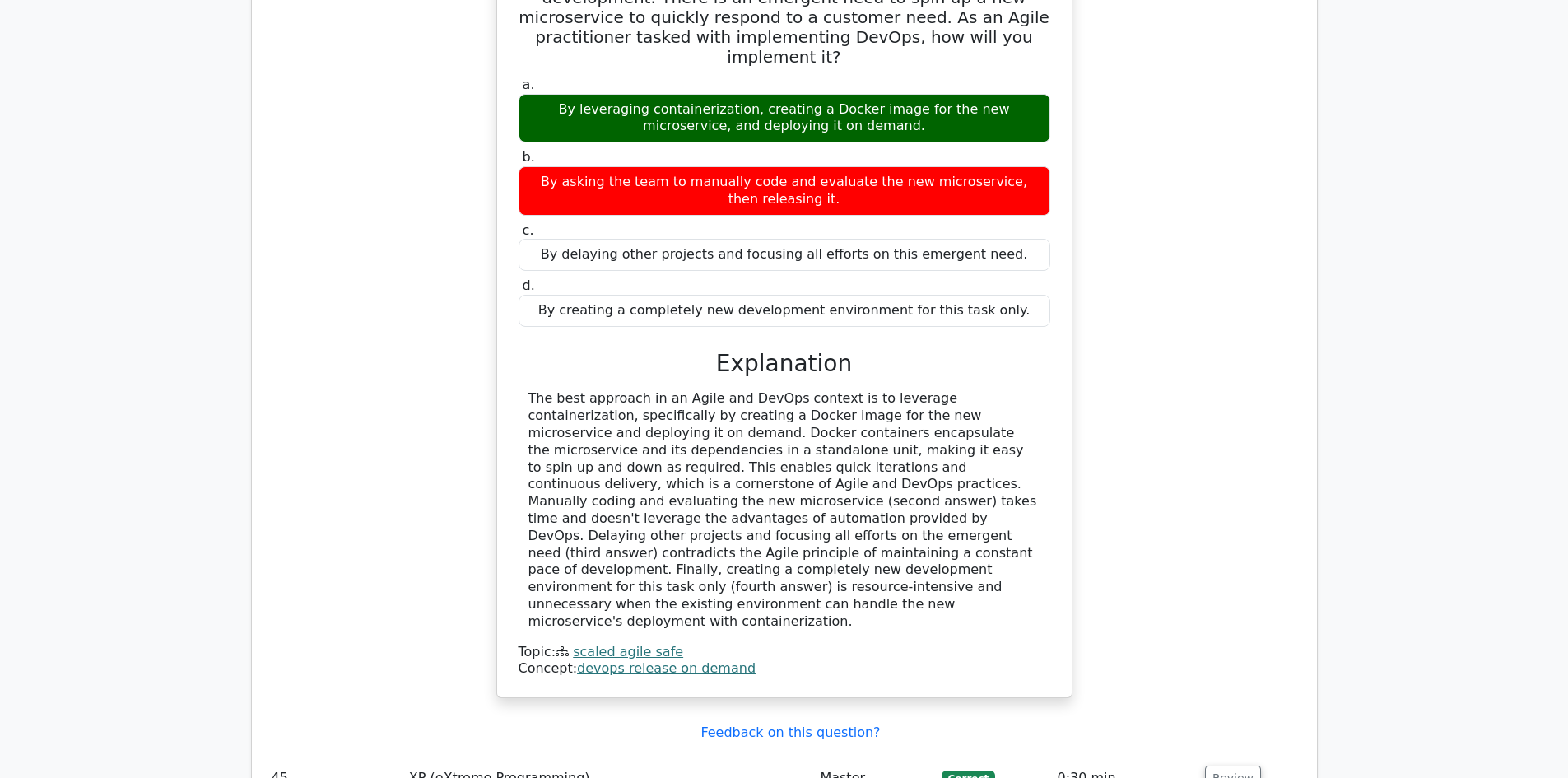
scroll to position [12515, 0]
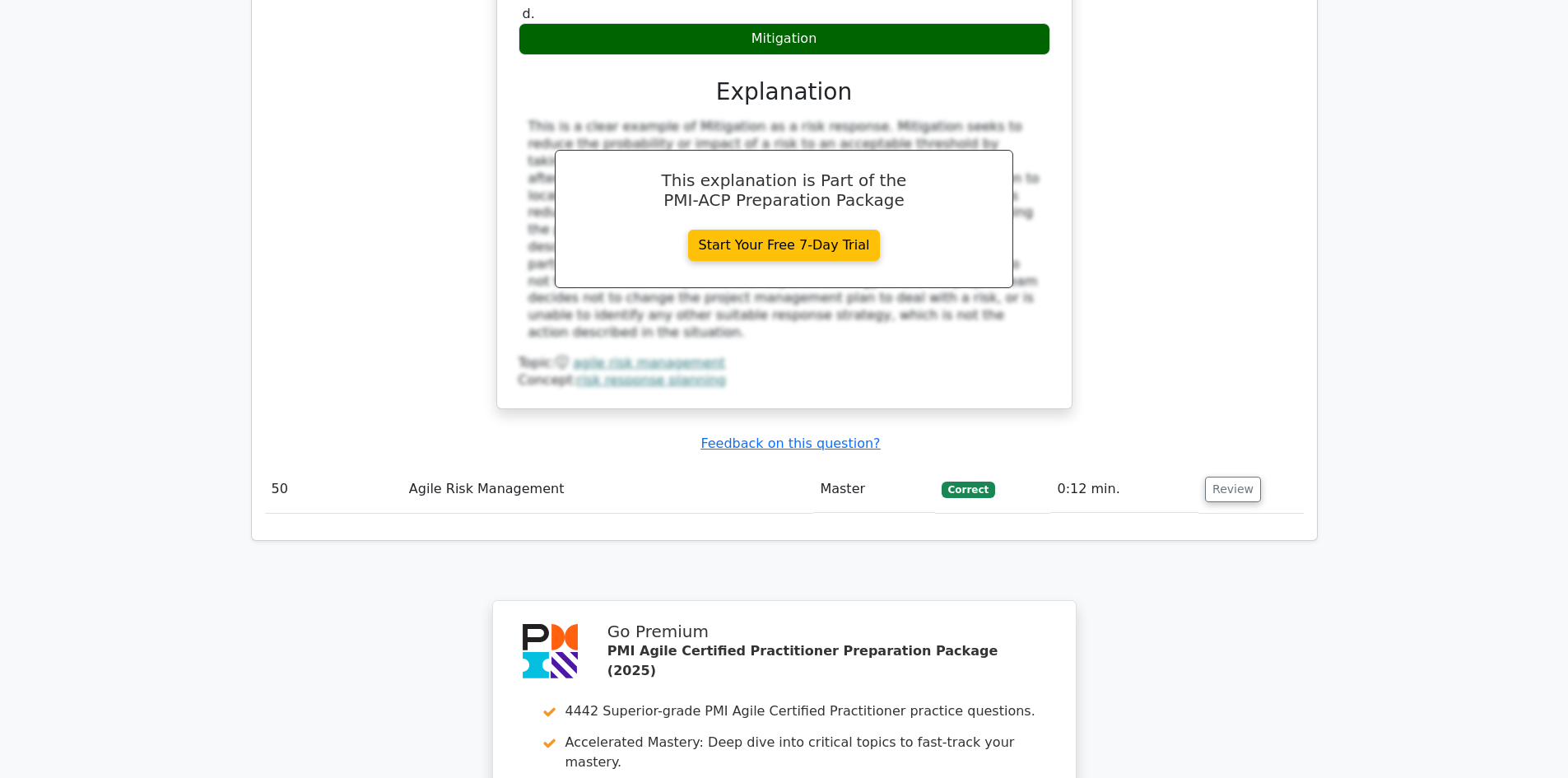
scroll to position [13802, 0]
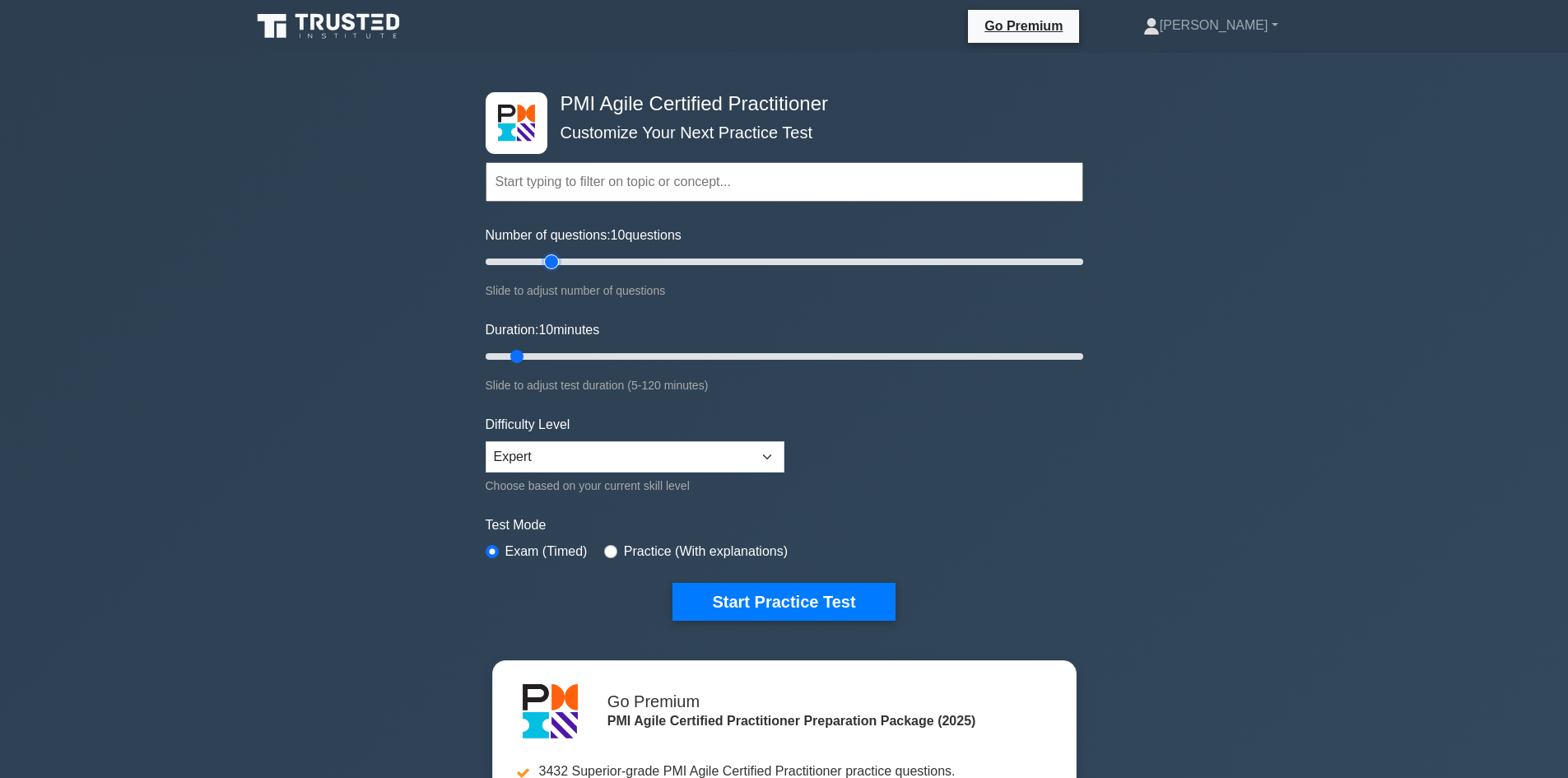
type input "25"
click at [546, 259] on input "Number of questions: 10 questions" at bounding box center [784, 262] width 597 height 20
click at [546, 355] on input "Duration: 10 minutes" at bounding box center [784, 357] width 597 height 20
click at [553, 351] on input "Duration: 15 minutes" at bounding box center [784, 357] width 597 height 20
click at [560, 352] on input "Duration: 15 minutes" at bounding box center [784, 357] width 597 height 20
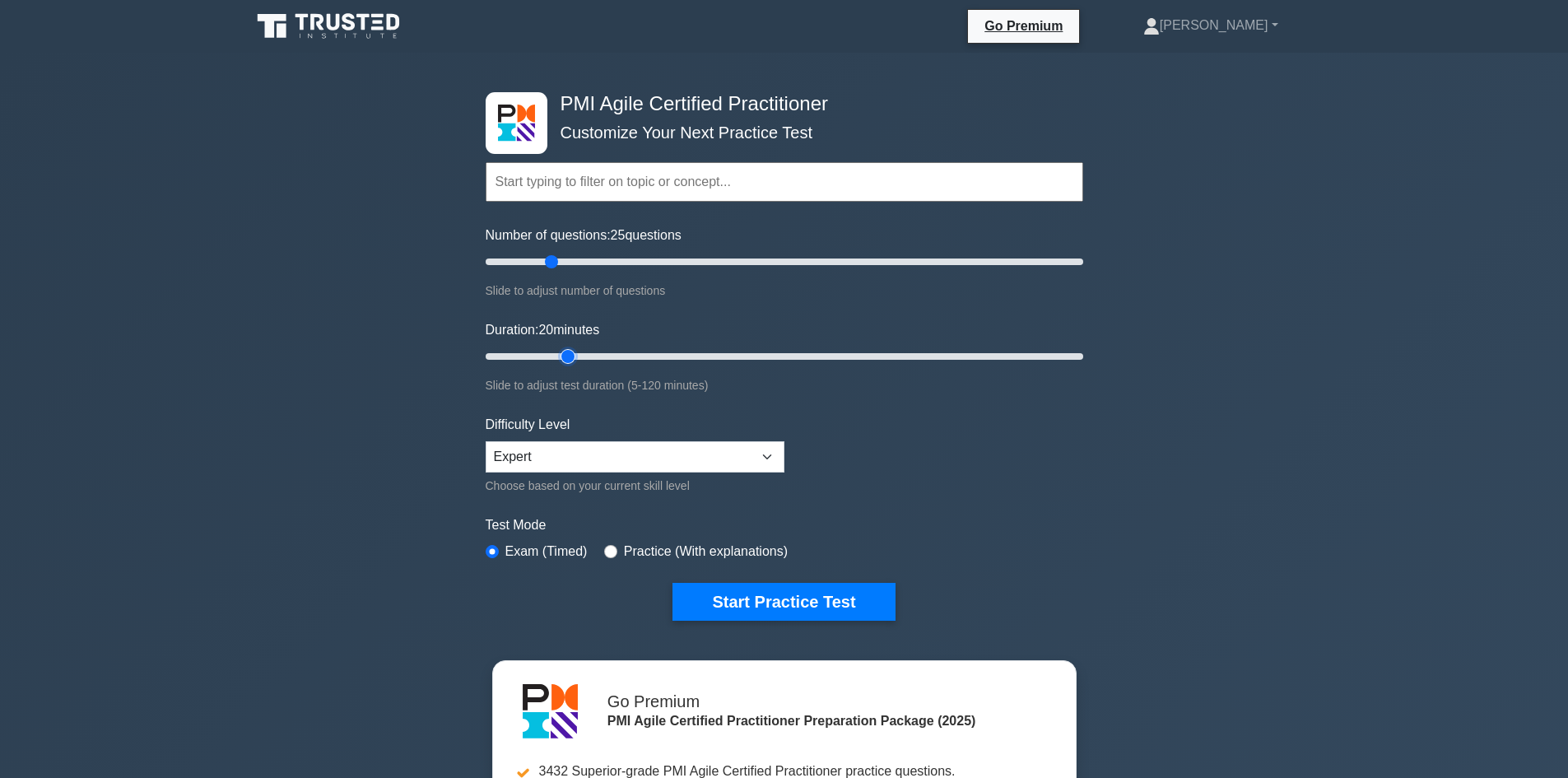
click at [572, 352] on input "Duration: 20 minutes" at bounding box center [784, 357] width 597 height 20
type input "25"
click at [583, 355] on input "Duration: 20 minutes" at bounding box center [784, 357] width 597 height 20
click at [748, 602] on button "Start Practice Test" at bounding box center [784, 602] width 222 height 38
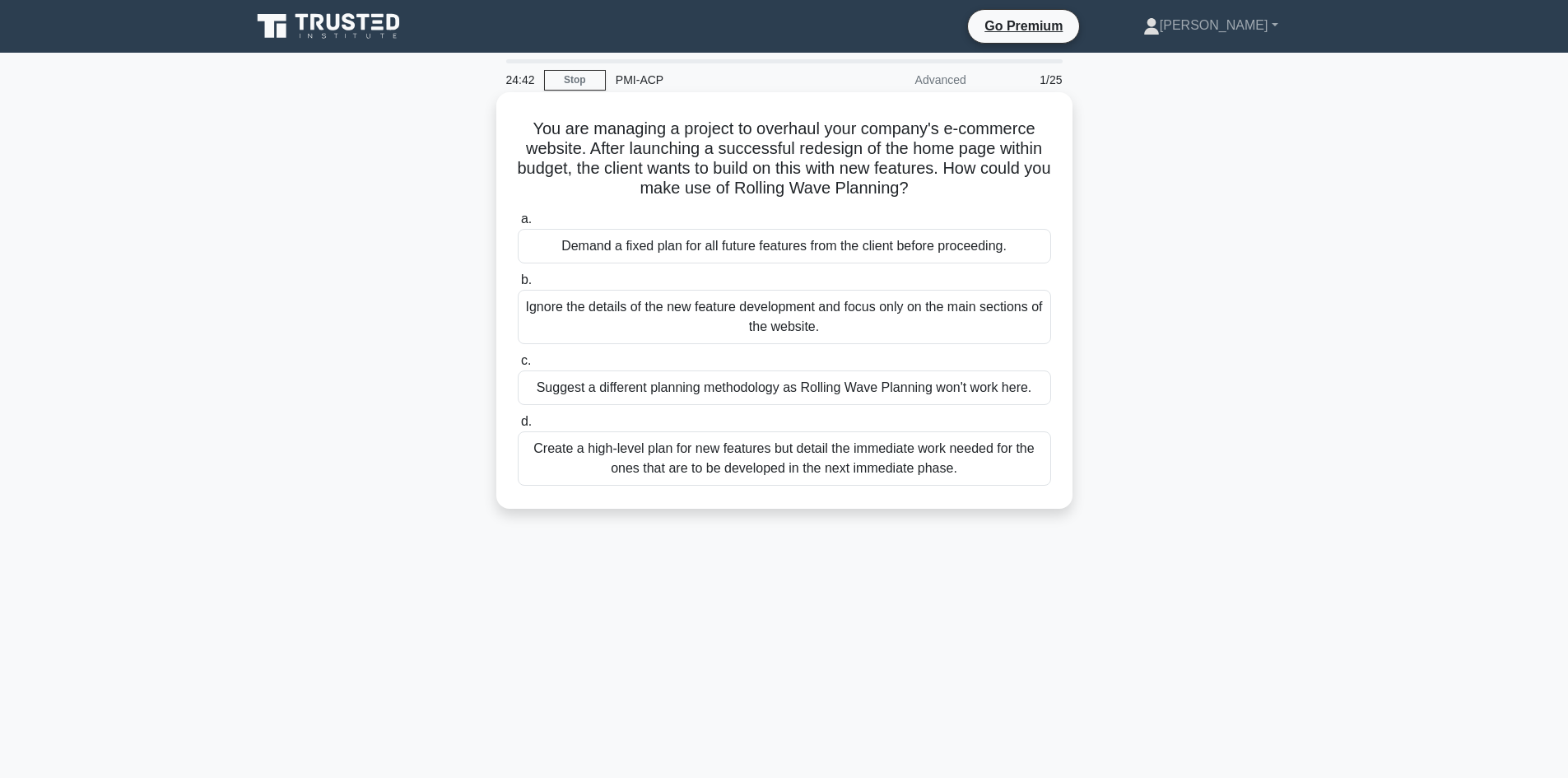
click at [723, 462] on div "Create a high-level plan for new features but detail the immediate work needed …" at bounding box center [784, 459] width 533 height 55
click at [518, 428] on input "d. Create a high-level plan for new features but detail the immediate work need…" at bounding box center [518, 422] width 0 height 11
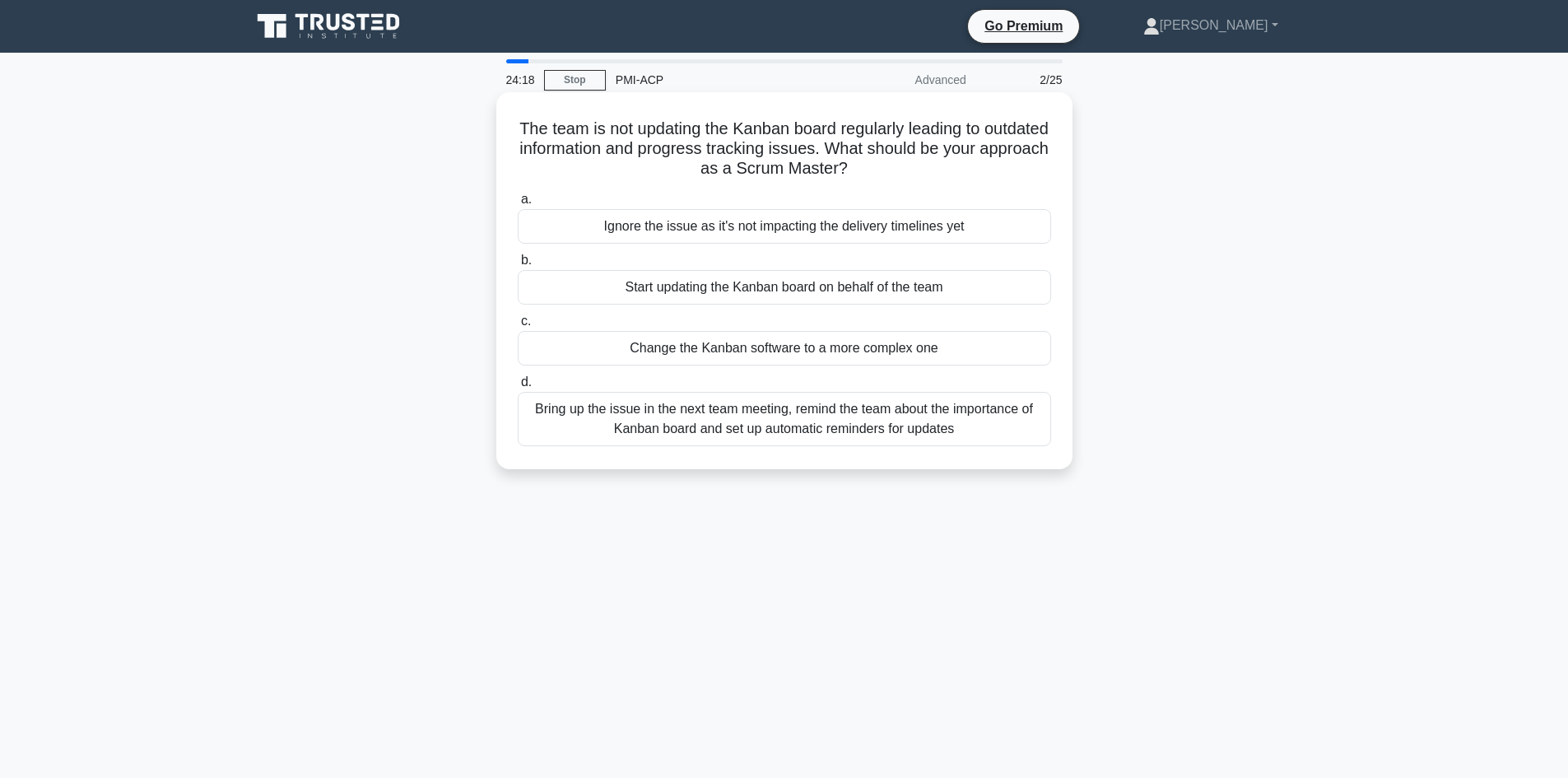
click at [742, 423] on div "Bring up the issue in the next team meeting, remind the team about the importan…" at bounding box center [784, 420] width 533 height 55
click at [518, 388] on input "d. Bring up the issue in the next team meeting, remind the team about the impor…" at bounding box center [518, 382] width 0 height 11
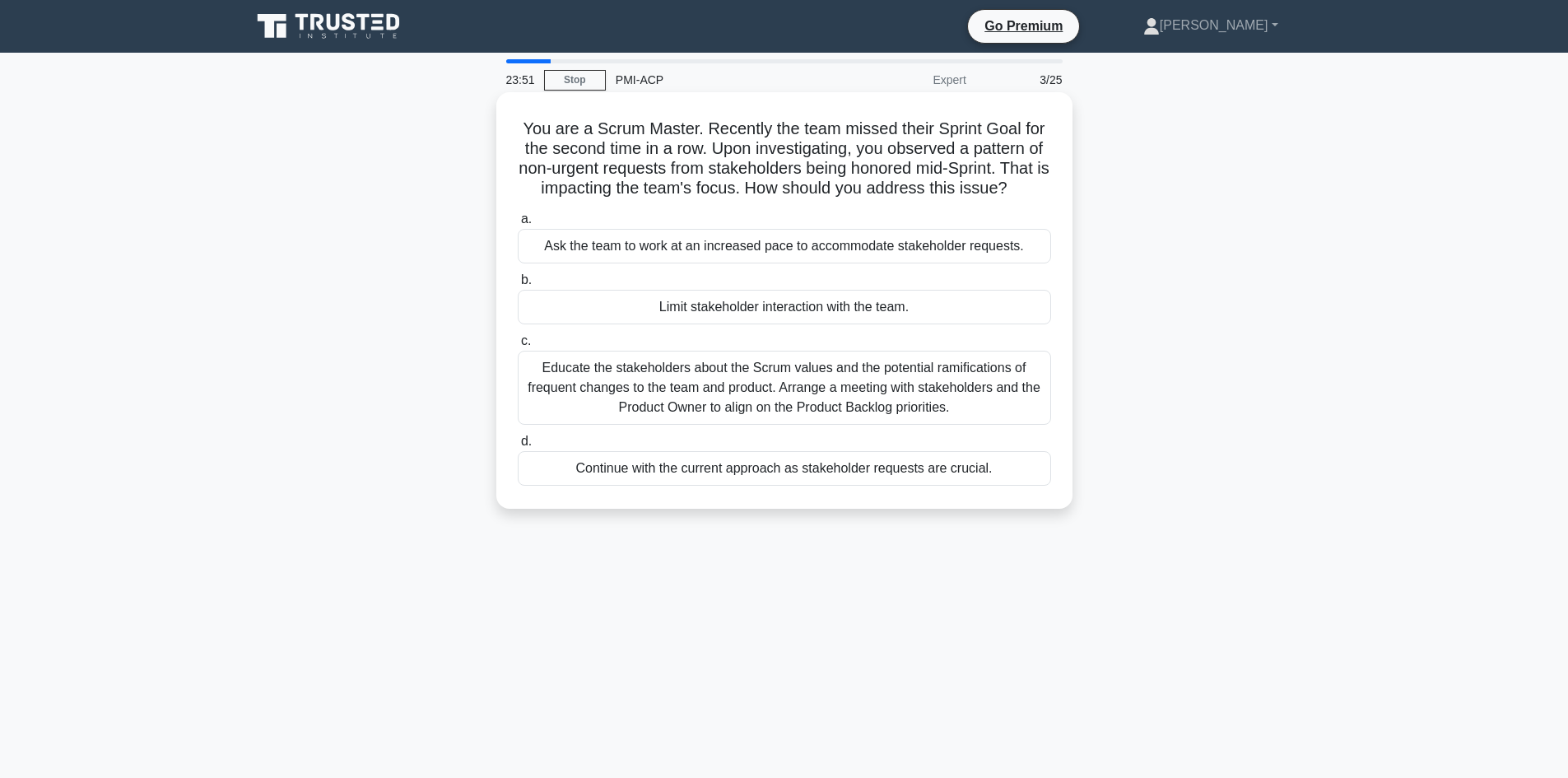
click at [647, 399] on div "Educate the stakeholders about the Scrum values and the potential ramifications…" at bounding box center [784, 388] width 533 height 74
click at [518, 347] on input "c. Educate the stakeholders about the Scrum values and the potential ramificati…" at bounding box center [518, 341] width 0 height 11
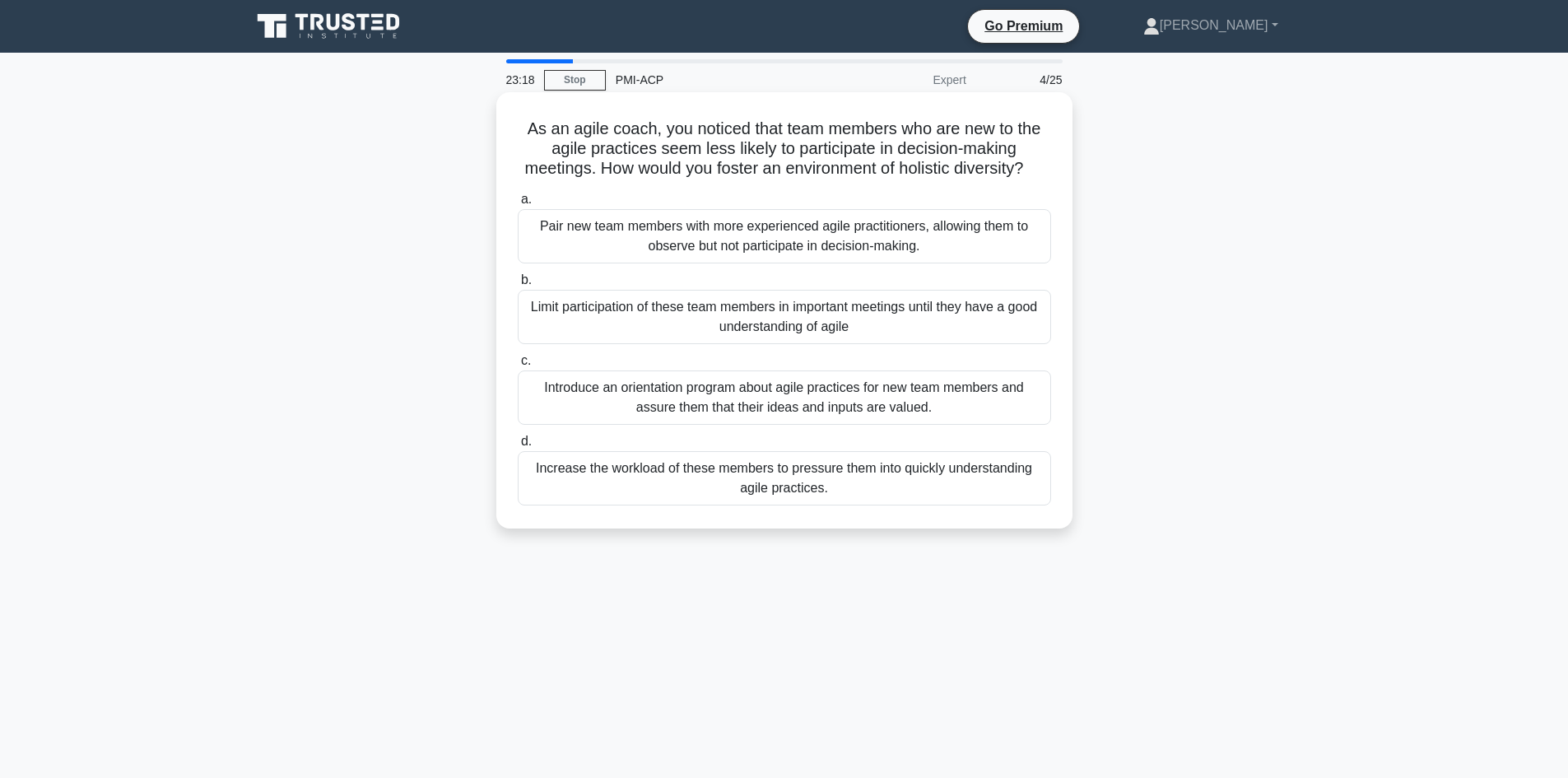
click at [673, 425] on div "Introduce an orientation program about agile practices for new team members and…" at bounding box center [784, 398] width 533 height 55
click at [518, 367] on input "c. Introduce an orientation program about agile practices for new team members …" at bounding box center [518, 361] width 0 height 11
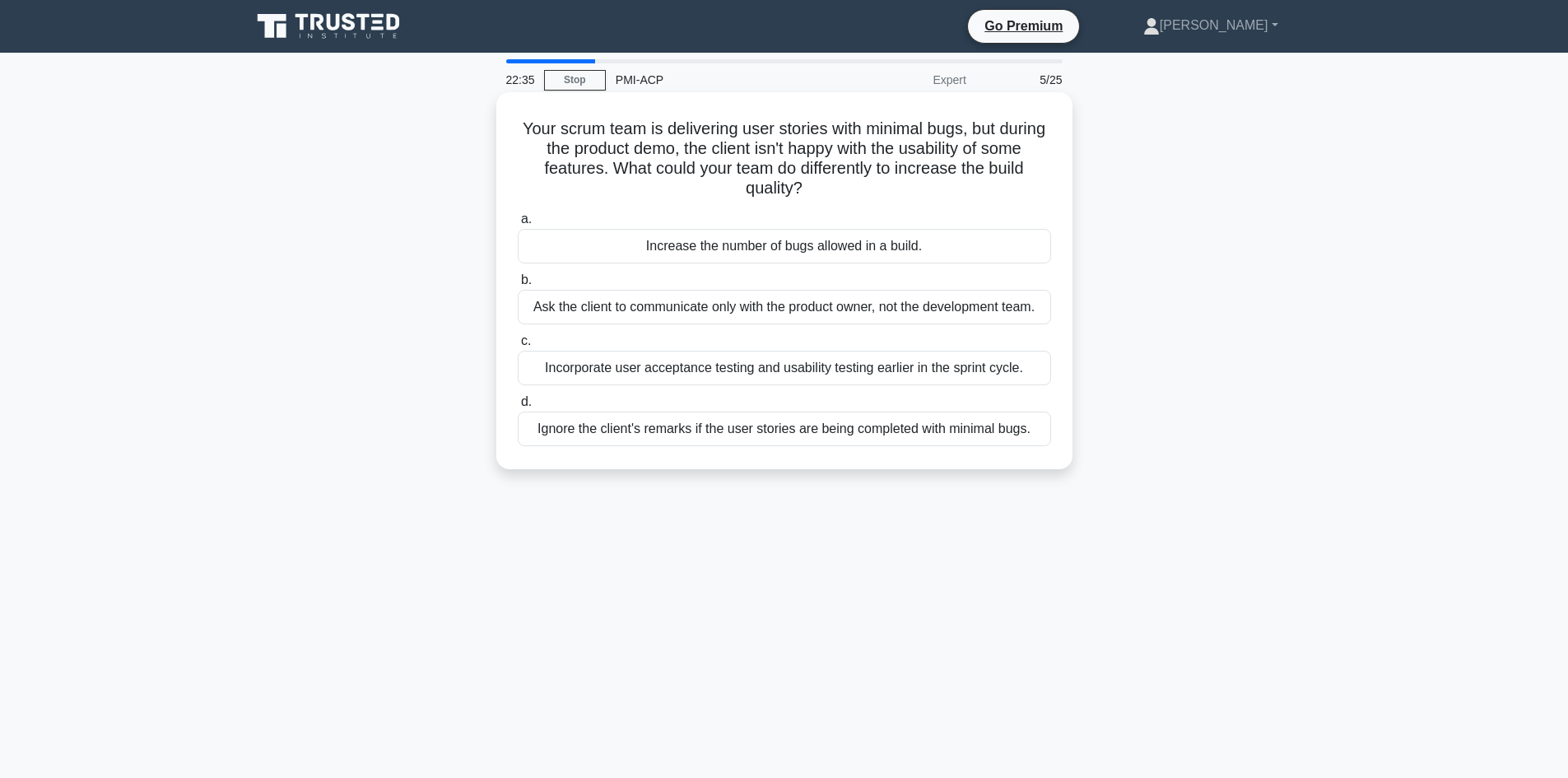
click at [610, 378] on div "Incorporate user acceptance testing and usability testing earlier in the sprint…" at bounding box center [784, 368] width 533 height 35
click at [518, 347] on input "c. Incorporate user acceptance testing and usability testing earlier in the spr…" at bounding box center [518, 341] width 0 height 11
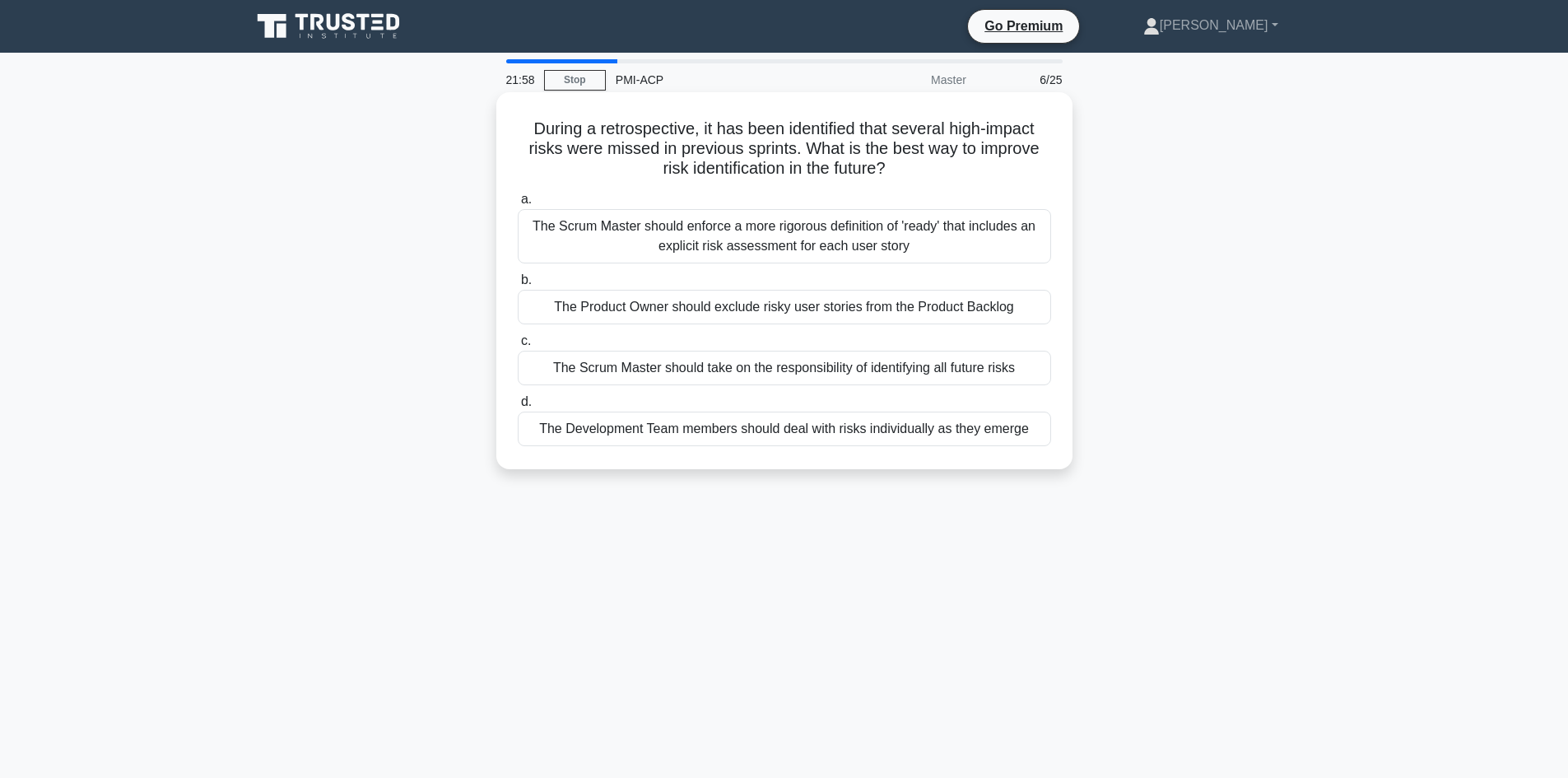
click at [681, 248] on div "The Scrum Master should enforce a more rigorous definition of 'ready' that incl…" at bounding box center [784, 236] width 533 height 55
click at [518, 205] on input "a. The Scrum Master should enforce a more rigorous definition of 'ready' that i…" at bounding box center [518, 200] width 0 height 11
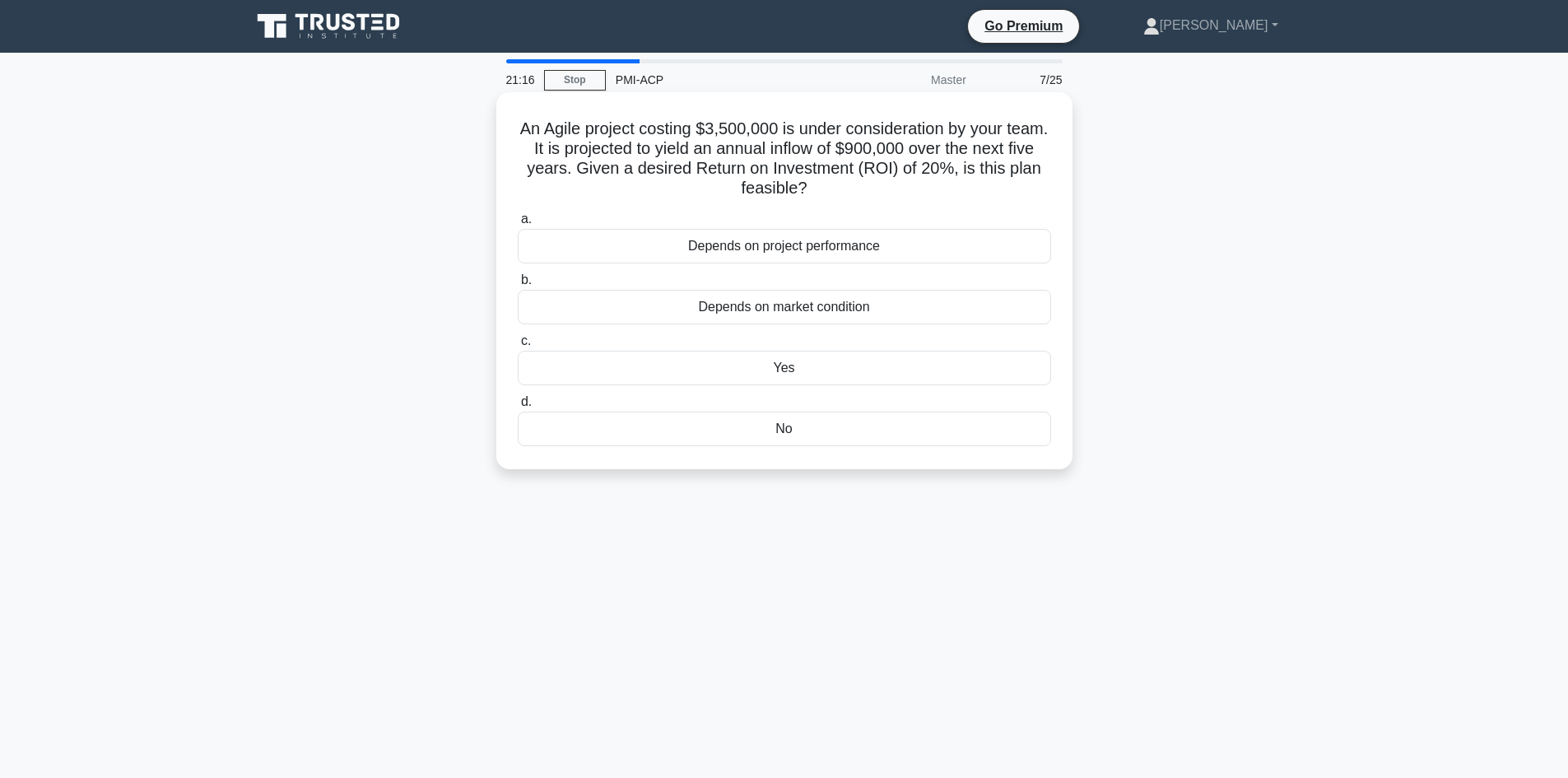
click at [804, 375] on div "Yes" at bounding box center [784, 368] width 533 height 35
click at [518, 347] on input "c. Yes" at bounding box center [518, 341] width 0 height 11
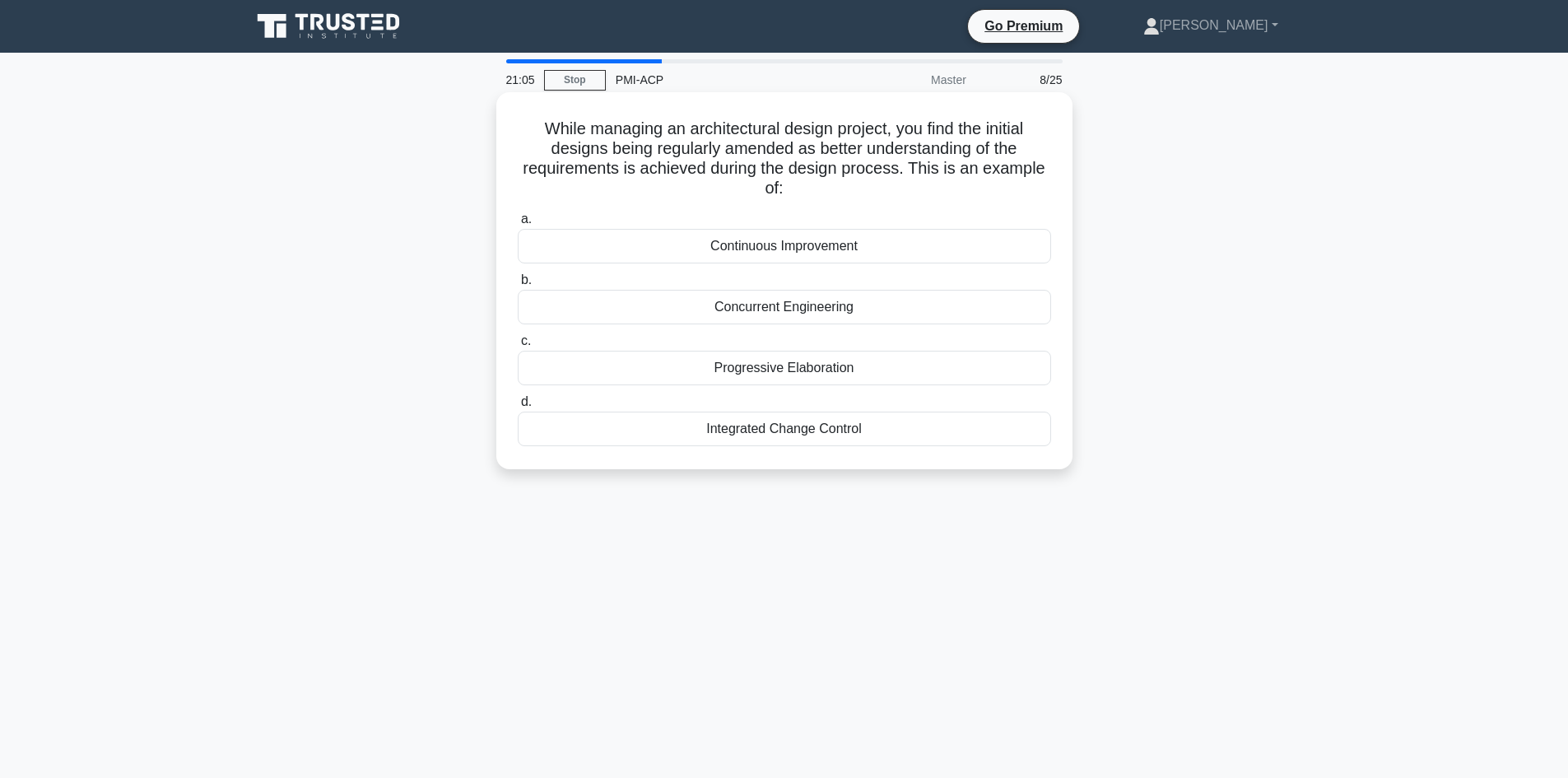
click at [846, 369] on div "Progressive Elaboration" at bounding box center [784, 368] width 533 height 35
click at [518, 347] on input "c. Progressive Elaboration" at bounding box center [518, 341] width 0 height 11
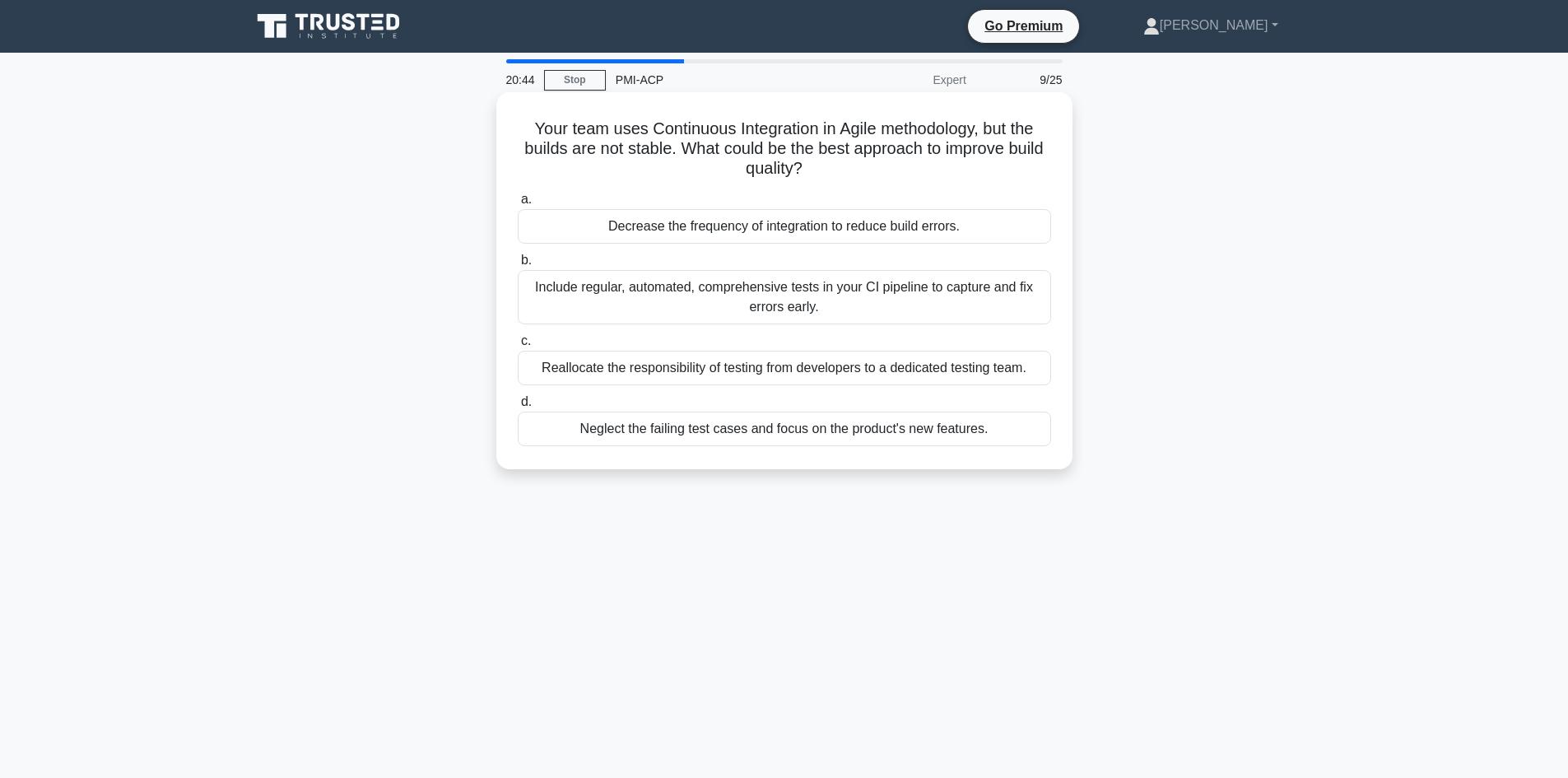
click at [665, 295] on div "Include regular, automated, comprehensive tests in your CI pipeline to capture …" at bounding box center [784, 297] width 533 height 55
click at [518, 266] on input "b. Include regular, automated, comprehensive tests in your CI pipeline to captu…" at bounding box center [518, 261] width 0 height 11
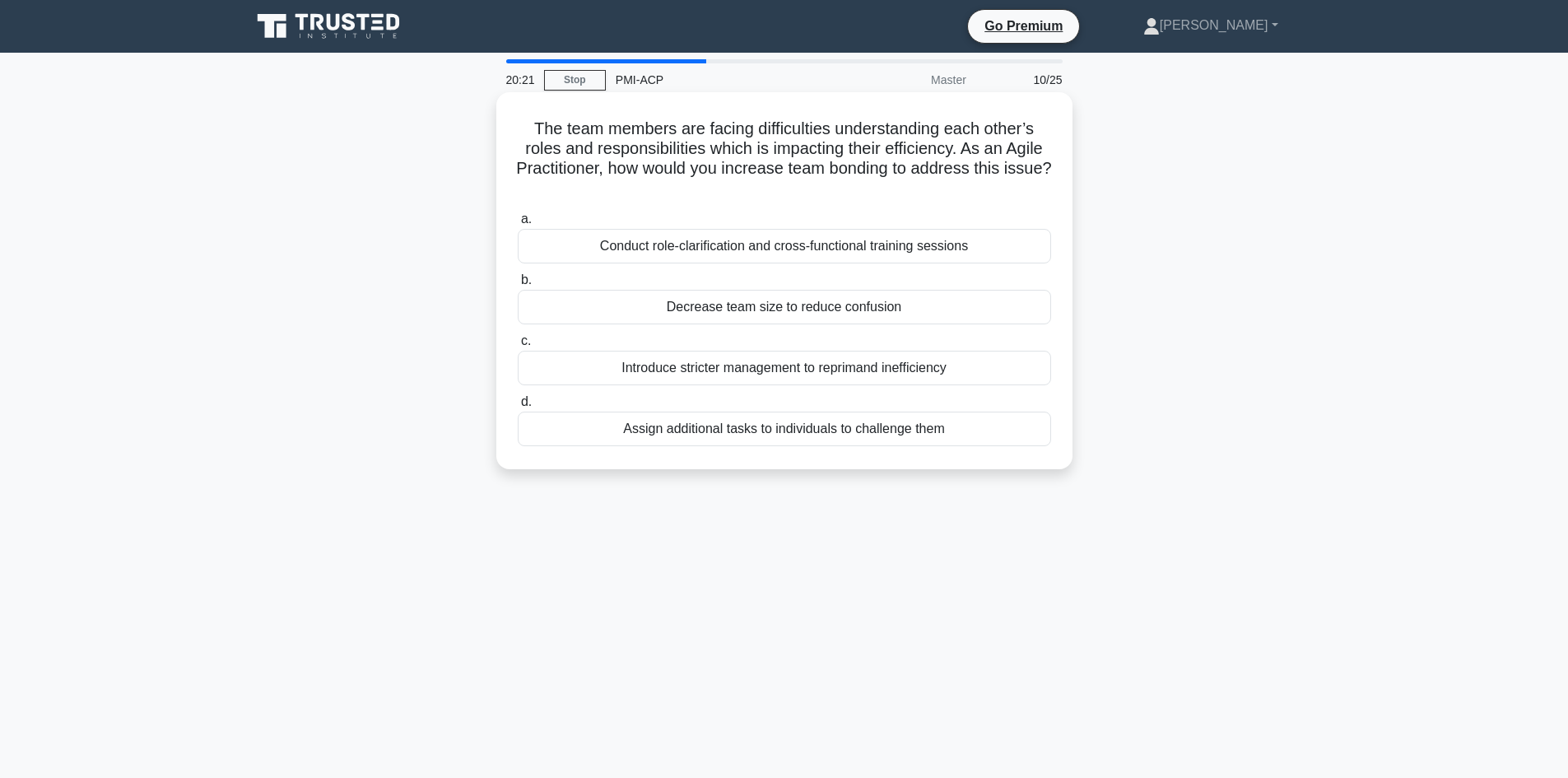
click at [673, 244] on div "Conduct role-clarification and cross-functional training sessions" at bounding box center [784, 246] width 533 height 35
click at [518, 224] on input "a. Conduct role-clarification and cross-functional training sessions" at bounding box center [518, 220] width 0 height 11
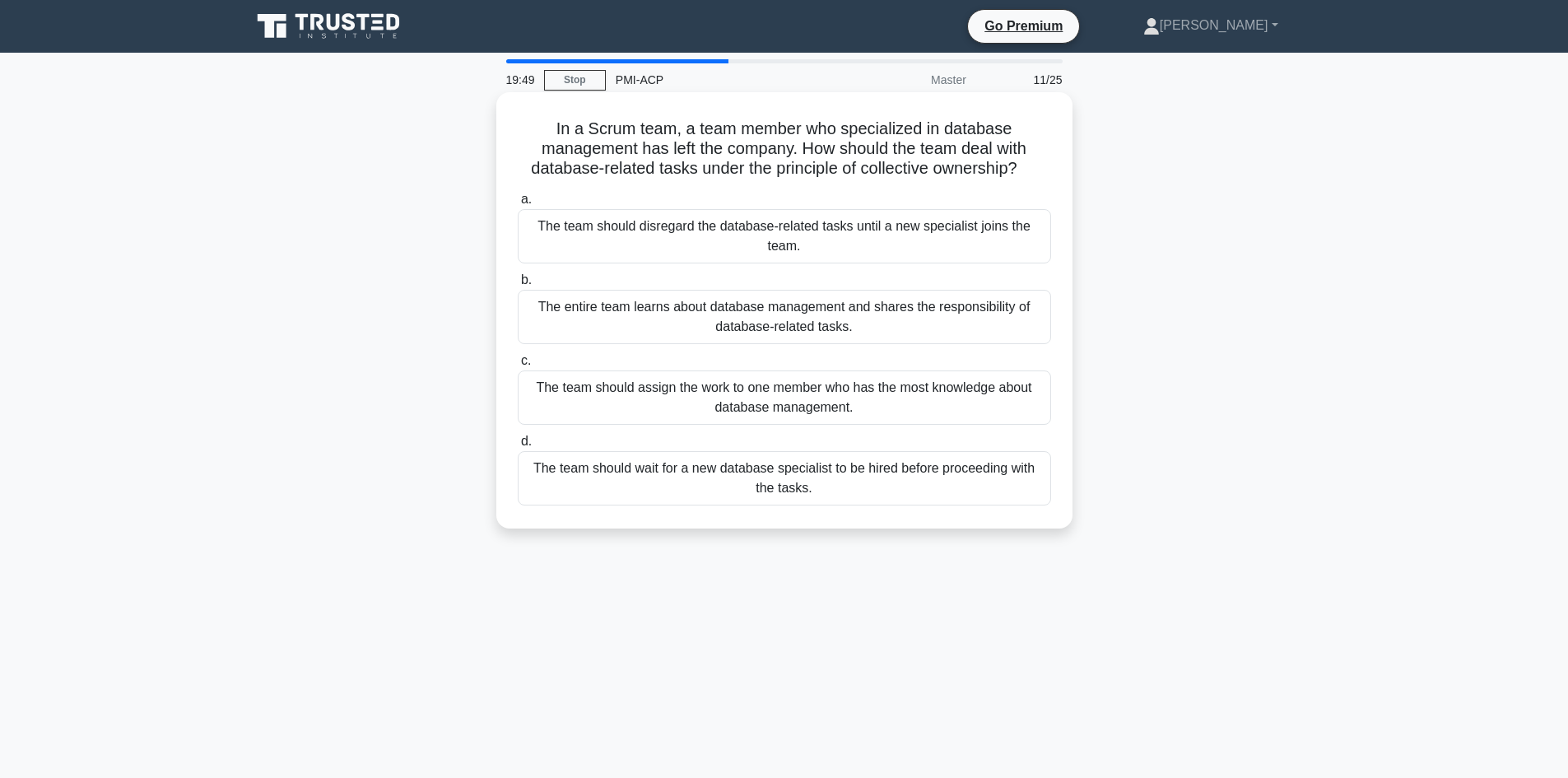
click at [676, 316] on div "The entire team learns about database management and shares the responsibility …" at bounding box center [784, 317] width 533 height 55
click at [518, 285] on input "b. The entire team learns about database management and shares the responsibili…" at bounding box center [518, 281] width 0 height 11
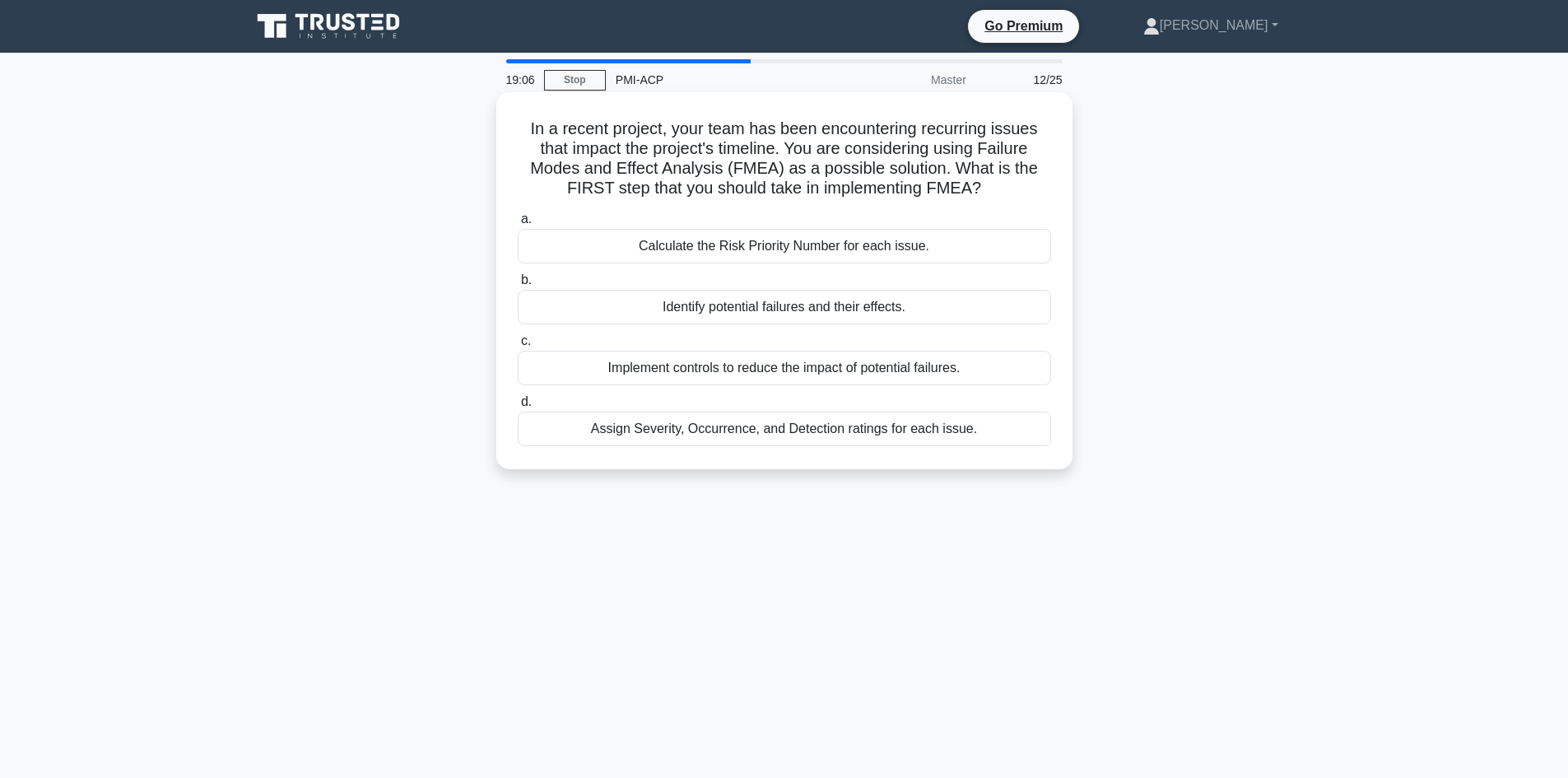
click at [707, 316] on div "Identify potential failures and their effects." at bounding box center [784, 307] width 533 height 35
click at [518, 285] on input "b. Identify potential failures and their effects." at bounding box center [518, 281] width 0 height 11
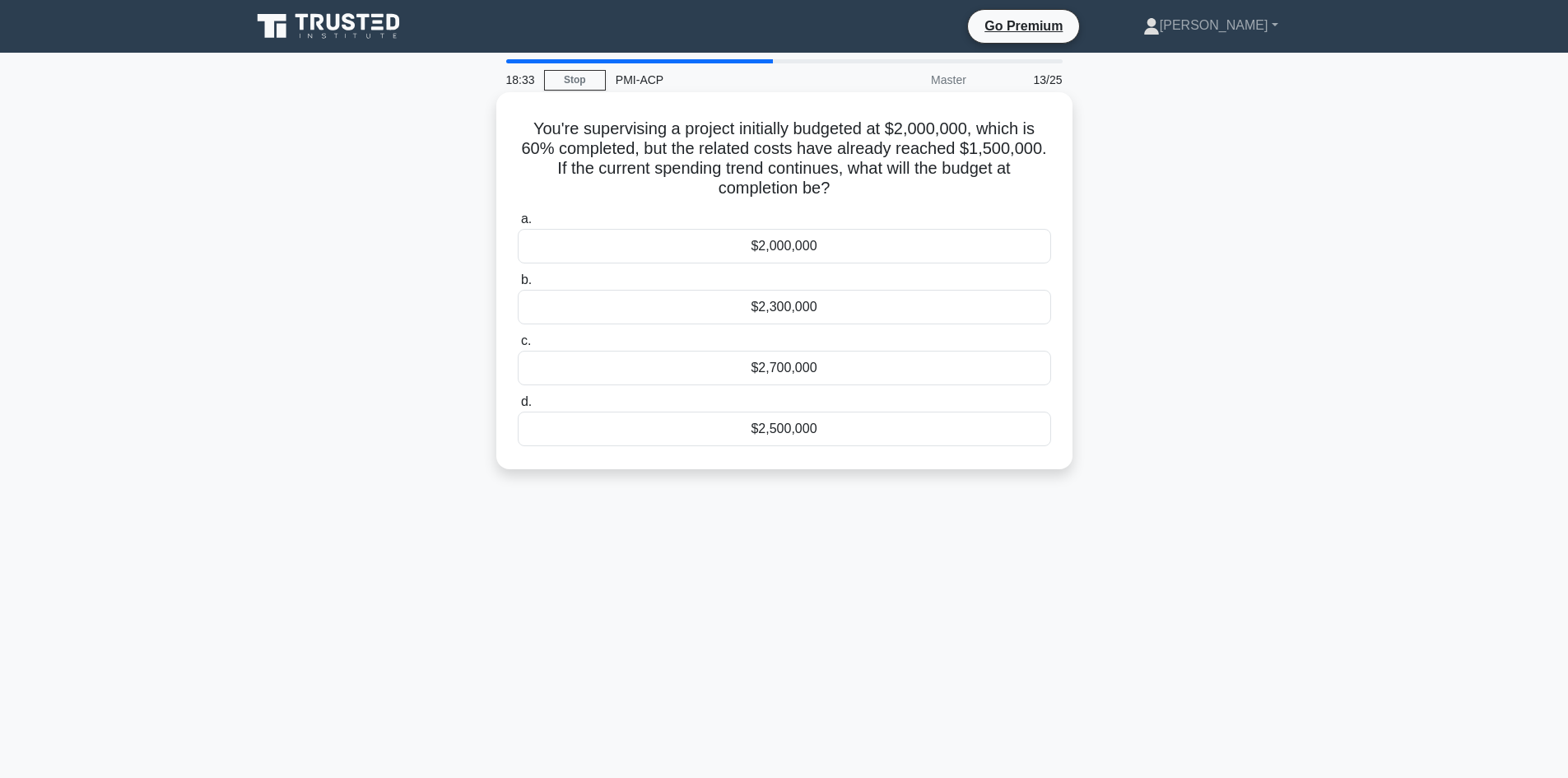
click at [772, 429] on div "$2,500,000" at bounding box center [784, 429] width 533 height 35
click at [518, 408] on input "d. $2,500,000" at bounding box center [518, 402] width 0 height 11
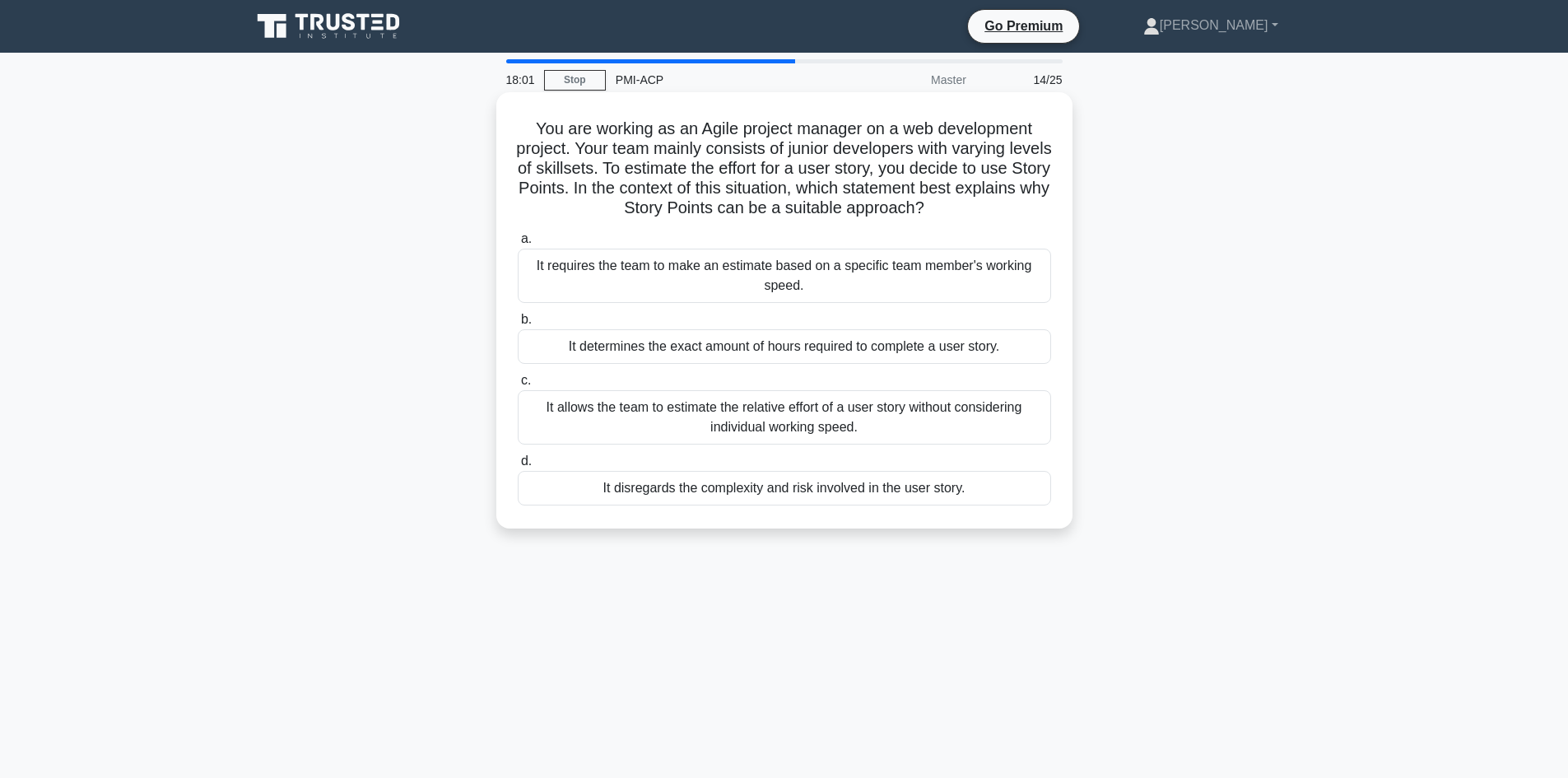
click at [786, 426] on div "It allows the team to estimate the relative effort of a user story without cons…" at bounding box center [784, 418] width 533 height 55
click at [518, 386] on input "c. It allows the team to estimate the relative effort of a user story without c…" at bounding box center [518, 381] width 0 height 11
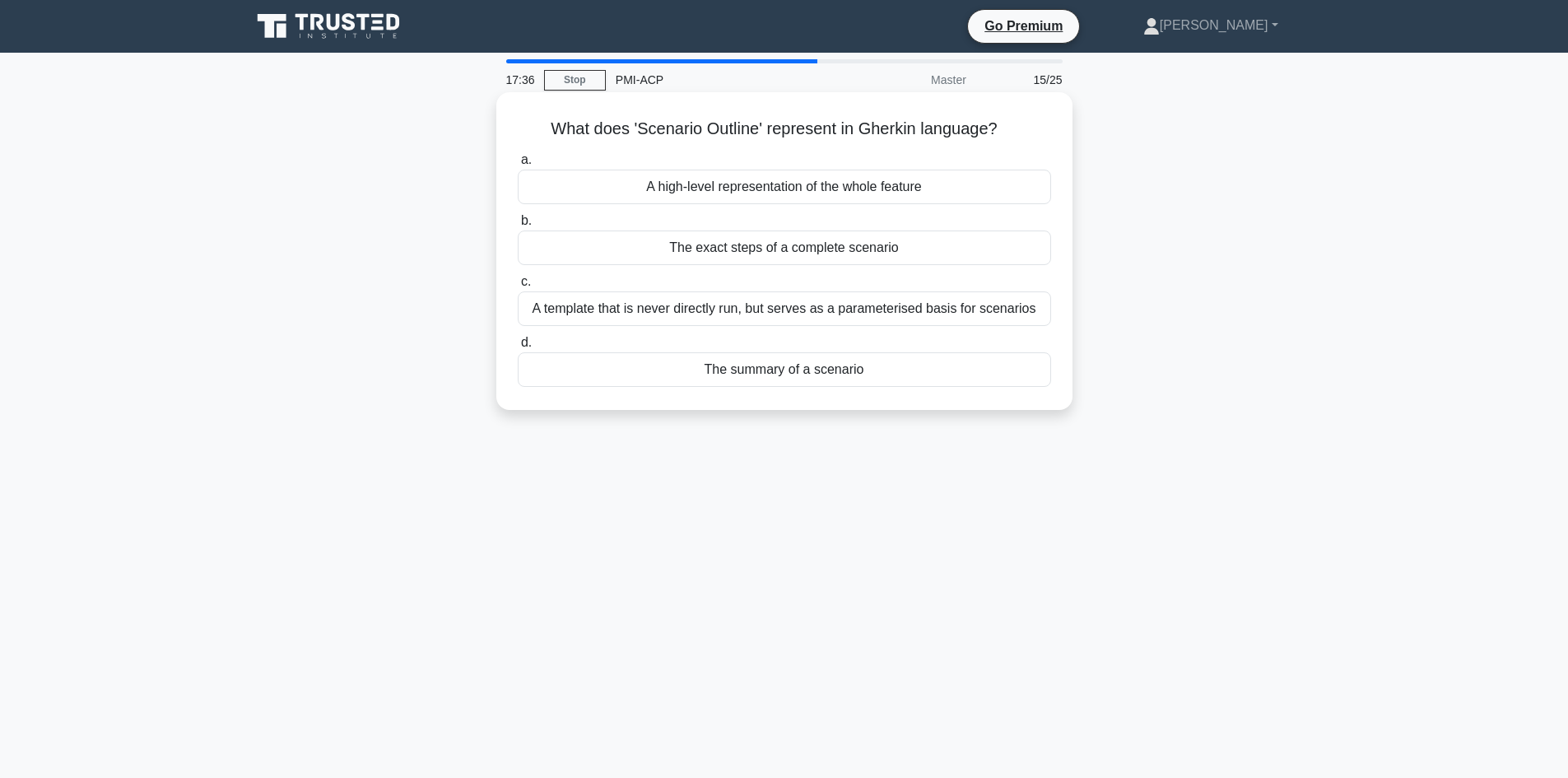
click at [708, 190] on div "A high-level representation of the whole feature" at bounding box center [784, 187] width 533 height 35
click at [518, 165] on input "a. A high-level representation of the whole feature" at bounding box center [518, 161] width 0 height 11
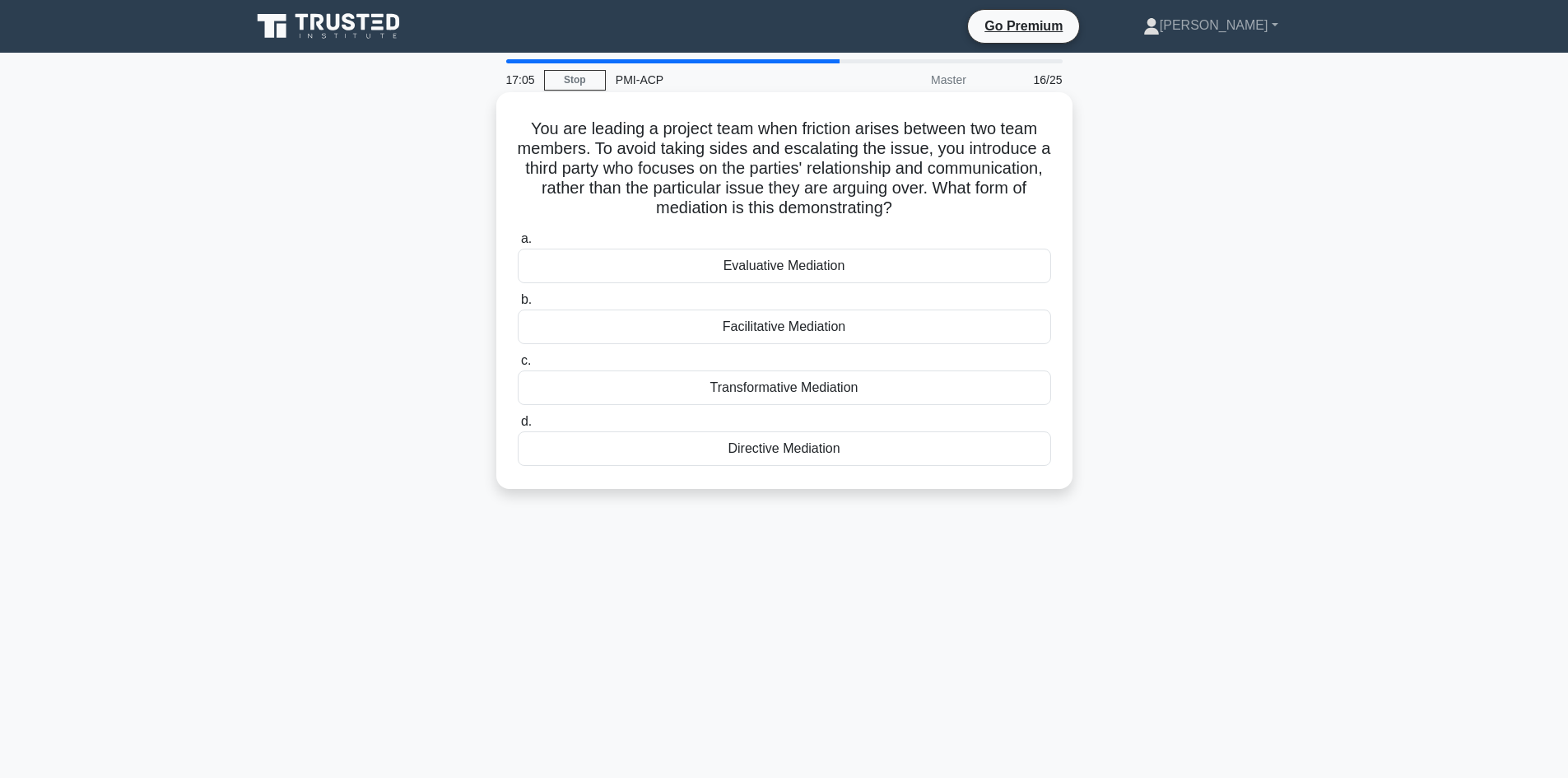
click at [774, 329] on div "Facilitative Mediation" at bounding box center [784, 327] width 533 height 35
click at [518, 306] on input "b. Facilitative Mediation" at bounding box center [518, 300] width 0 height 11
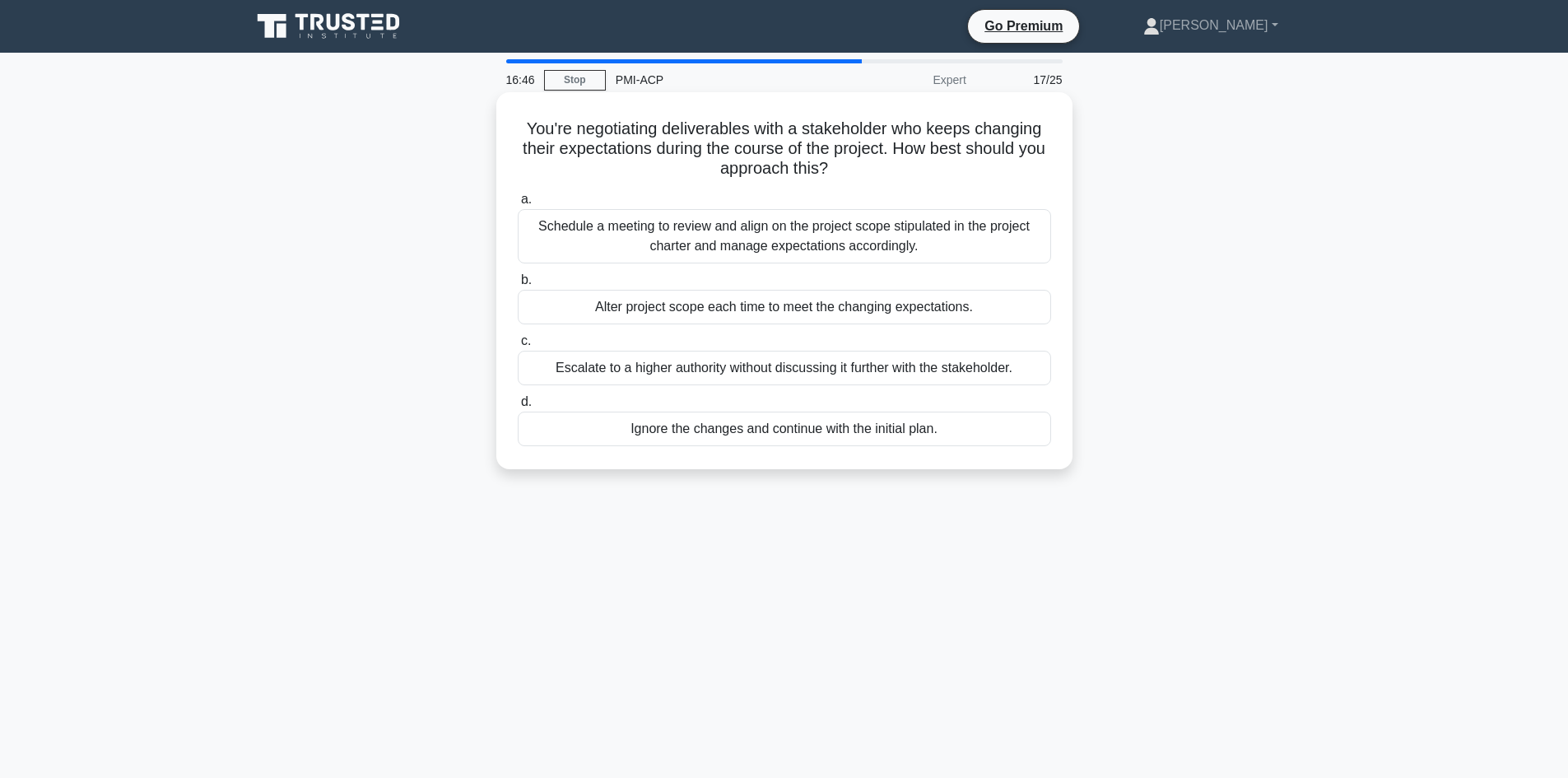
click at [771, 245] on div "Schedule a meeting to review and align on the project scope stipulated in the p…" at bounding box center [784, 236] width 533 height 55
click at [518, 205] on input "a. Schedule a meeting to review and align on the project scope stipulated in th…" at bounding box center [518, 200] width 0 height 11
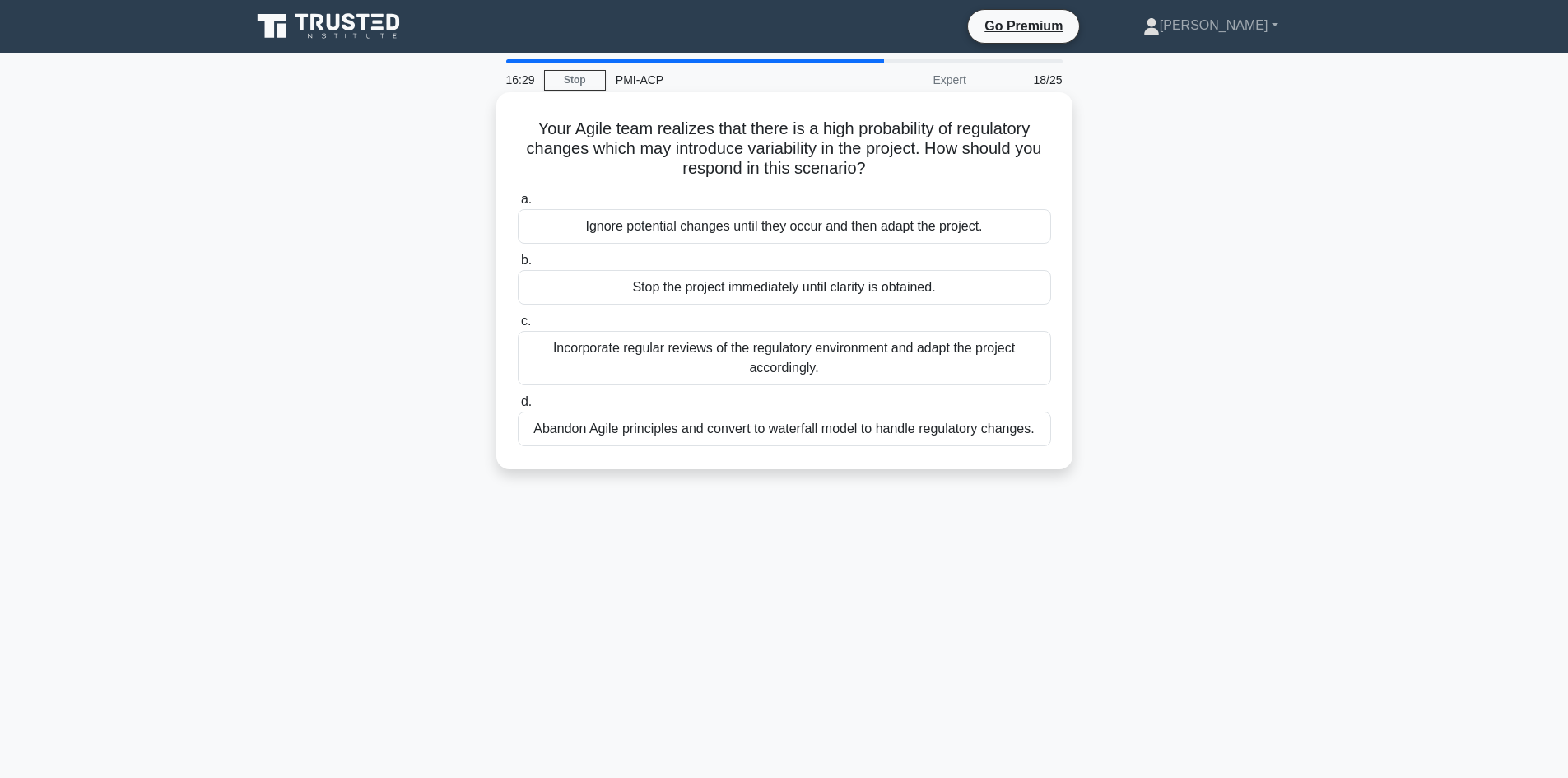
click at [681, 358] on div "Incorporate regular reviews of the regulatory environment and adapt the project…" at bounding box center [784, 358] width 533 height 55
click at [518, 327] on input "c. Incorporate regular reviews of the regulatory environment and adapt the proj…" at bounding box center [518, 322] width 0 height 11
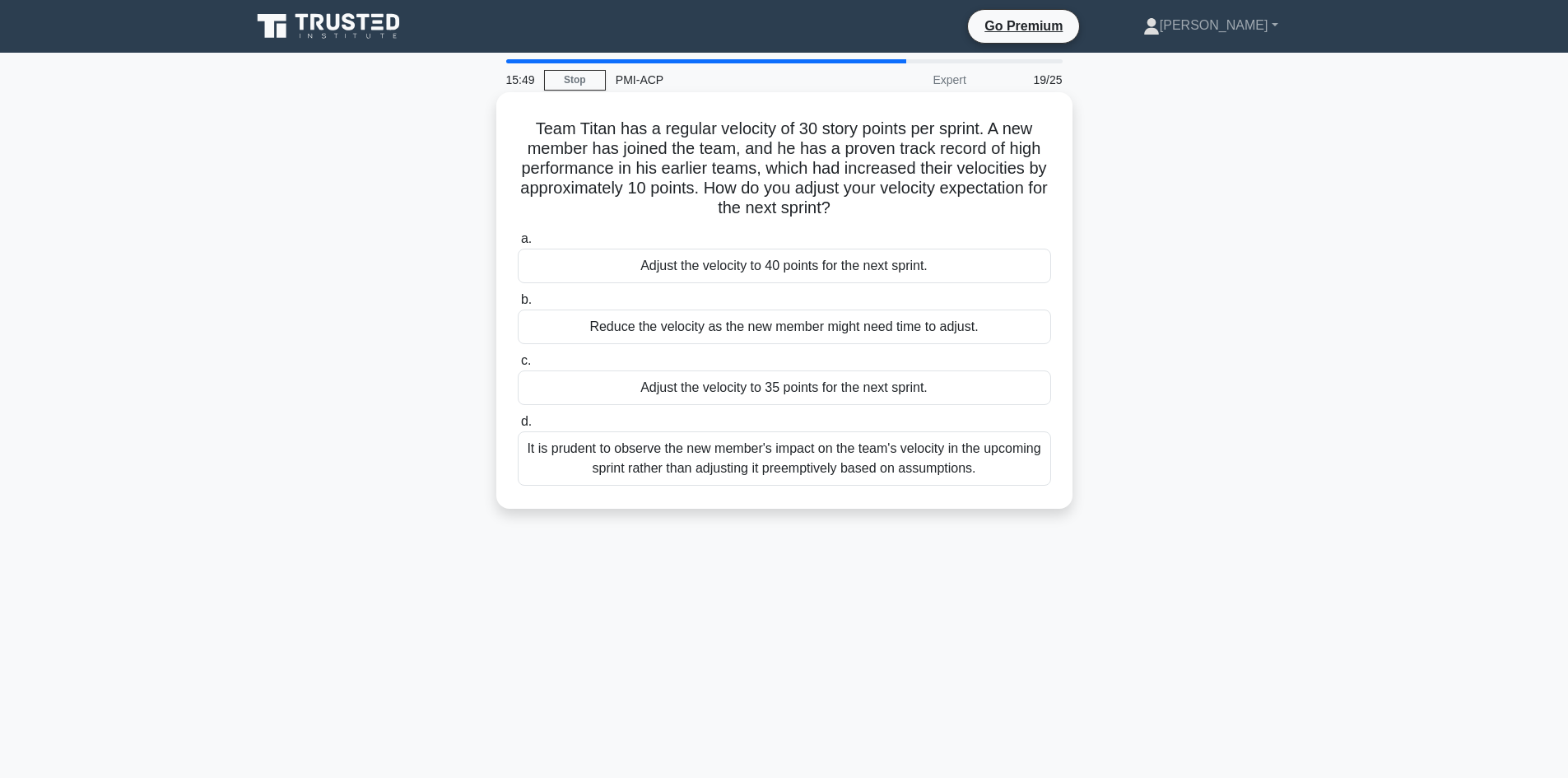
click at [794, 468] on div "It is prudent to observe the new member's impact on the team's velocity in the …" at bounding box center [784, 459] width 533 height 55
click at [518, 428] on input "d. It is prudent to observe the new member's impact on the team's velocity in t…" at bounding box center [518, 422] width 0 height 11
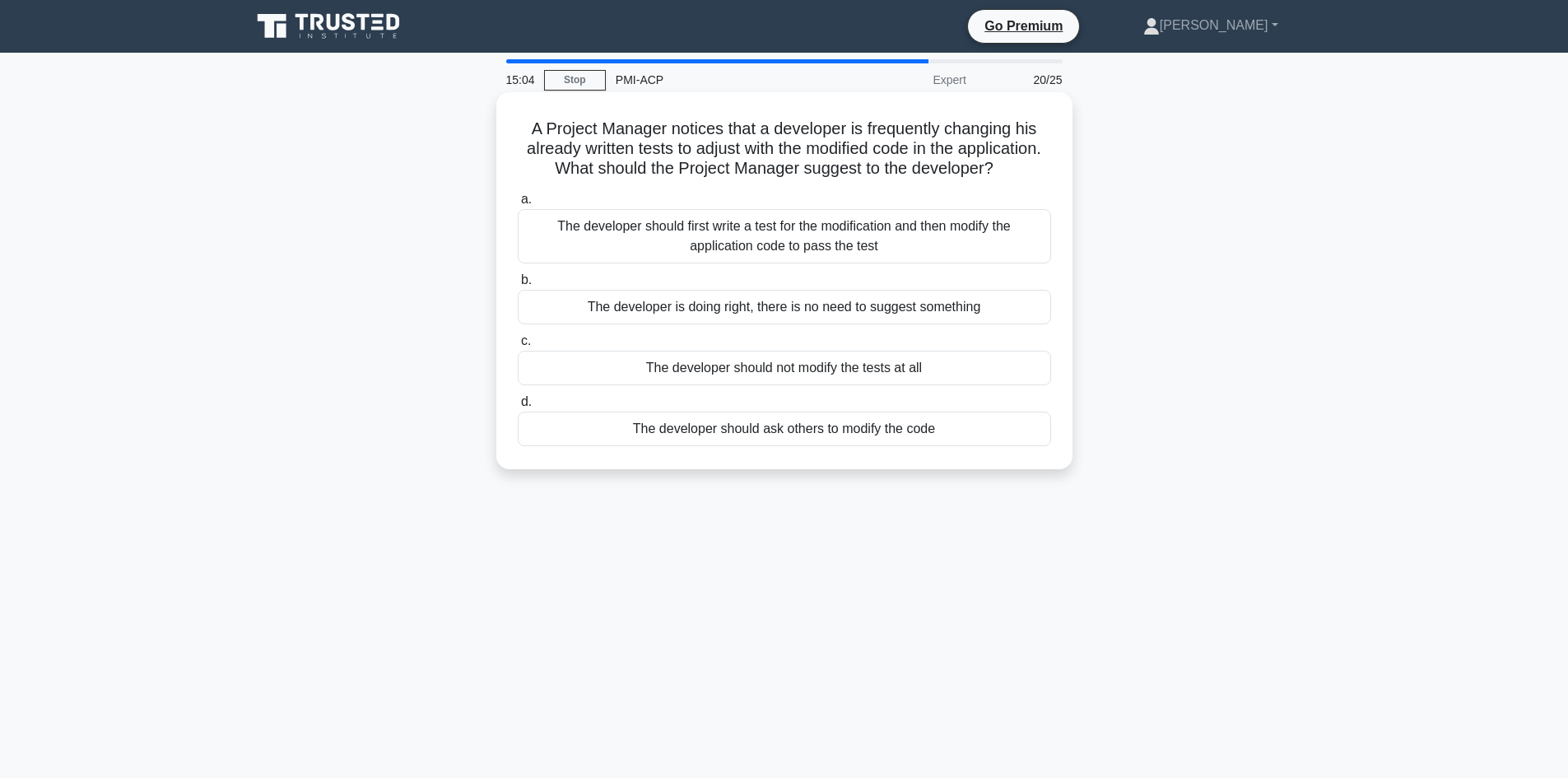
click at [686, 258] on div "The developer should first write a test for the modification and then modify th…" at bounding box center [784, 236] width 533 height 55
click at [518, 205] on input "a. The developer should first write a test for the modification and then modify…" at bounding box center [518, 200] width 0 height 11
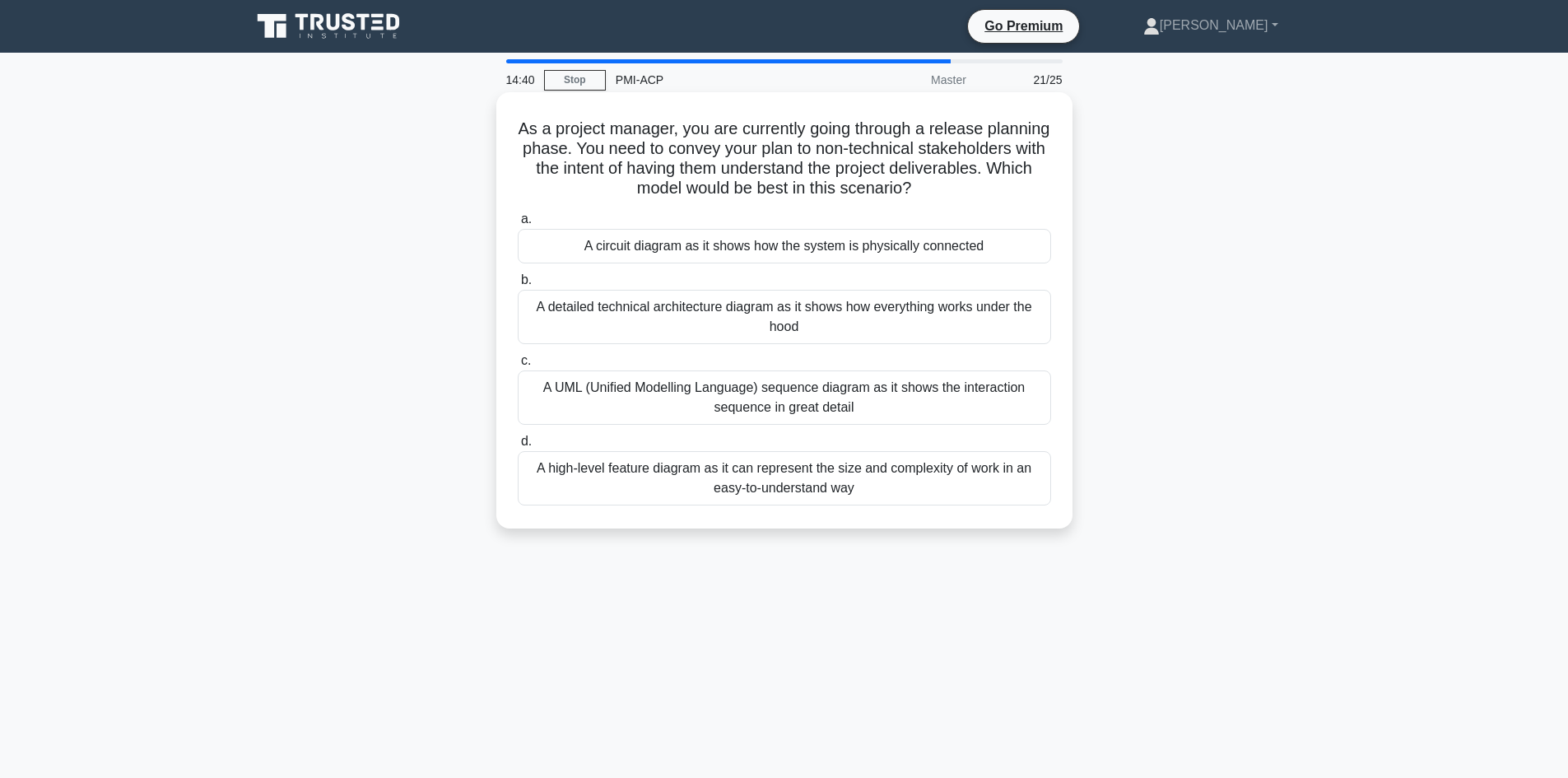
click at [720, 482] on div "A high-level feature diagram as it can represent the size and complexity of wor…" at bounding box center [784, 479] width 533 height 55
click at [518, 447] on input "d. A high-level feature diagram as it can represent the size and complexity of …" at bounding box center [518, 441] width 0 height 11
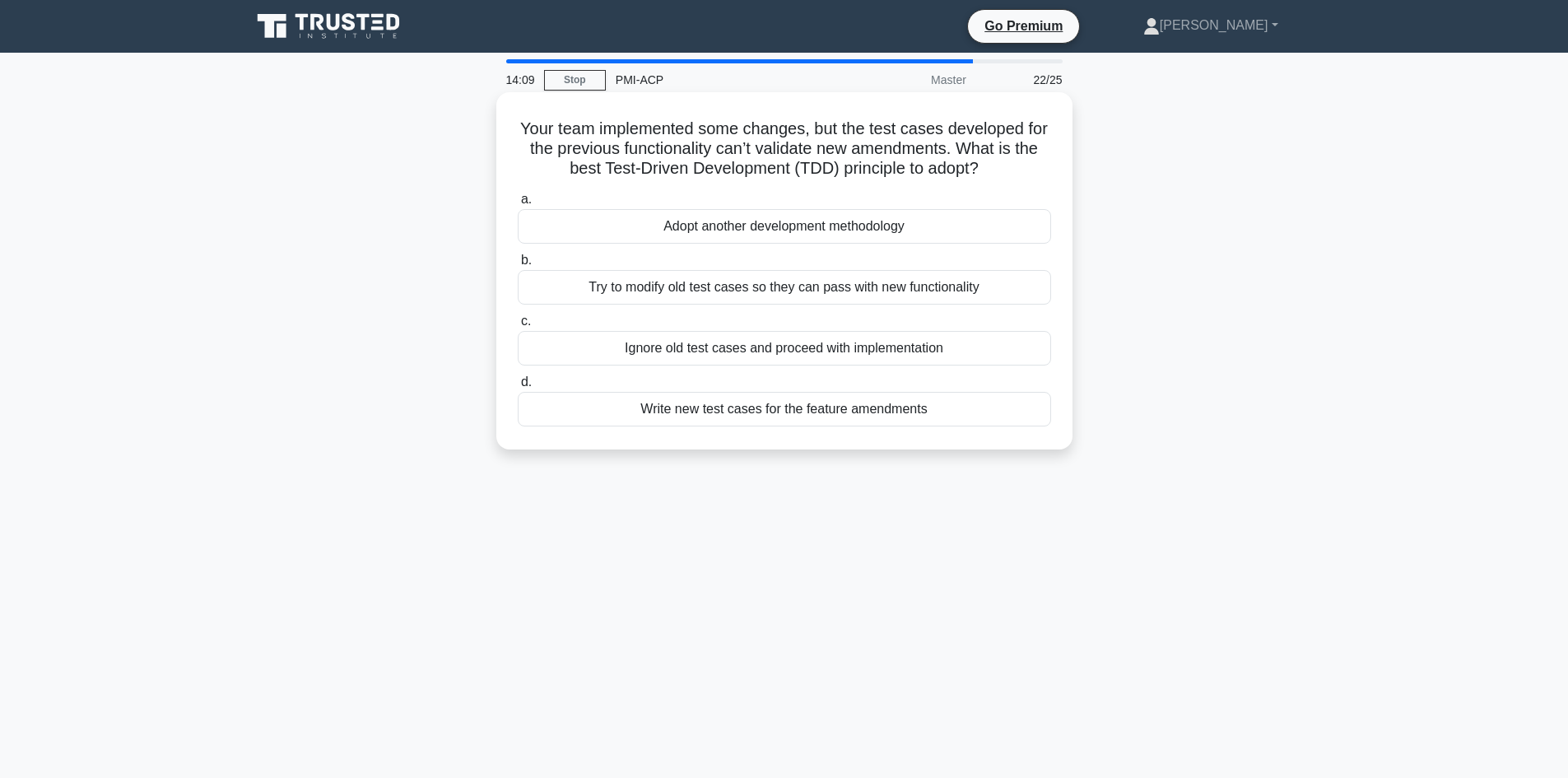
click at [698, 420] on div "Write new test cases for the feature amendments" at bounding box center [784, 410] width 533 height 35
click at [518, 388] on input "d. Write new test cases for the feature amendments" at bounding box center [518, 382] width 0 height 11
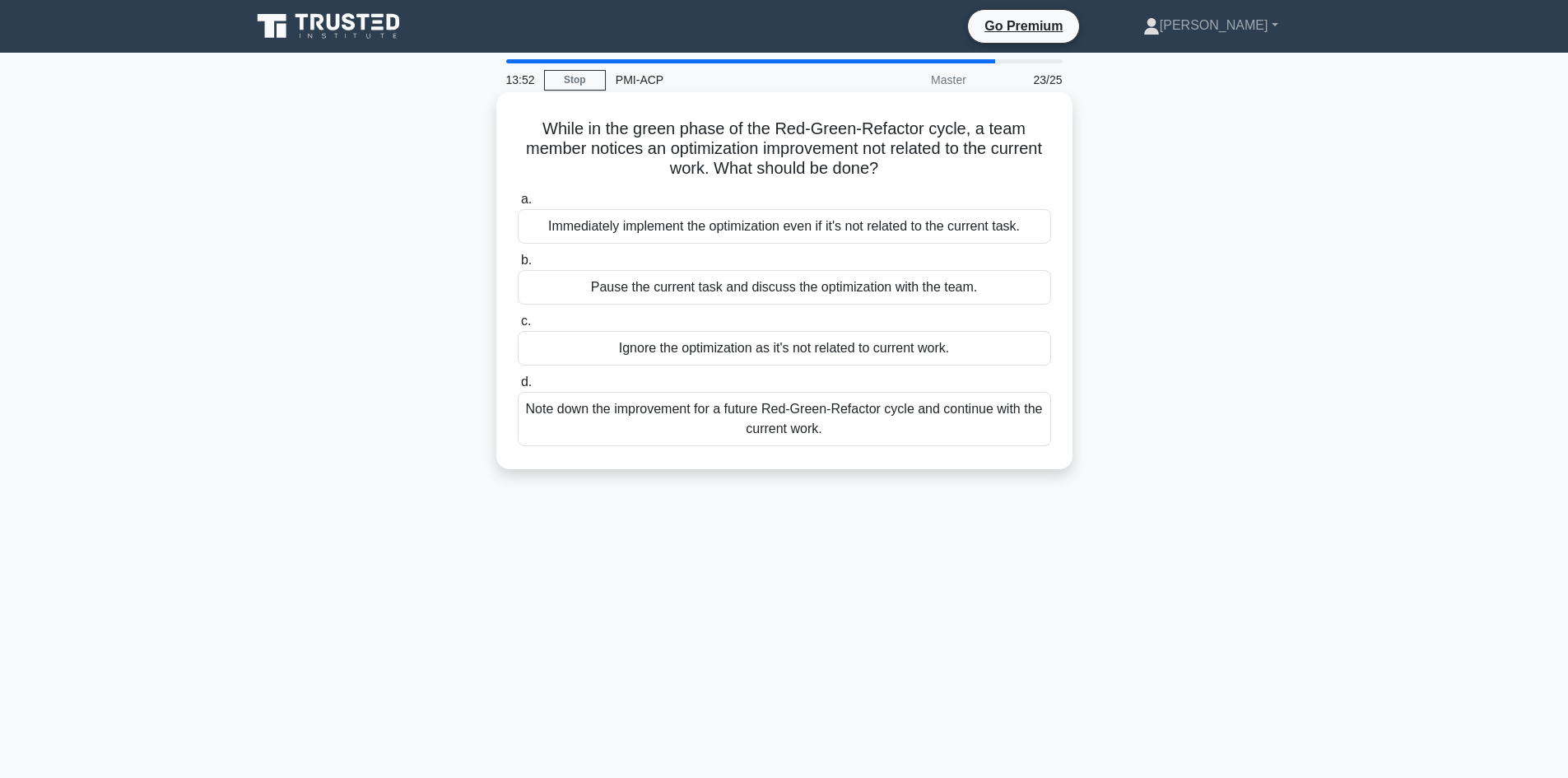
click at [633, 422] on div "Note down the improvement for a future Red-Green-Refactor cycle and continue wi…" at bounding box center [784, 420] width 533 height 55
click at [518, 388] on input "d. Note down the improvement for a future Red-Green-Refactor cycle and continue…" at bounding box center [518, 382] width 0 height 11
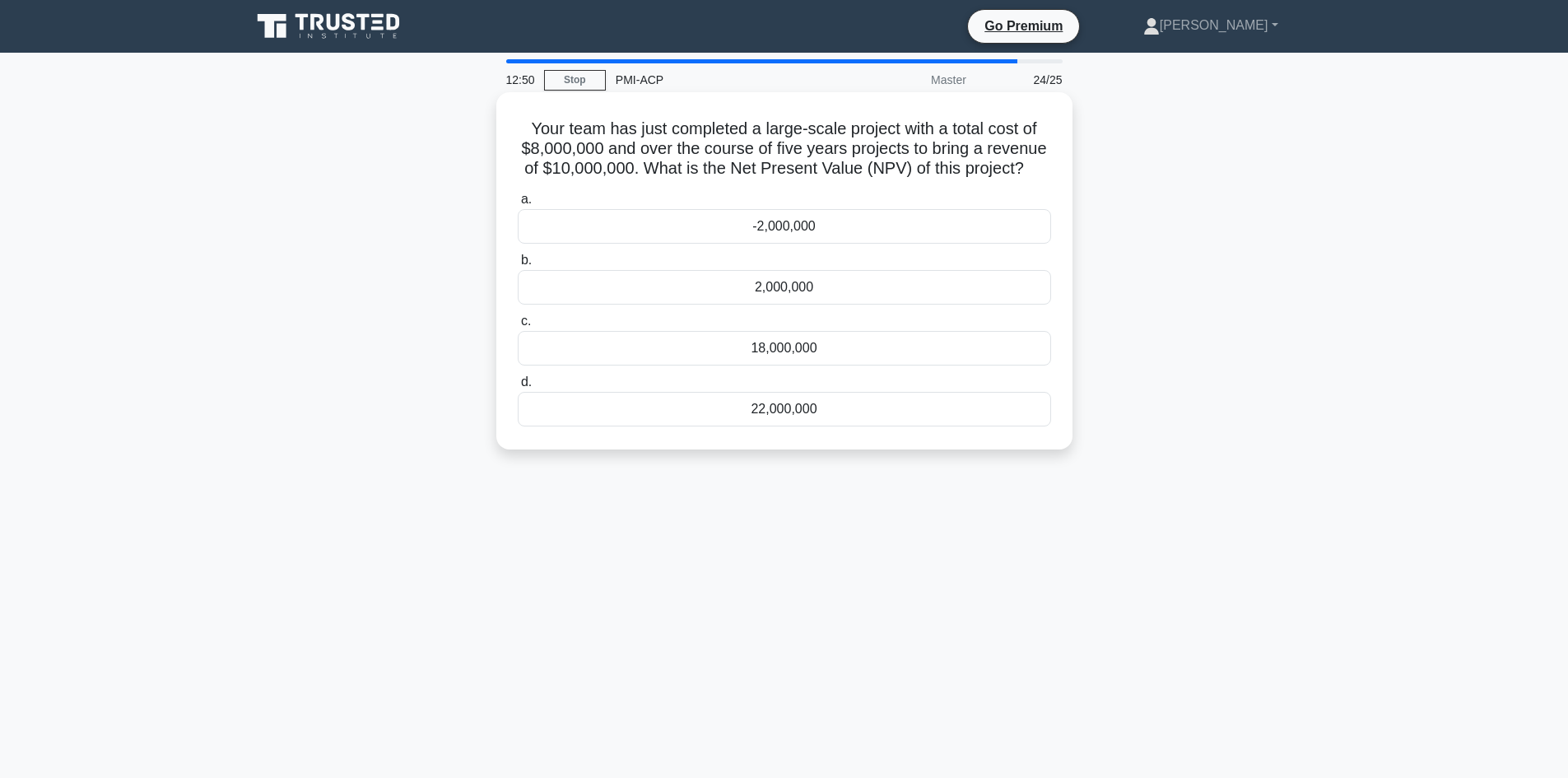
click at [791, 358] on div "18,000,000" at bounding box center [784, 348] width 533 height 35
click at [518, 327] on input "c. 18,000,000" at bounding box center [518, 322] width 0 height 11
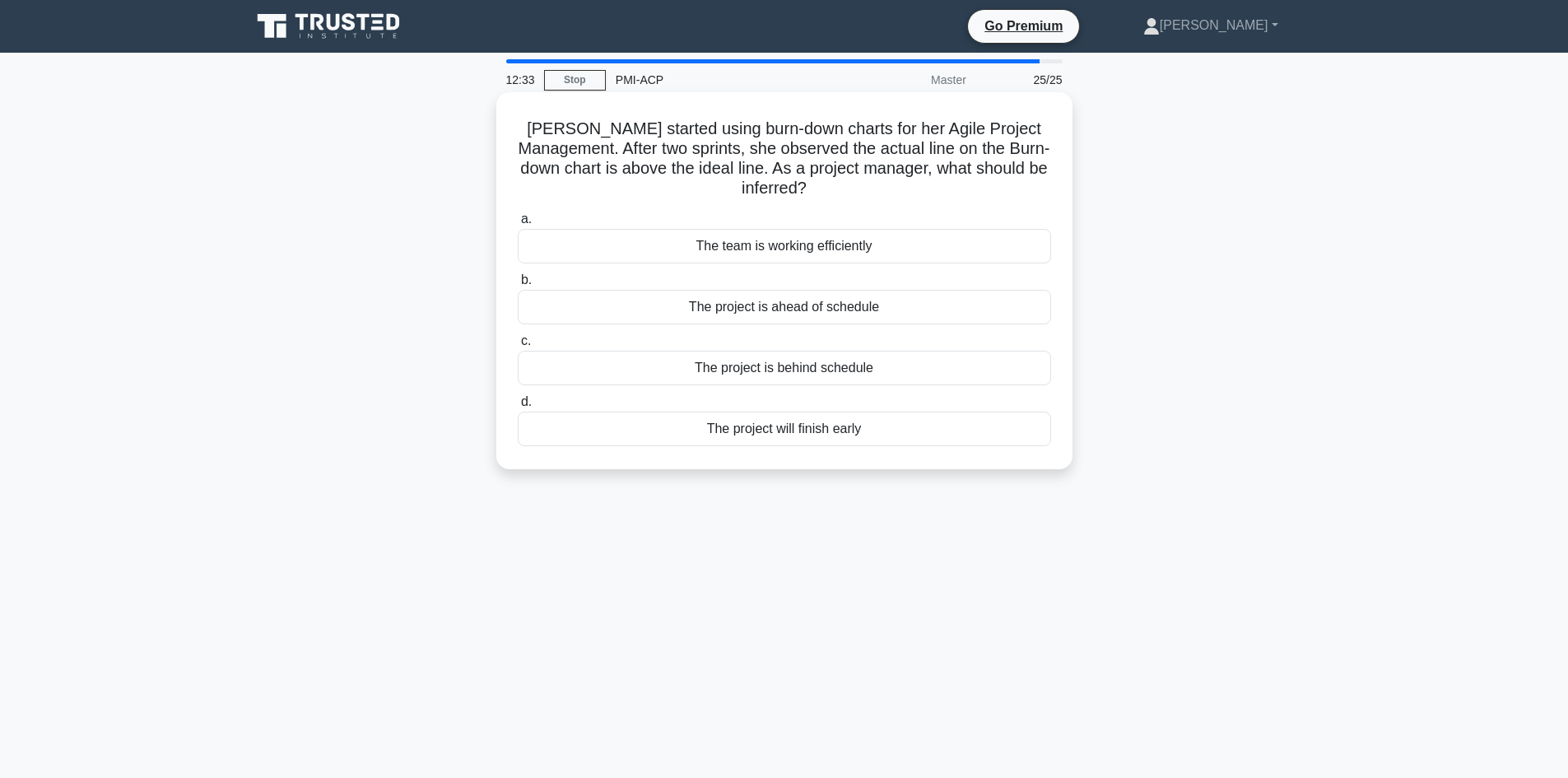
click at [810, 371] on div "The project is behind schedule" at bounding box center [784, 368] width 533 height 35
click at [518, 347] on input "c. The project is behind schedule" at bounding box center [518, 341] width 0 height 11
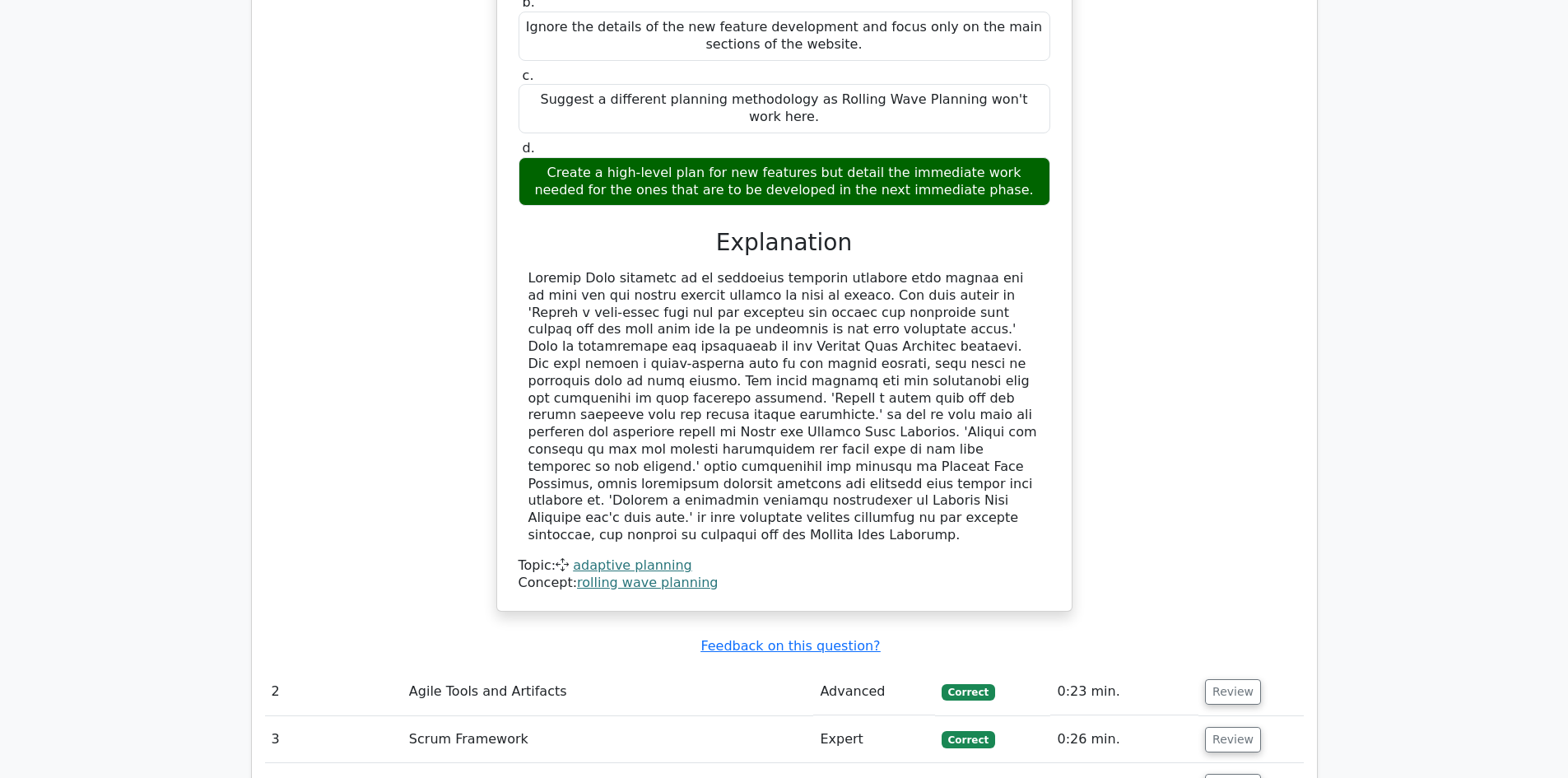
scroll to position [2223, 0]
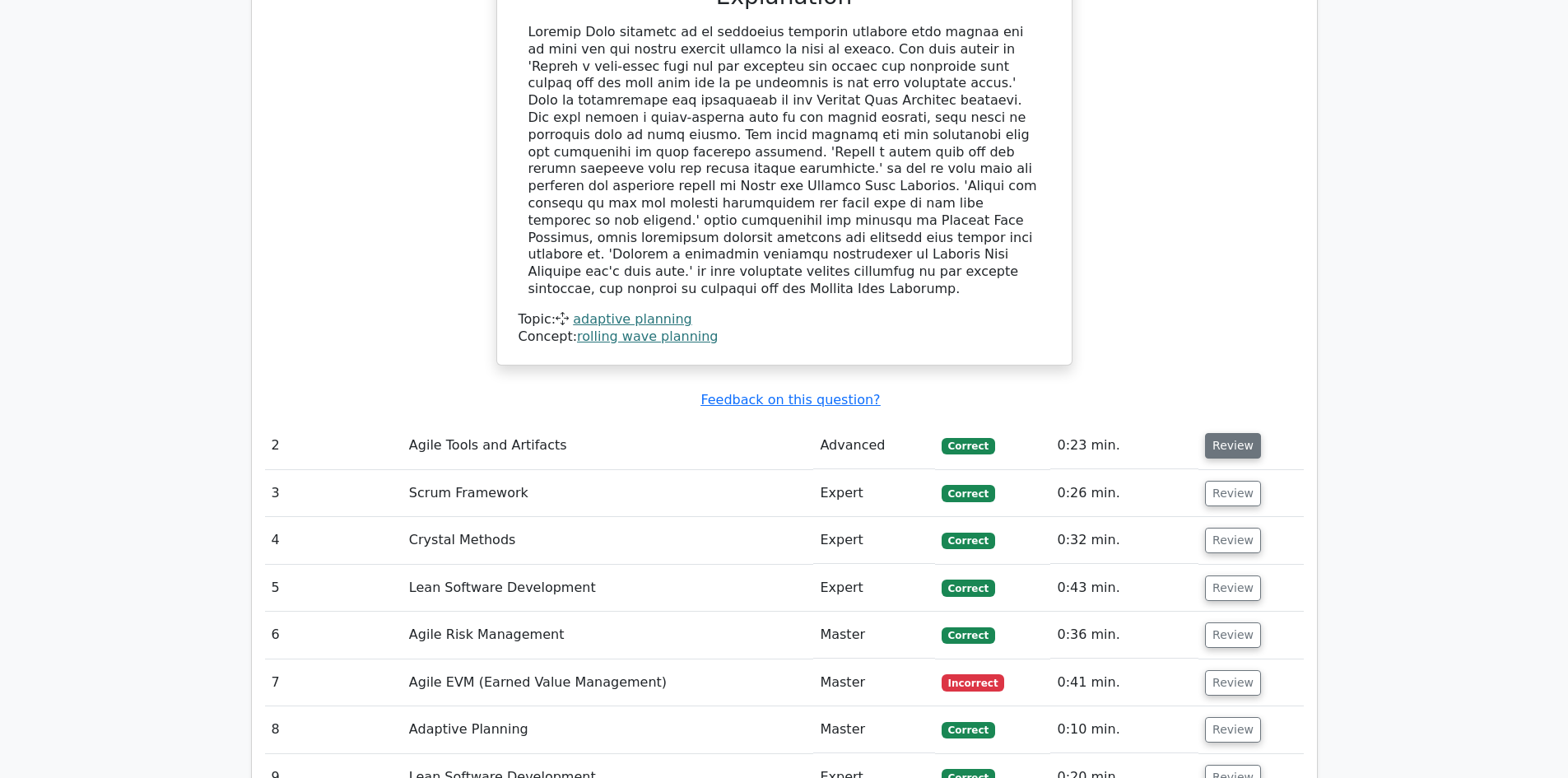
click at [1242, 433] on button "Review" at bounding box center [1233, 446] width 56 height 26
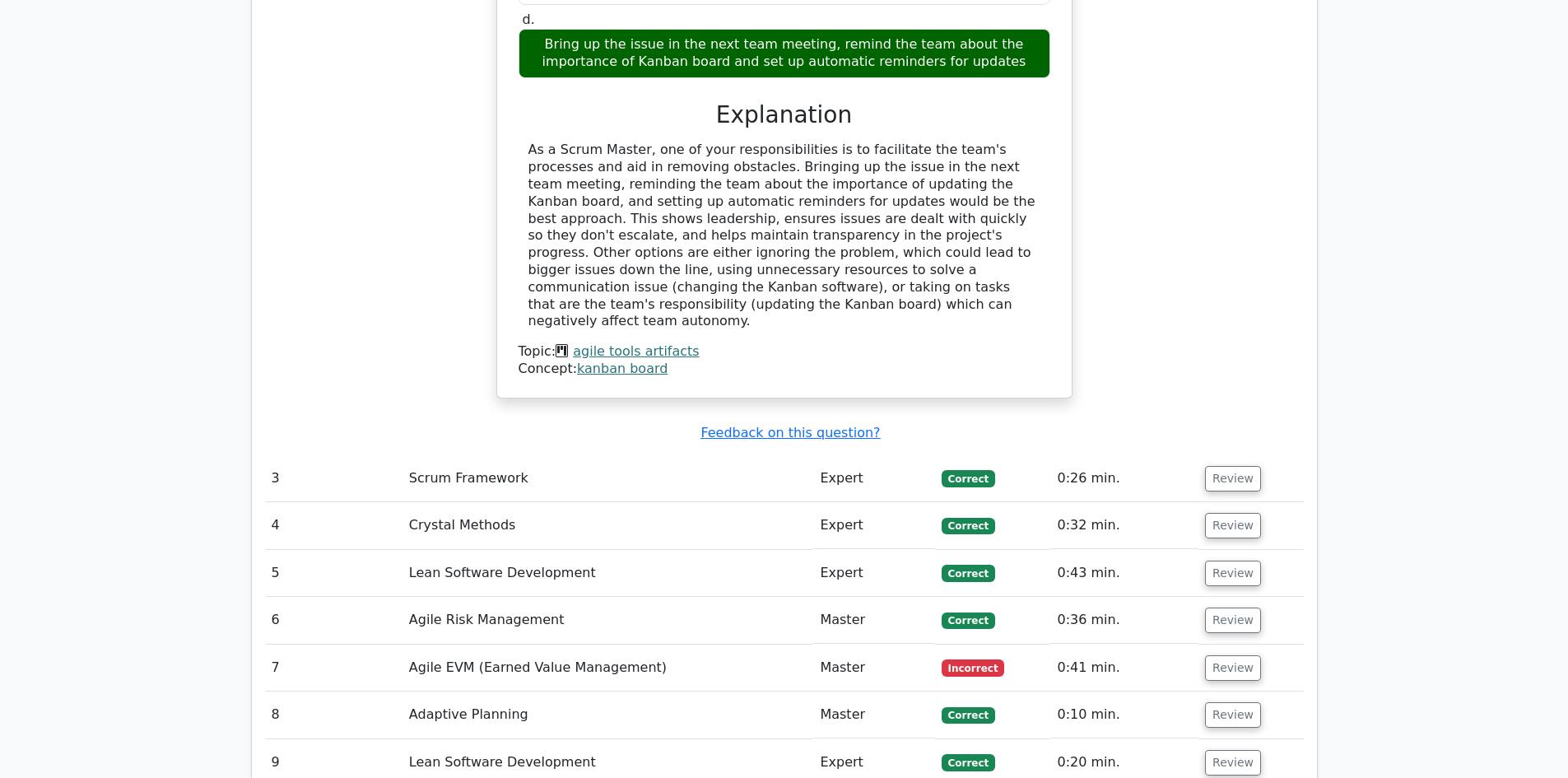
scroll to position [2964, 0]
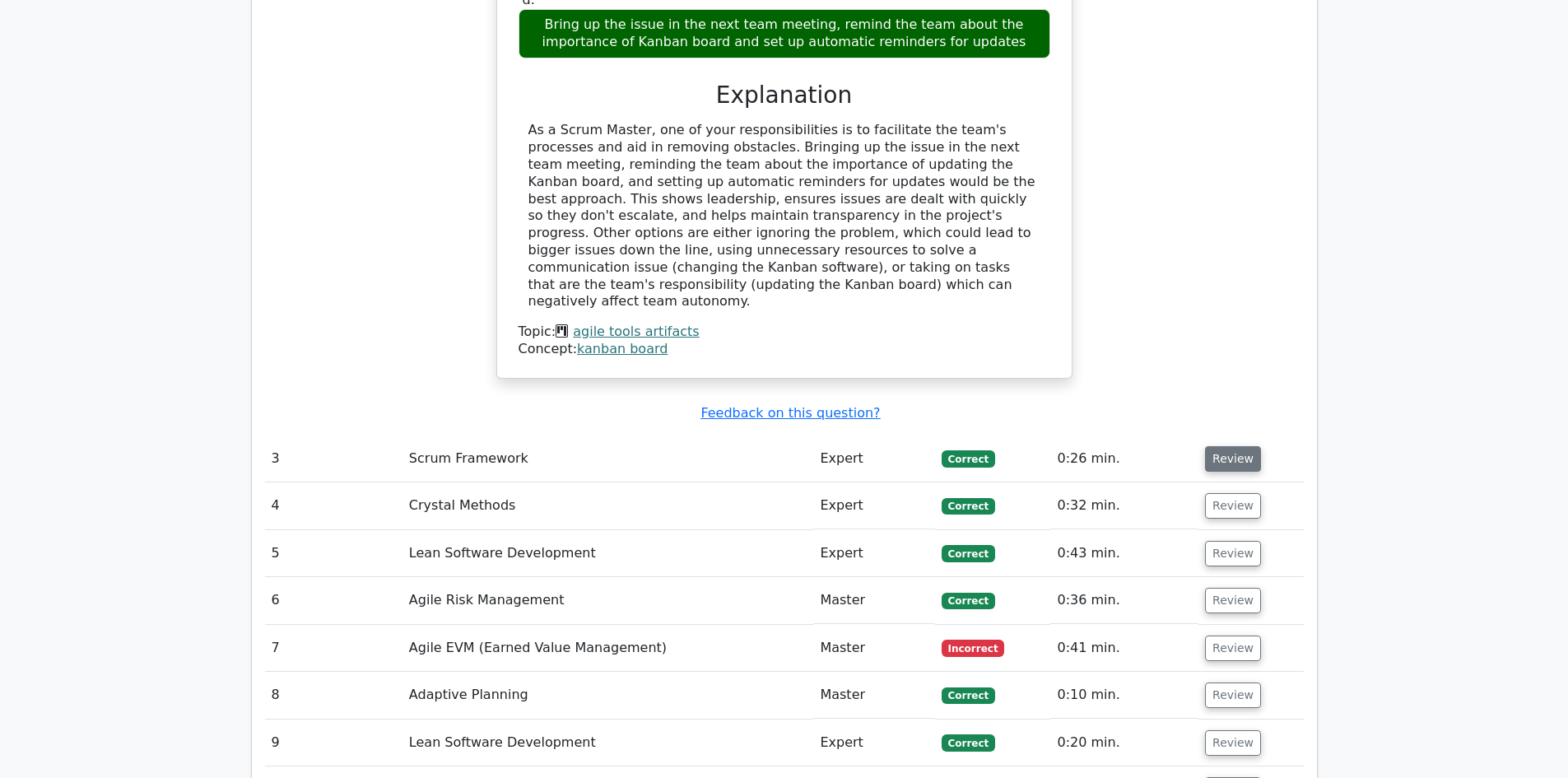
click at [1239, 446] on button "Review" at bounding box center [1233, 459] width 56 height 26
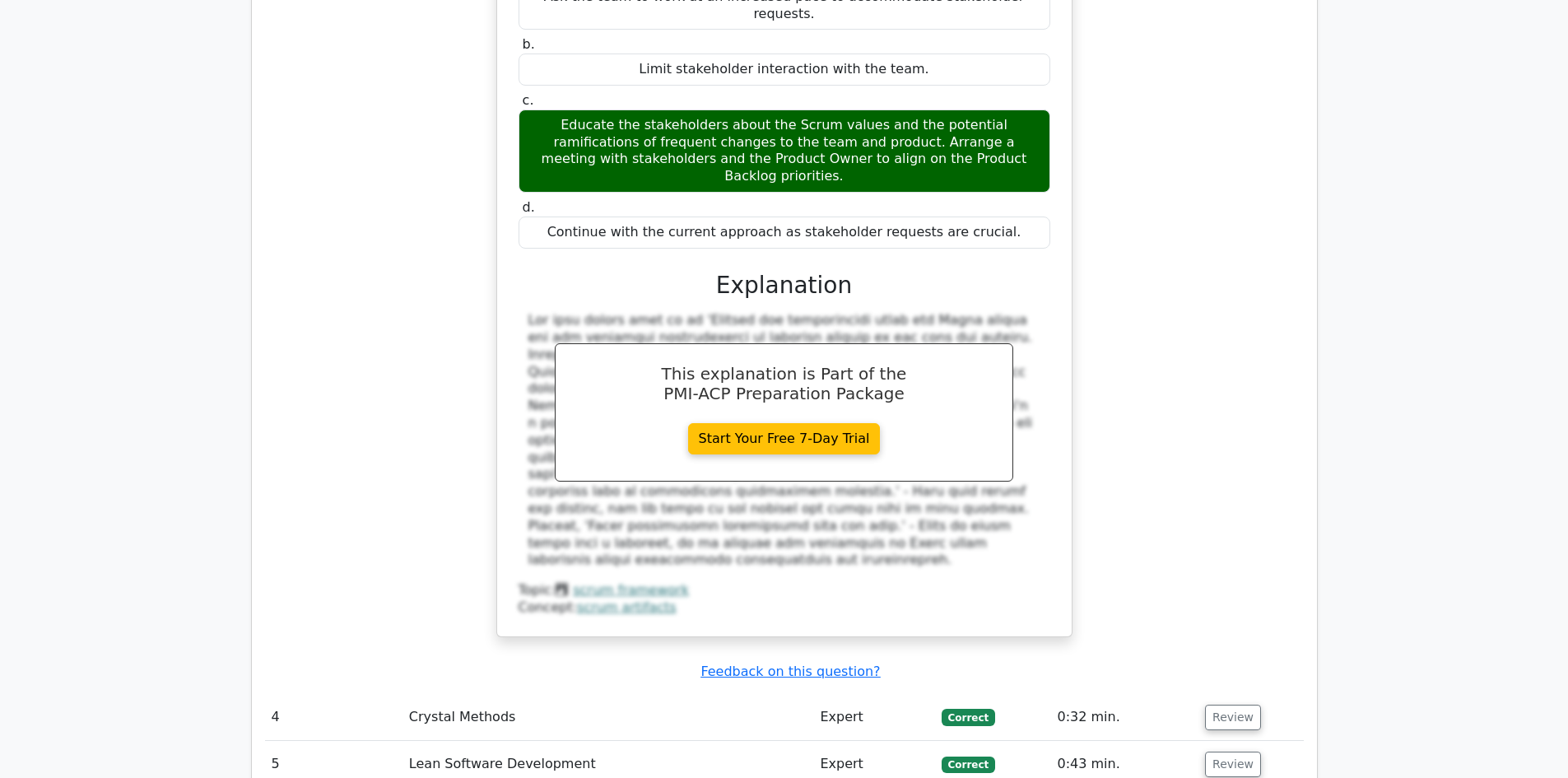
scroll to position [3705, 0]
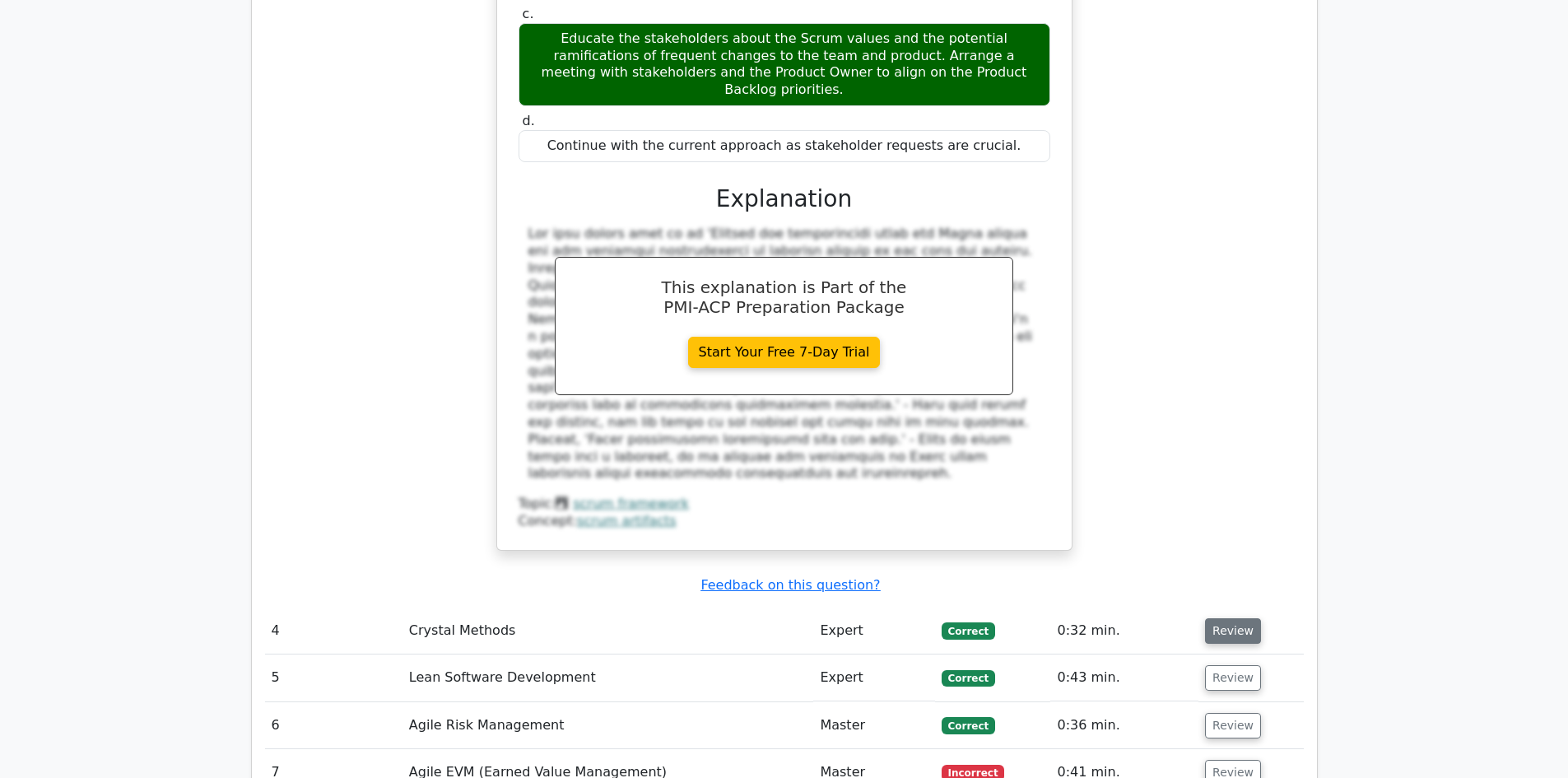
click at [1228, 618] on button "Review" at bounding box center [1233, 631] width 56 height 26
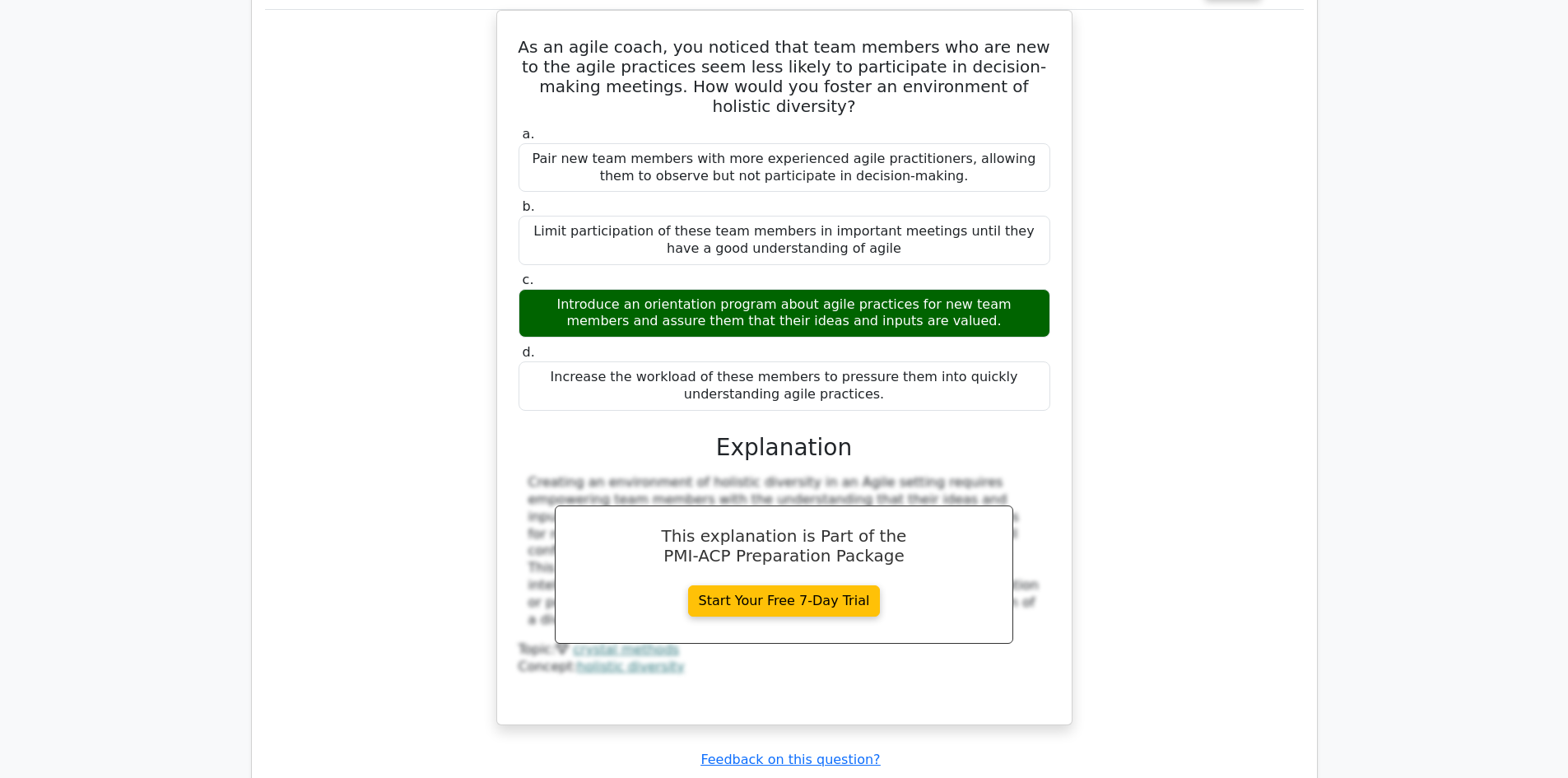
scroll to position [4363, 0]
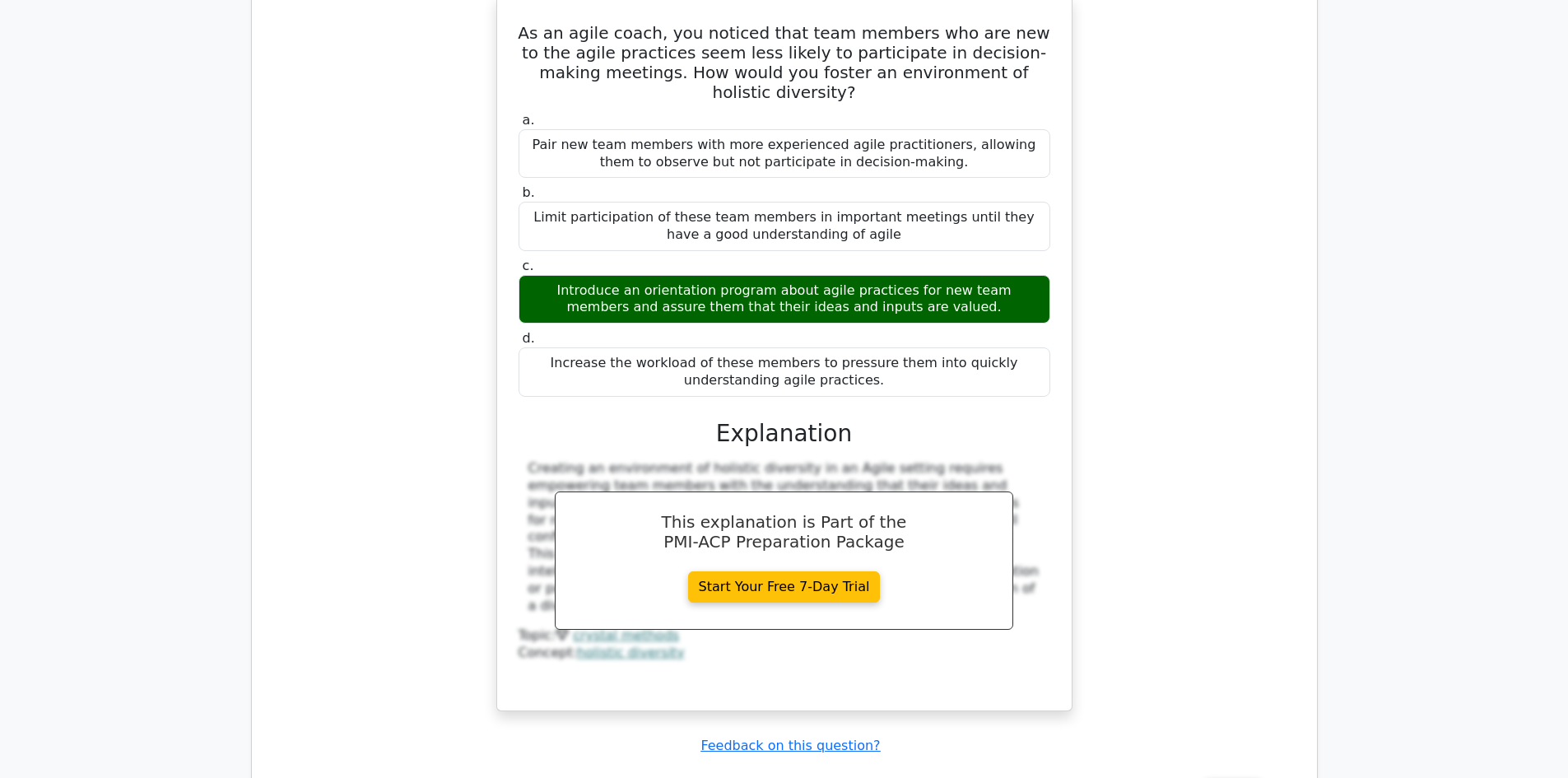
click at [1217, 777] on button "Review" at bounding box center [1233, 792] width 56 height 26
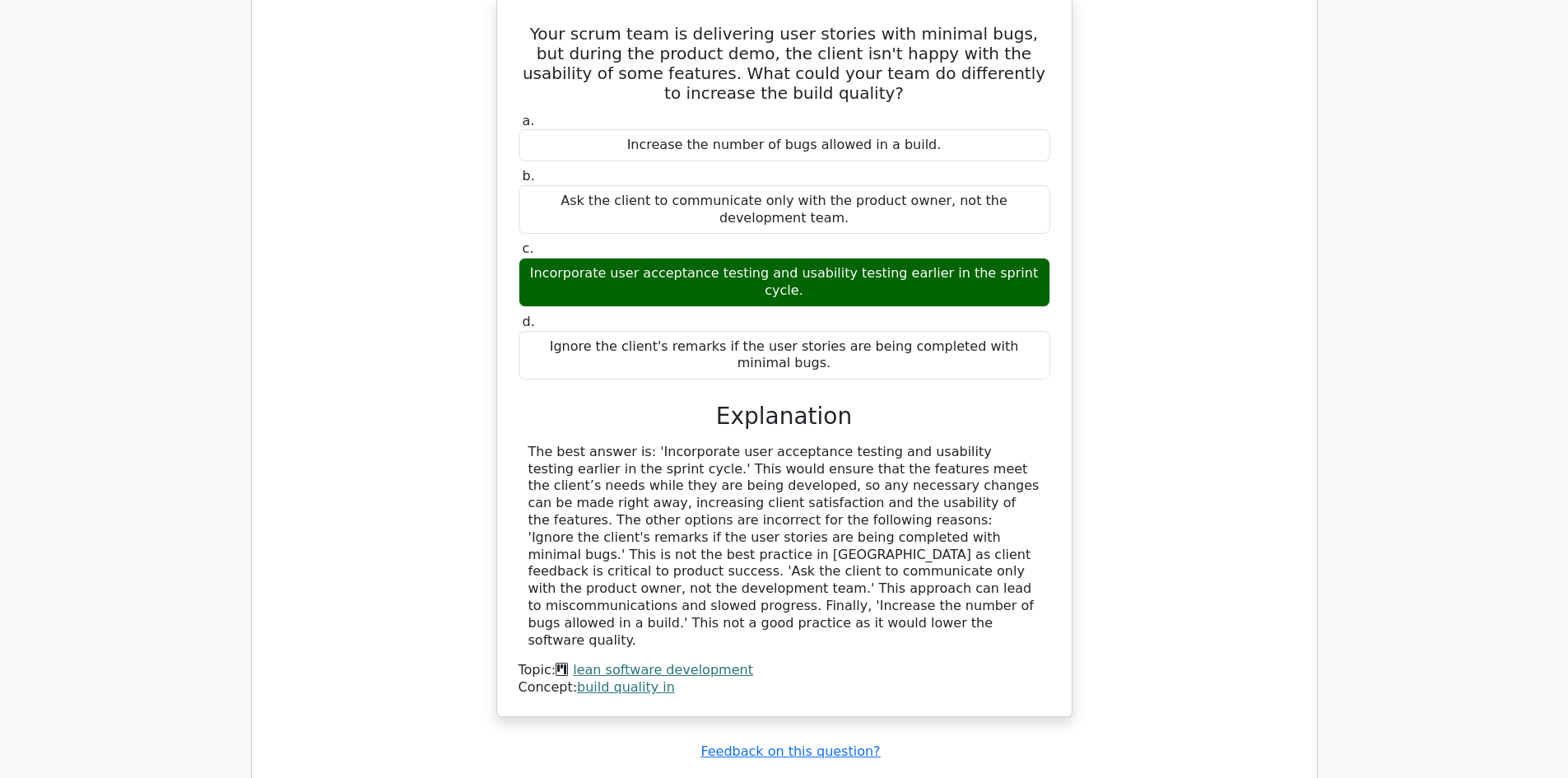
scroll to position [5187, 0]
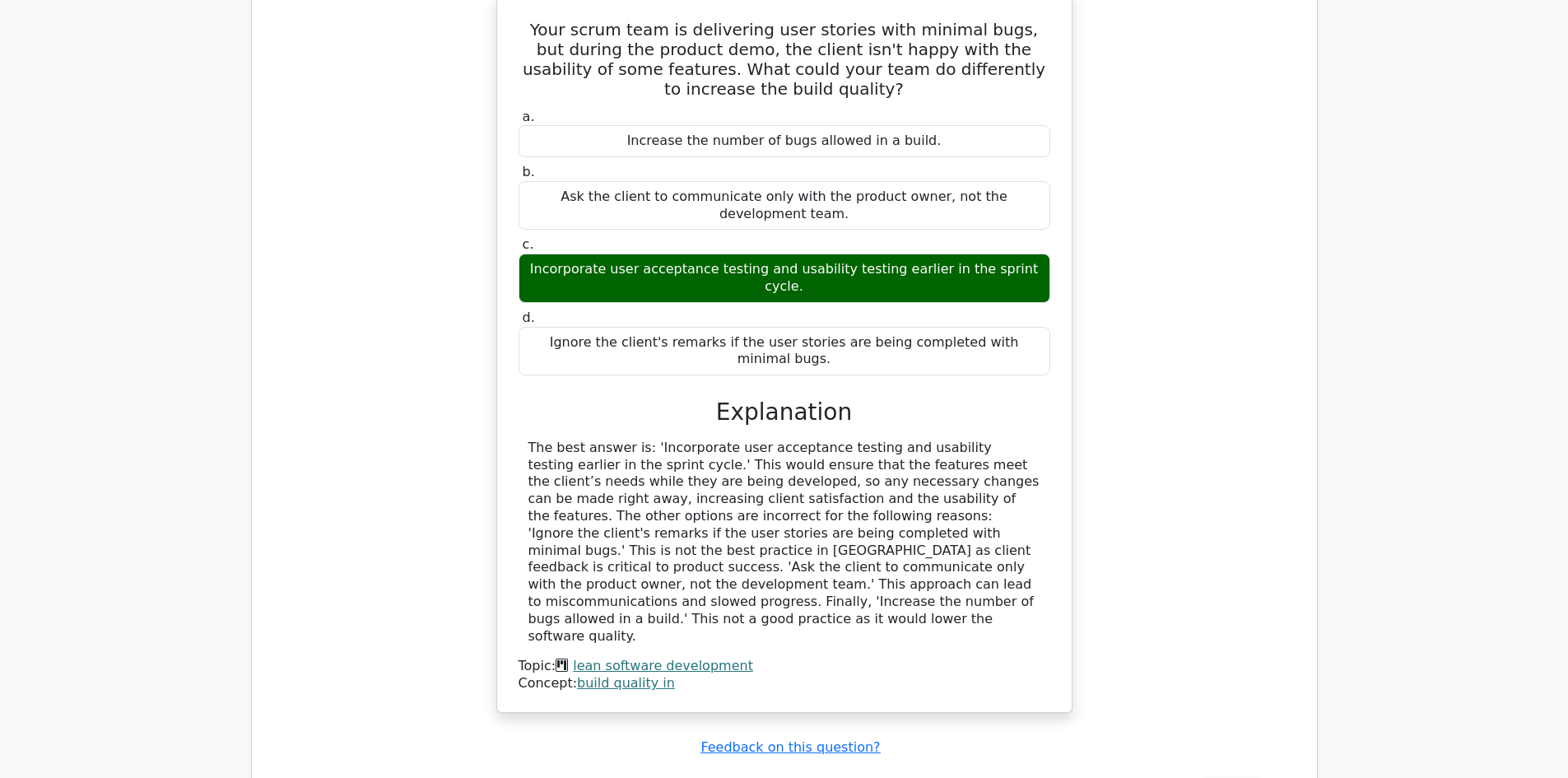
click at [1231, 777] on button "Review" at bounding box center [1233, 794] width 56 height 26
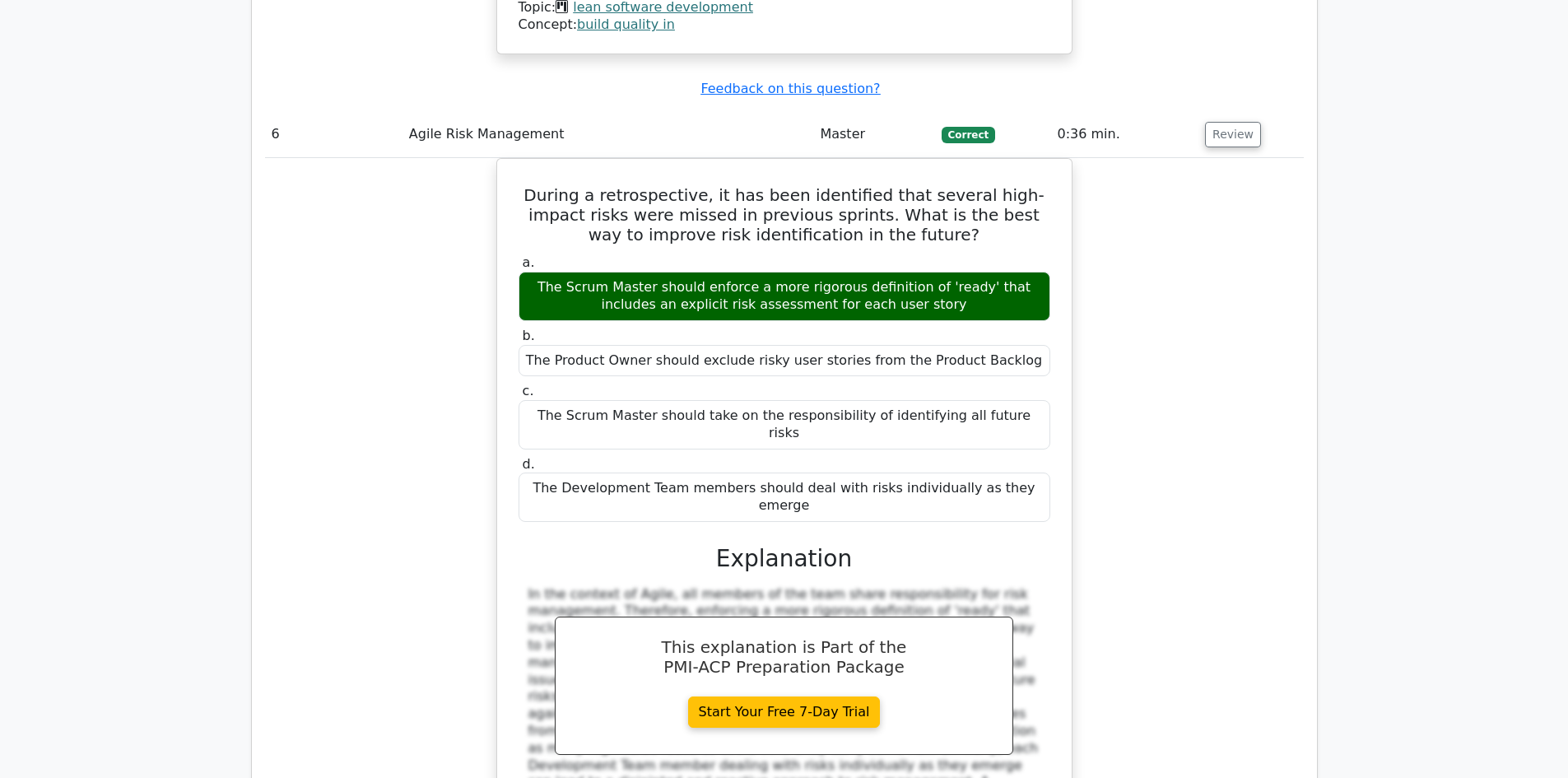
scroll to position [6011, 0]
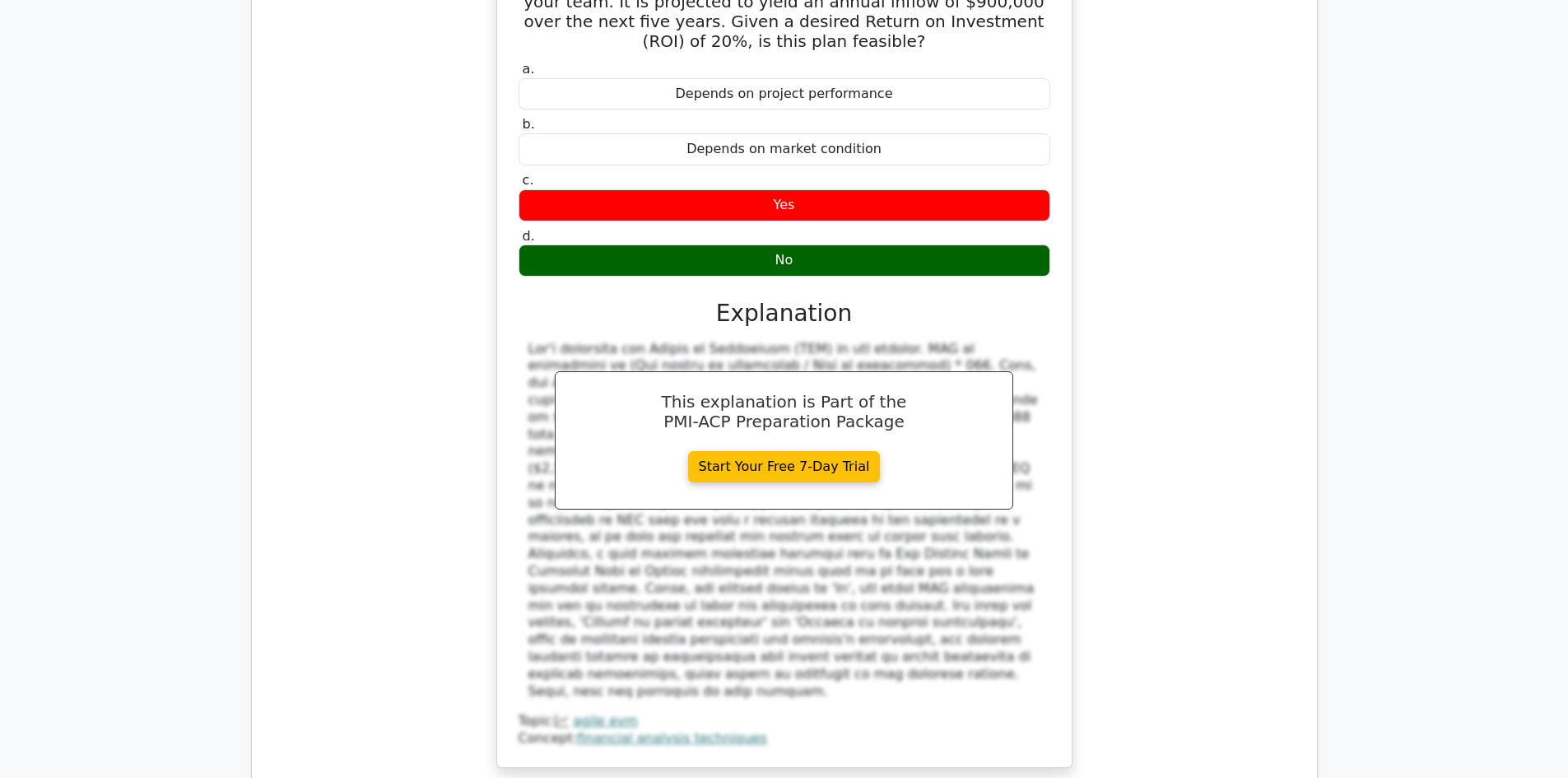
scroll to position [6916, 0]
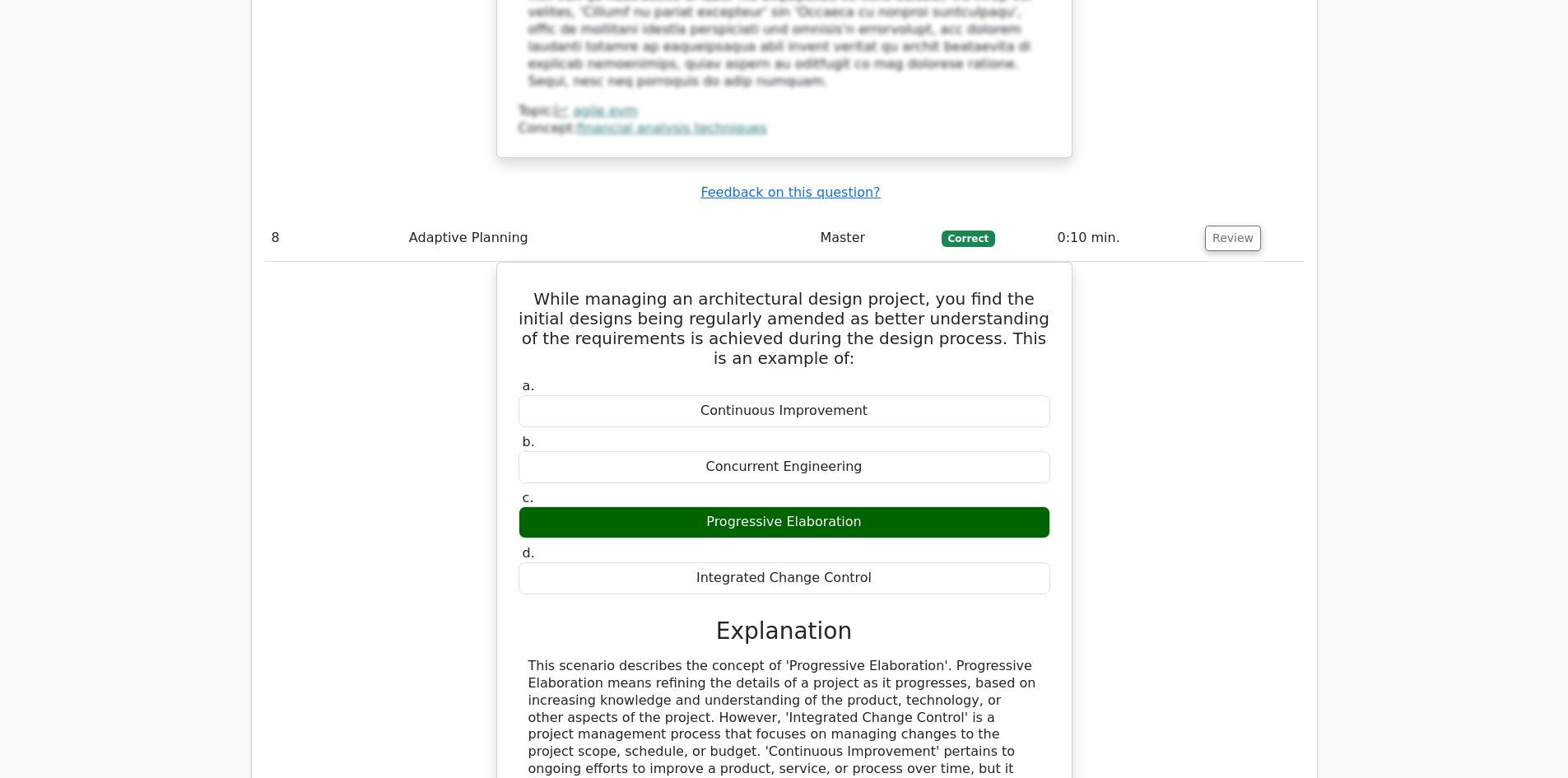
scroll to position [7657, 0]
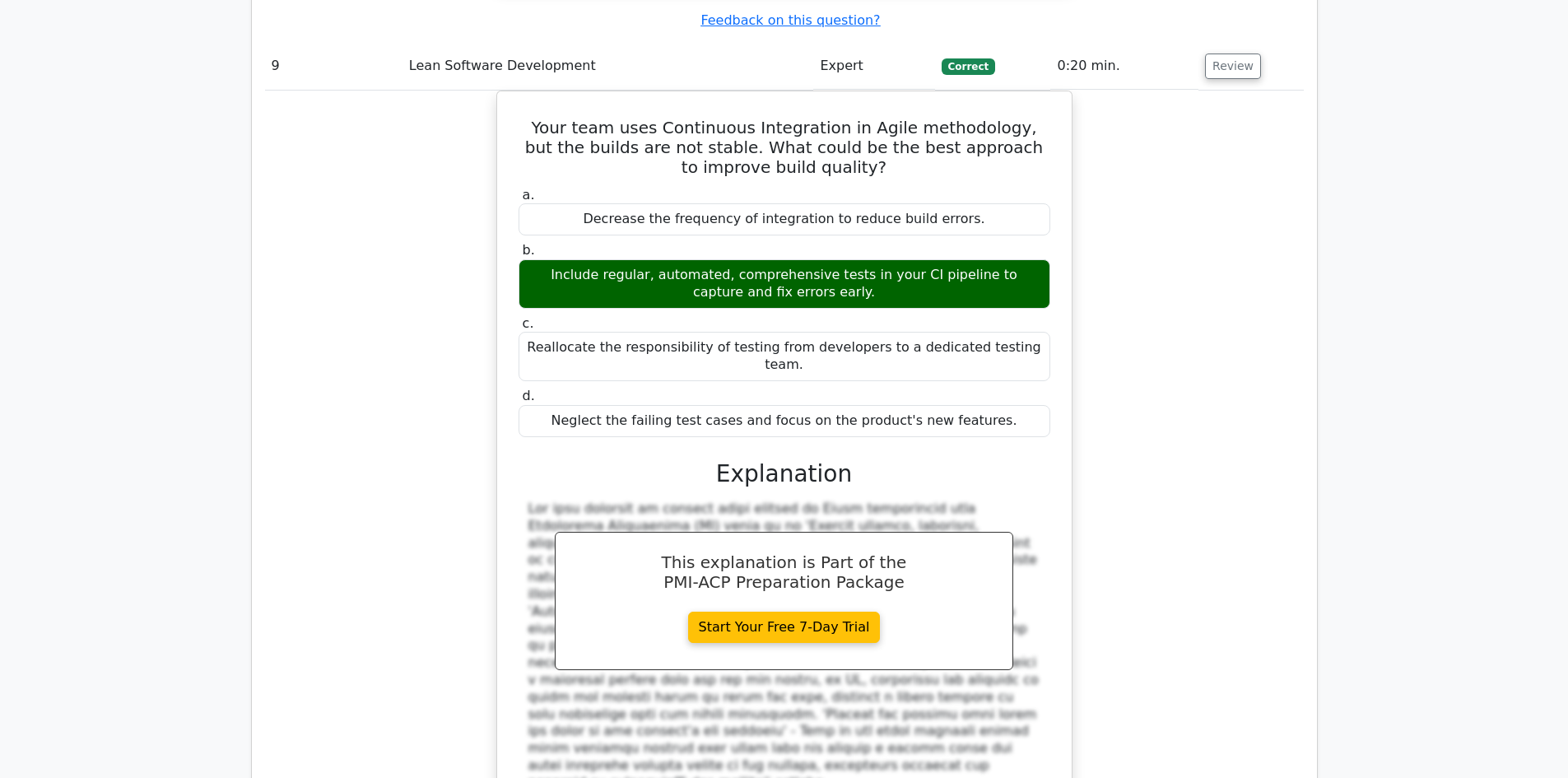
scroll to position [8480, 0]
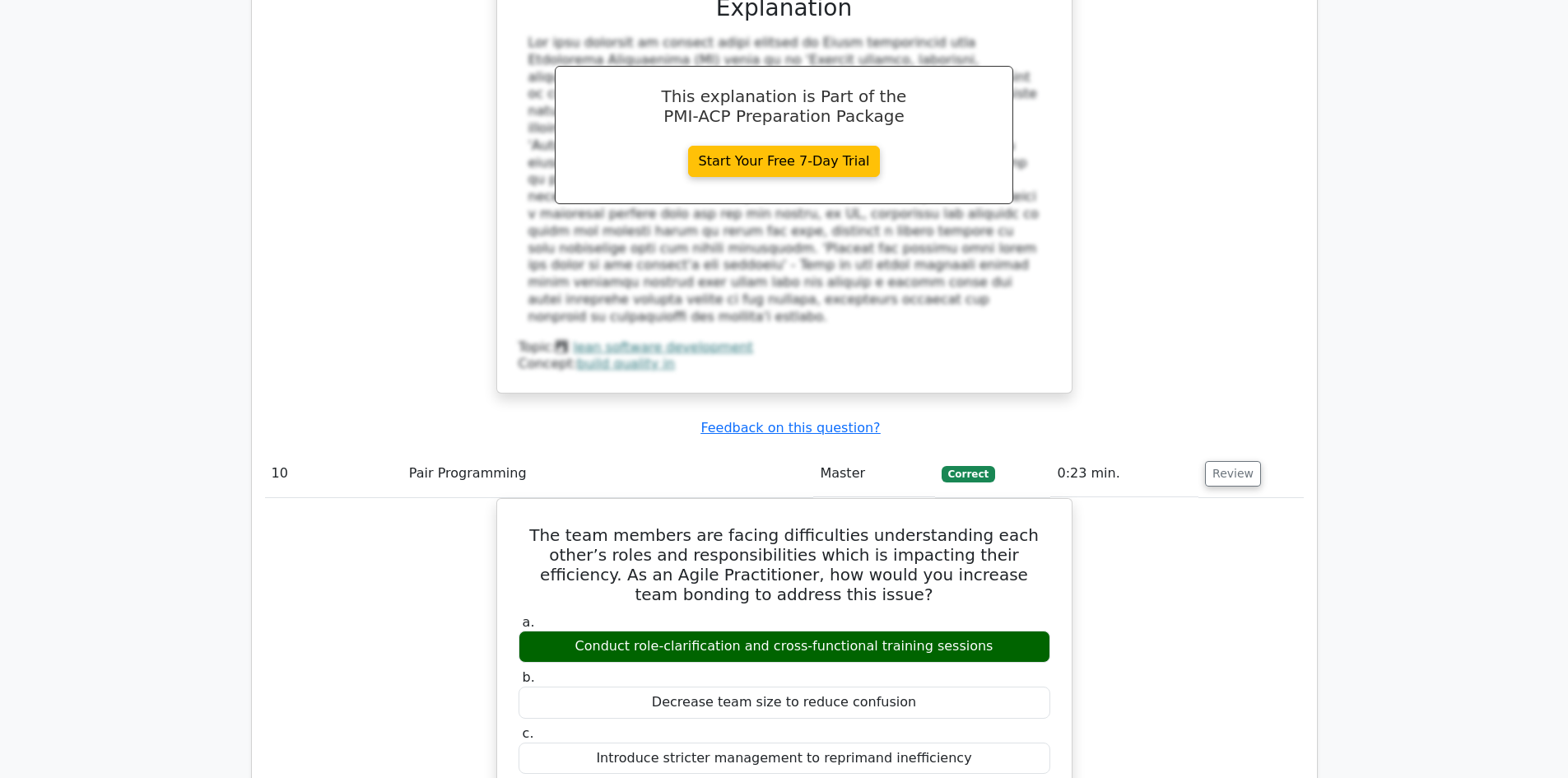
scroll to position [9222, 0]
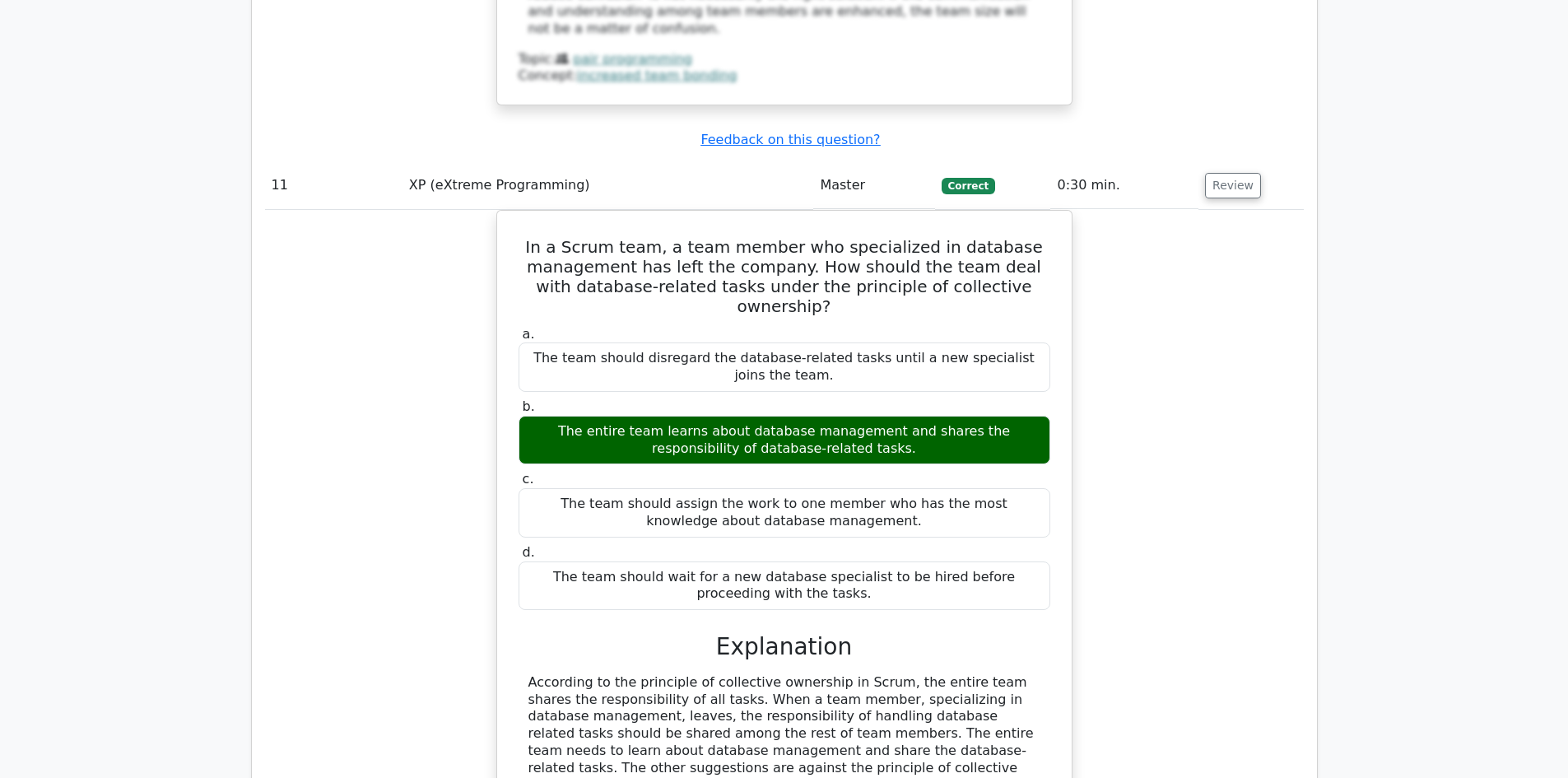
scroll to position [10128, 0]
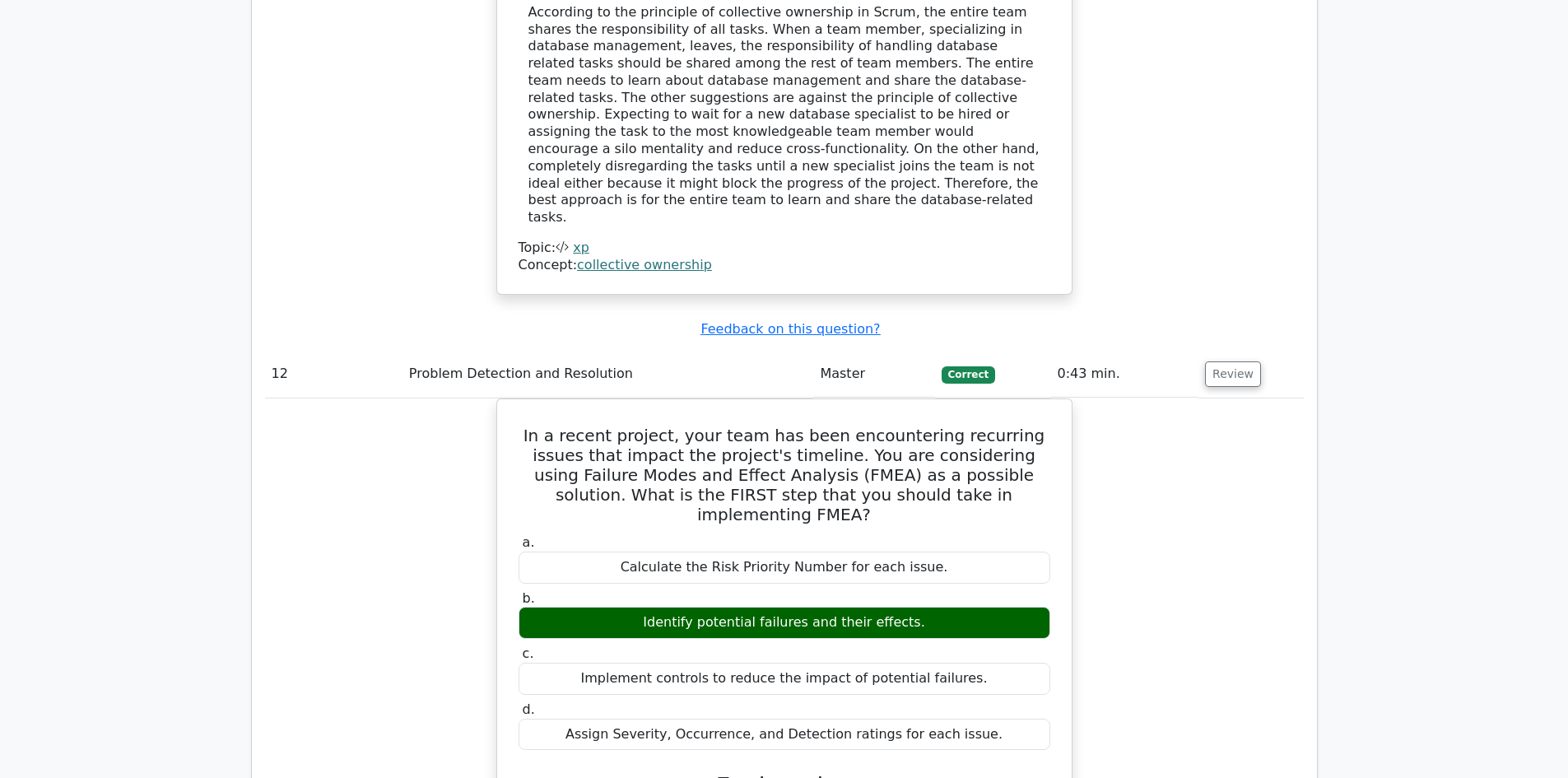
scroll to position [10786, 0]
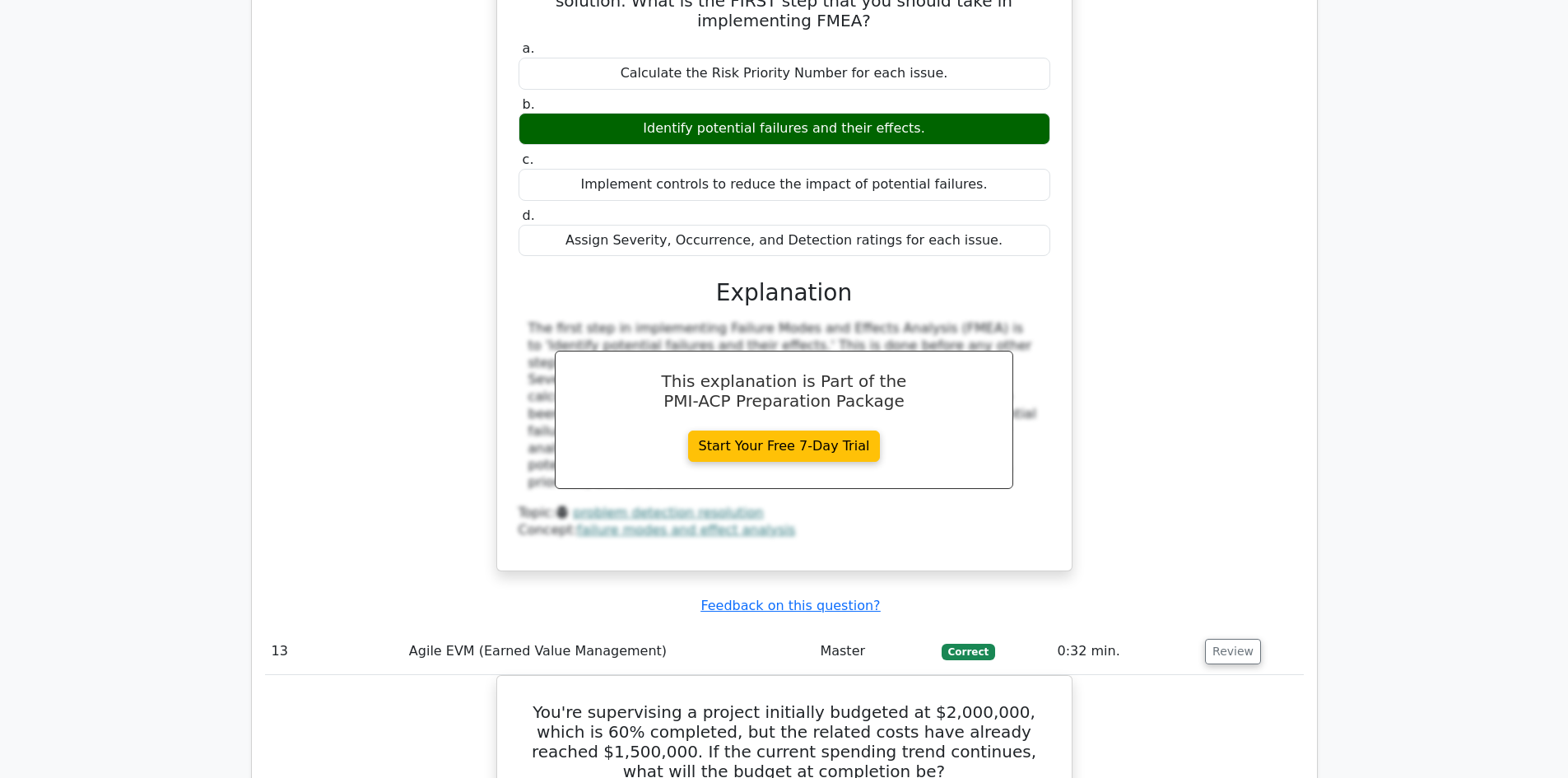
scroll to position [11527, 0]
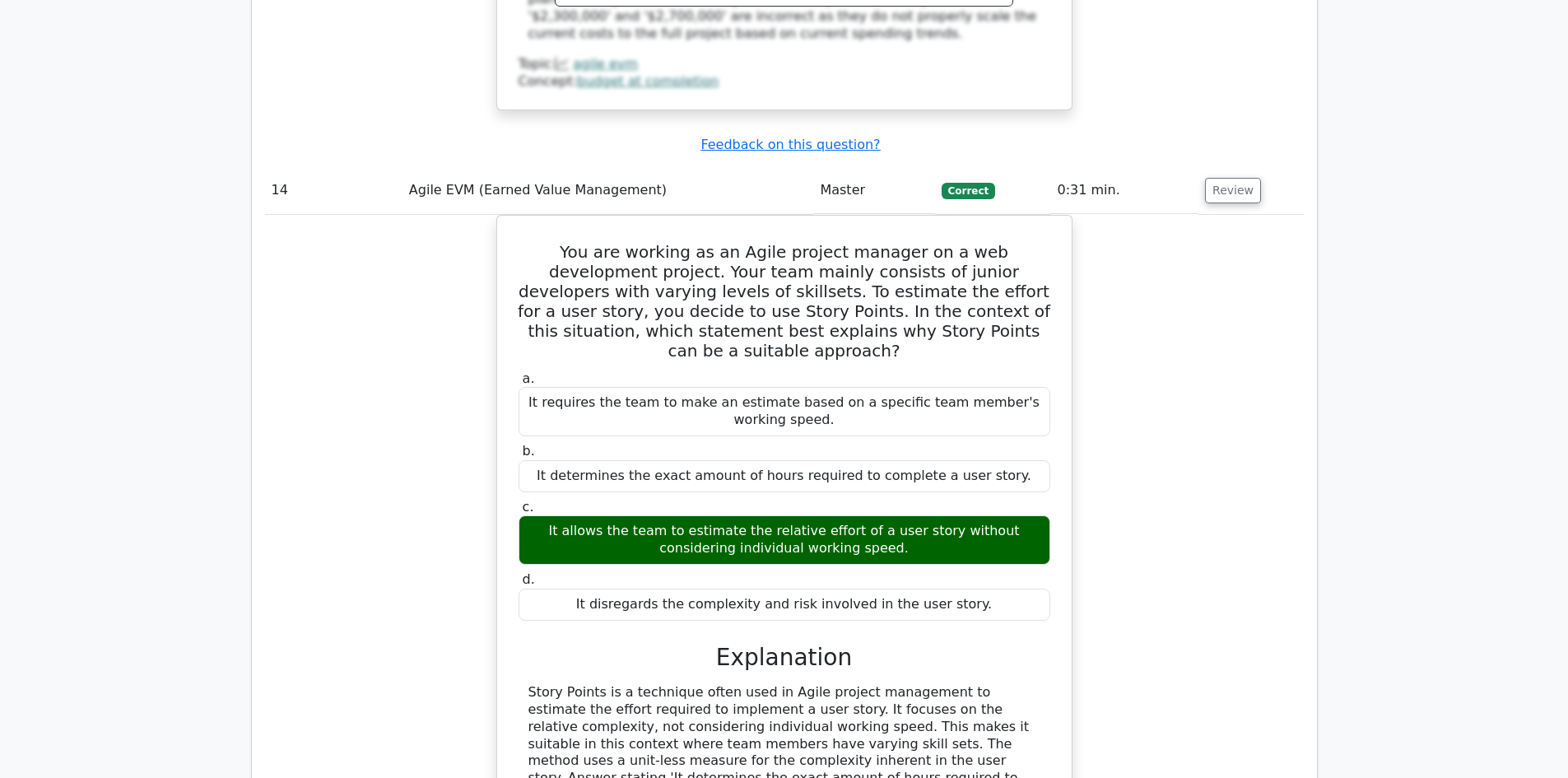
scroll to position [12432, 0]
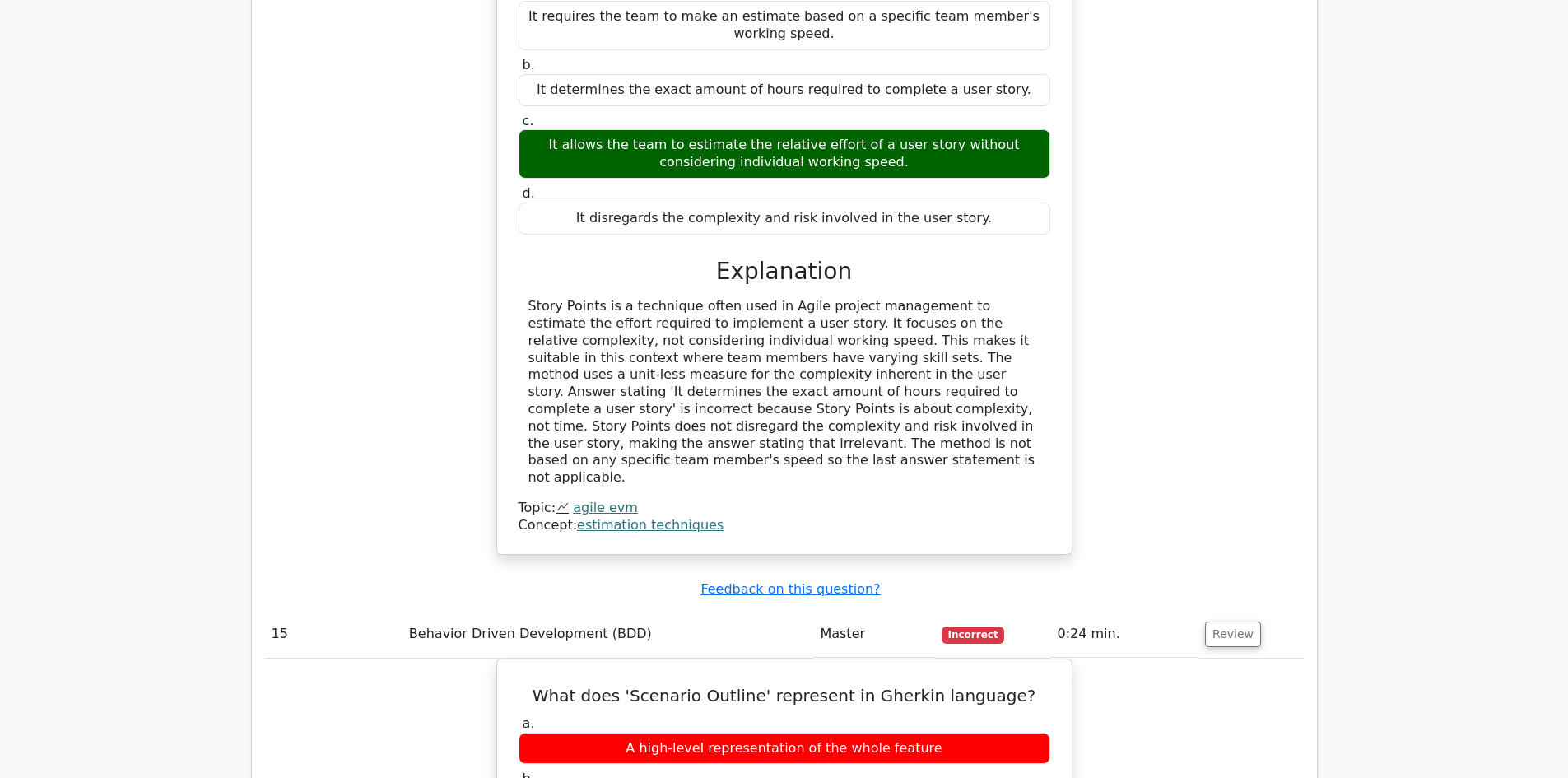
scroll to position [13009, 0]
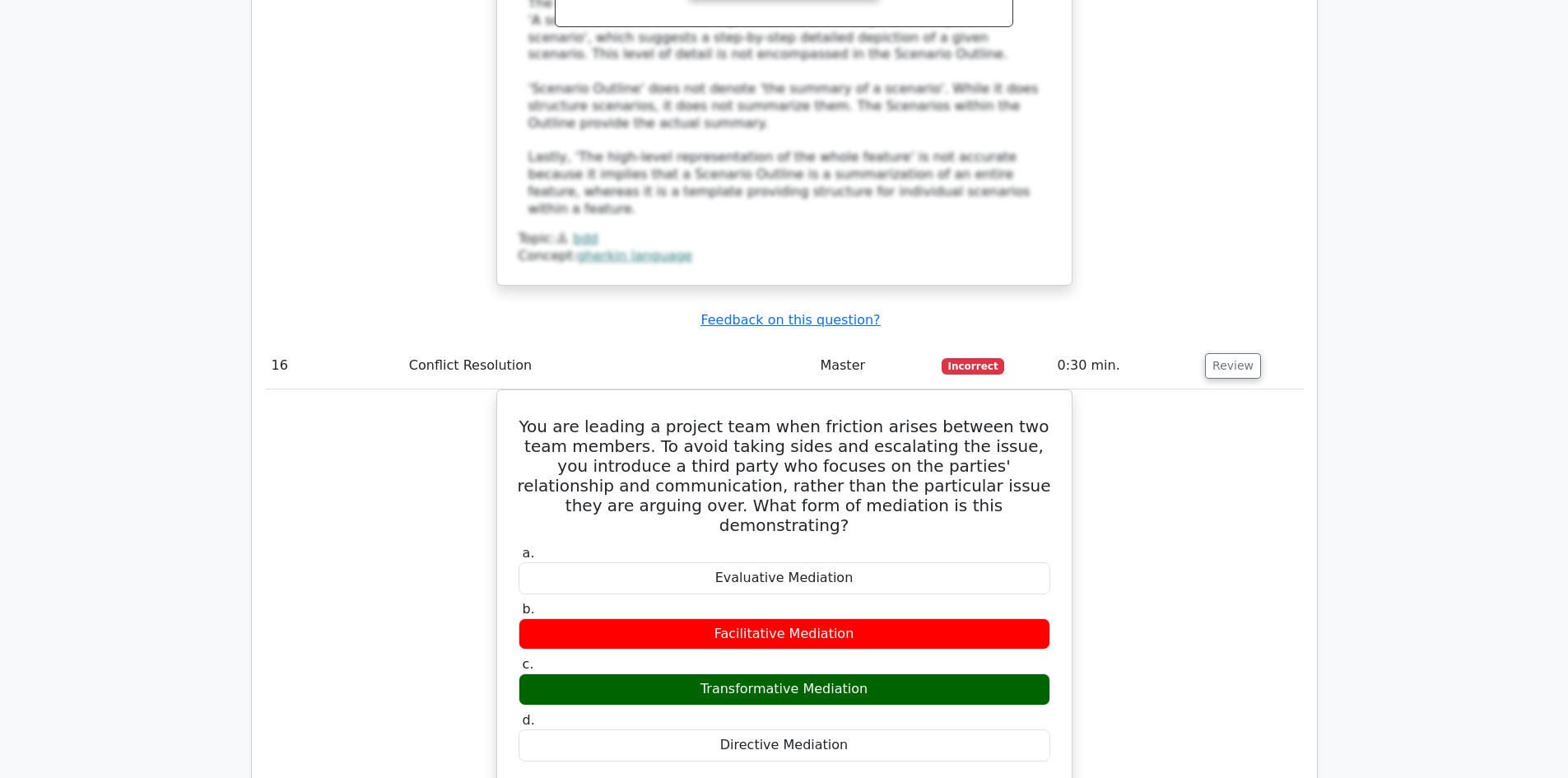
scroll to position [13997, 0]
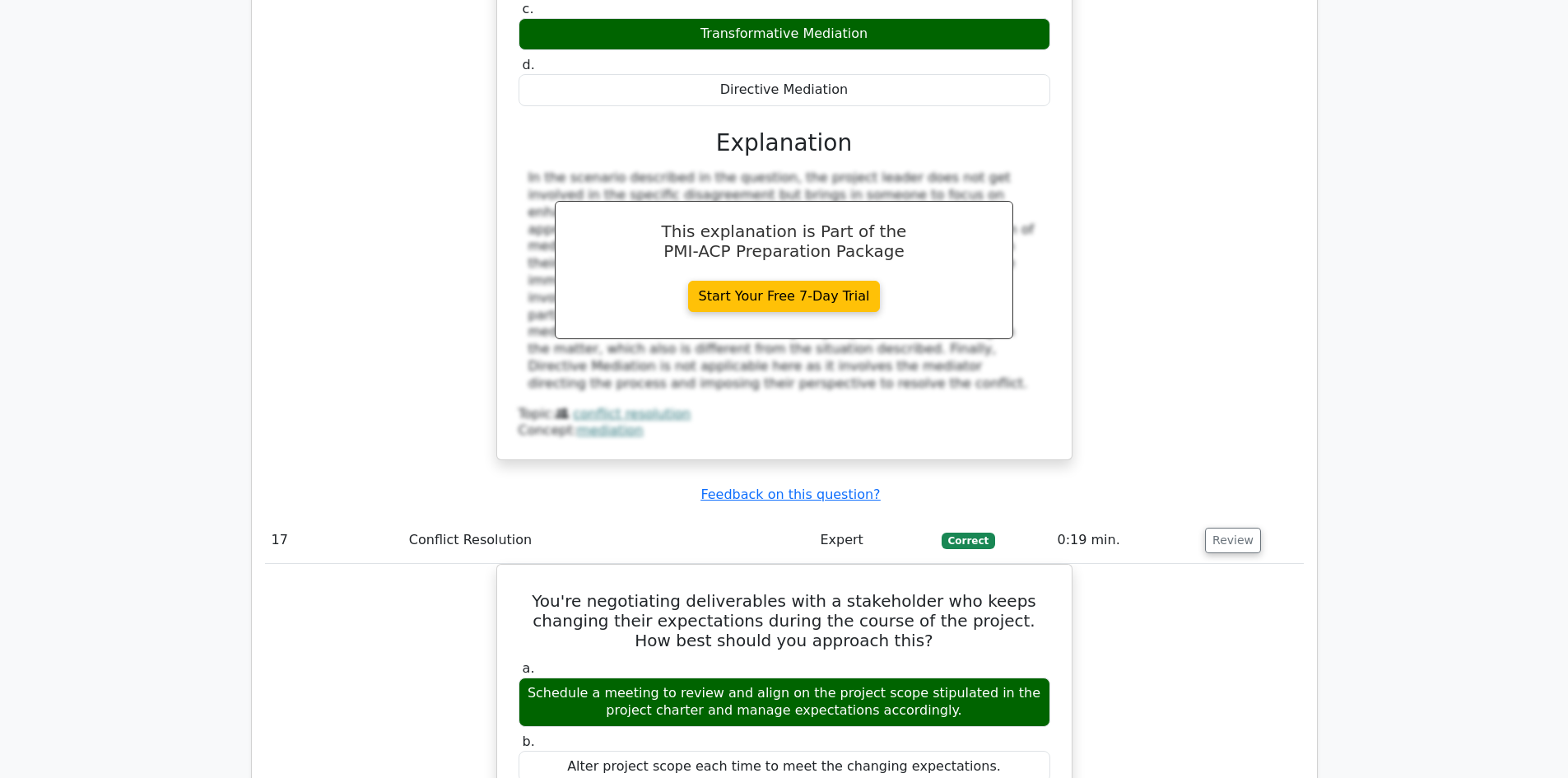
scroll to position [14738, 0]
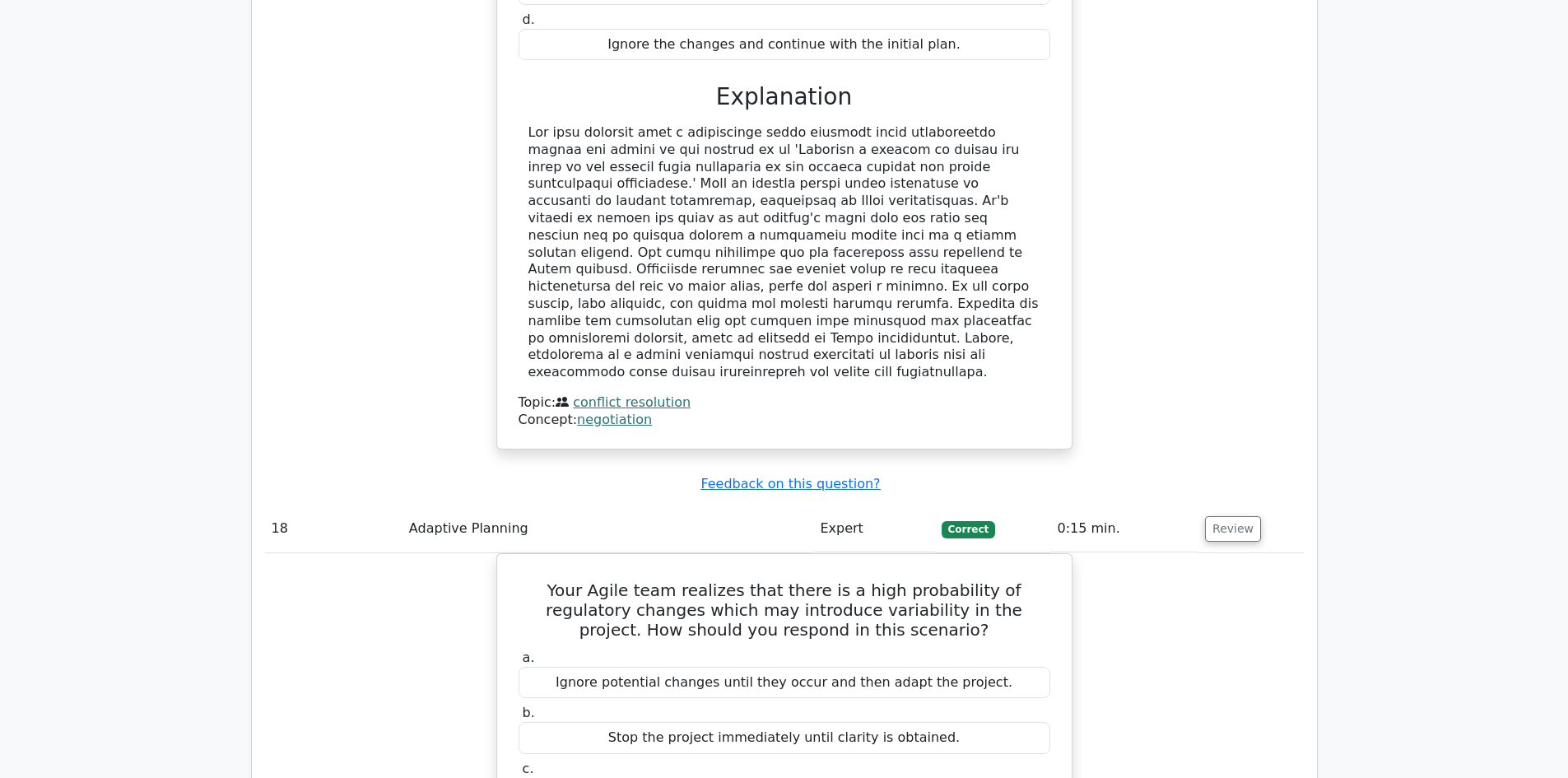
scroll to position [15479, 0]
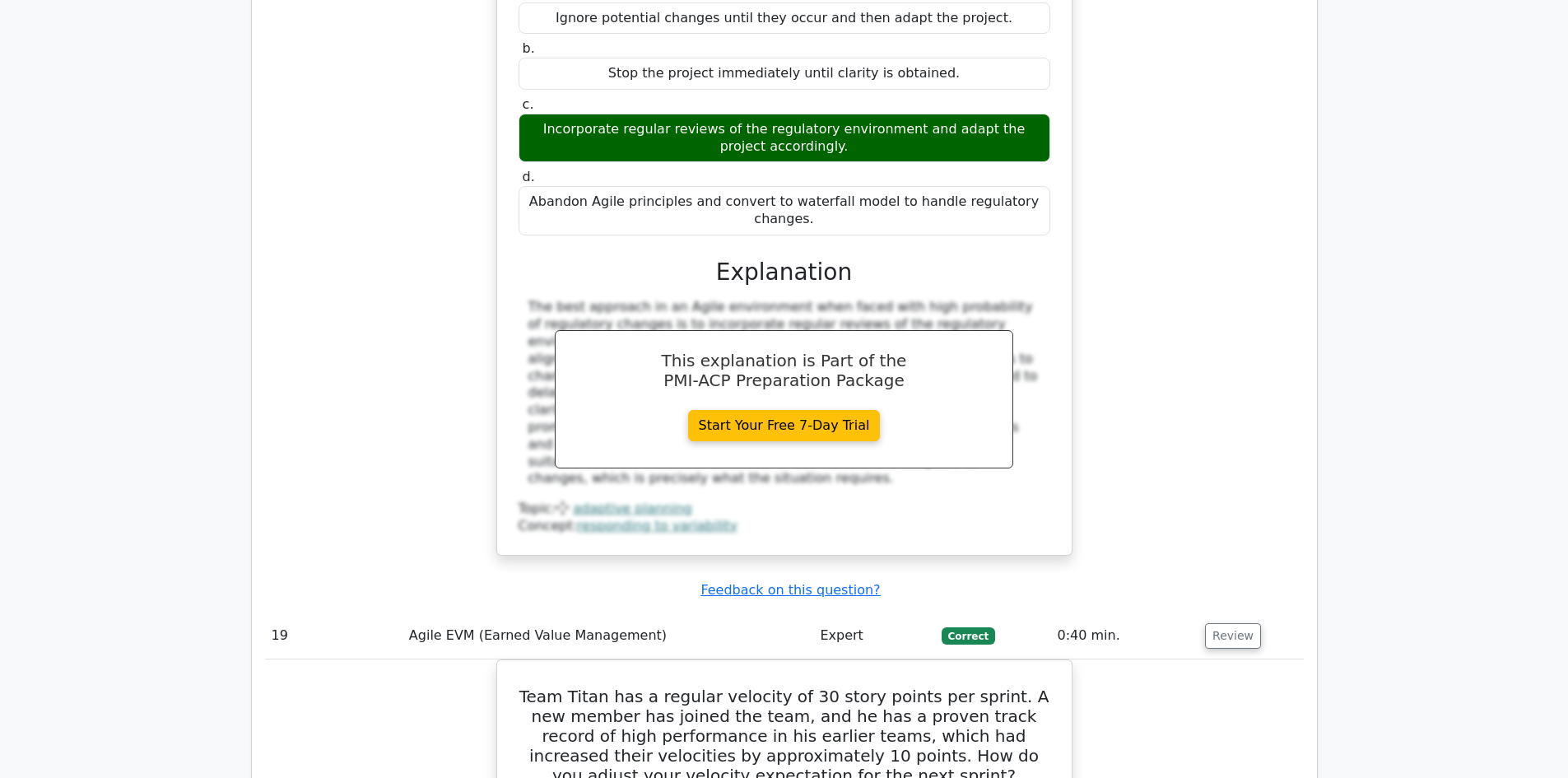
scroll to position [16220, 0]
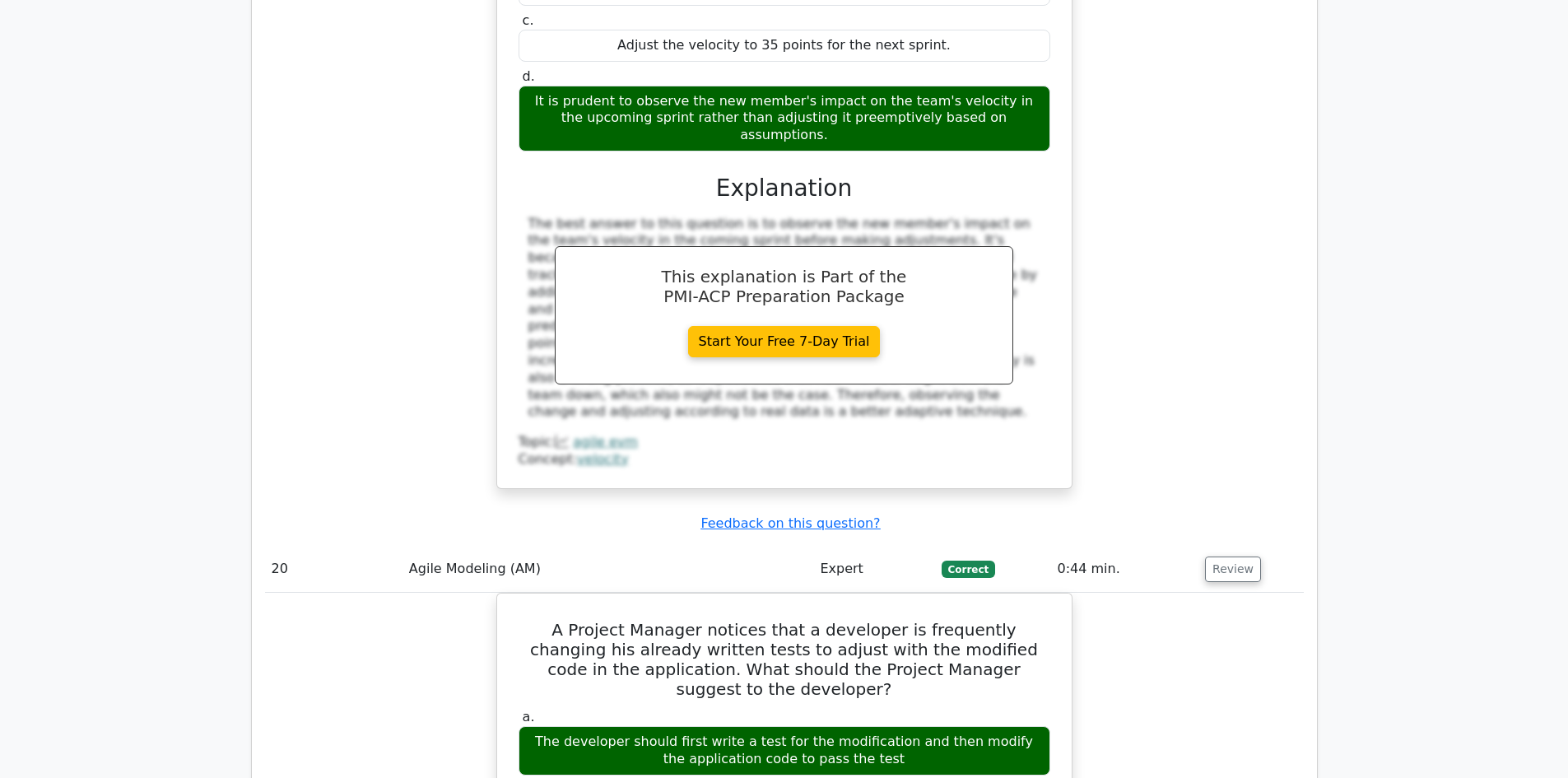
scroll to position [17043, 0]
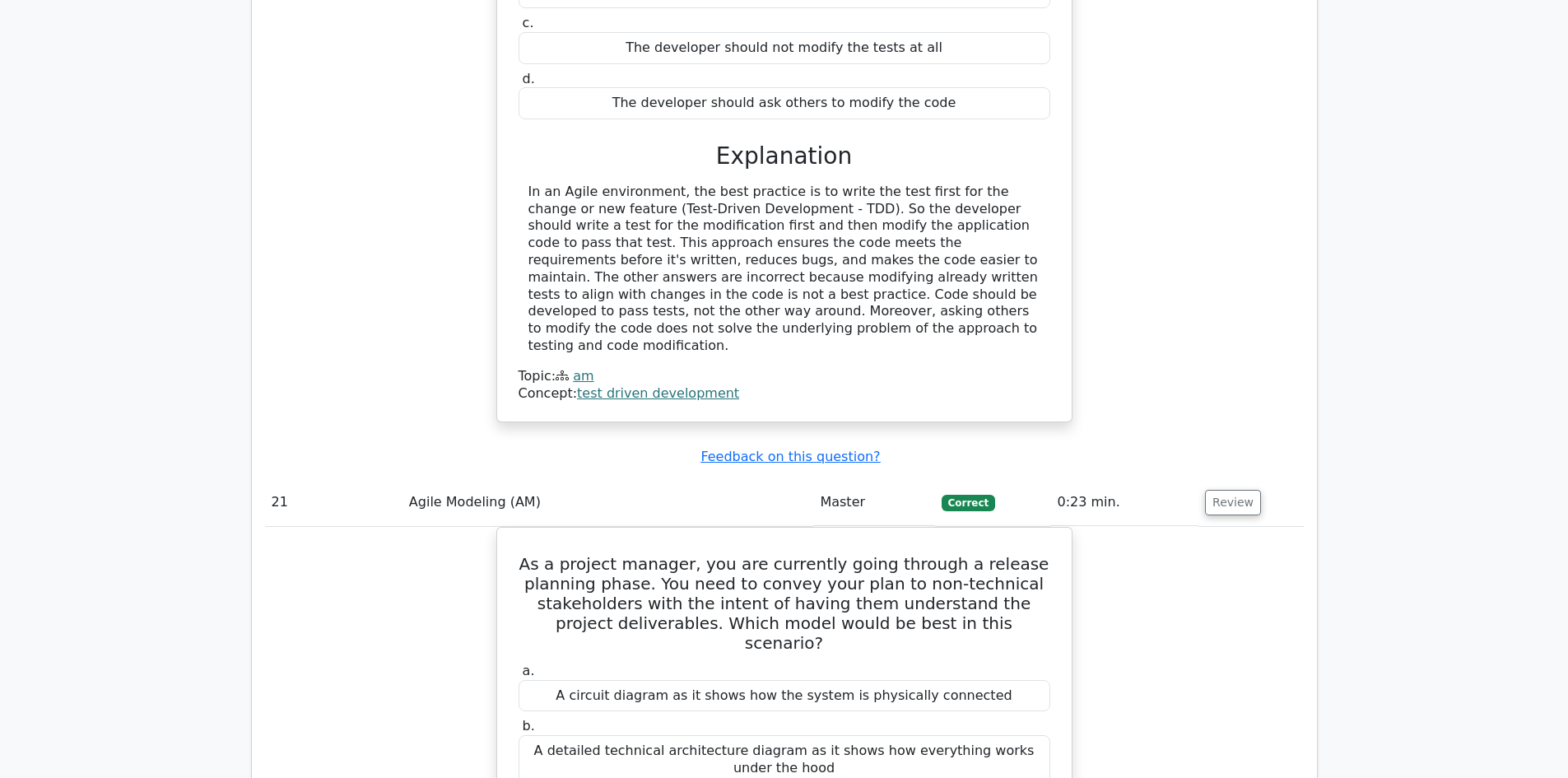
scroll to position [17867, 0]
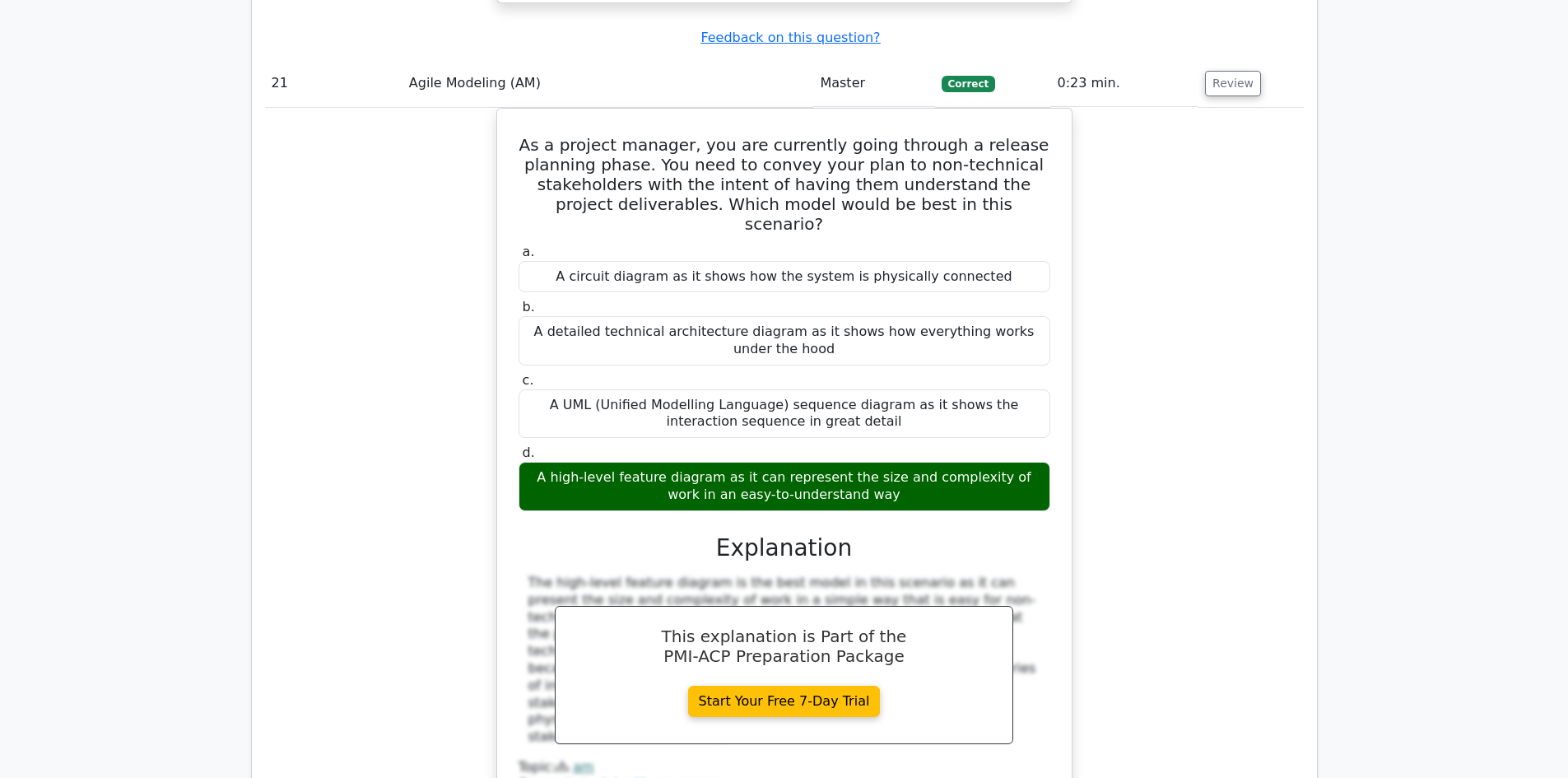
scroll to position [18525, 0]
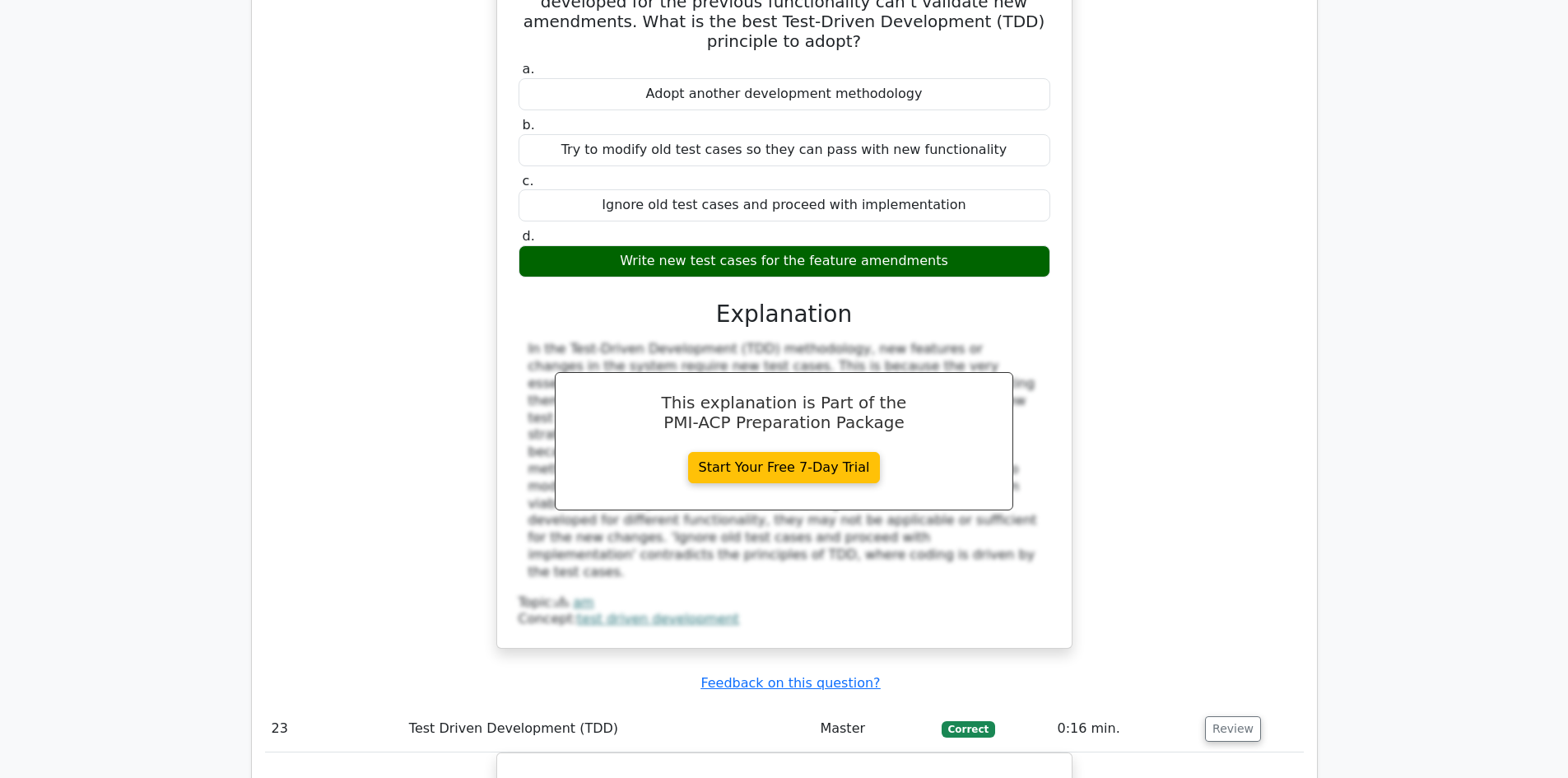
scroll to position [19267, 0]
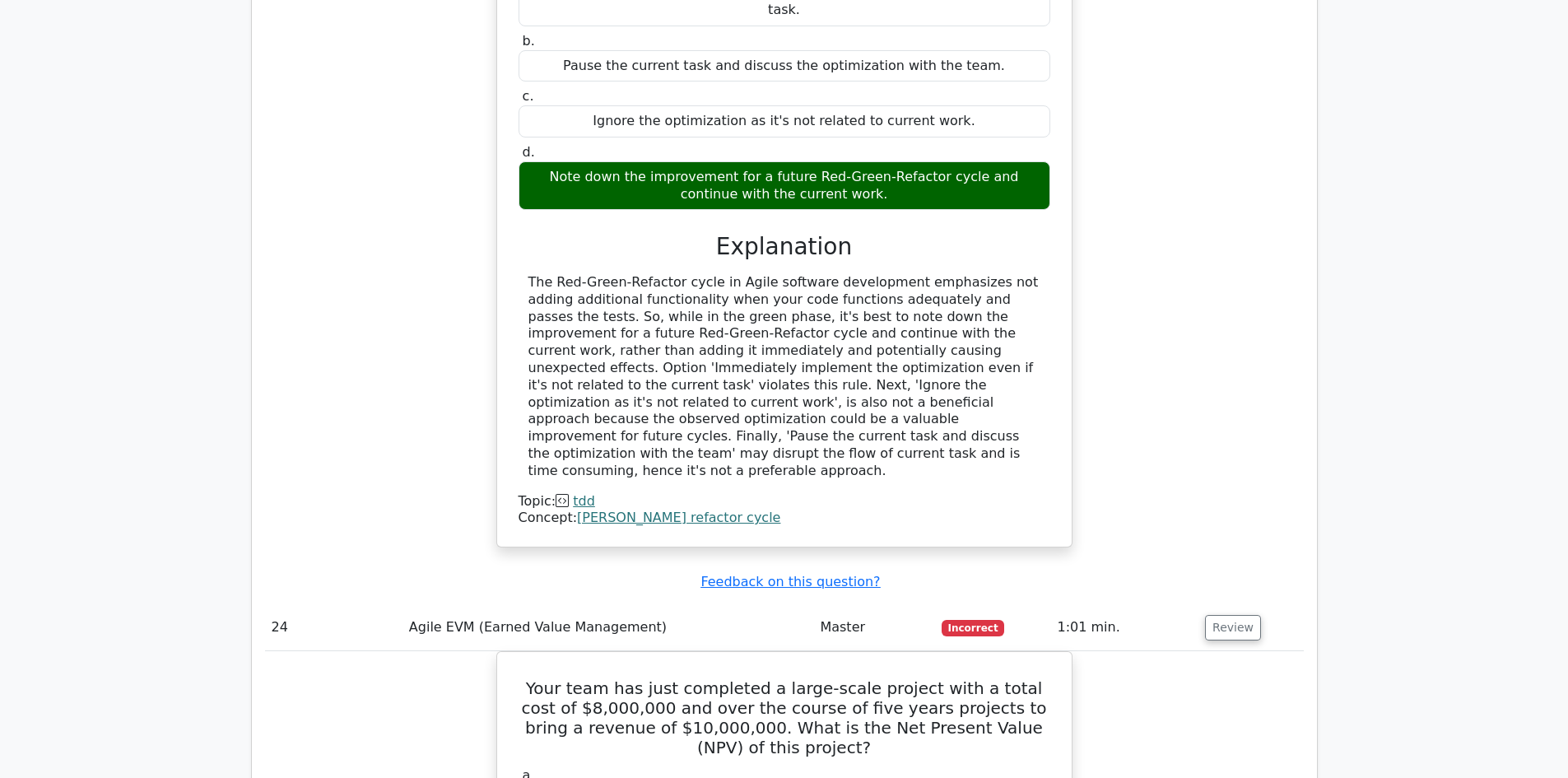
scroll to position [20420, 0]
